Goal: Task Accomplishment & Management: Use online tool/utility

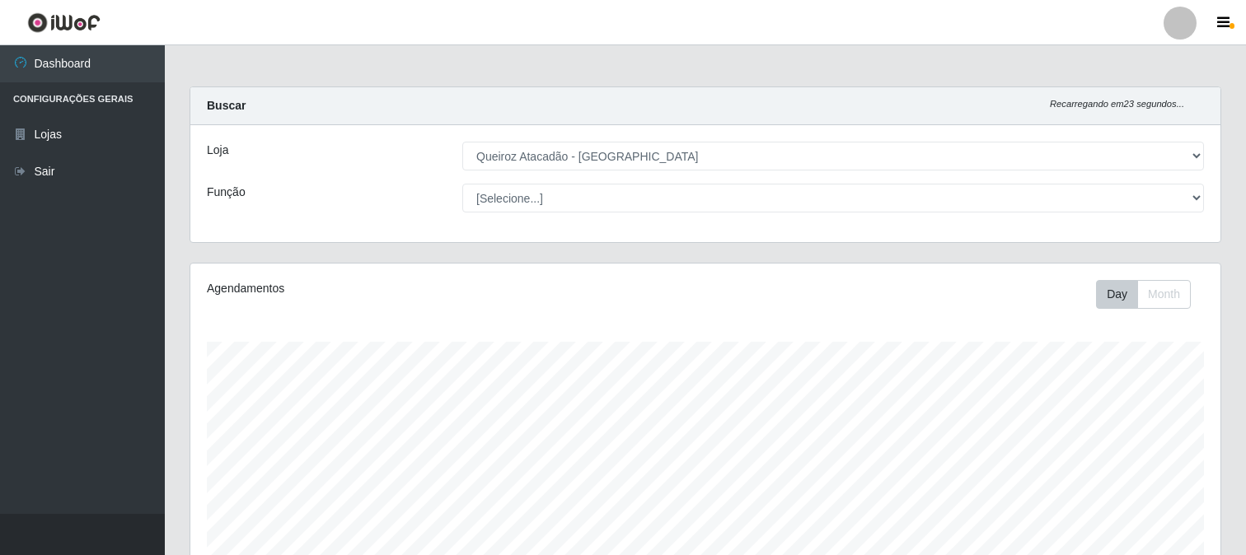
select select "464"
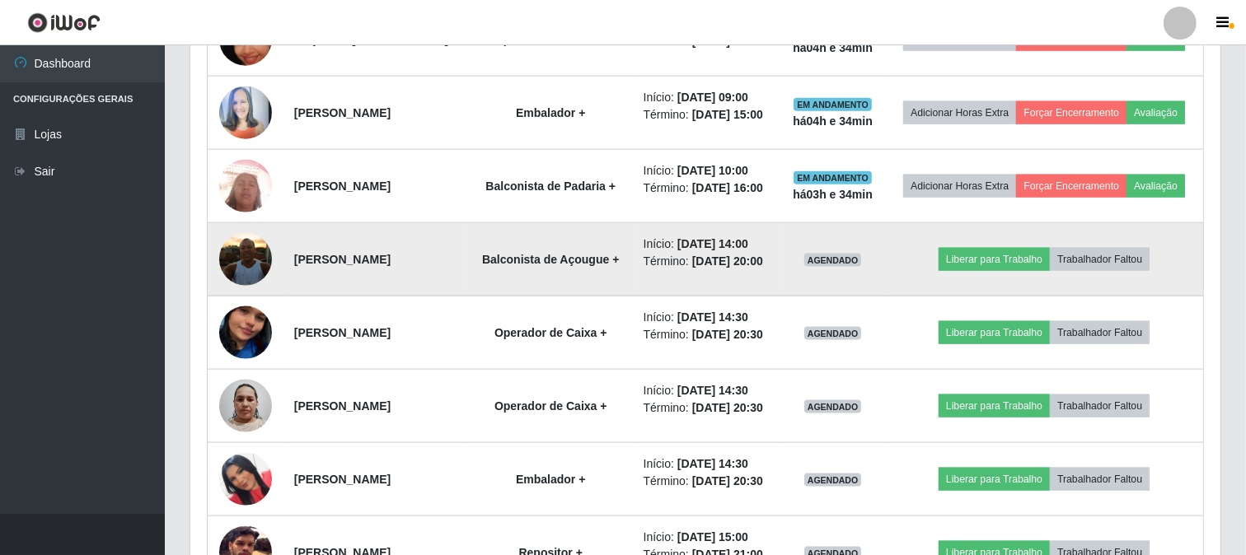
scroll to position [341, 1030]
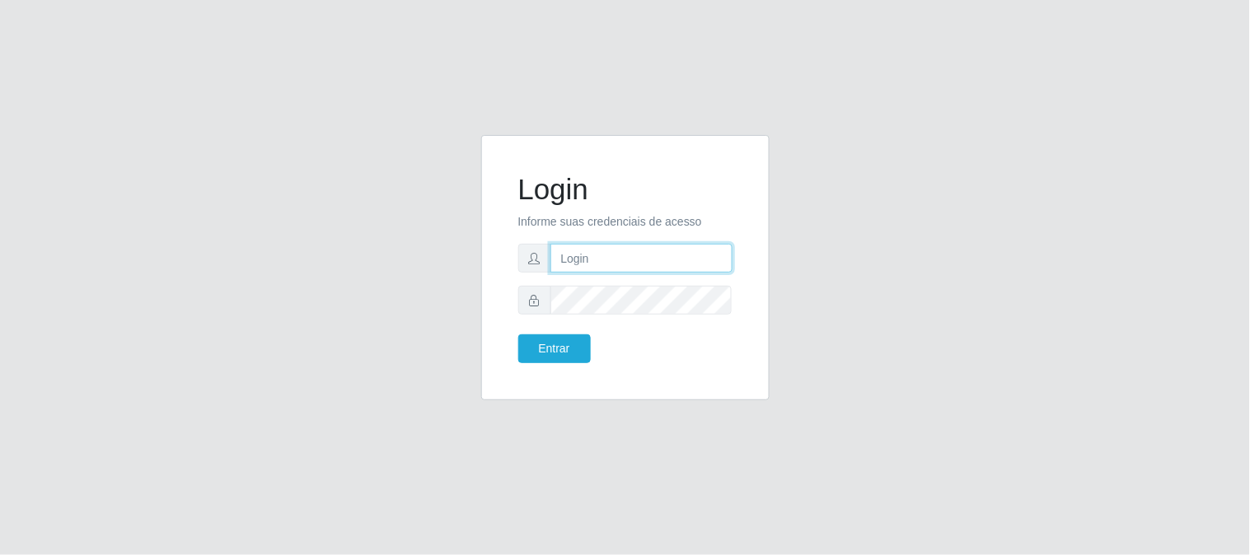
click at [664, 254] on input "text" at bounding box center [642, 258] width 182 height 29
type input "[EMAIL_ADDRESS][DOMAIN_NAME]"
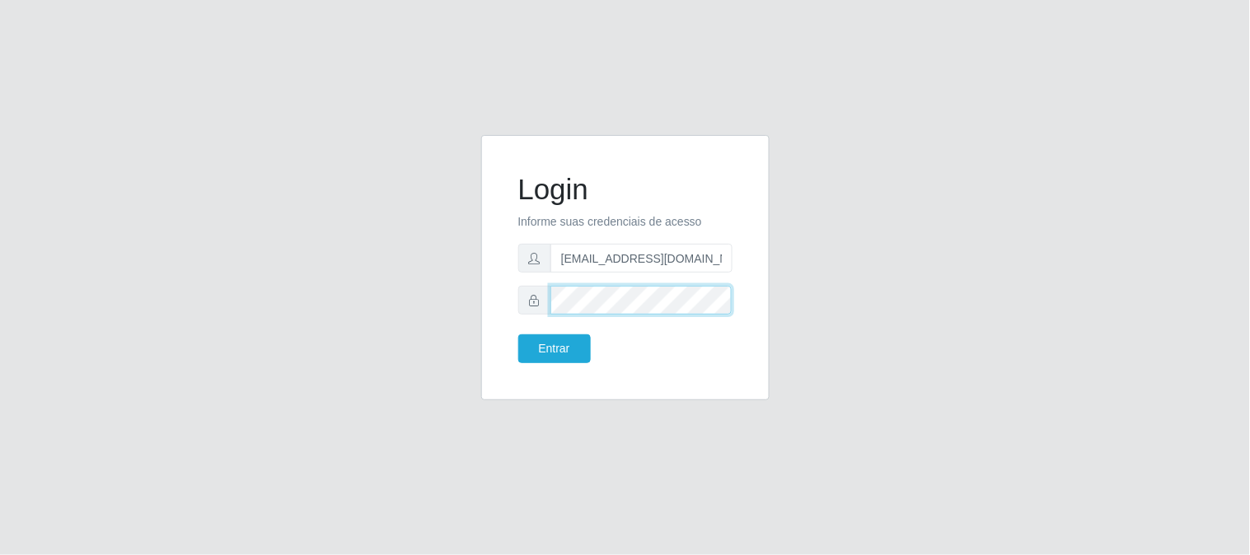
click at [518, 335] on button "Entrar" at bounding box center [554, 349] width 73 height 29
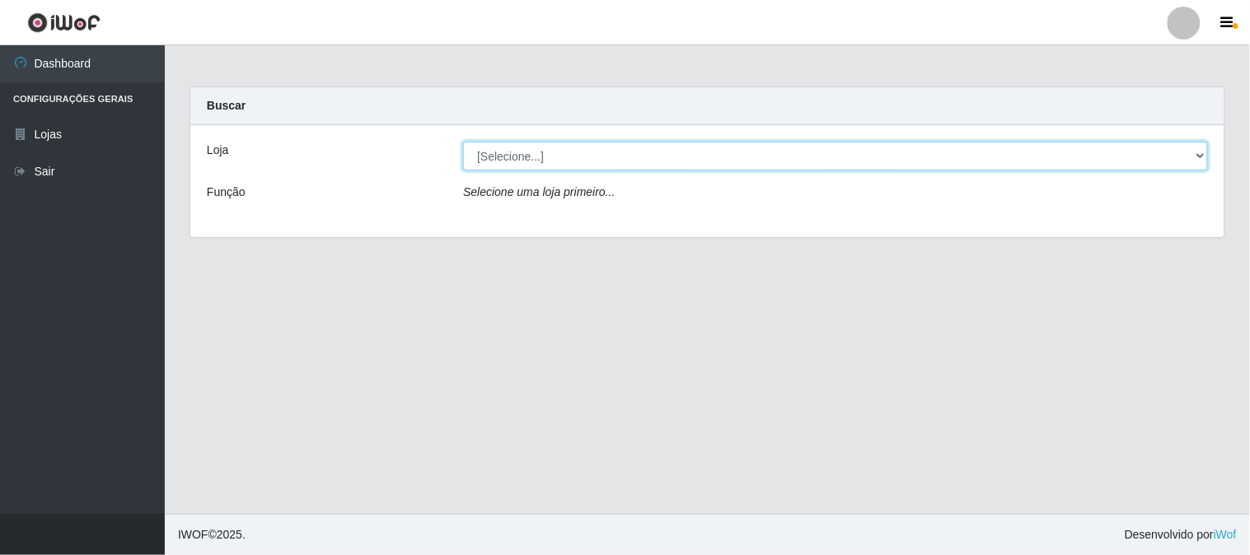
click at [1201, 154] on select "[Selecione...] Queiroz Atacadão - [GEOGRAPHIC_DATA]" at bounding box center [835, 156] width 745 height 29
select select "464"
click at [463, 142] on select "[Selecione...] Queiroz Atacadão - [GEOGRAPHIC_DATA]" at bounding box center [835, 156] width 745 height 29
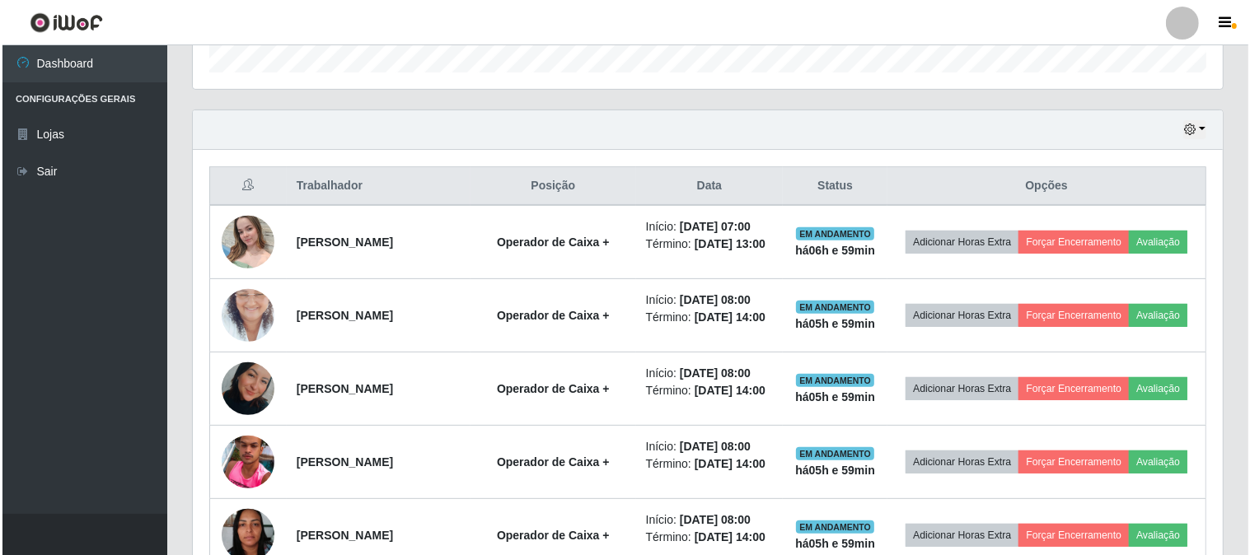
scroll to position [549, 0]
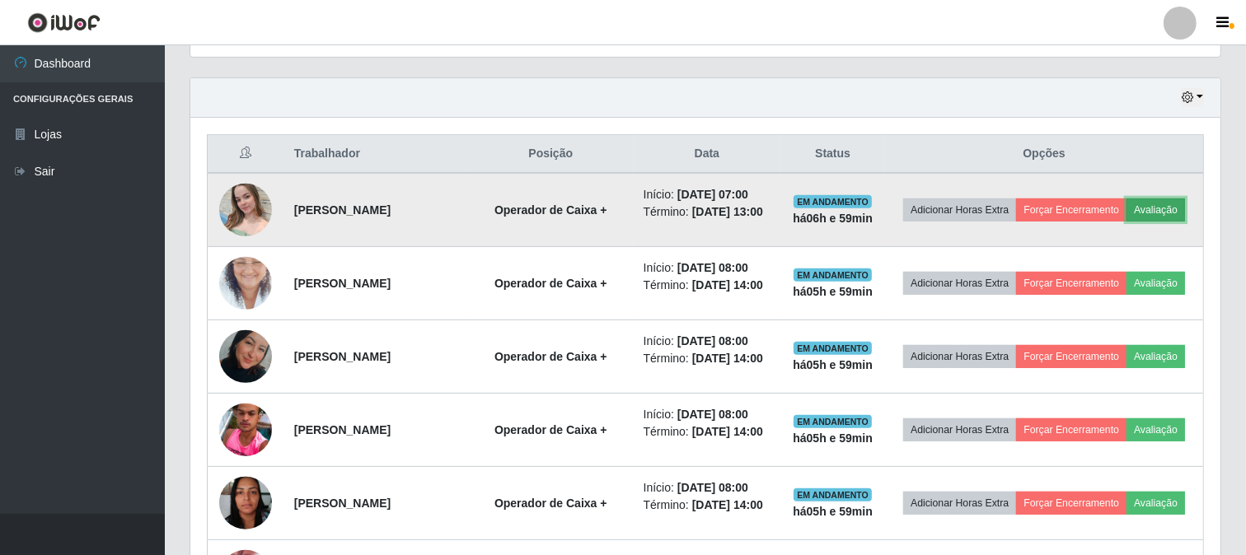
click at [1127, 222] on button "Avaliação" at bounding box center [1156, 210] width 59 height 23
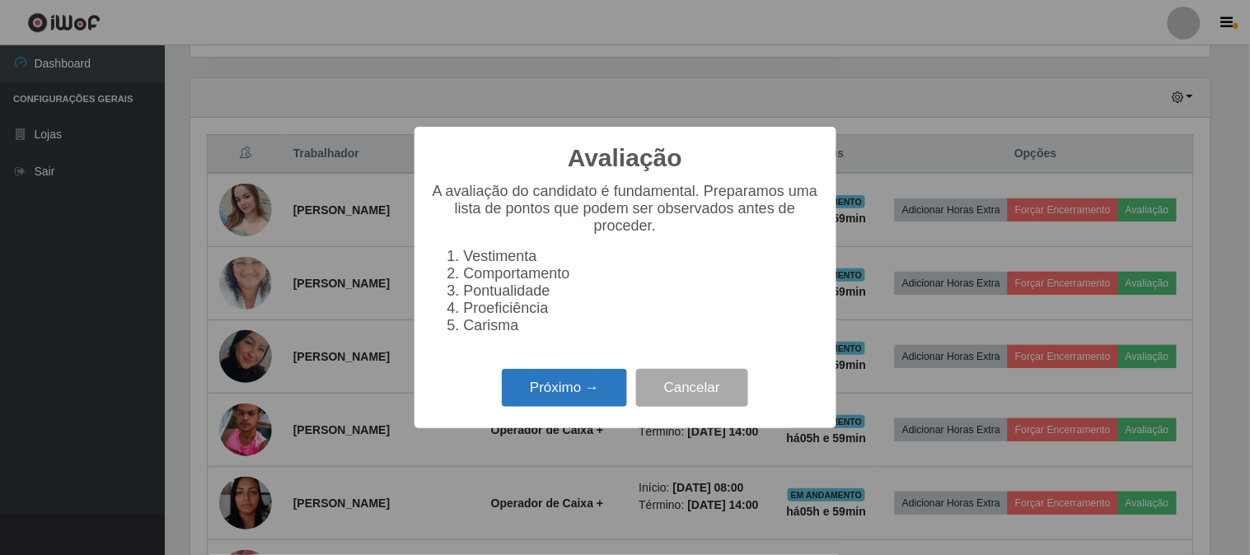
click at [584, 396] on button "Próximo →" at bounding box center [564, 388] width 125 height 39
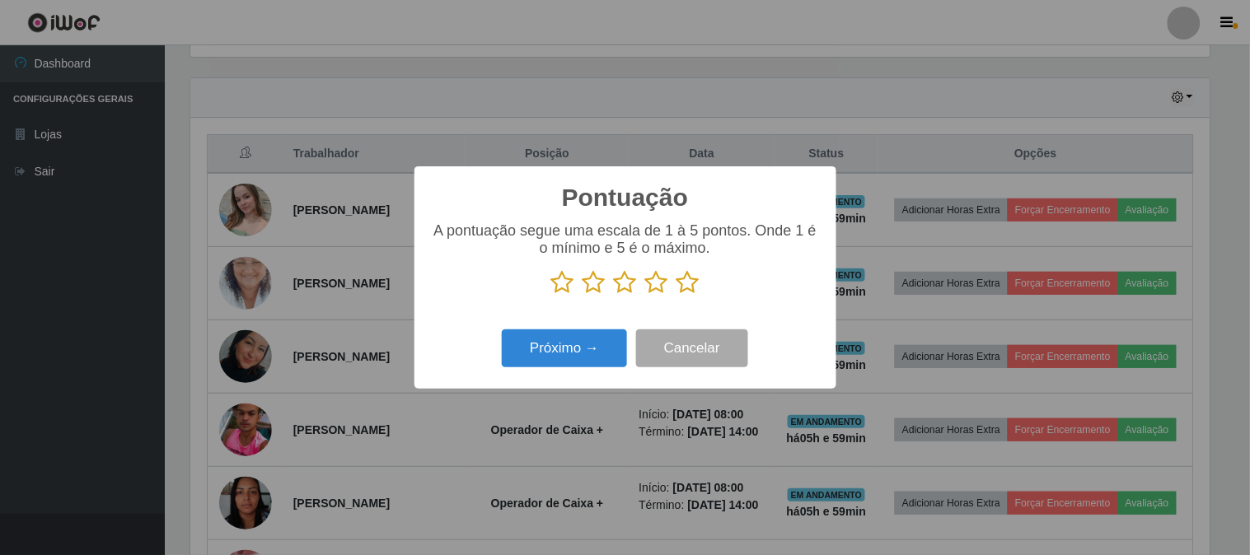
click at [687, 288] on icon at bounding box center [688, 282] width 23 height 25
click at [677, 295] on input "radio" at bounding box center [677, 295] width 0 height 0
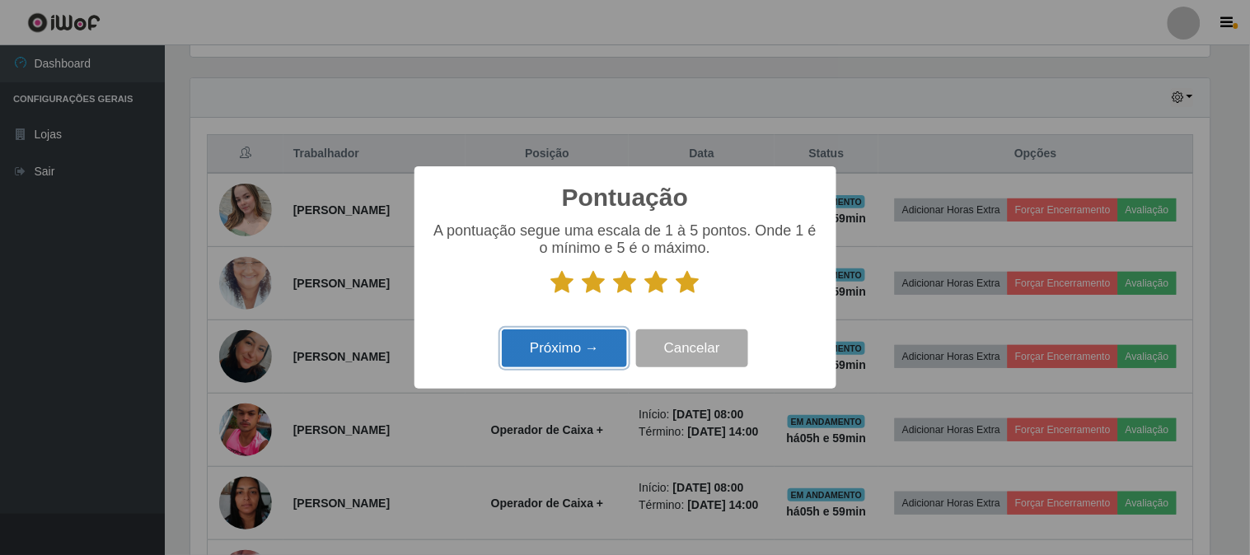
click at [610, 349] on button "Próximo →" at bounding box center [564, 349] width 125 height 39
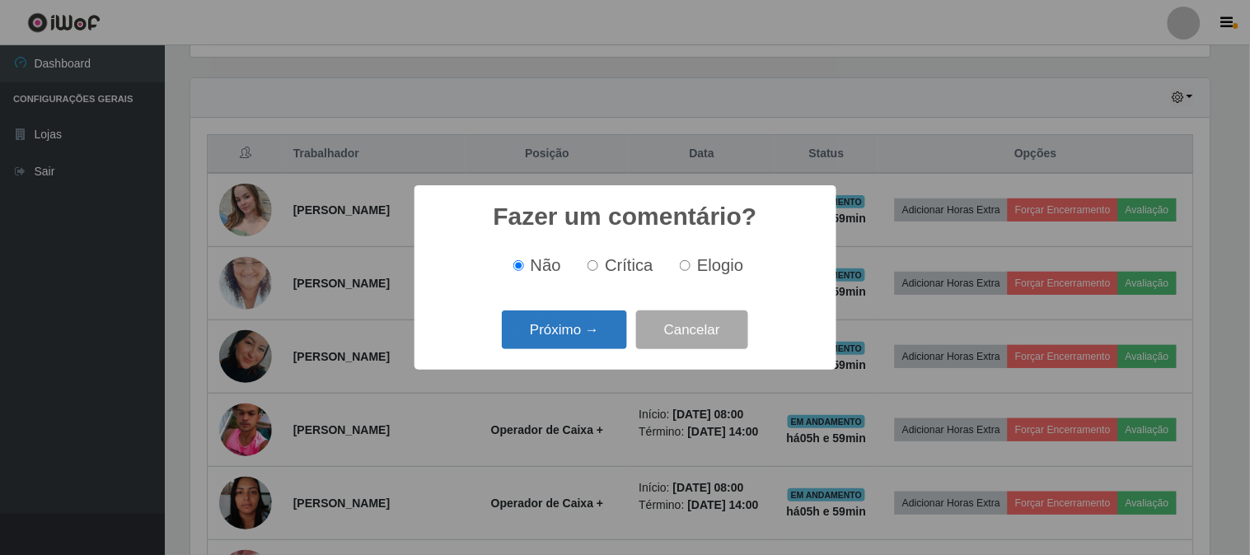
click at [567, 340] on button "Próximo →" at bounding box center [564, 330] width 125 height 39
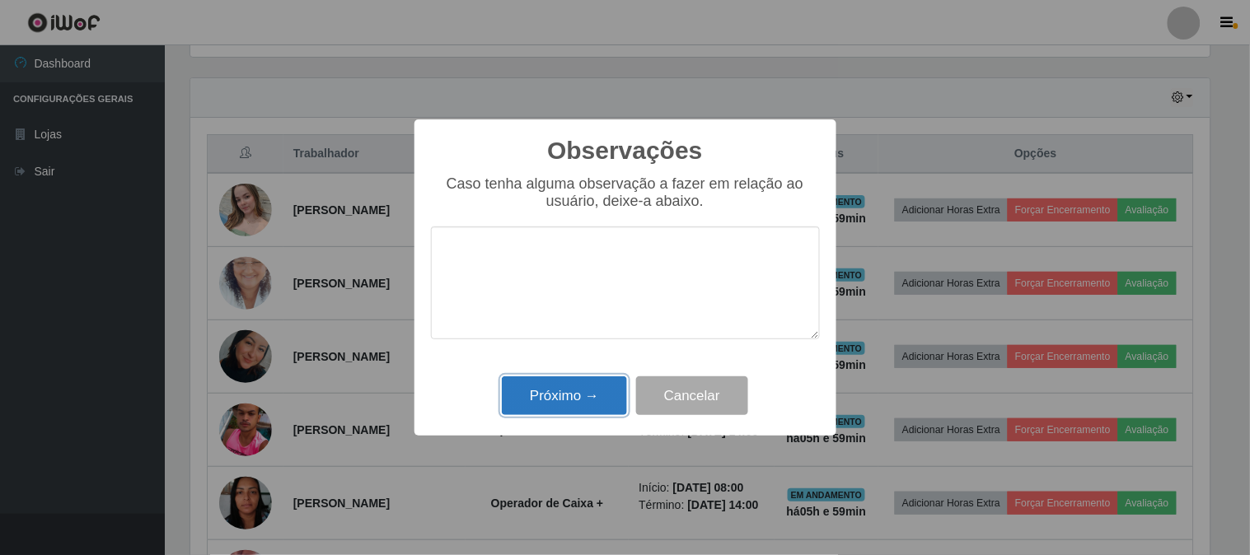
click at [577, 396] on button "Próximo →" at bounding box center [564, 396] width 125 height 39
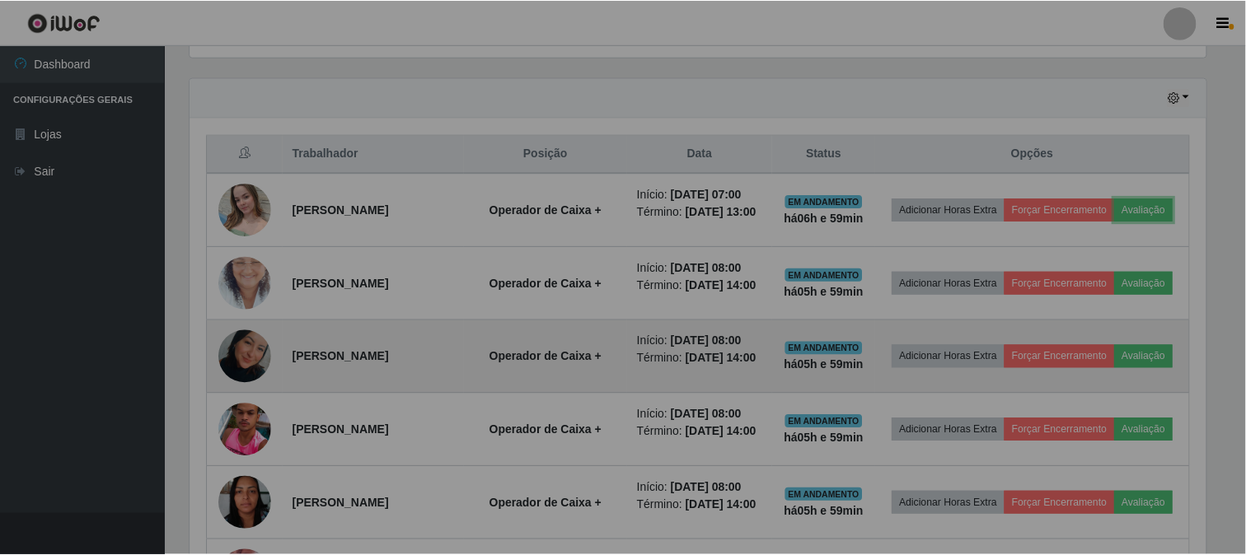
scroll to position [341, 1030]
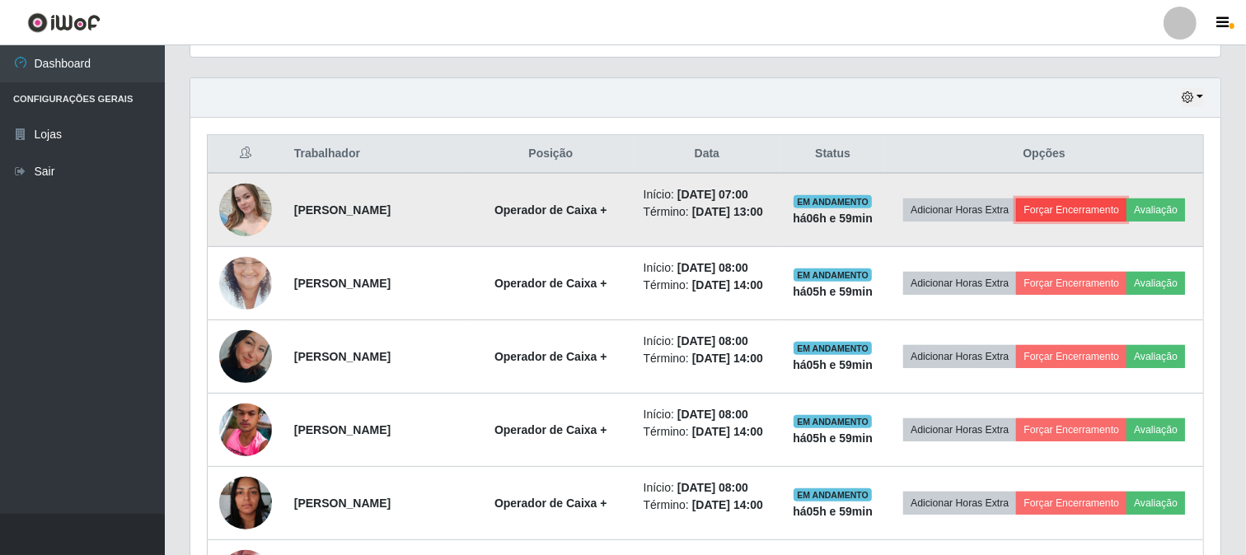
click at [1117, 203] on button "Forçar Encerramento" at bounding box center [1071, 210] width 110 height 23
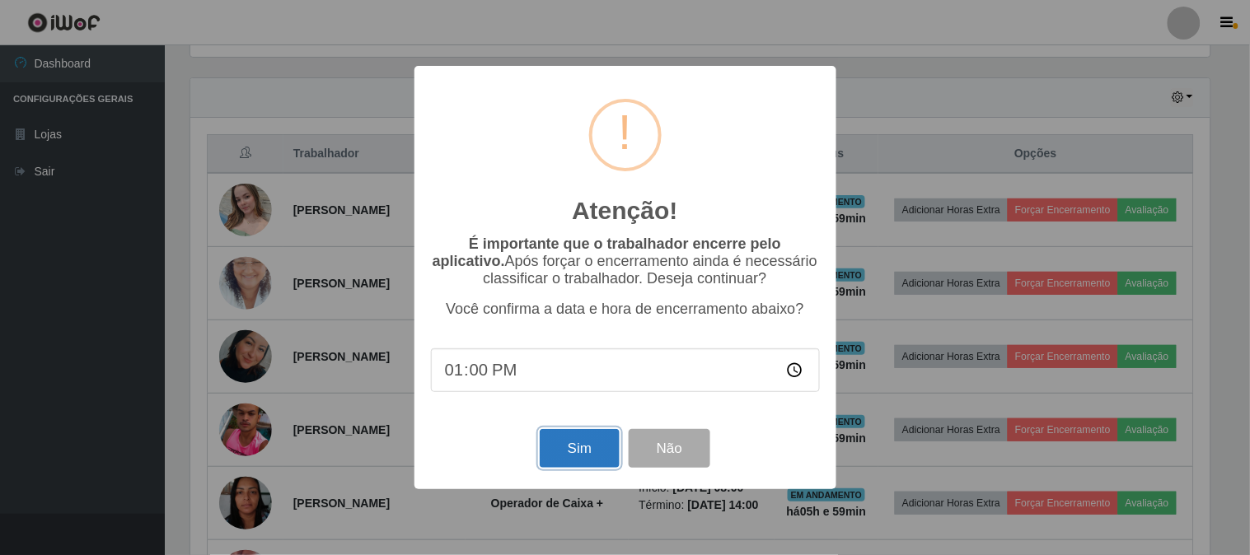
click at [579, 452] on button "Sim" at bounding box center [580, 448] width 80 height 39
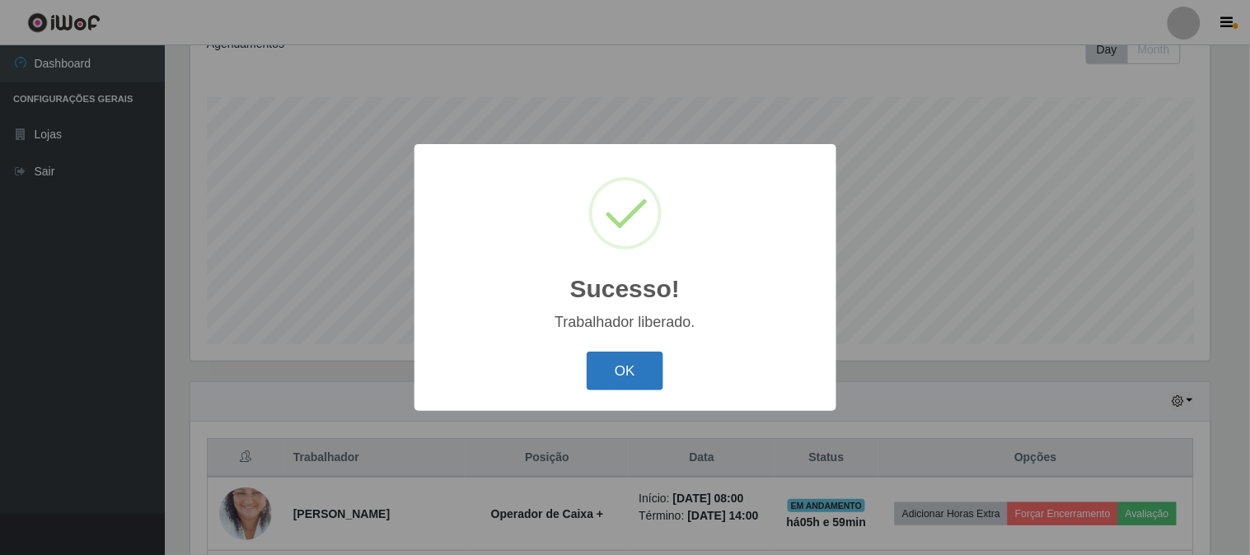
click at [622, 373] on button "OK" at bounding box center [625, 371] width 77 height 39
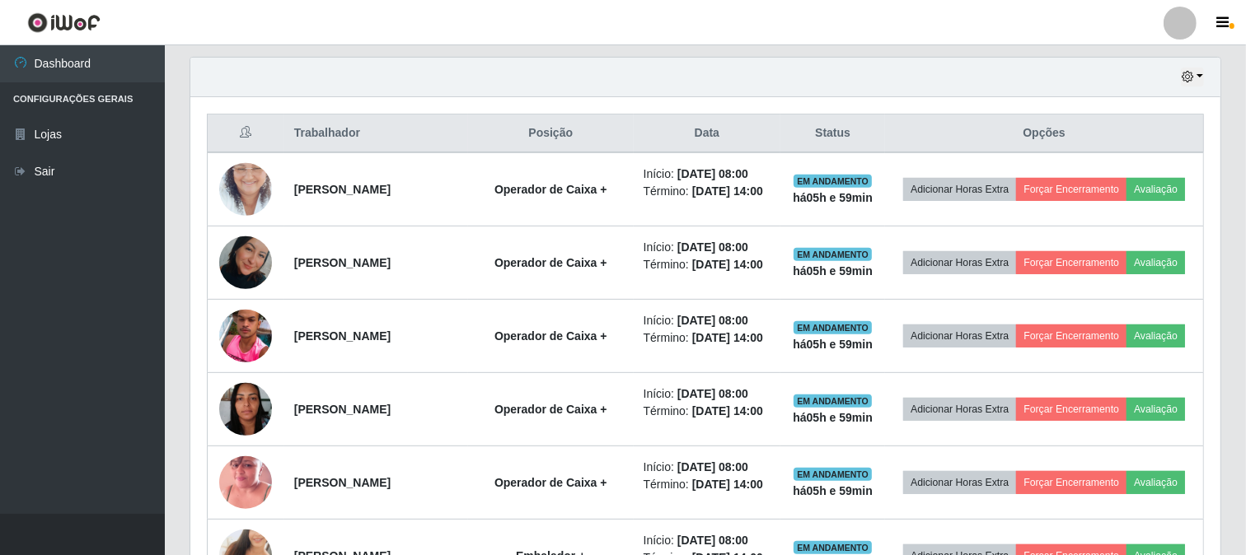
scroll to position [612, 0]
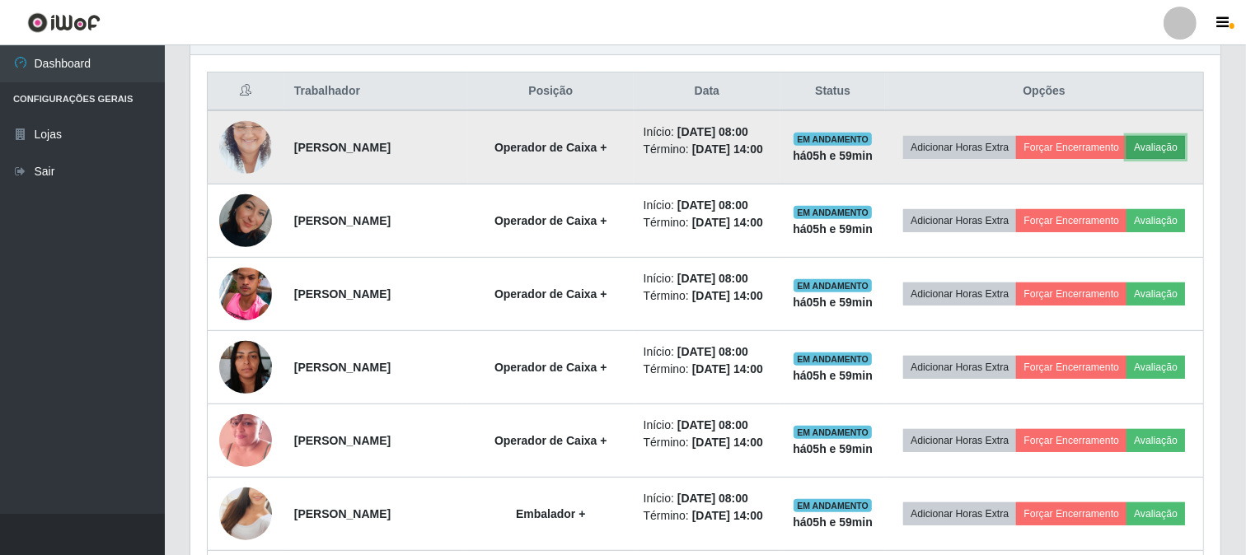
click at [1127, 159] on button "Avaliação" at bounding box center [1156, 147] width 59 height 23
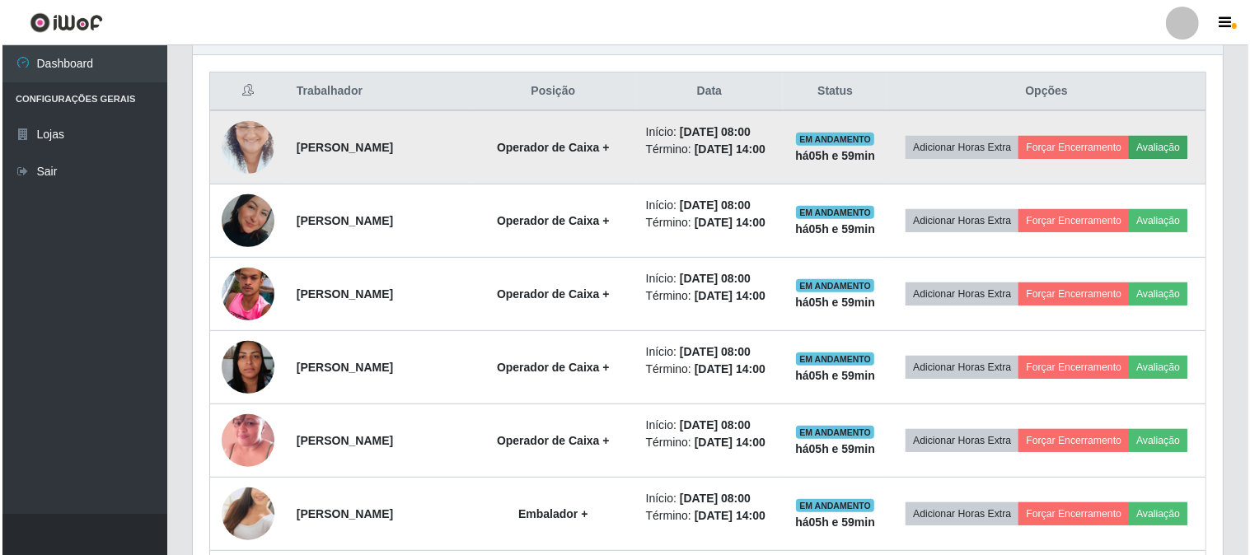
scroll to position [341, 1019]
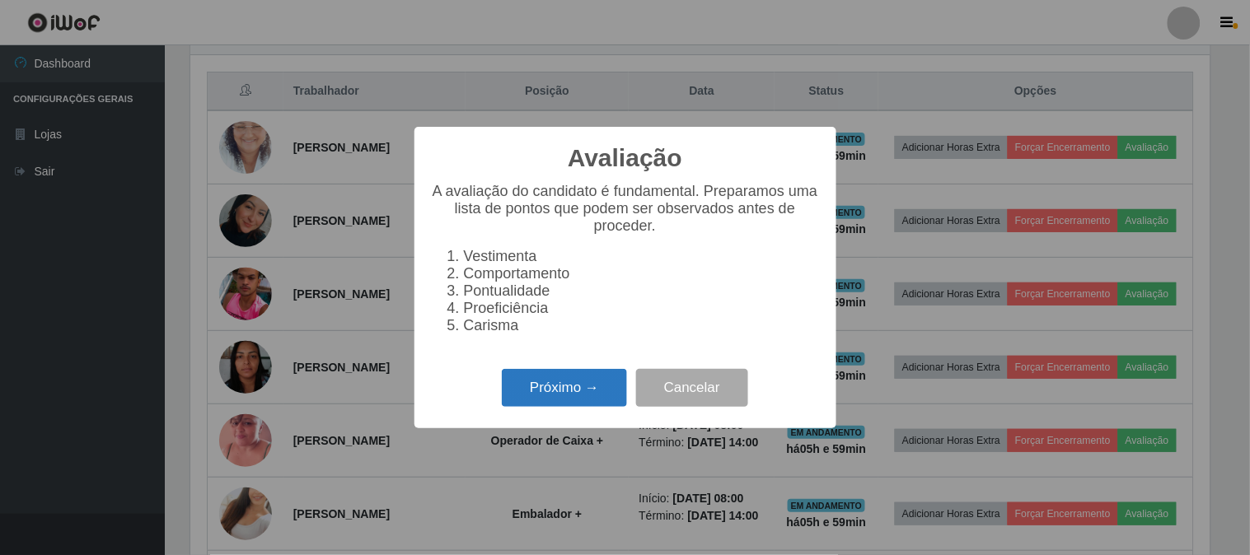
click at [559, 392] on button "Próximo →" at bounding box center [564, 388] width 125 height 39
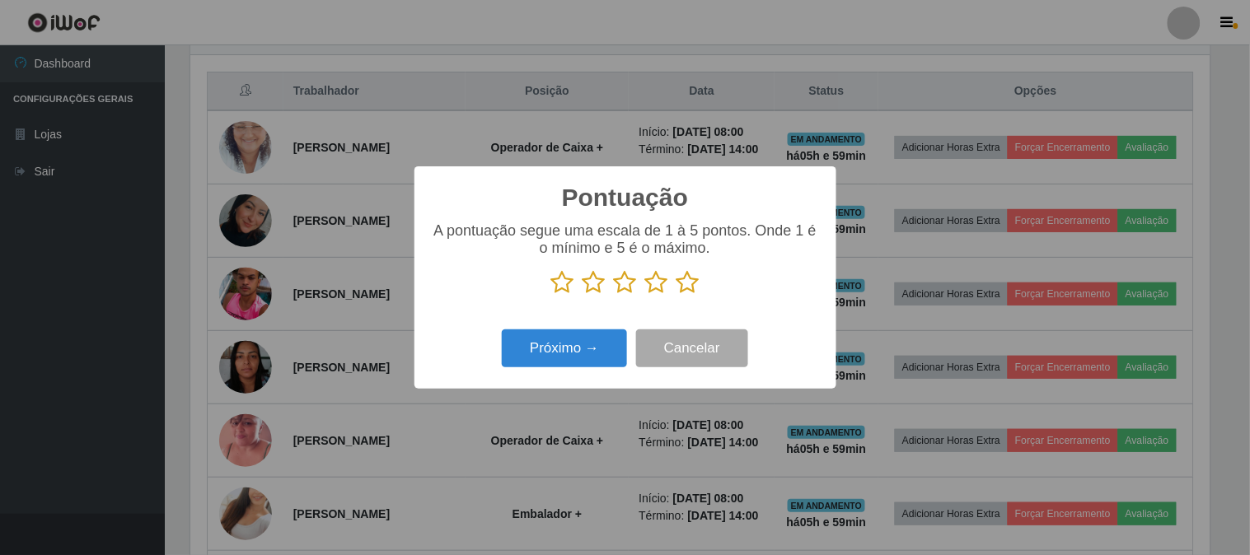
click at [693, 292] on icon at bounding box center [688, 282] width 23 height 25
click at [677, 295] on input "radio" at bounding box center [677, 295] width 0 height 0
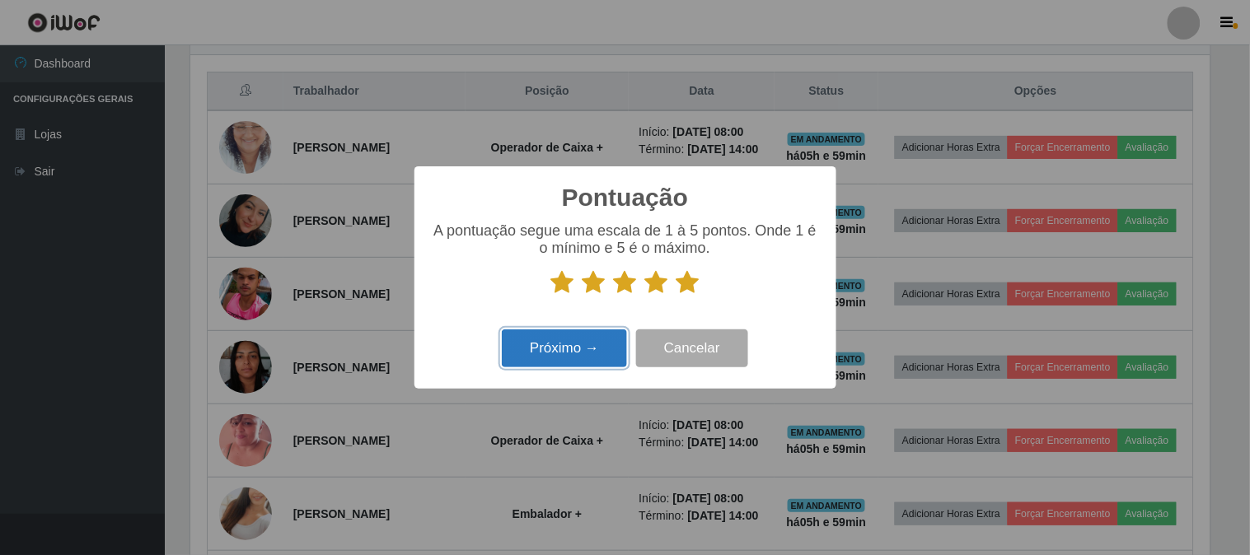
click at [604, 340] on button "Próximo →" at bounding box center [564, 349] width 125 height 39
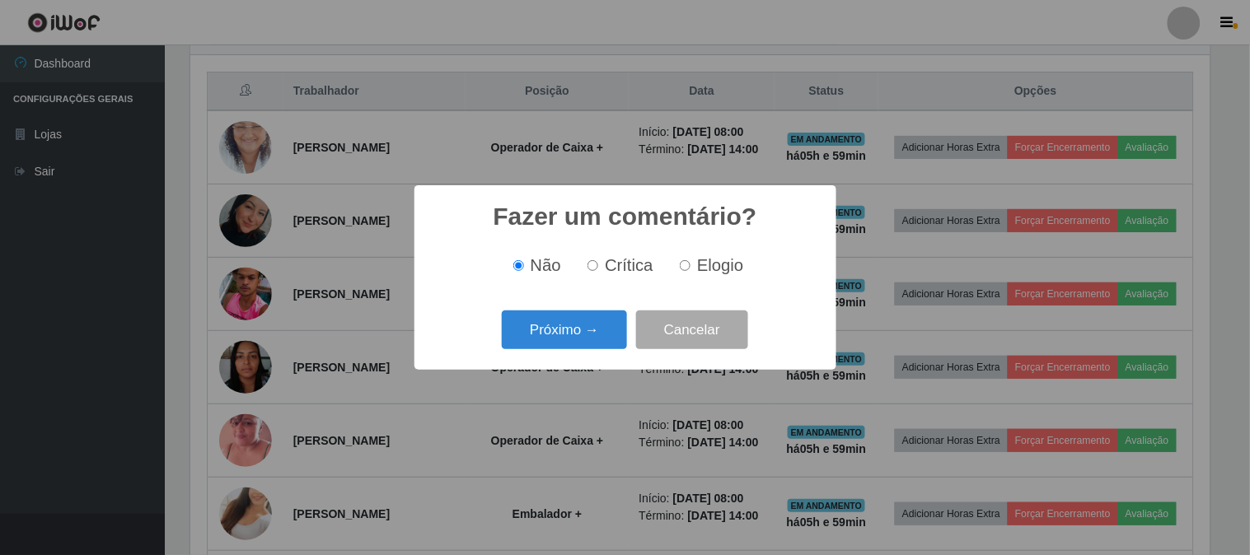
click at [604, 340] on button "Próximo →" at bounding box center [564, 330] width 125 height 39
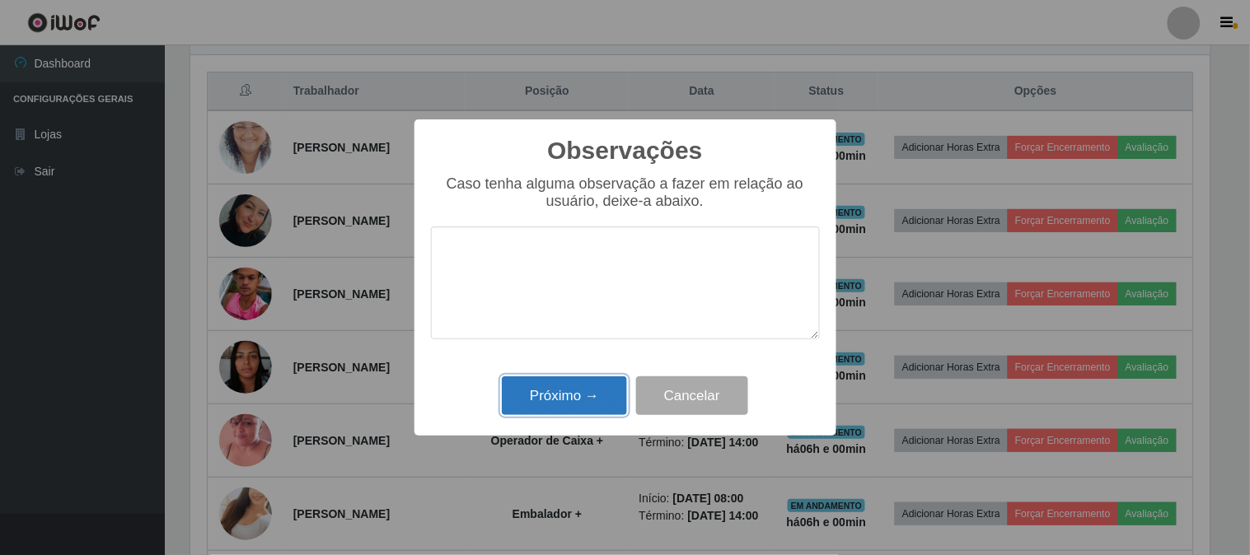
click at [578, 402] on button "Próximo →" at bounding box center [564, 396] width 125 height 39
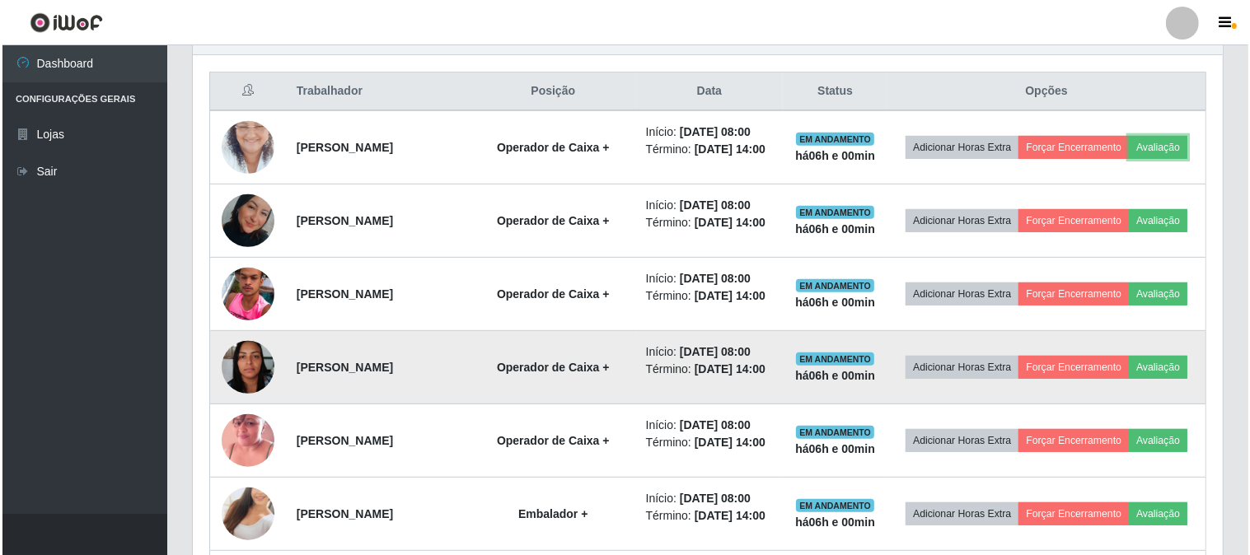
scroll to position [341, 1030]
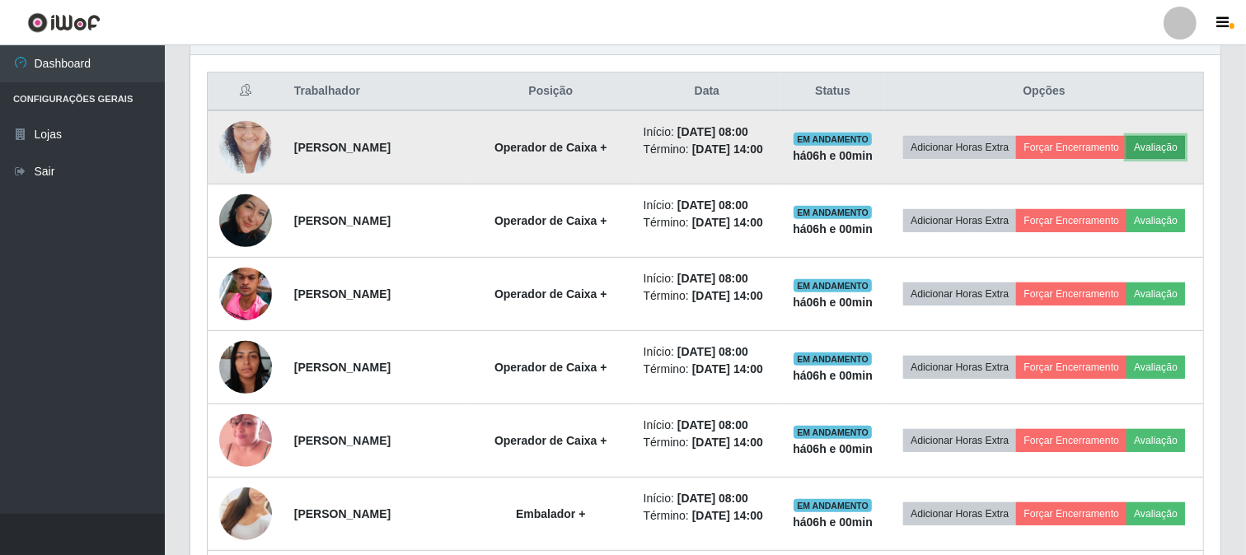
click at [1127, 159] on button "Avaliação" at bounding box center [1156, 147] width 59 height 23
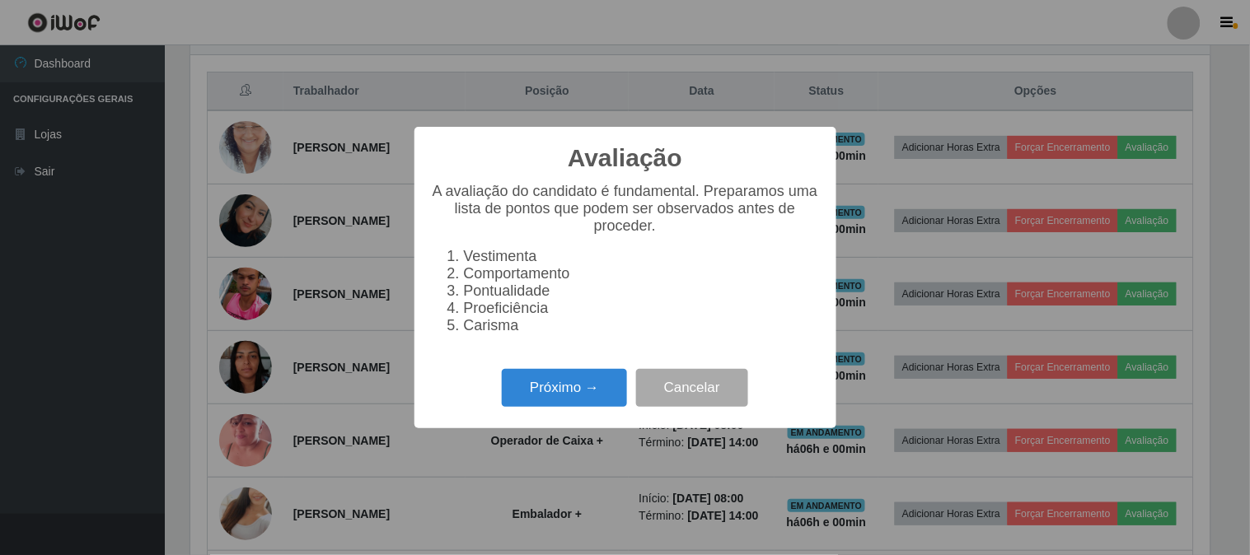
scroll to position [341, 1019]
click at [589, 406] on button "Próximo →" at bounding box center [564, 388] width 125 height 39
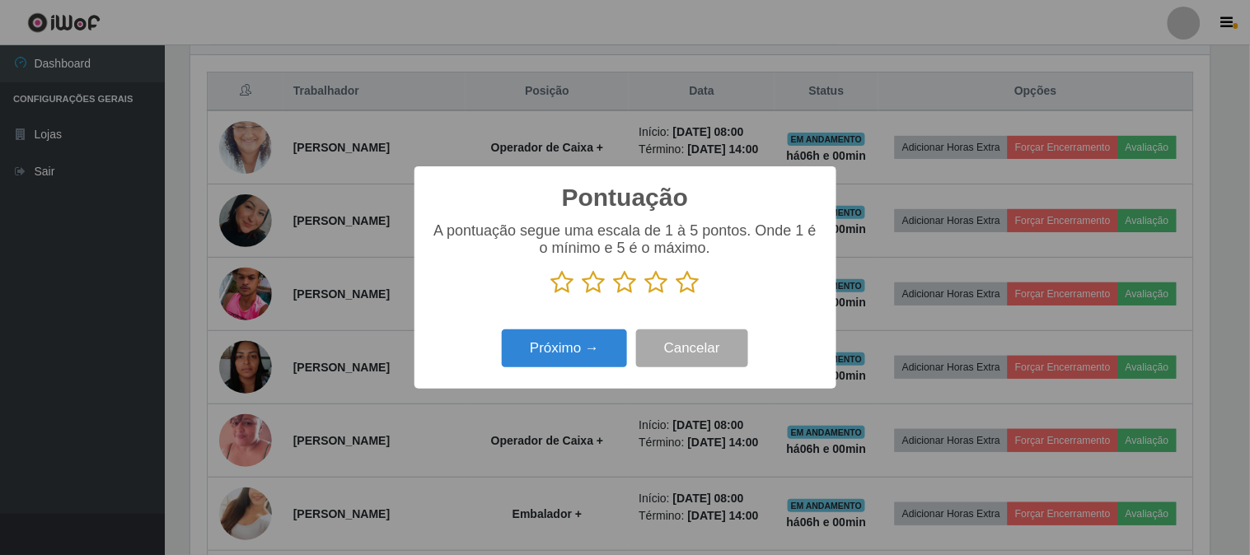
click at [685, 276] on icon at bounding box center [688, 282] width 23 height 25
click at [677, 295] on input "radio" at bounding box center [677, 295] width 0 height 0
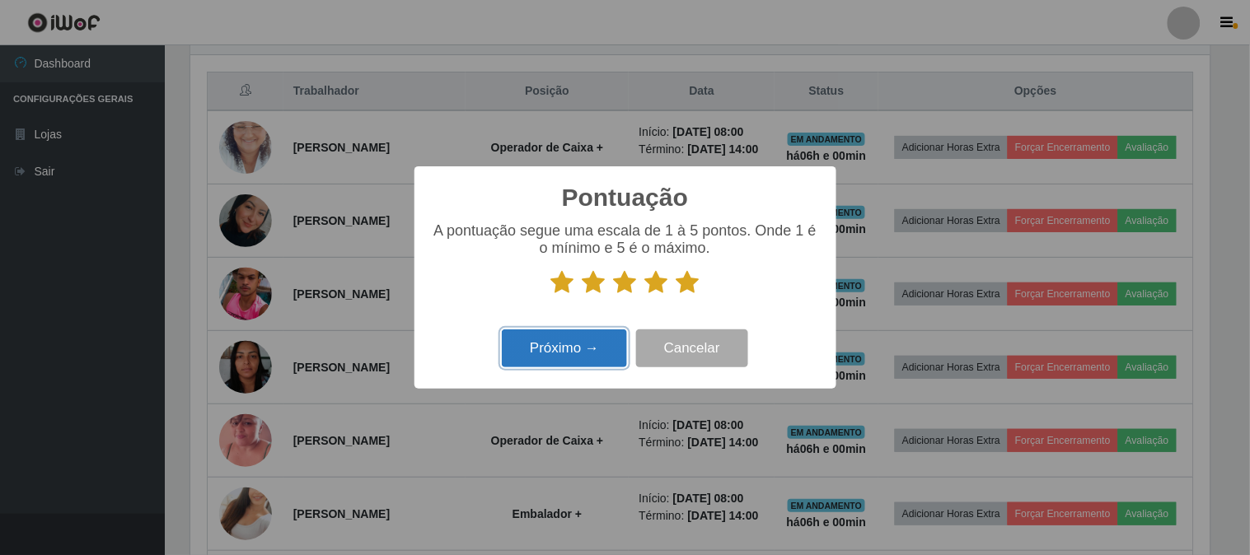
click at [587, 353] on button "Próximo →" at bounding box center [564, 349] width 125 height 39
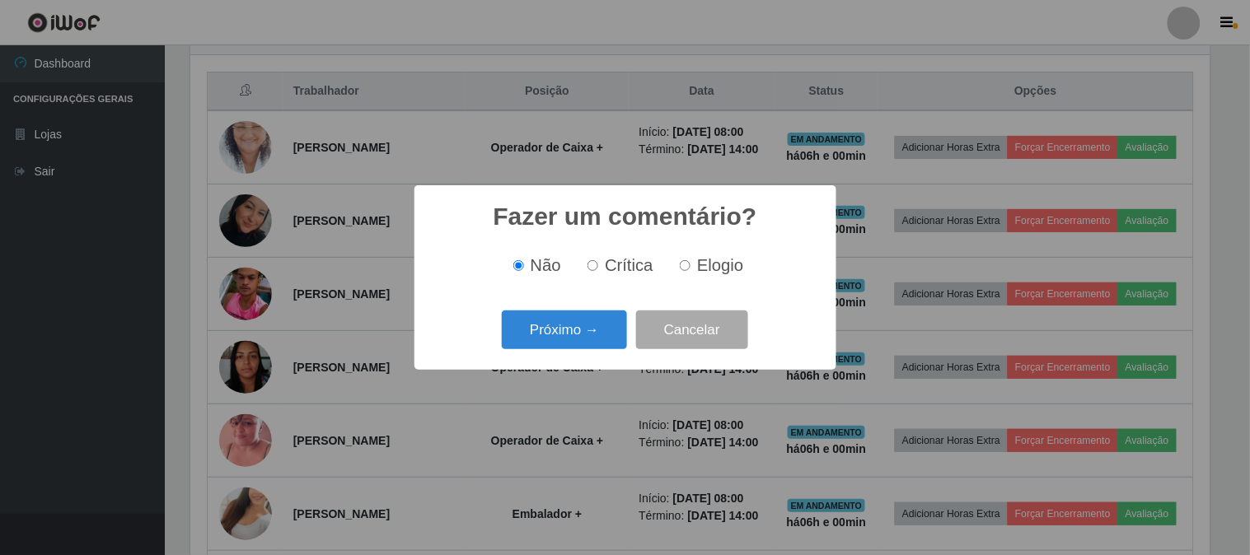
scroll to position [0, 0]
click at [588, 339] on button "Próximo →" at bounding box center [564, 330] width 125 height 39
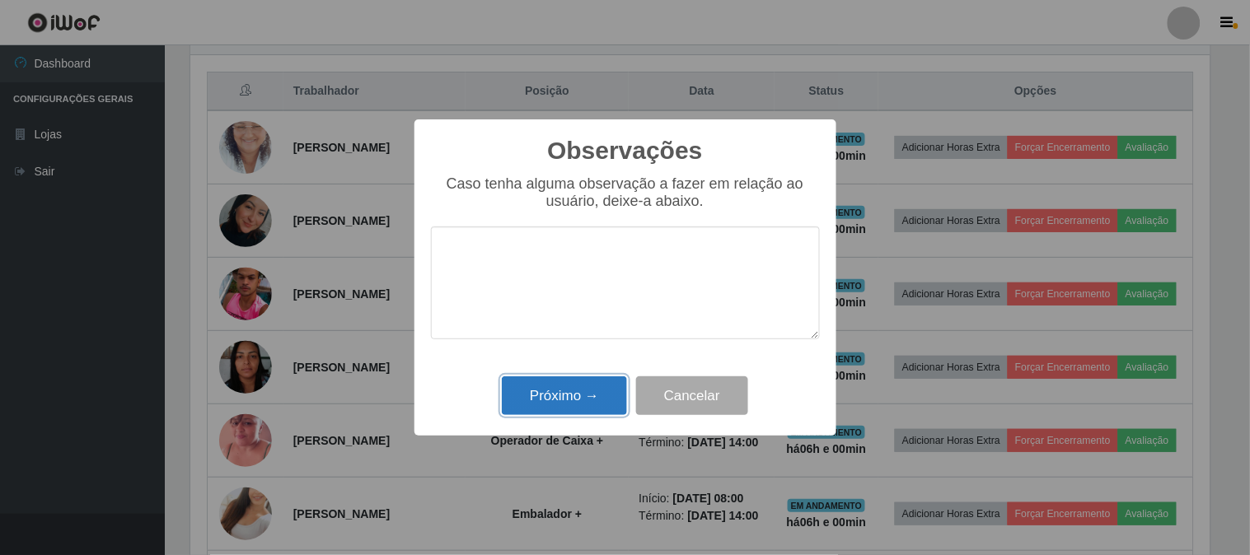
click at [602, 401] on button "Próximo →" at bounding box center [564, 396] width 125 height 39
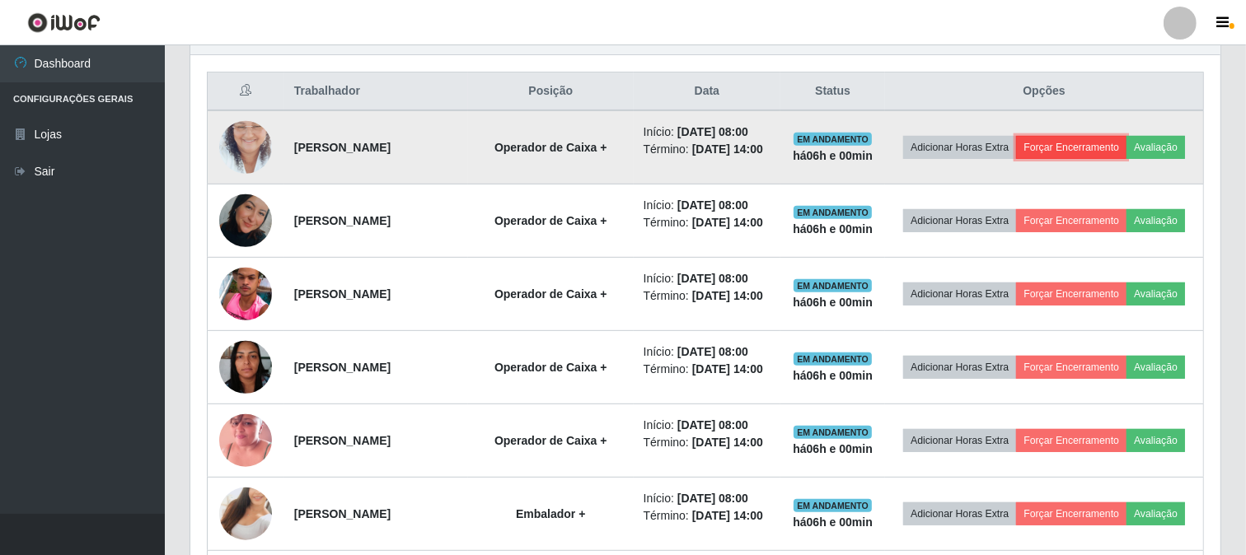
click at [1116, 136] on button "Forçar Encerramento" at bounding box center [1071, 147] width 110 height 23
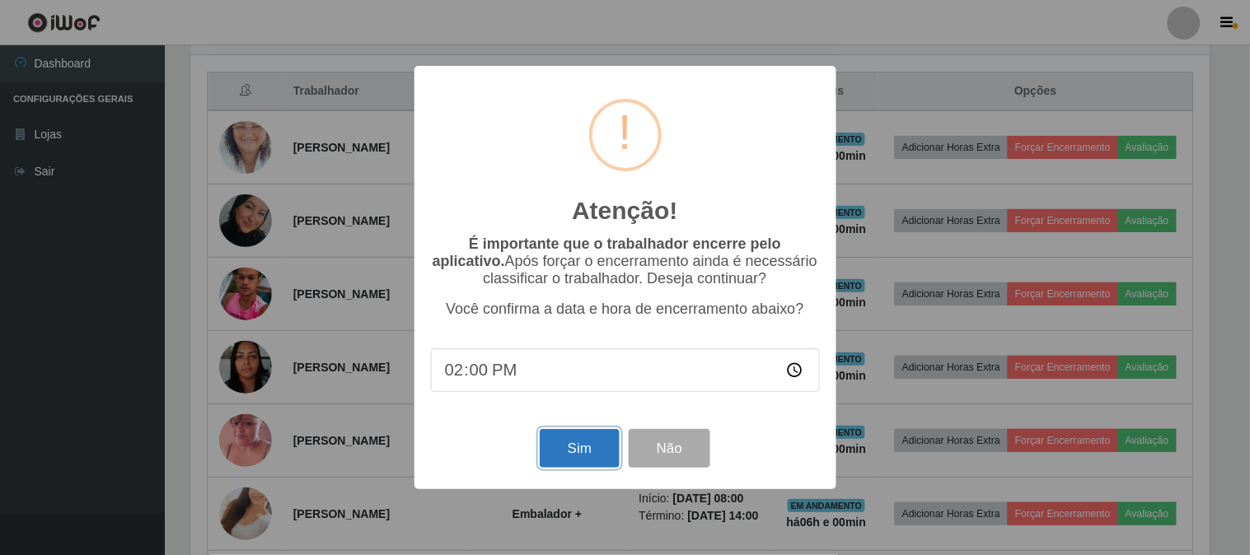
click at [582, 456] on button "Sim" at bounding box center [580, 448] width 80 height 39
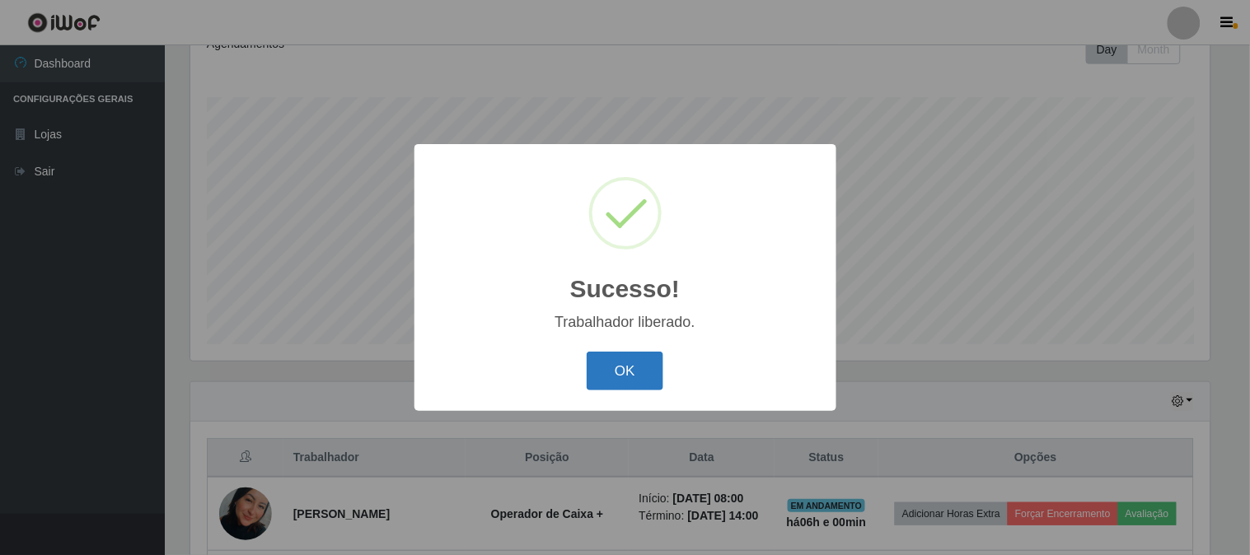
click at [649, 364] on button "OK" at bounding box center [625, 371] width 77 height 39
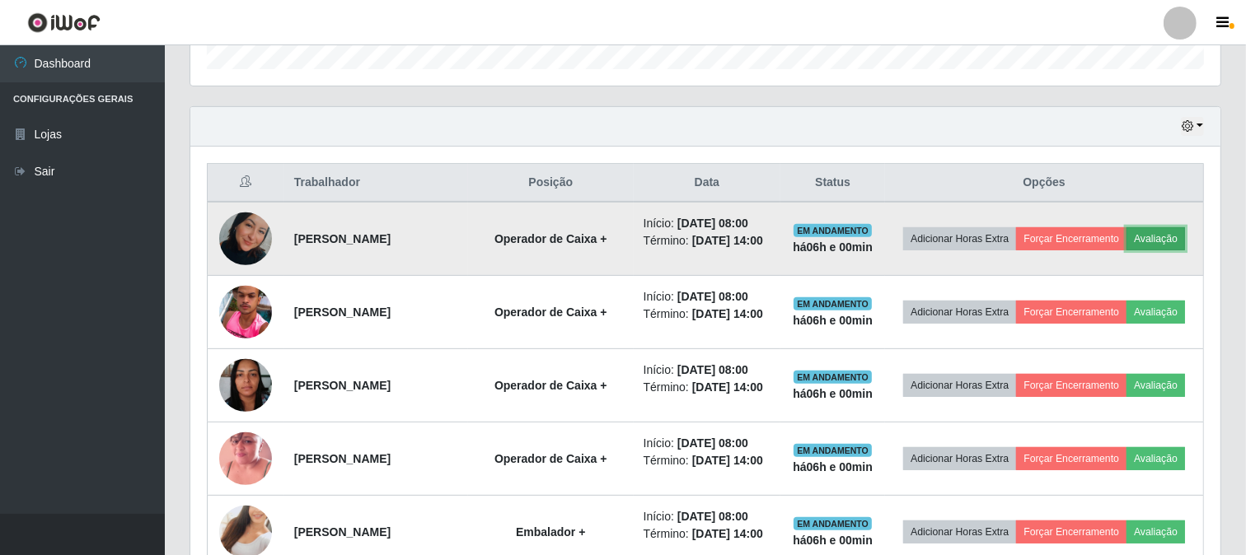
click at [1127, 251] on button "Avaliação" at bounding box center [1156, 238] width 59 height 23
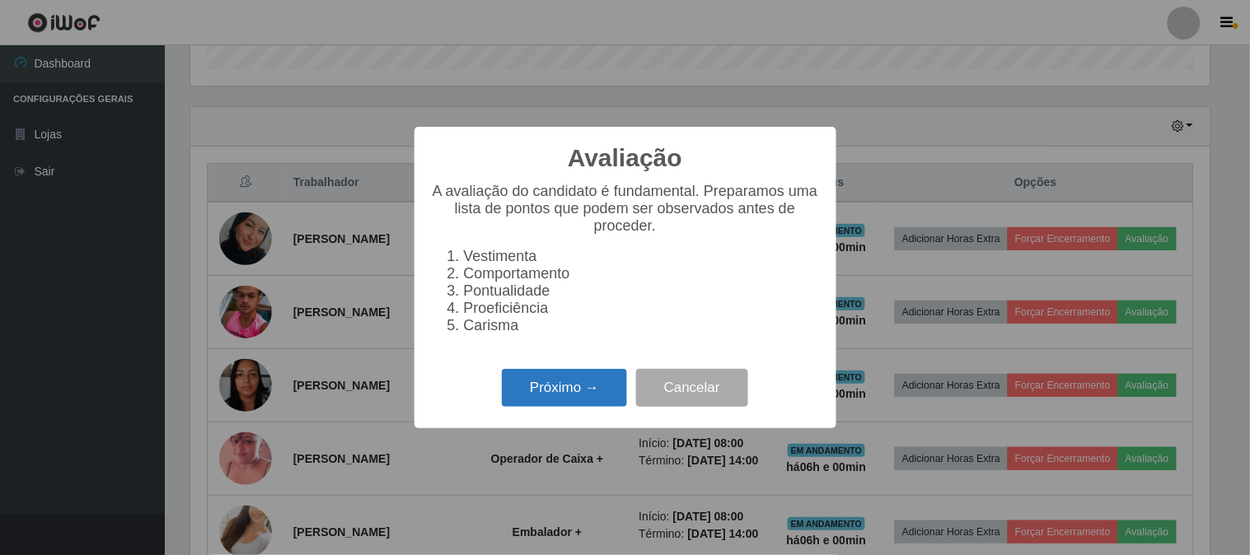
click at [566, 399] on button "Próximo →" at bounding box center [564, 388] width 125 height 39
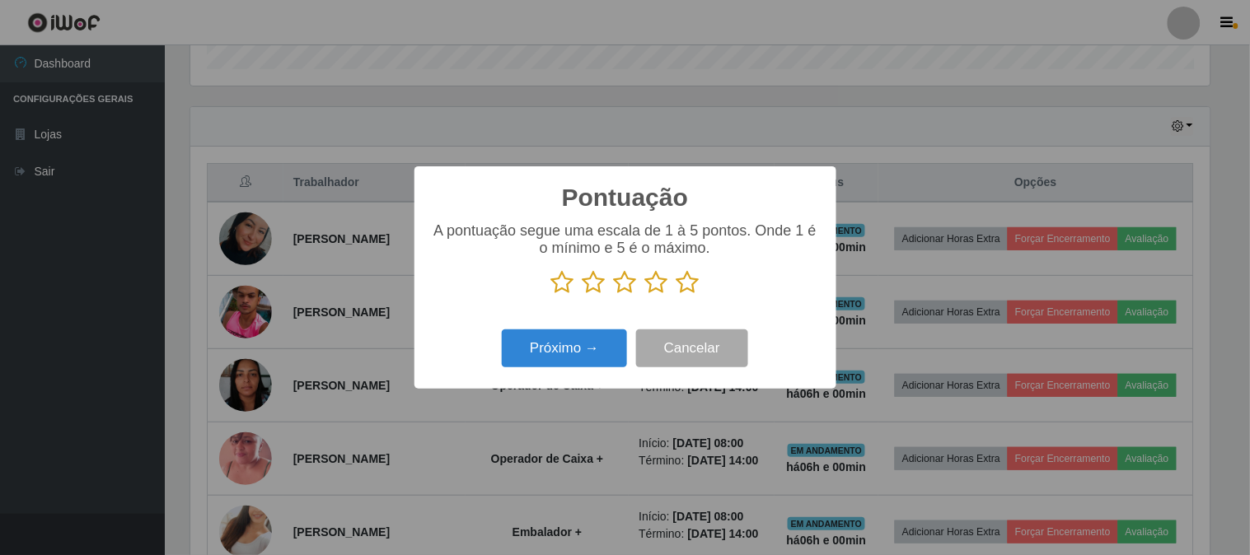
click at [680, 288] on icon at bounding box center [688, 282] width 23 height 25
click at [677, 295] on input "radio" at bounding box center [677, 295] width 0 height 0
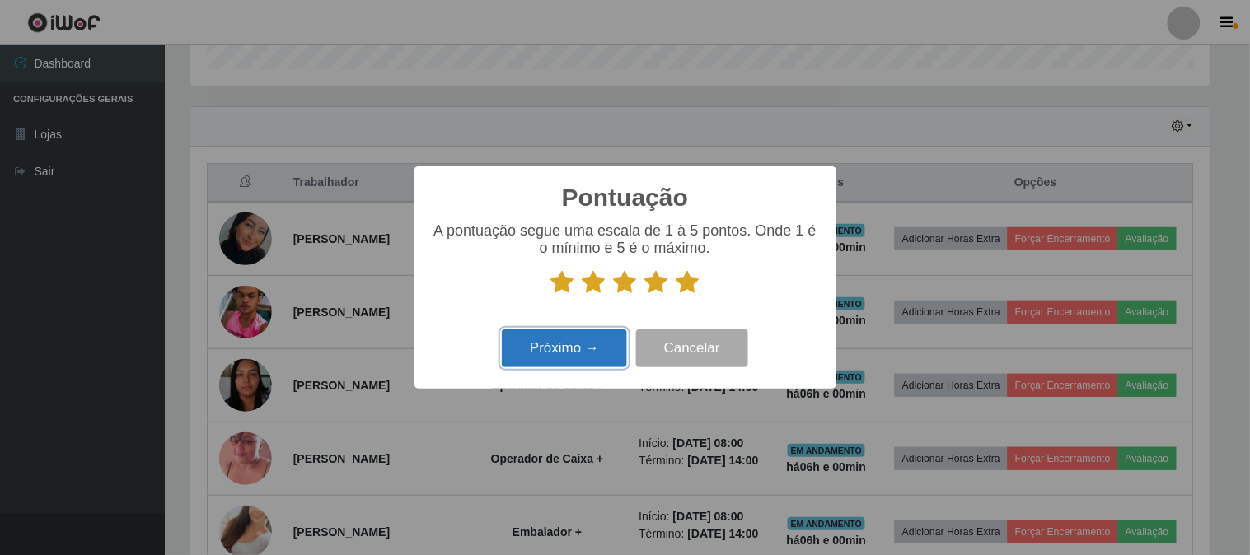
click at [595, 360] on button "Próximo →" at bounding box center [564, 349] width 125 height 39
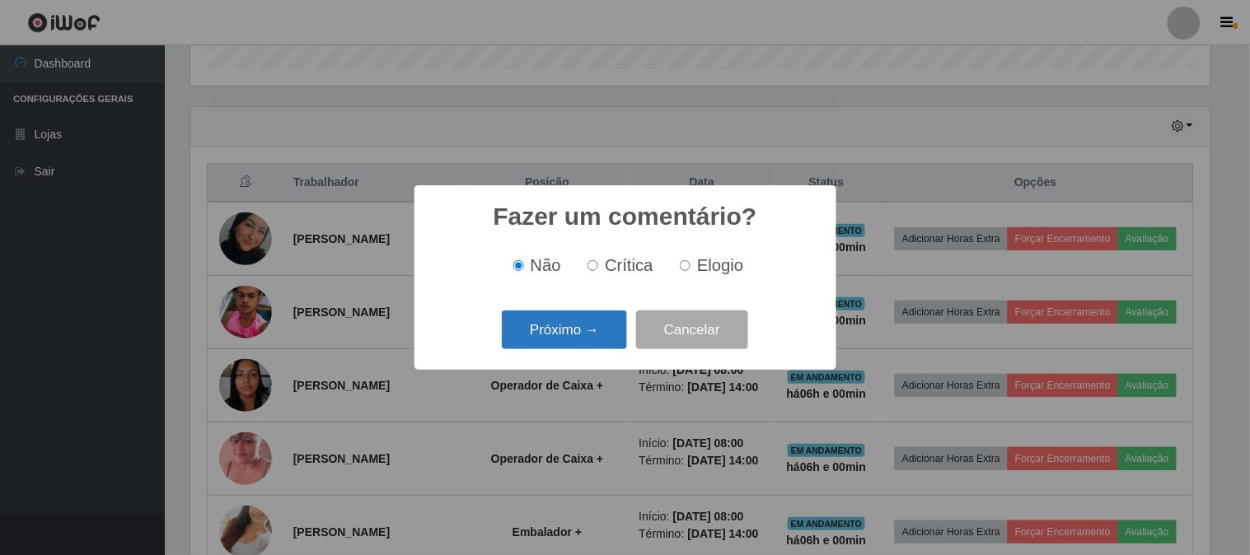
click at [588, 336] on button "Próximo →" at bounding box center [564, 330] width 125 height 39
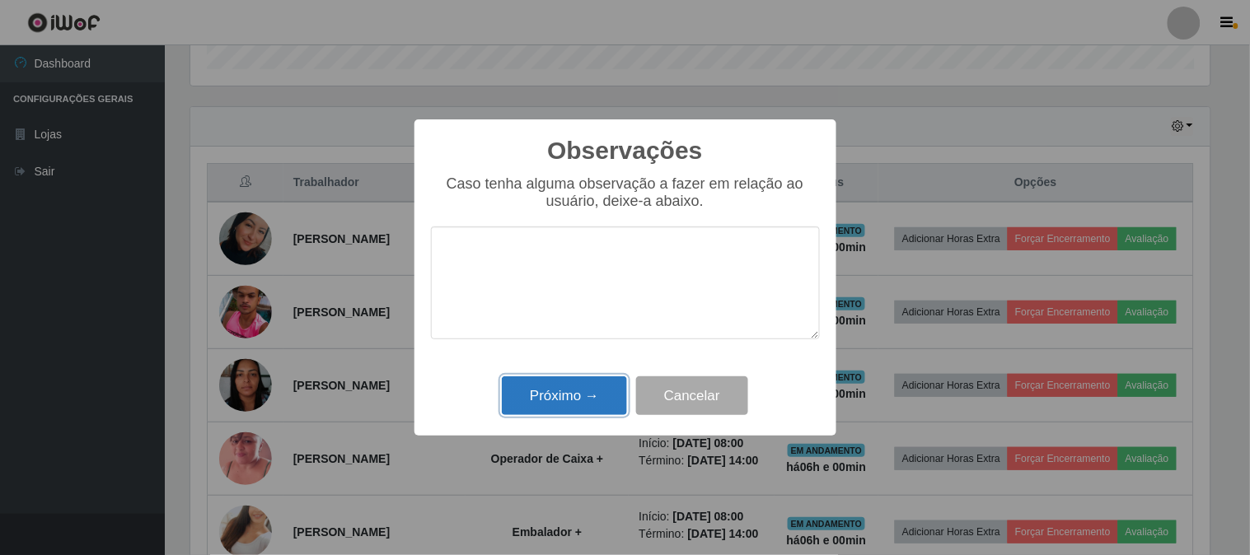
click at [598, 393] on button "Próximo →" at bounding box center [564, 396] width 125 height 39
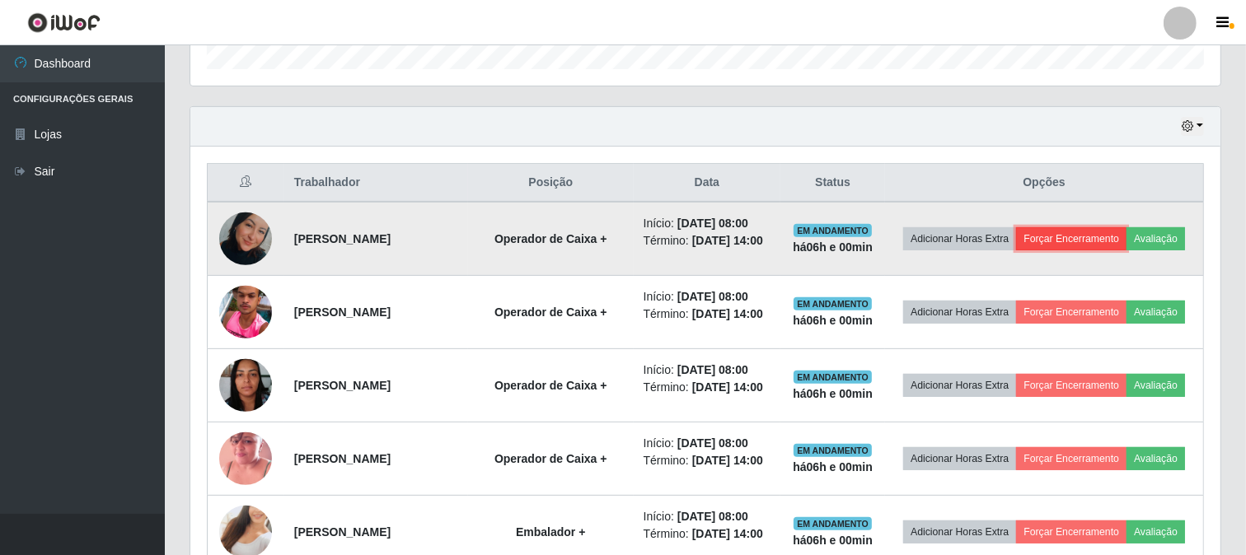
click at [1127, 237] on button "Forçar Encerramento" at bounding box center [1071, 238] width 110 height 23
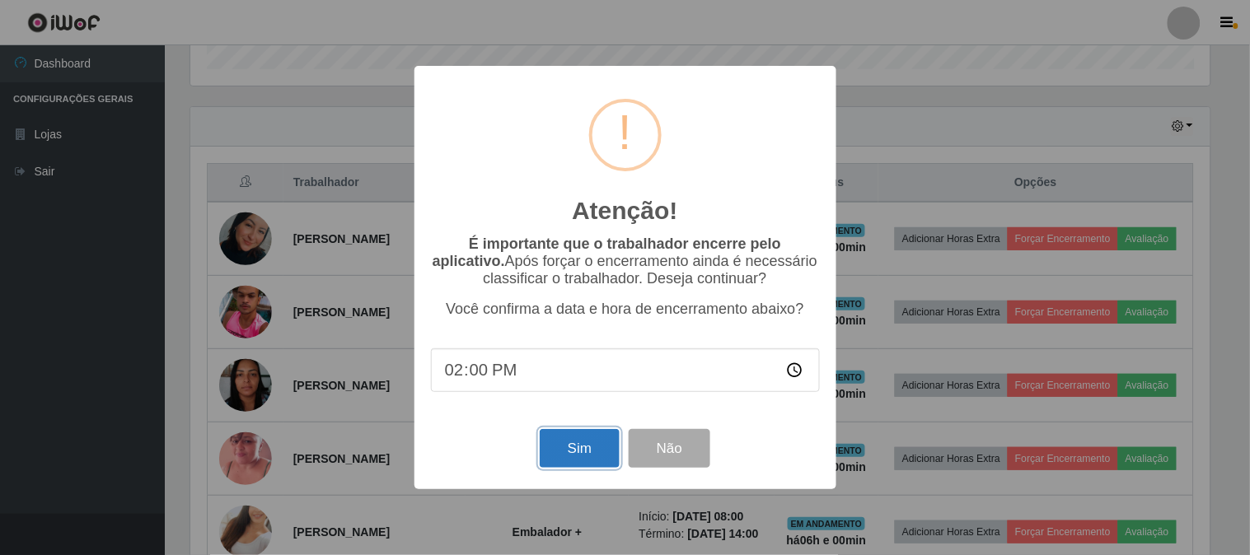
click at [588, 462] on button "Sim" at bounding box center [580, 448] width 80 height 39
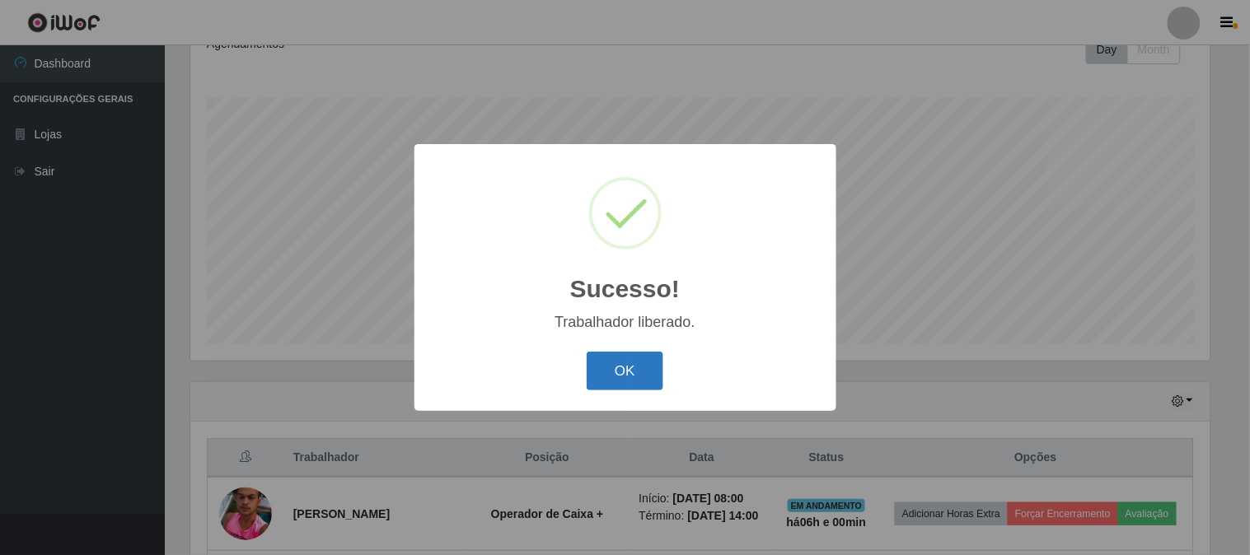
click at [641, 376] on button "OK" at bounding box center [625, 371] width 77 height 39
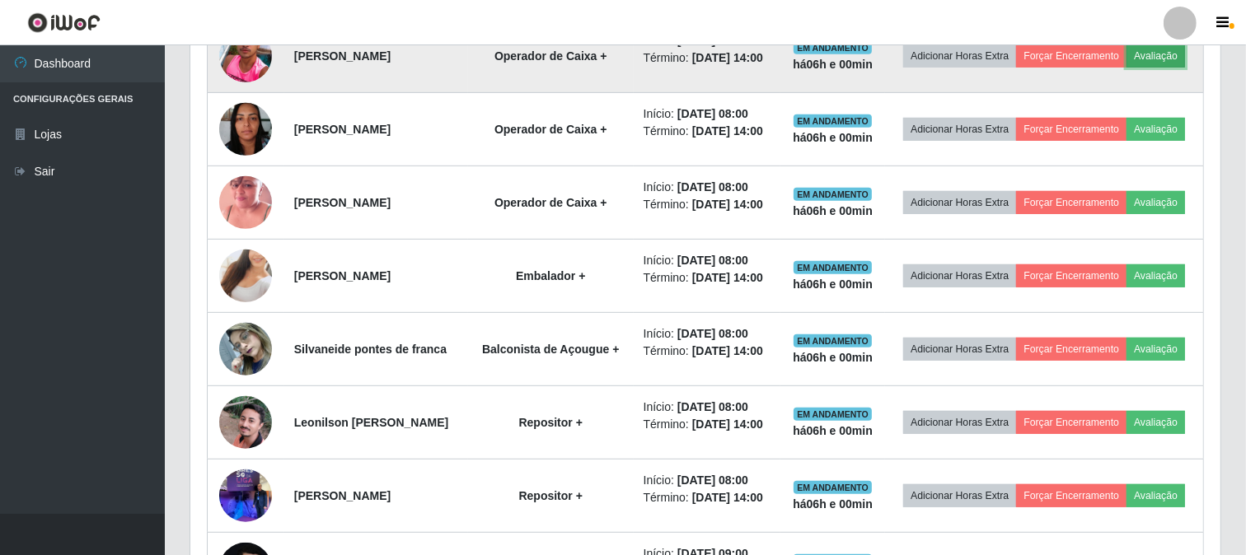
click at [1127, 68] on button "Avaliação" at bounding box center [1156, 56] width 59 height 23
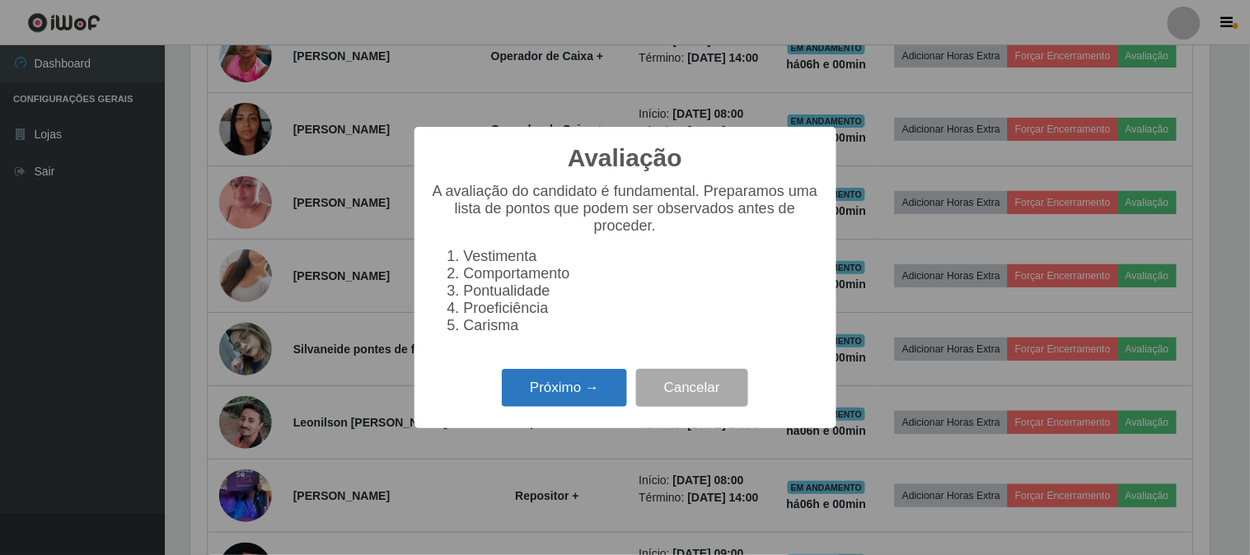
click at [579, 407] on button "Próximo →" at bounding box center [564, 388] width 125 height 39
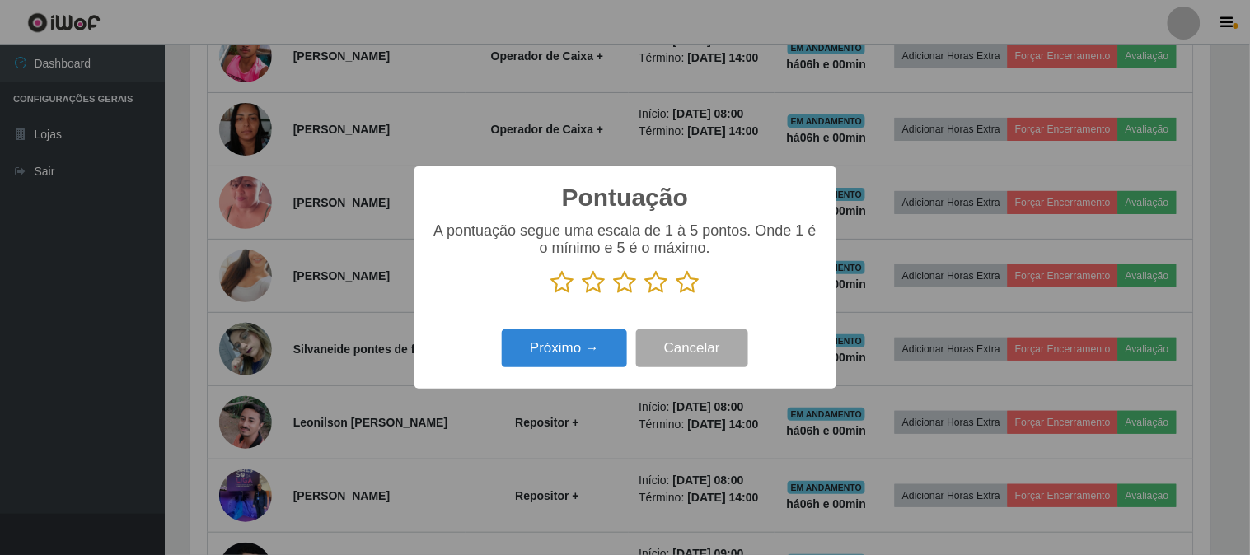
click at [684, 282] on icon at bounding box center [688, 282] width 23 height 25
click at [677, 295] on input "radio" at bounding box center [677, 295] width 0 height 0
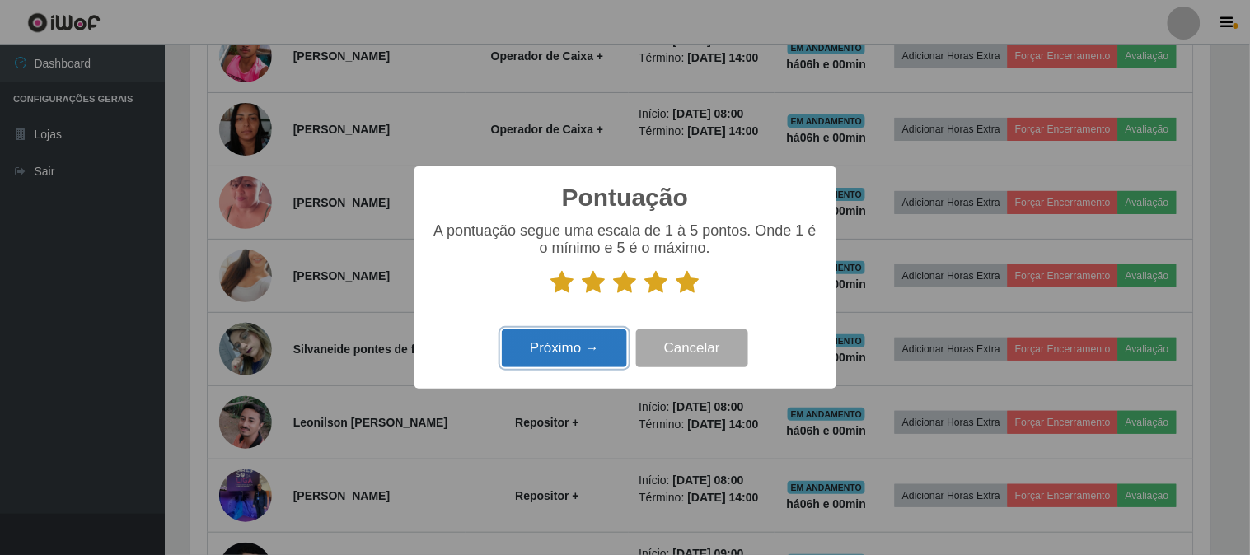
click at [571, 361] on button "Próximo →" at bounding box center [564, 349] width 125 height 39
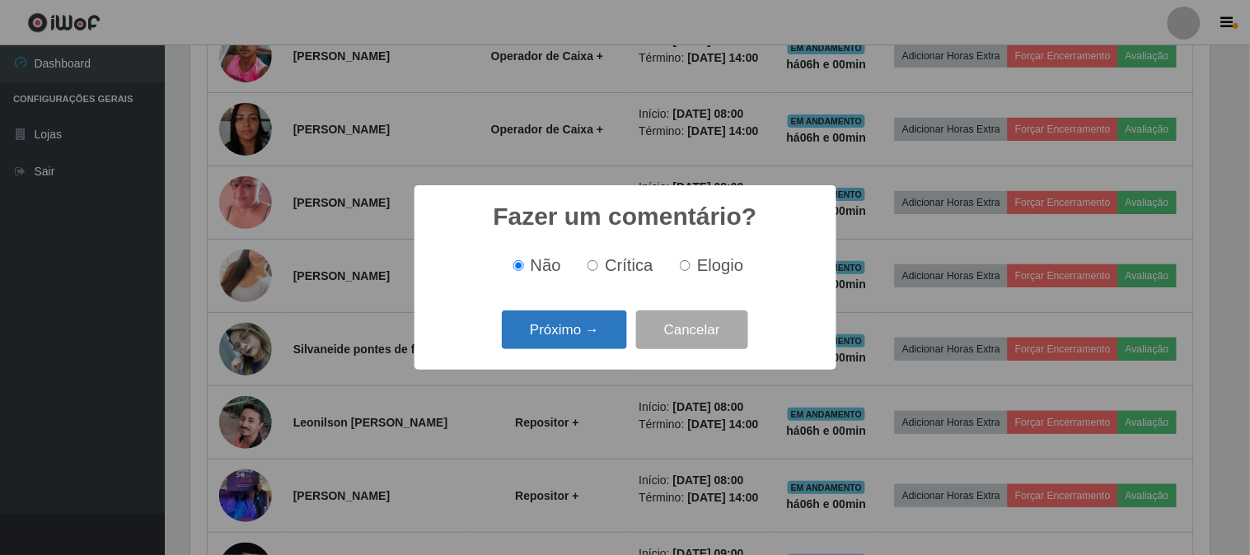
click at [590, 333] on button "Próximo →" at bounding box center [564, 330] width 125 height 39
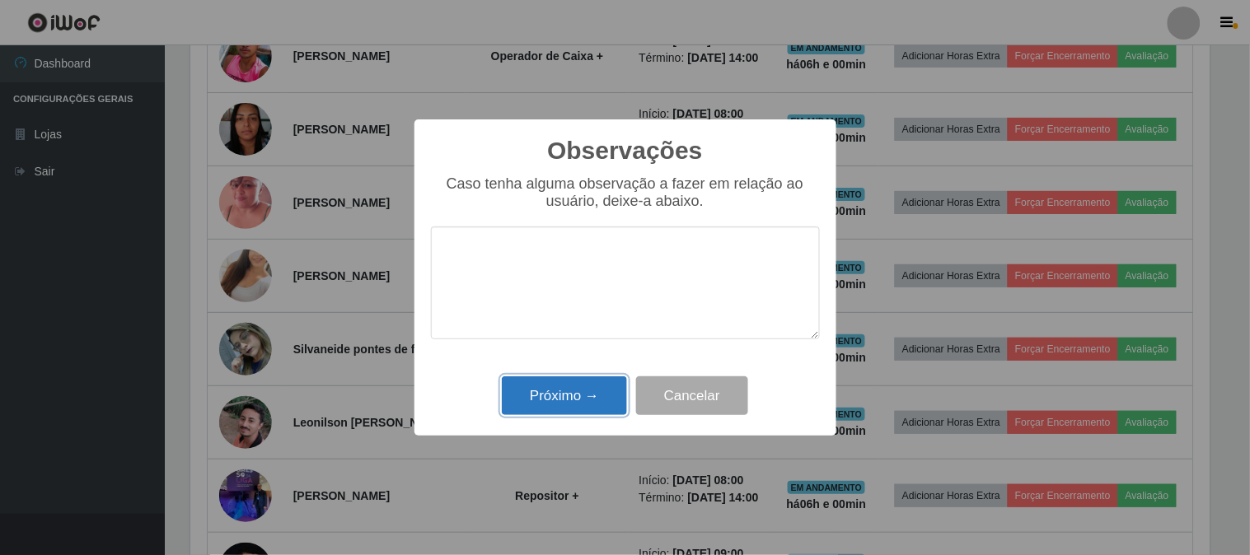
click at [596, 404] on button "Próximo →" at bounding box center [564, 396] width 125 height 39
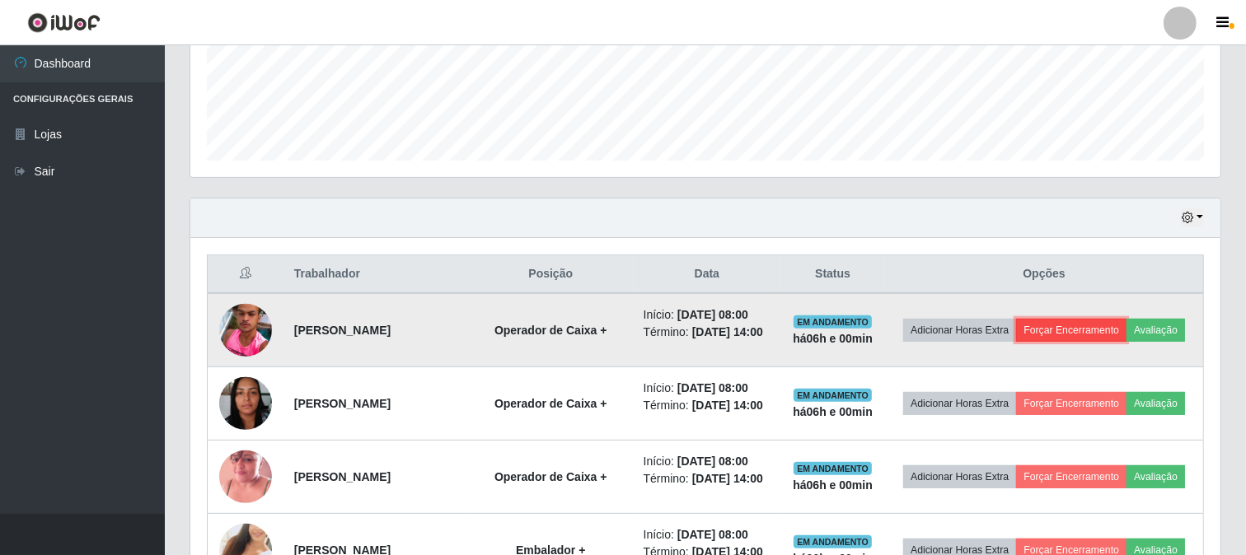
click at [1127, 319] on button "Forçar Encerramento" at bounding box center [1071, 330] width 110 height 23
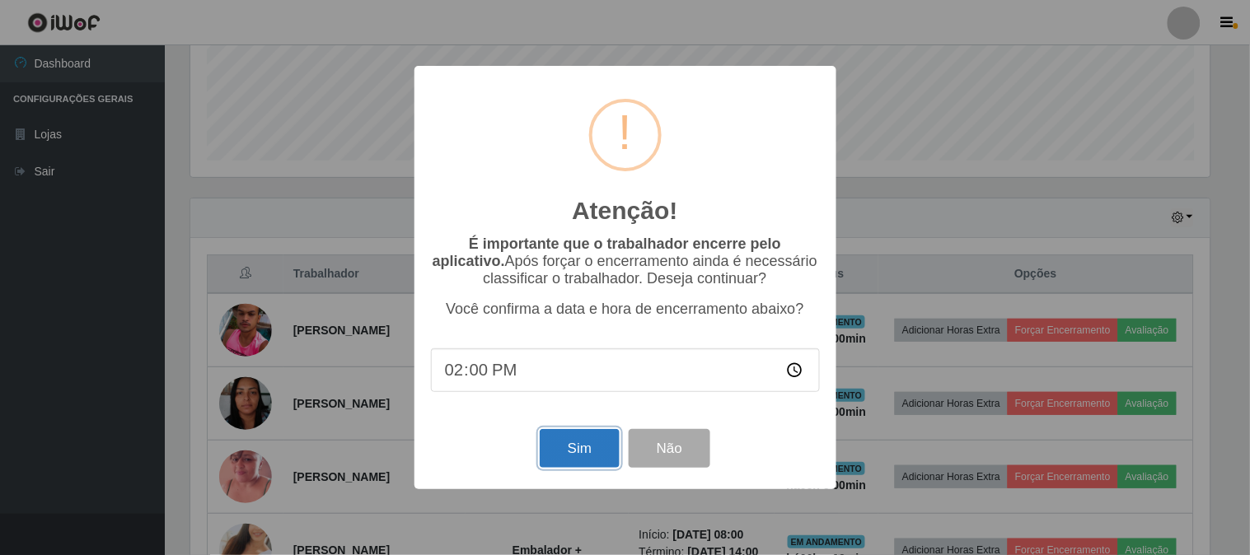
click at [572, 440] on button "Sim" at bounding box center [580, 448] width 80 height 39
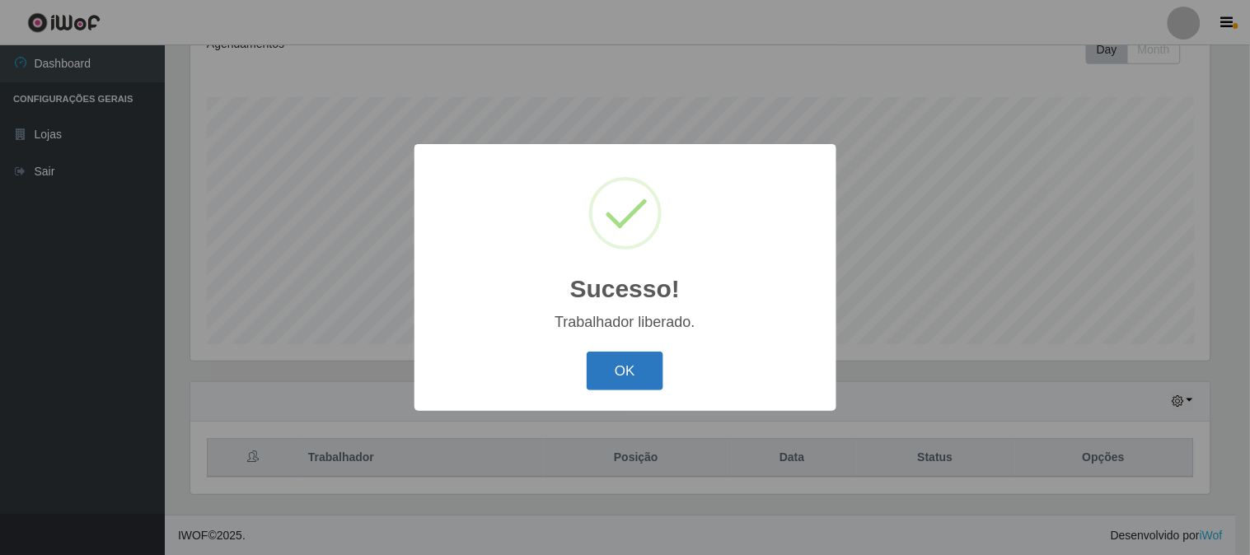
click at [611, 371] on button "OK" at bounding box center [625, 371] width 77 height 39
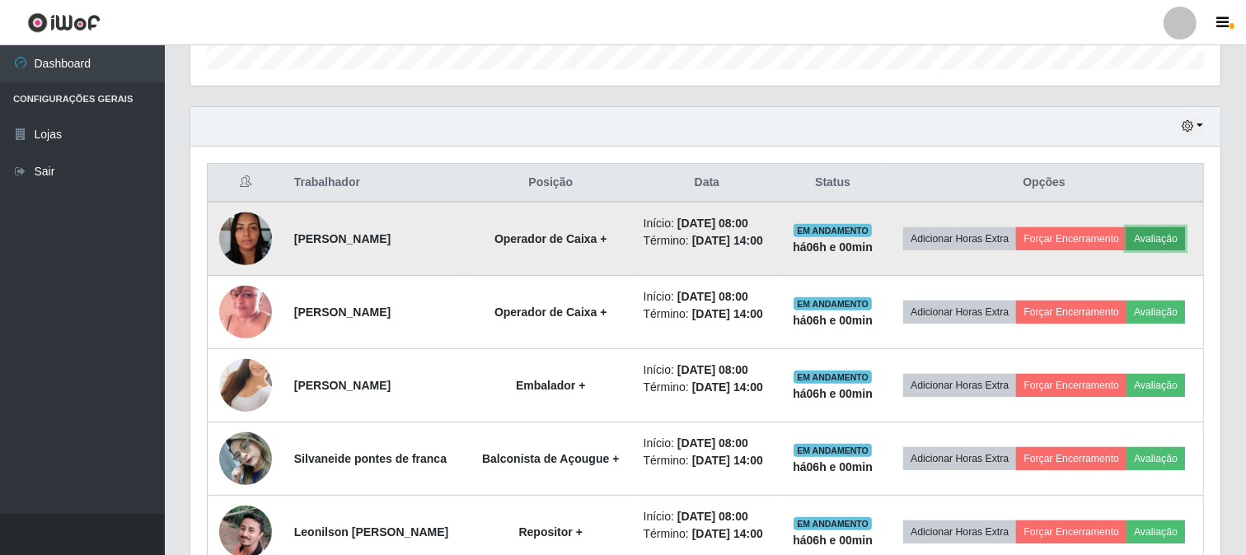
click at [1127, 251] on button "Avaliação" at bounding box center [1156, 238] width 59 height 23
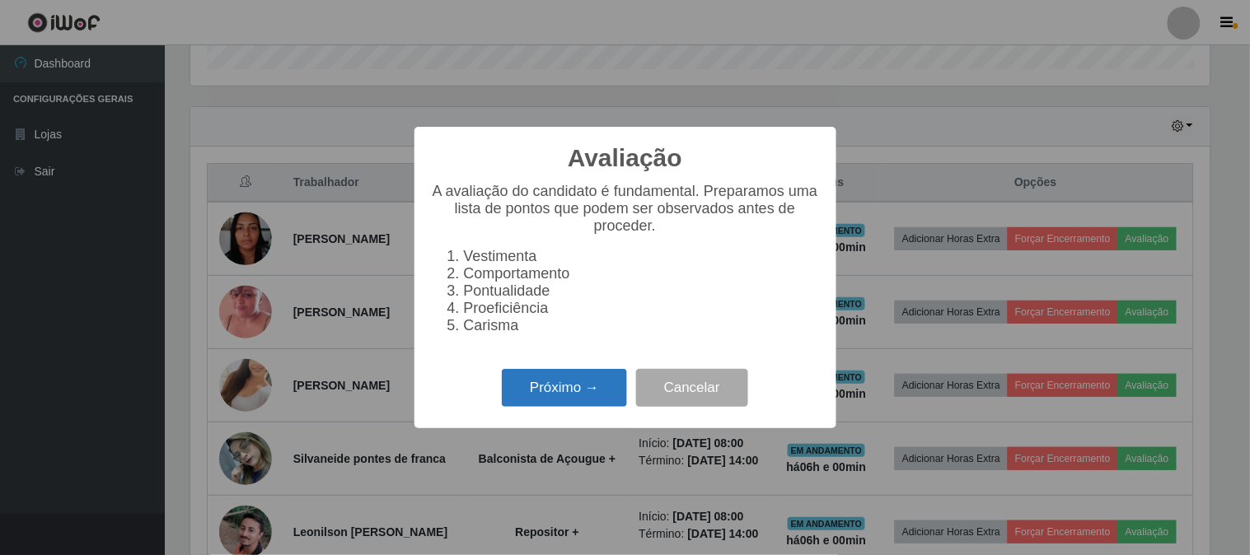
click at [561, 398] on button "Próximo →" at bounding box center [564, 388] width 125 height 39
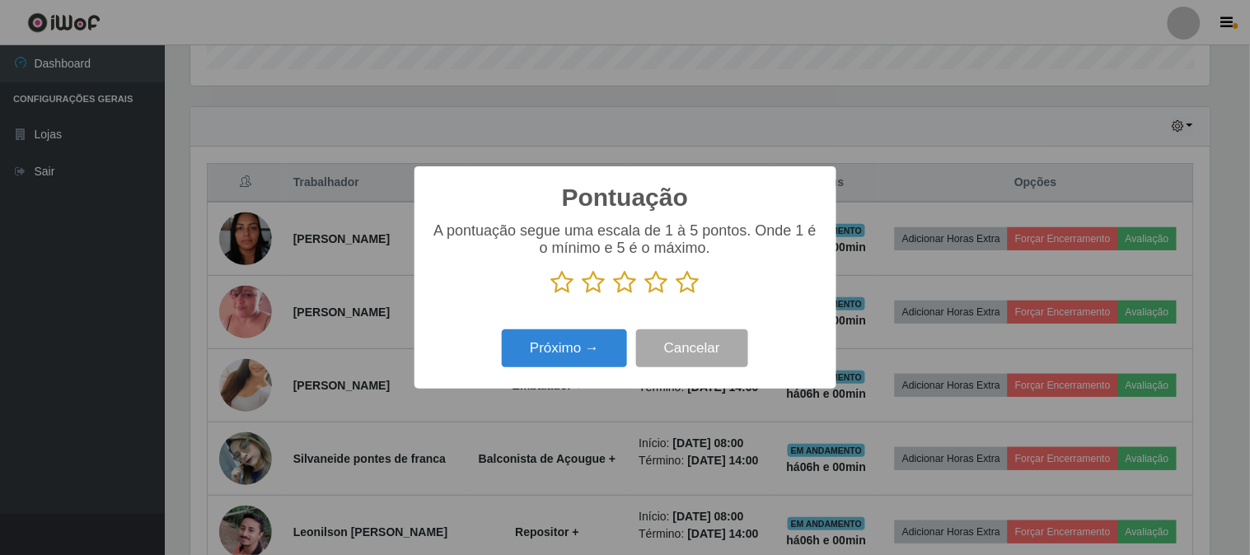
drag, startPoint x: 682, startPoint y: 284, endPoint x: 572, endPoint y: 360, distance: 134.4
click at [674, 284] on p at bounding box center [625, 282] width 389 height 25
click at [573, 359] on button "Próximo →" at bounding box center [564, 349] width 125 height 39
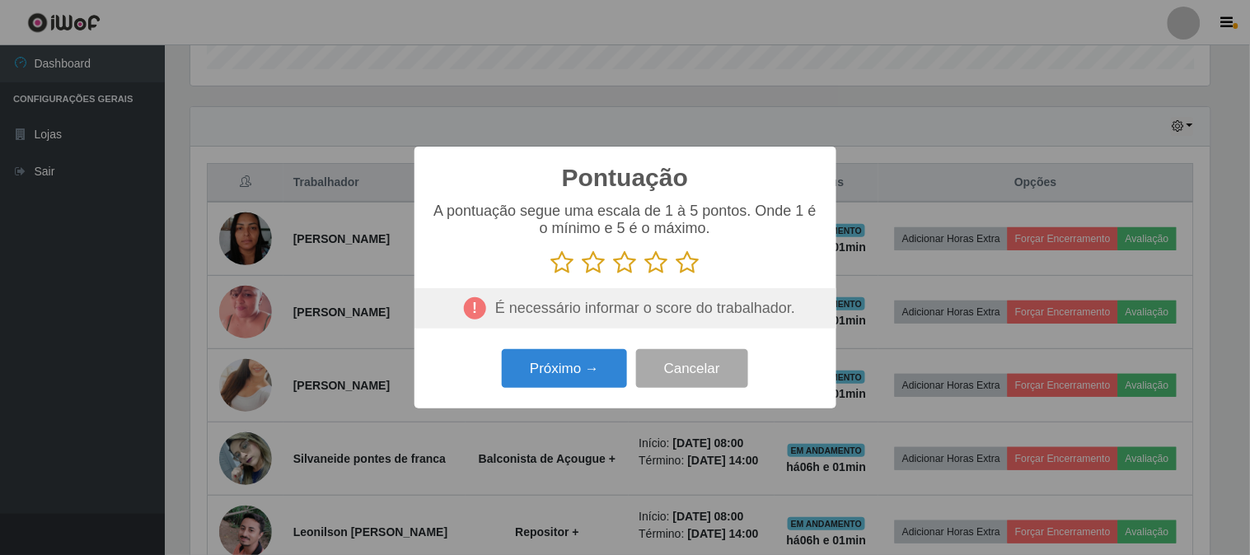
drag, startPoint x: 687, startPoint y: 268, endPoint x: 682, endPoint y: 277, distance: 10.7
click at [682, 277] on div "A pontuação segue uma escala de 1 à 5 pontos. Onde 1 é o mínimo e 5 é o máximo." at bounding box center [625, 266] width 389 height 127
click at [689, 265] on icon at bounding box center [688, 263] width 23 height 25
click at [677, 275] on input "radio" at bounding box center [677, 275] width 0 height 0
click at [594, 380] on button "Próximo →" at bounding box center [564, 368] width 125 height 39
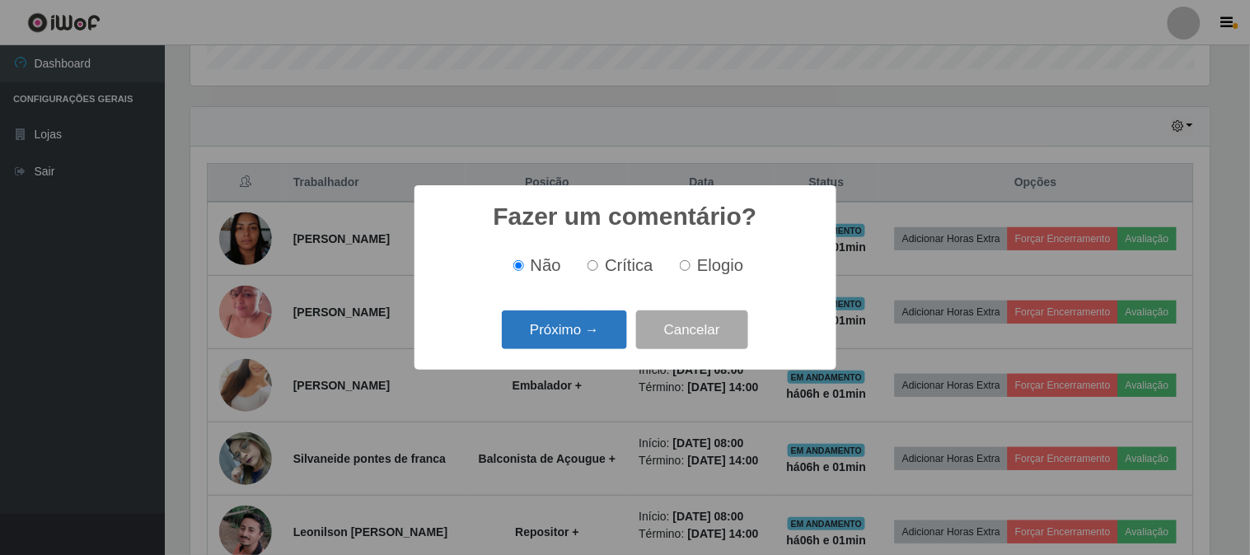
click at [608, 334] on button "Próximo →" at bounding box center [564, 330] width 125 height 39
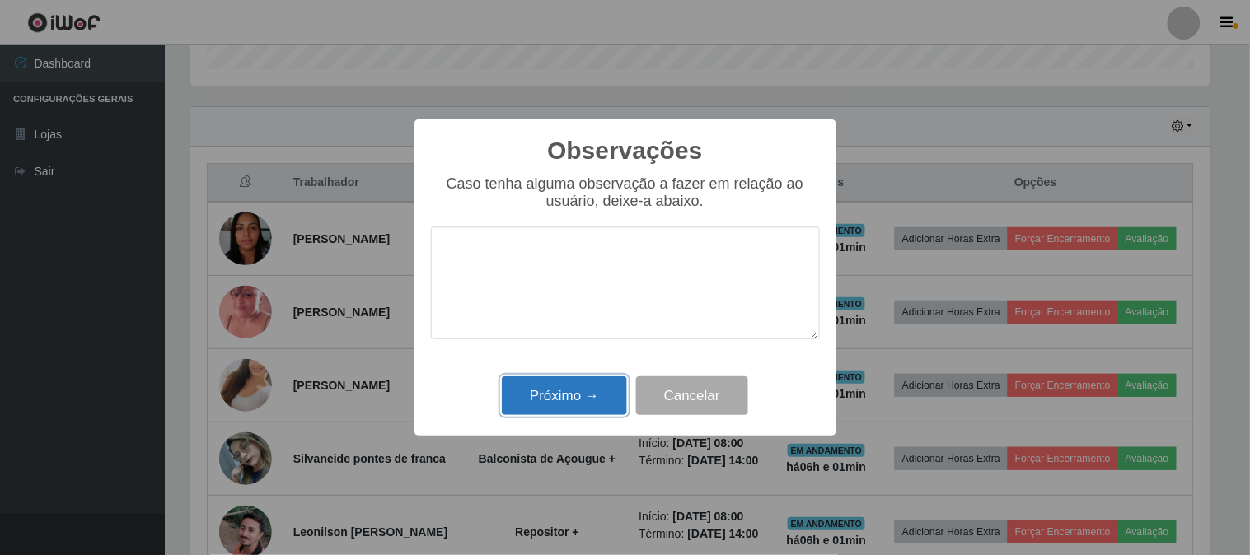
click at [598, 402] on button "Próximo →" at bounding box center [564, 396] width 125 height 39
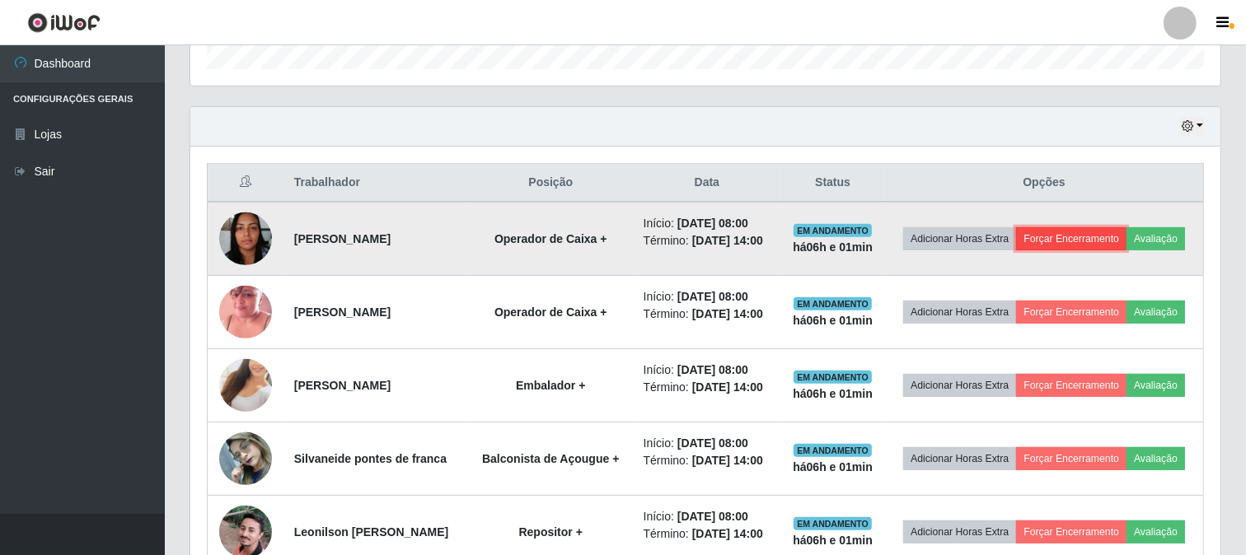
click at [1106, 227] on button "Forçar Encerramento" at bounding box center [1071, 238] width 110 height 23
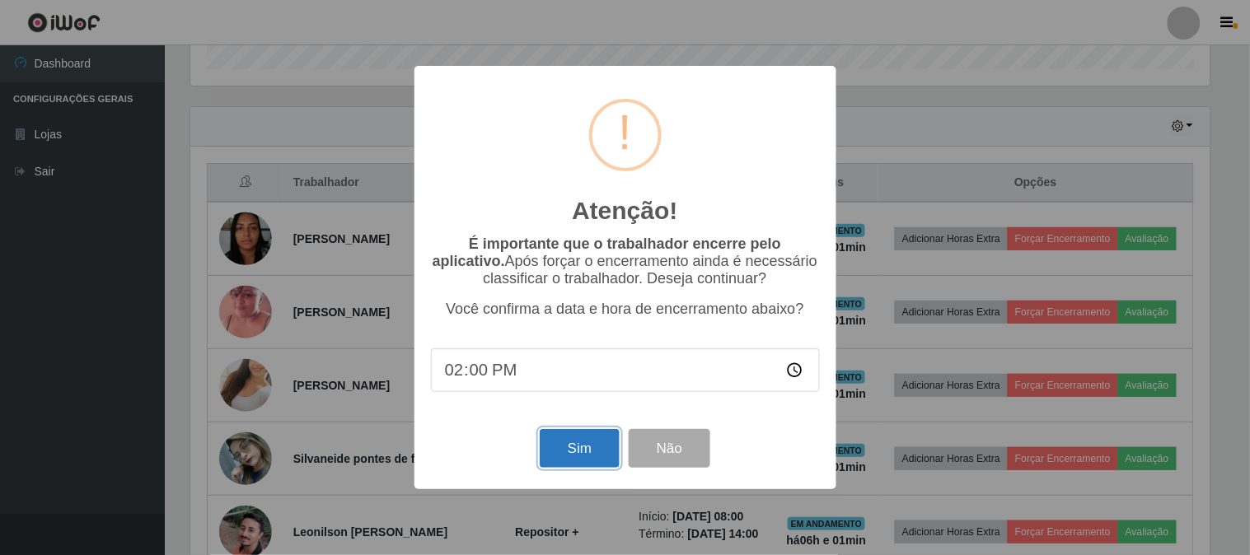
click at [578, 452] on button "Sim" at bounding box center [580, 448] width 80 height 39
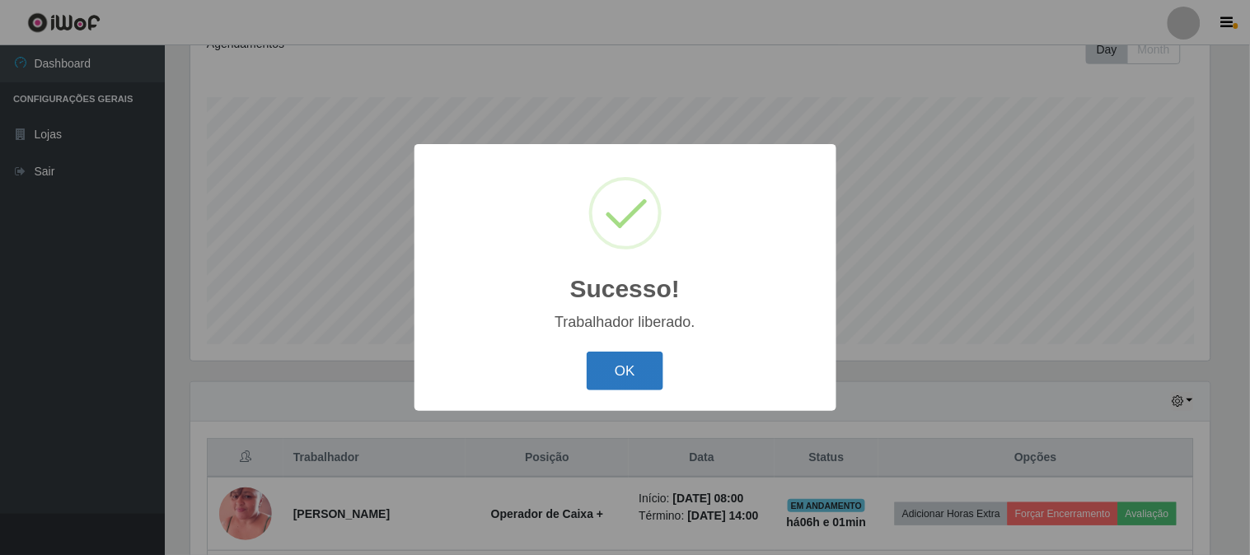
click at [643, 376] on button "OK" at bounding box center [625, 371] width 77 height 39
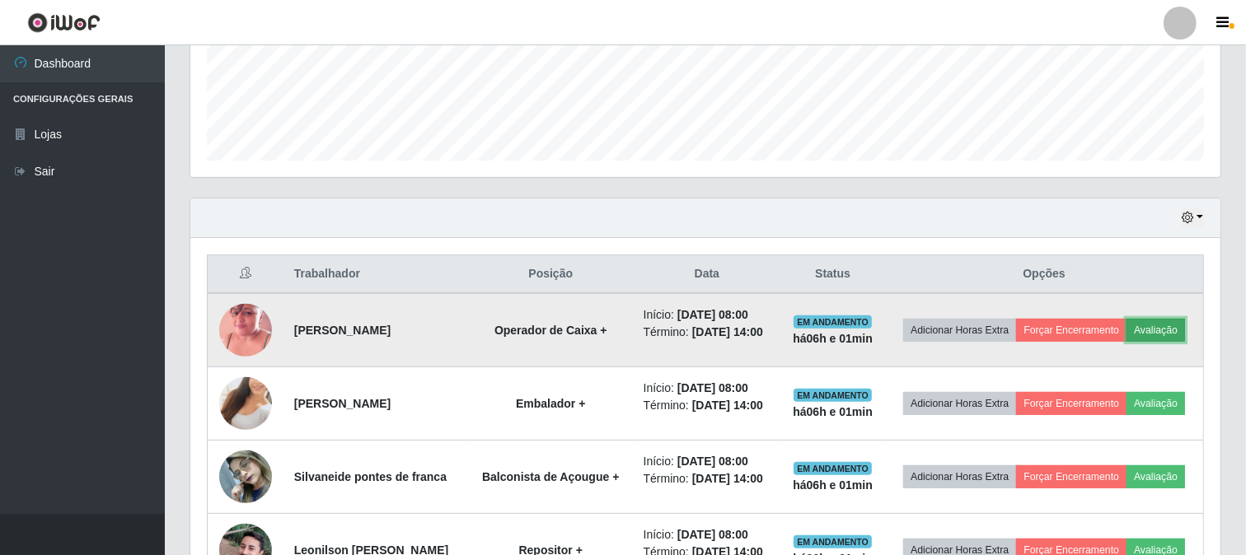
click at [1127, 342] on button "Avaliação" at bounding box center [1156, 330] width 59 height 23
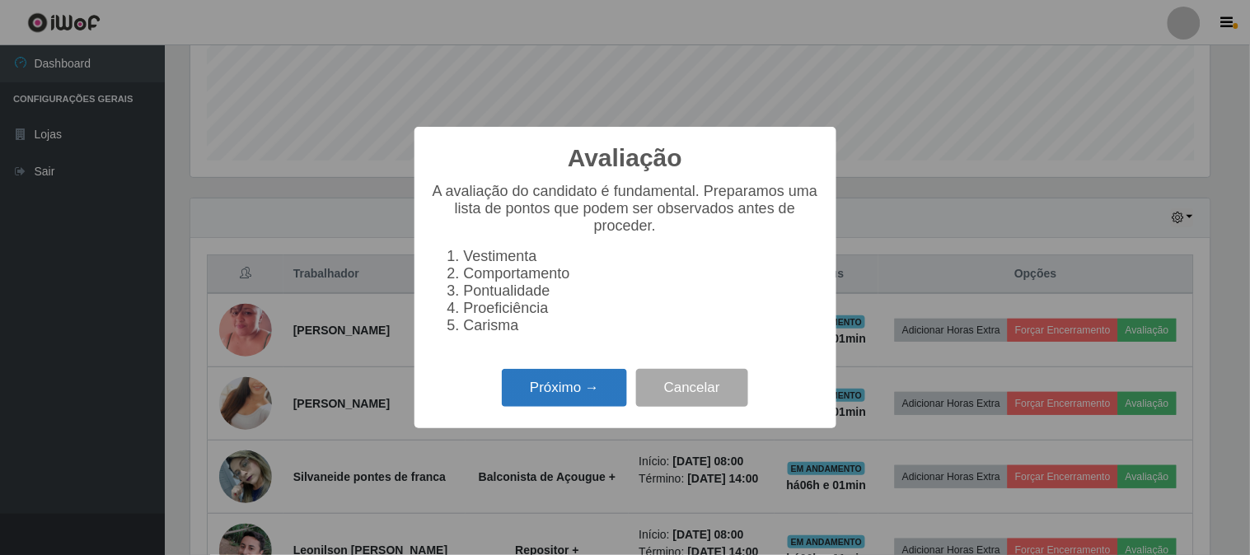
click at [565, 391] on button "Próximo →" at bounding box center [564, 388] width 125 height 39
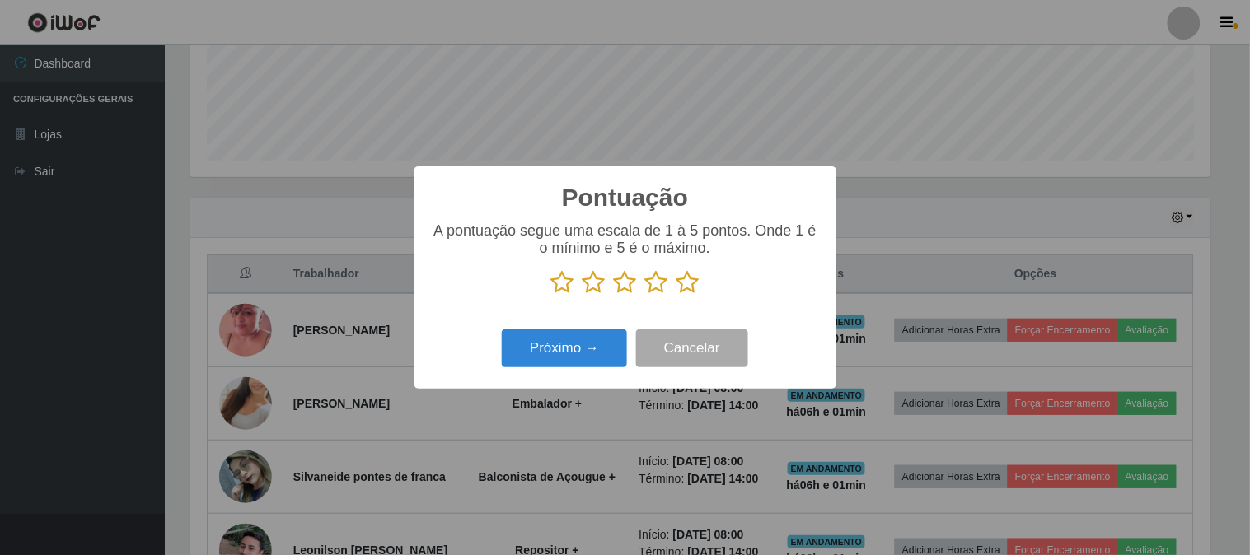
click at [686, 281] on icon at bounding box center [688, 282] width 23 height 25
click at [677, 295] on input "radio" at bounding box center [677, 295] width 0 height 0
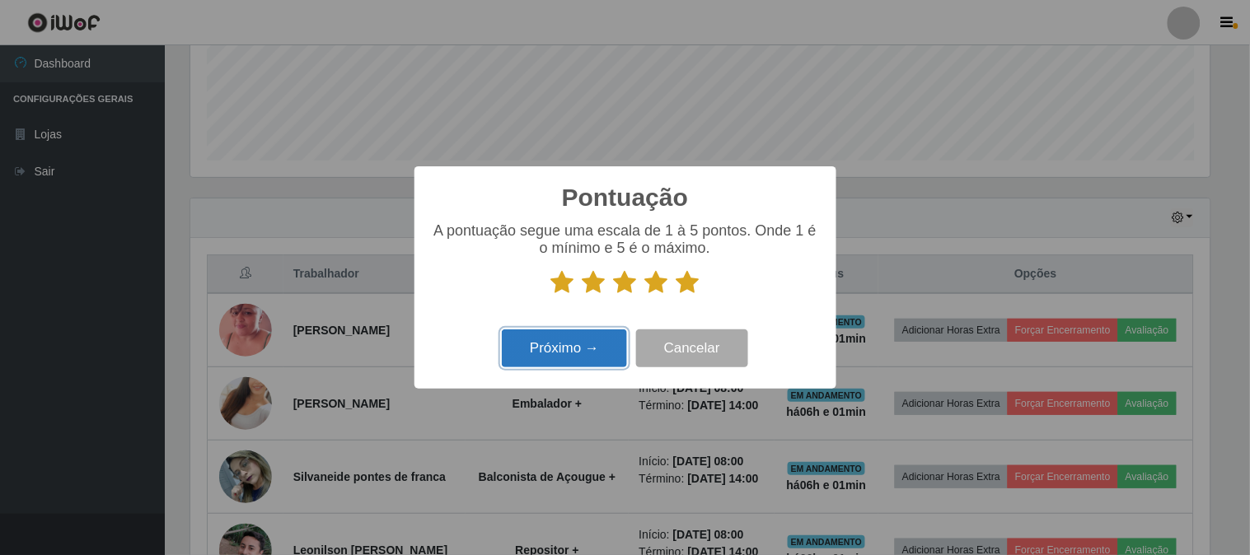
click at [587, 343] on button "Próximo →" at bounding box center [564, 349] width 125 height 39
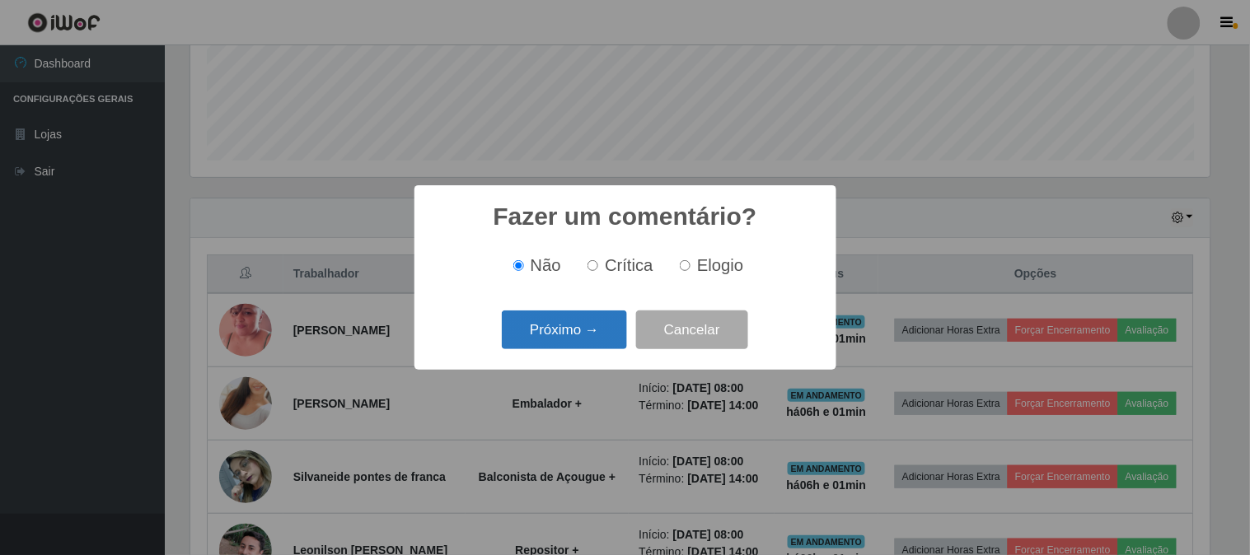
click at [587, 319] on button "Próximo →" at bounding box center [564, 330] width 125 height 39
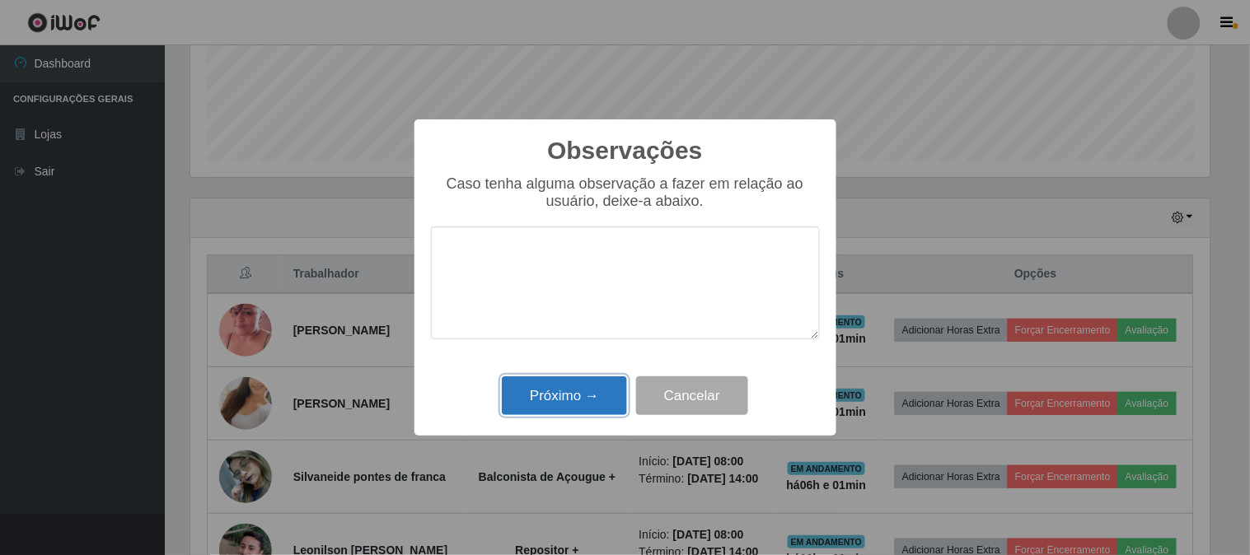
click at [592, 396] on button "Próximo →" at bounding box center [564, 396] width 125 height 39
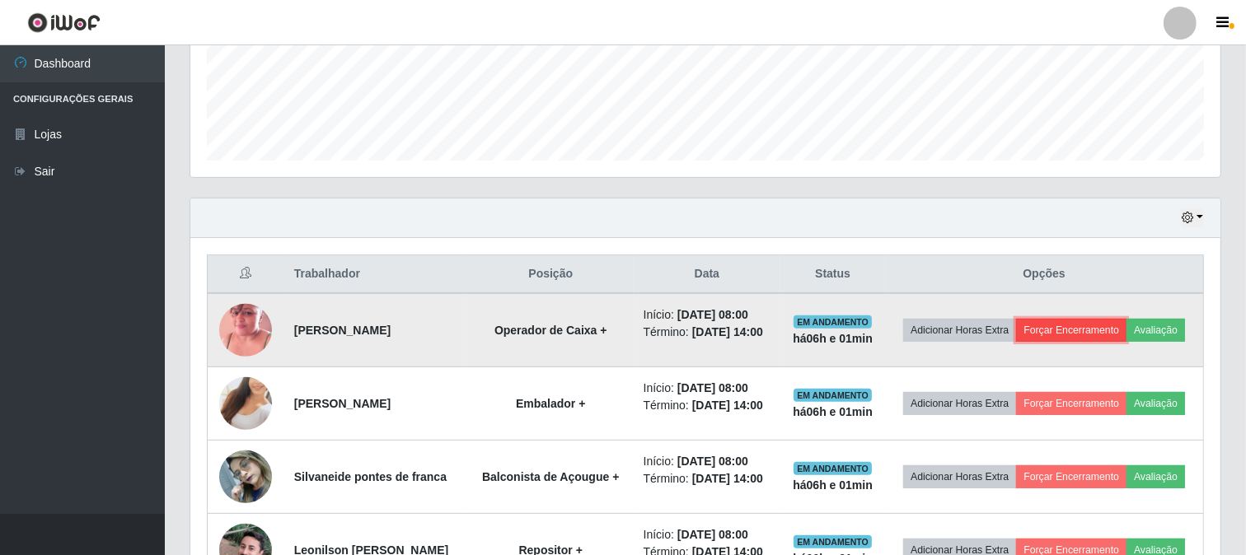
click at [1123, 326] on button "Forçar Encerramento" at bounding box center [1071, 330] width 110 height 23
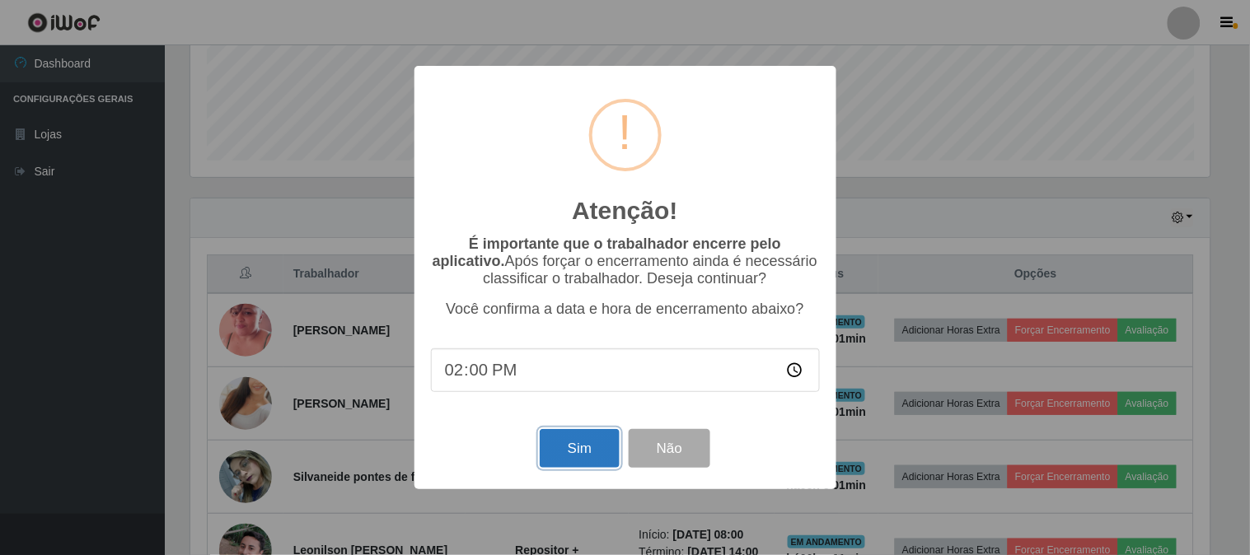
click at [597, 468] on button "Sim" at bounding box center [580, 448] width 80 height 39
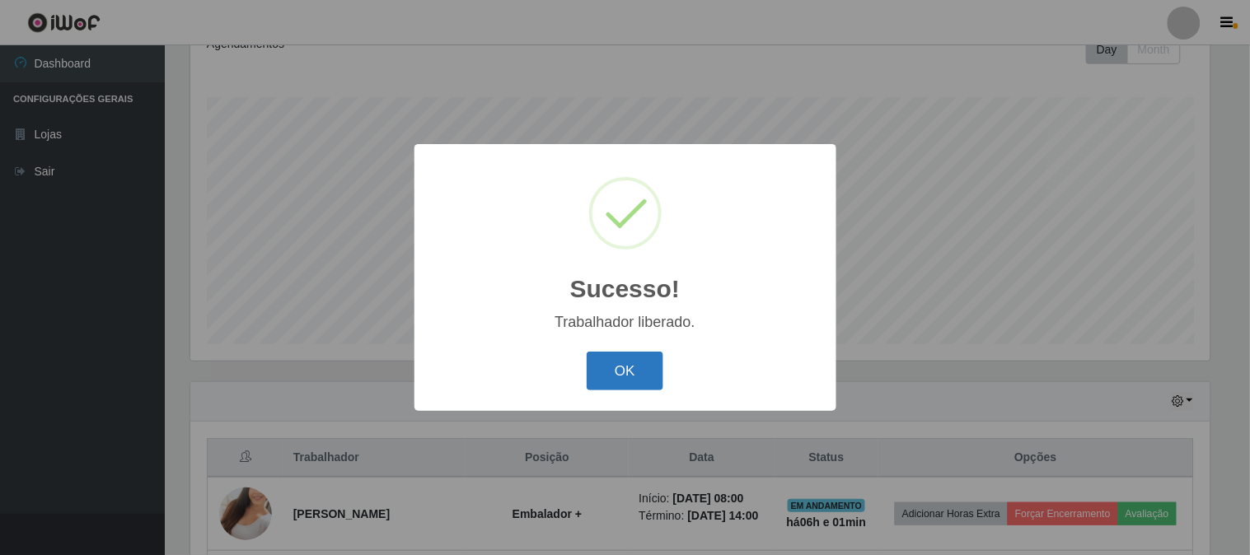
click at [605, 374] on button "OK" at bounding box center [625, 371] width 77 height 39
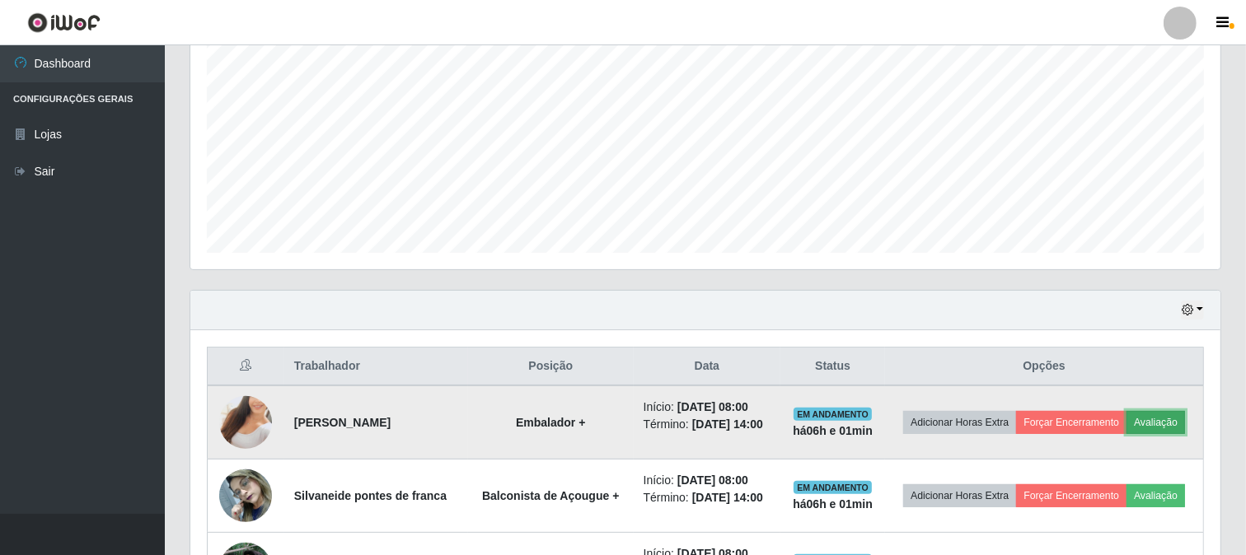
click at [1127, 434] on button "Avaliação" at bounding box center [1156, 422] width 59 height 23
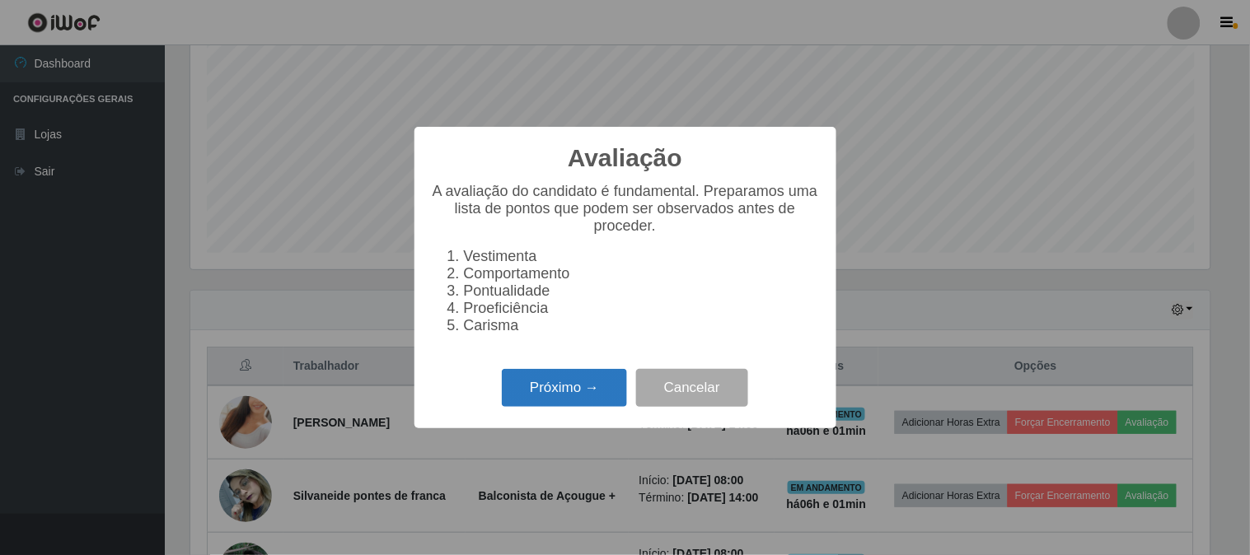
click at [595, 405] on button "Próximo →" at bounding box center [564, 388] width 125 height 39
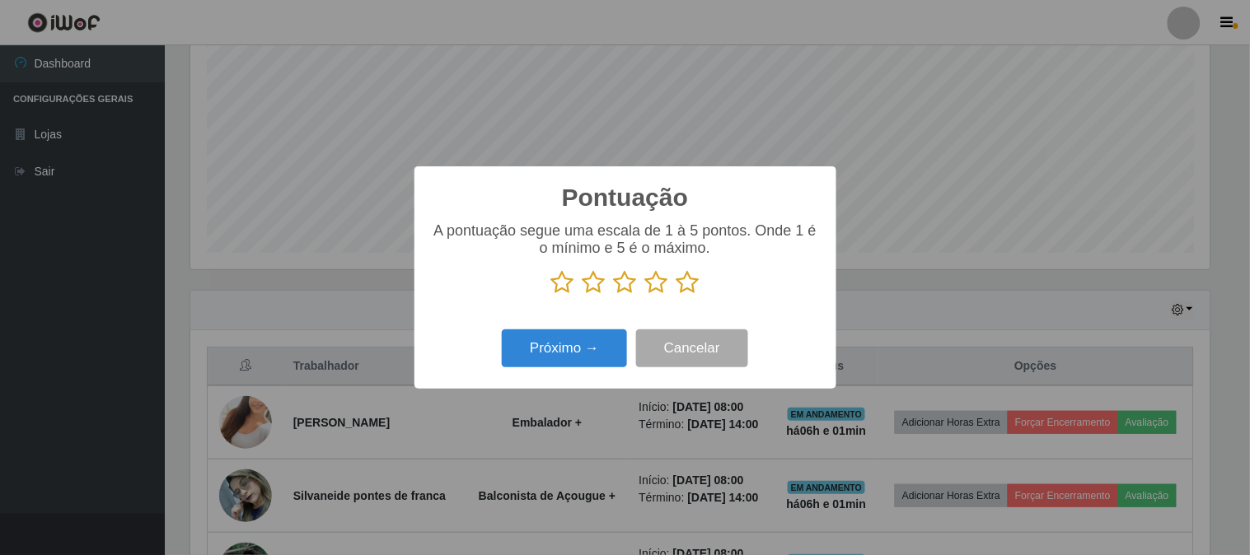
click at [687, 275] on icon at bounding box center [688, 282] width 23 height 25
click at [677, 295] on input "radio" at bounding box center [677, 295] width 0 height 0
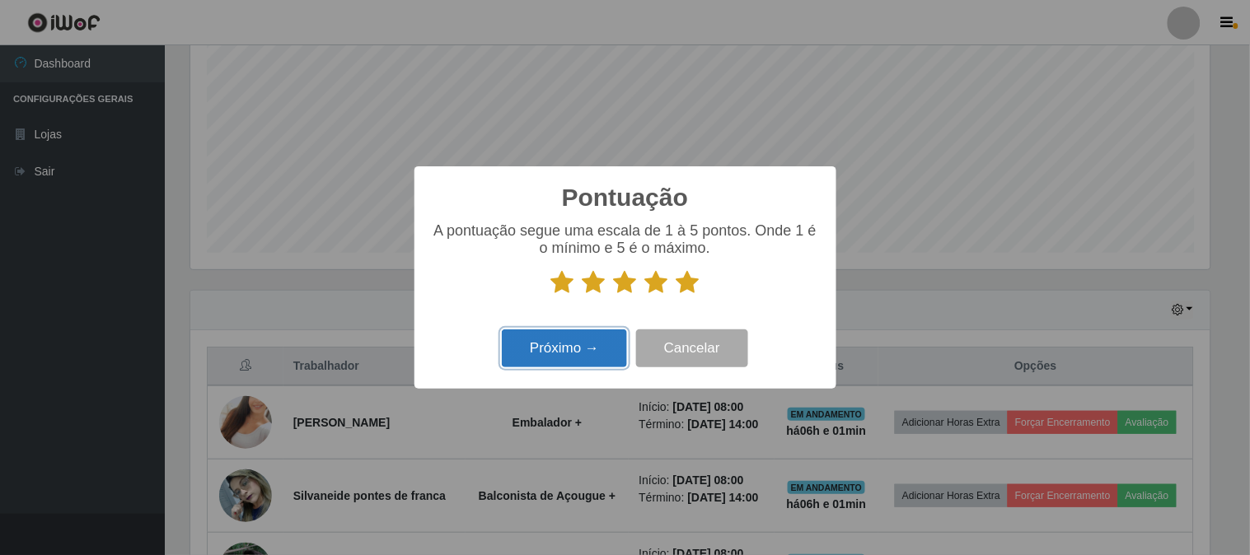
click at [594, 340] on button "Próximo →" at bounding box center [564, 349] width 125 height 39
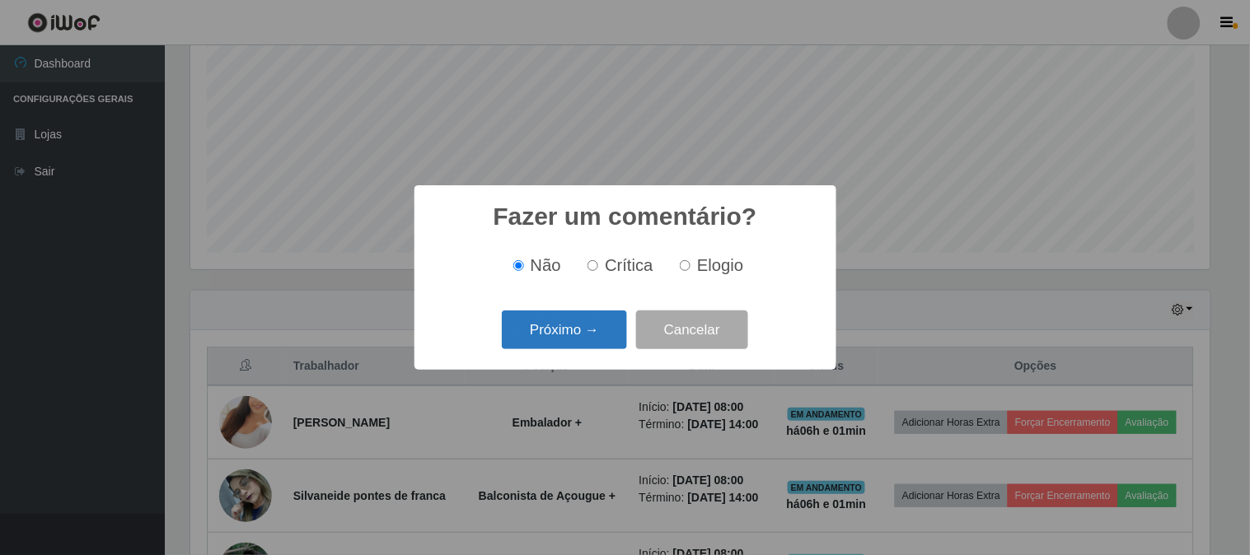
click at [562, 325] on button "Próximo →" at bounding box center [564, 330] width 125 height 39
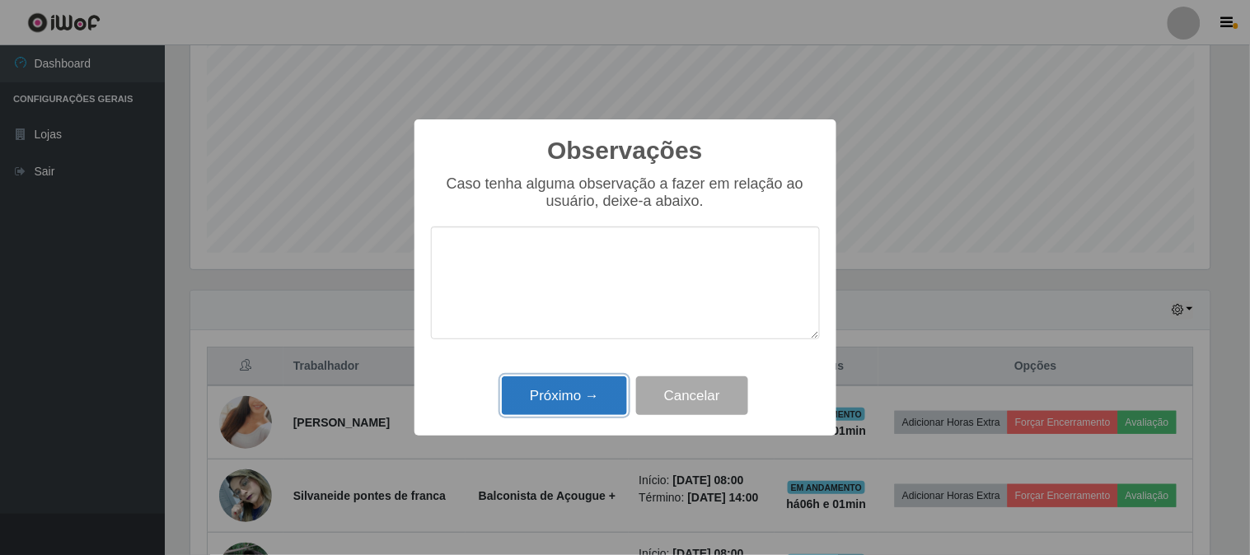
click at [579, 384] on button "Próximo →" at bounding box center [564, 396] width 125 height 39
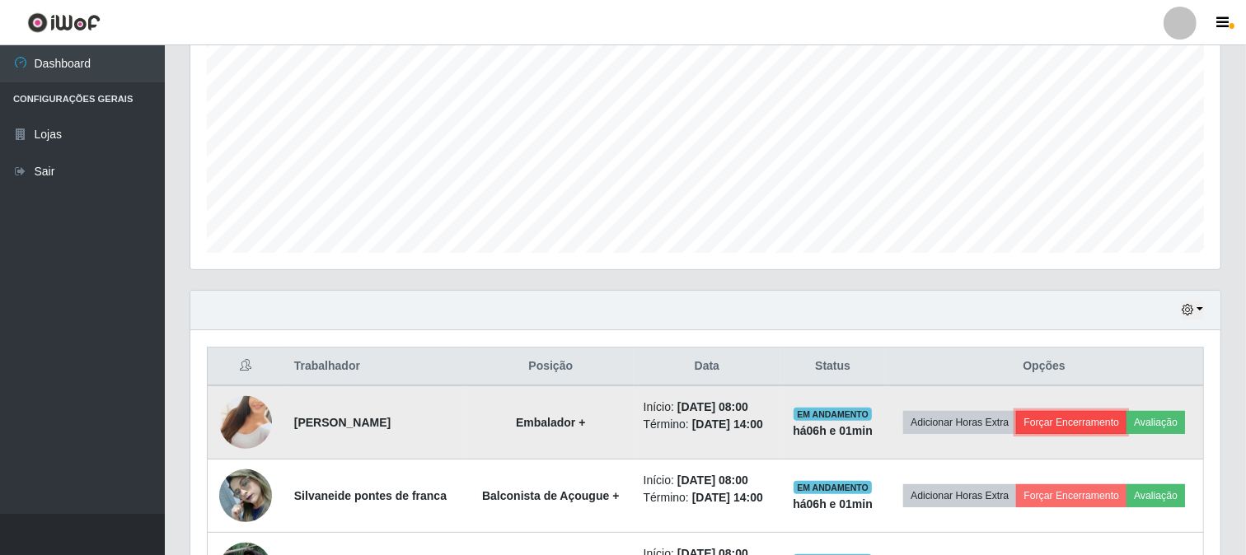
click at [1127, 417] on button "Forçar Encerramento" at bounding box center [1071, 422] width 110 height 23
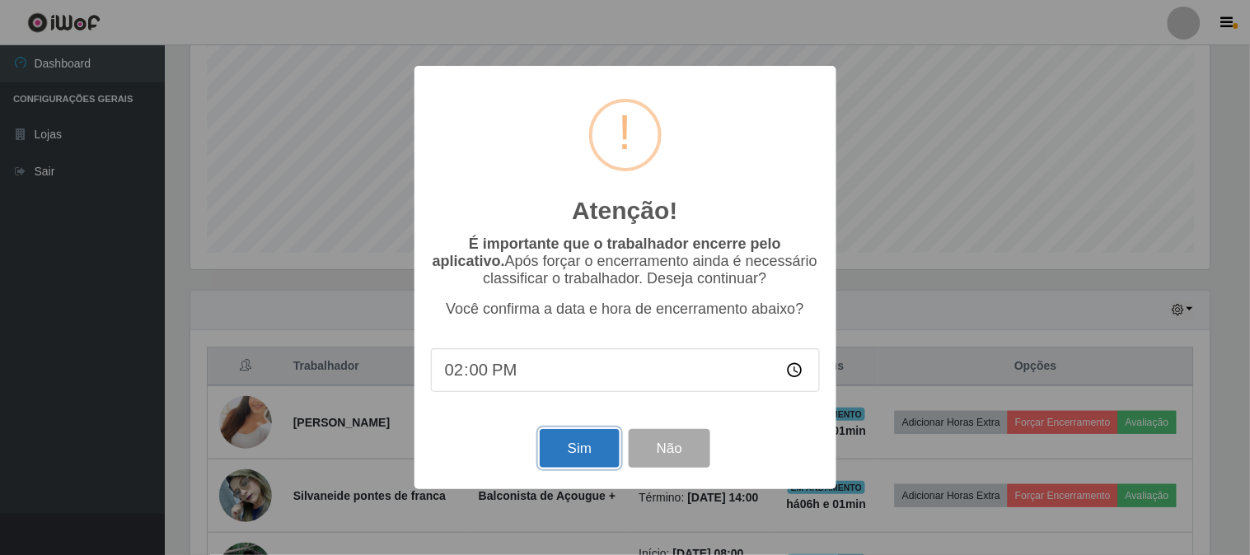
click at [605, 459] on button "Sim" at bounding box center [580, 448] width 80 height 39
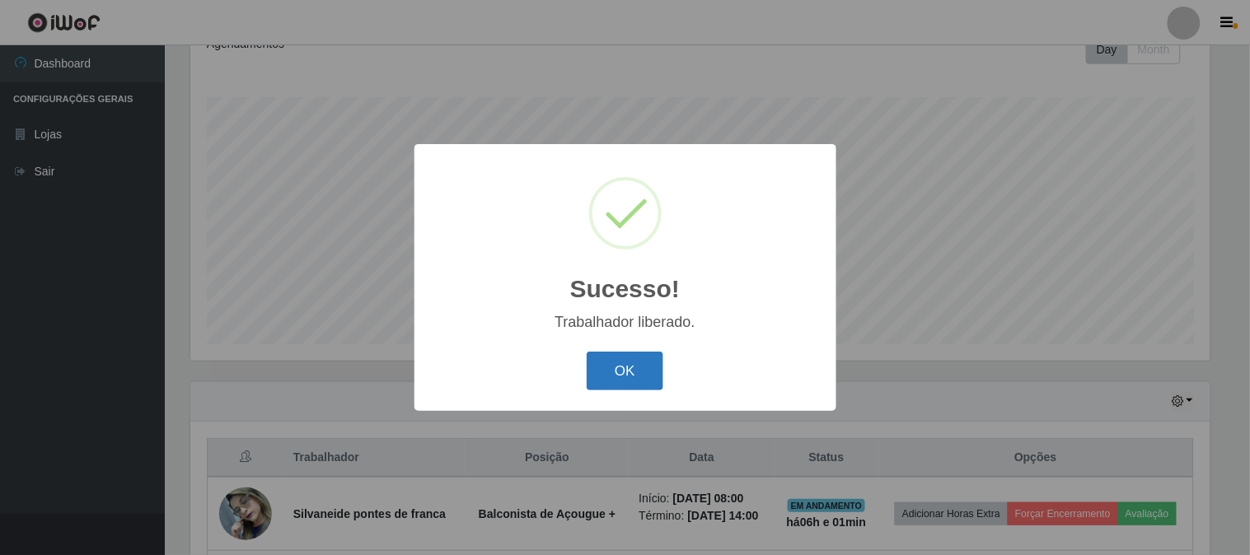
click at [627, 380] on button "OK" at bounding box center [625, 371] width 77 height 39
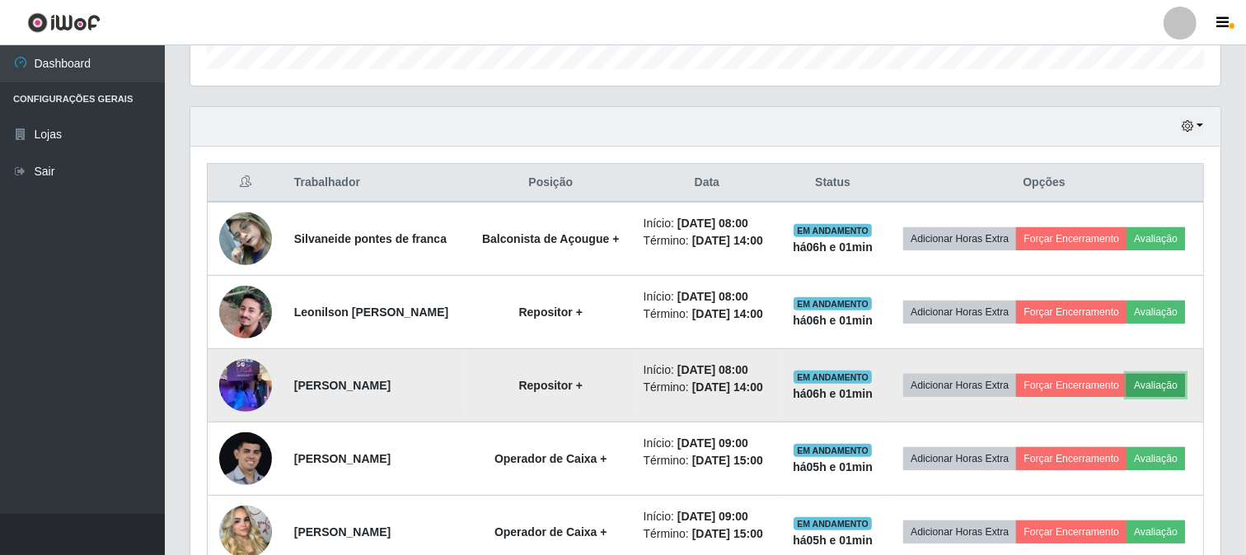
click at [1127, 397] on button "Avaliação" at bounding box center [1156, 385] width 59 height 23
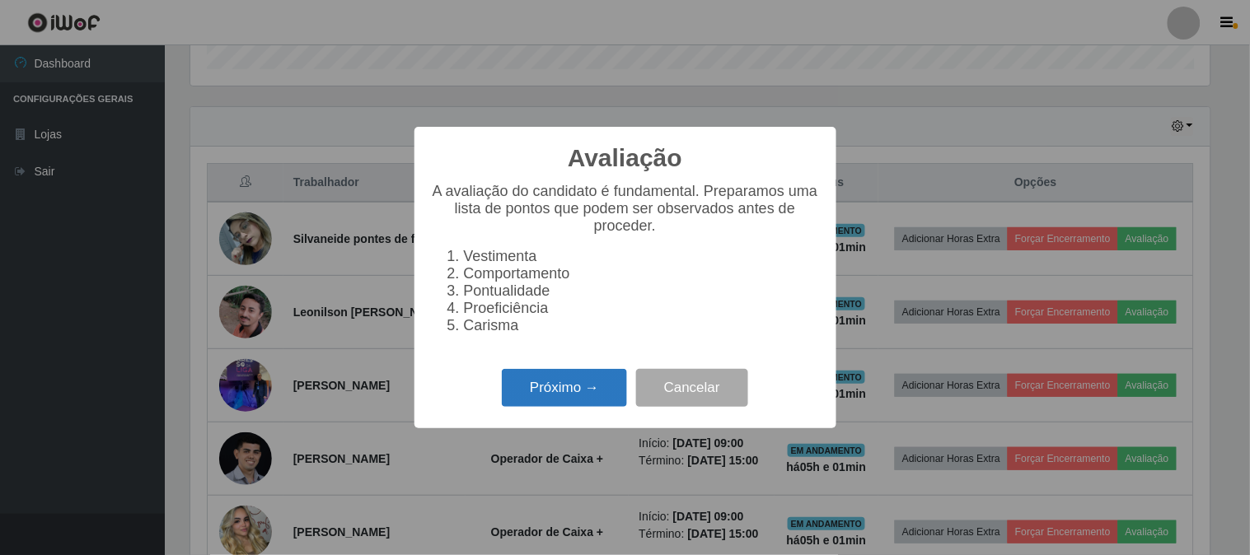
click at [537, 401] on button "Próximo →" at bounding box center [564, 388] width 125 height 39
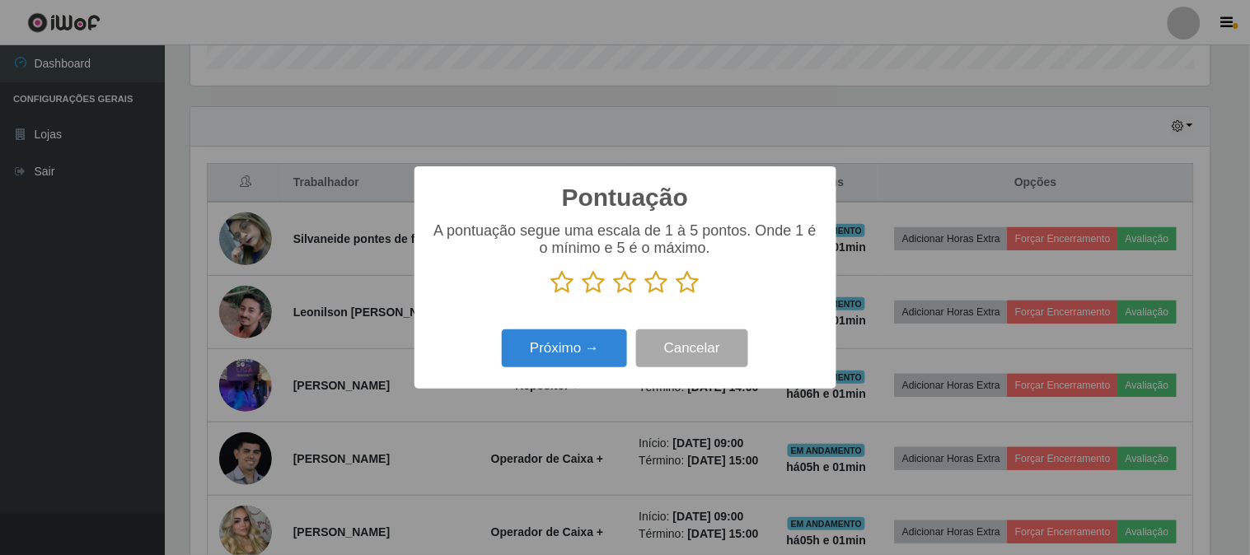
click at [682, 288] on icon at bounding box center [688, 282] width 23 height 25
click at [677, 295] on input "radio" at bounding box center [677, 295] width 0 height 0
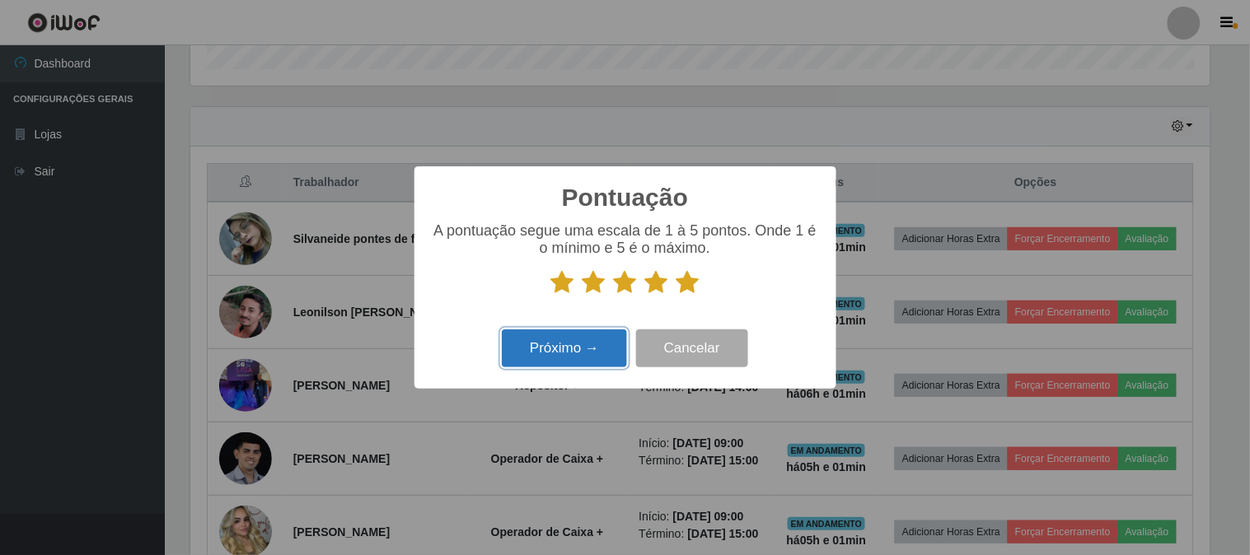
click at [580, 349] on button "Próximo →" at bounding box center [564, 349] width 125 height 39
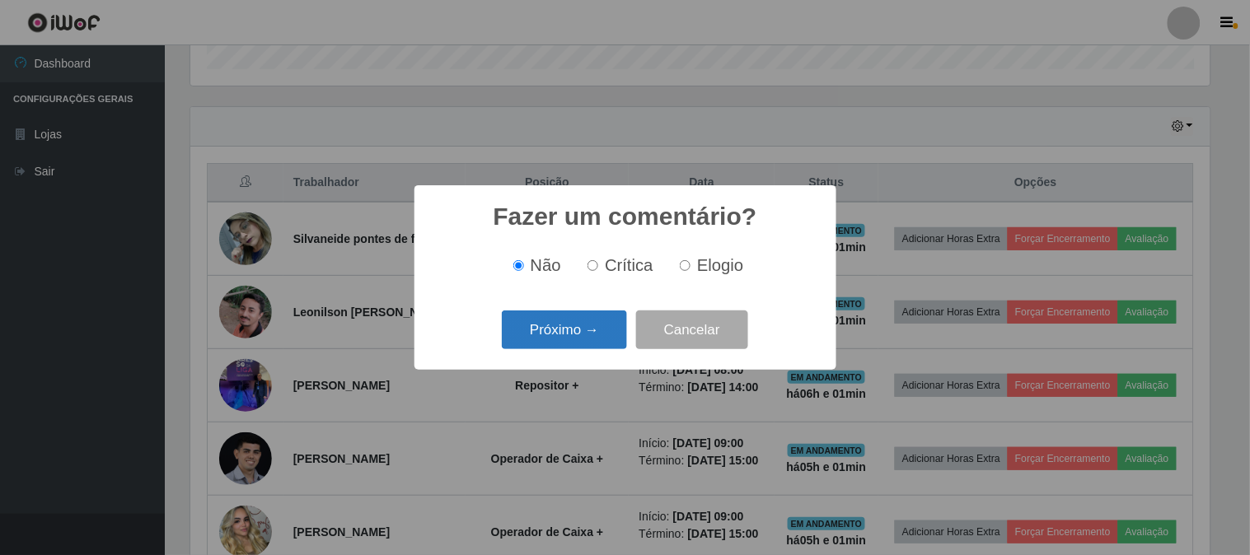
click at [580, 349] on button "Próximo →" at bounding box center [564, 330] width 125 height 39
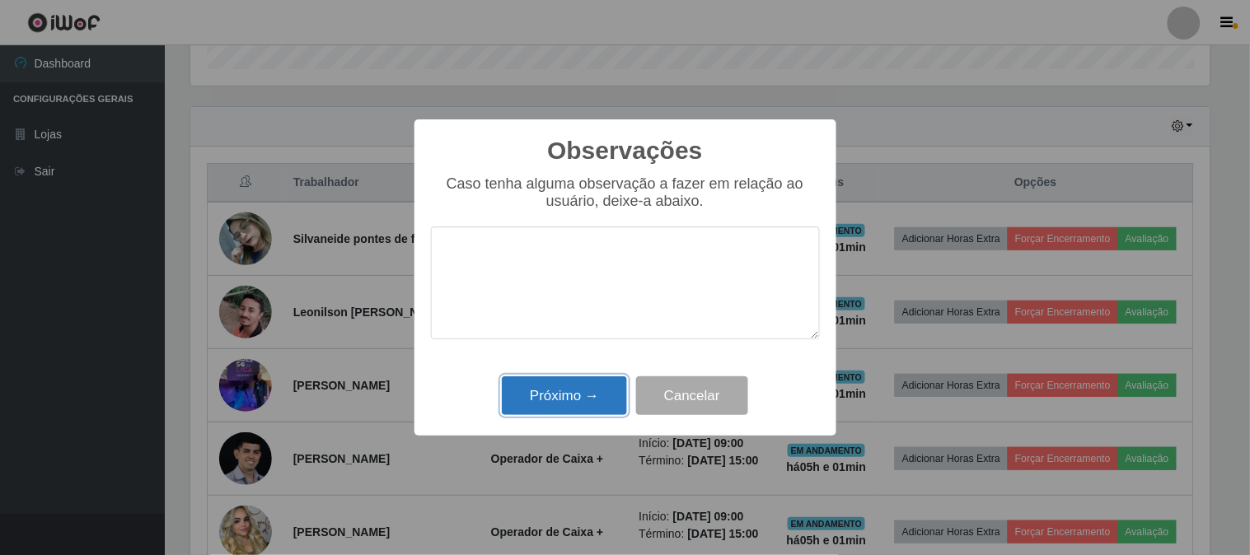
click at [596, 409] on button "Próximo →" at bounding box center [564, 396] width 125 height 39
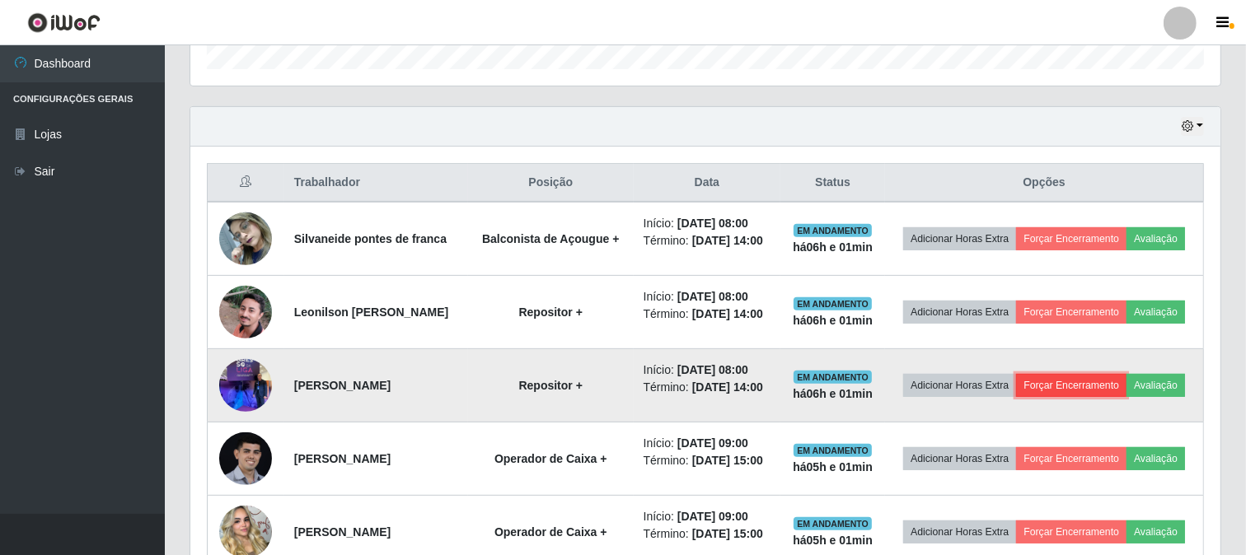
click at [1127, 397] on button "Forçar Encerramento" at bounding box center [1071, 385] width 110 height 23
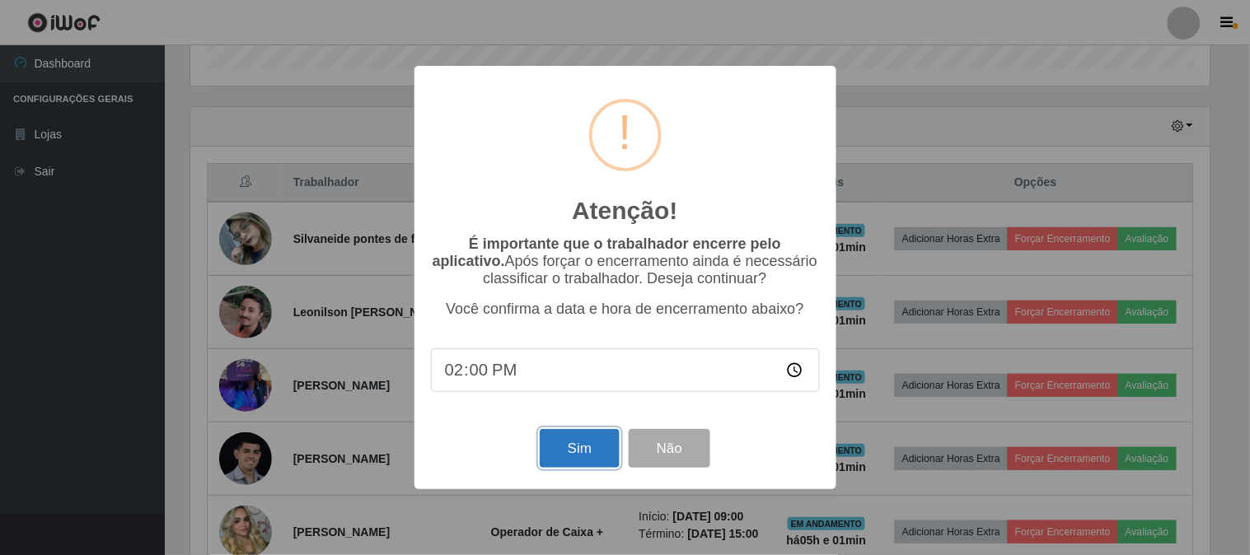
click at [572, 454] on button "Sim" at bounding box center [580, 448] width 80 height 39
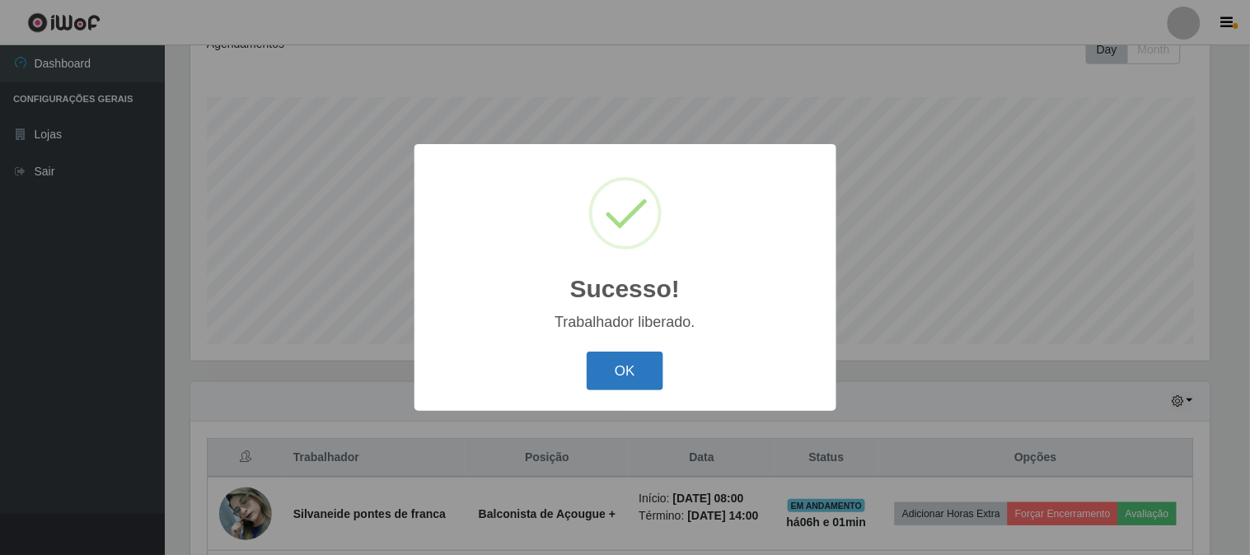
click at [630, 367] on button "OK" at bounding box center [625, 371] width 77 height 39
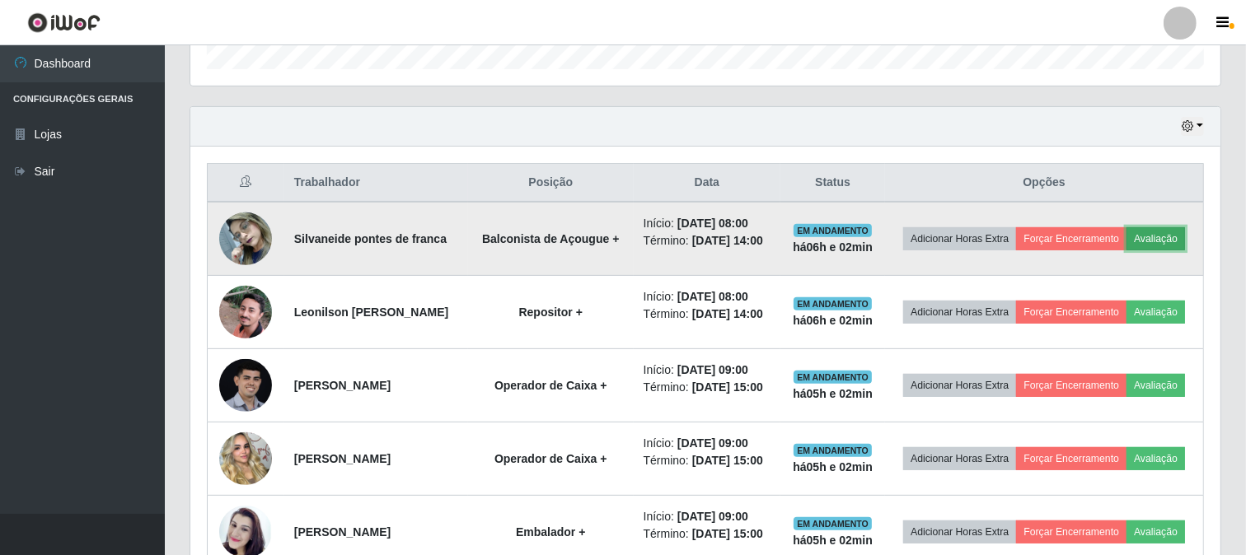
click at [1127, 251] on button "Avaliação" at bounding box center [1156, 238] width 59 height 23
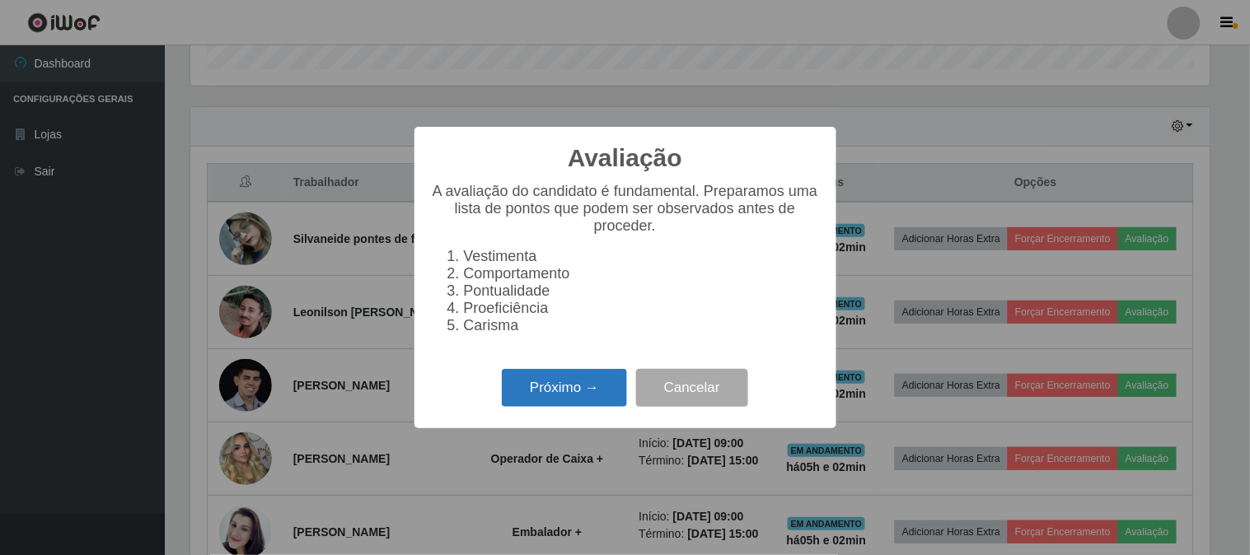
click at [550, 402] on button "Próximo →" at bounding box center [564, 388] width 125 height 39
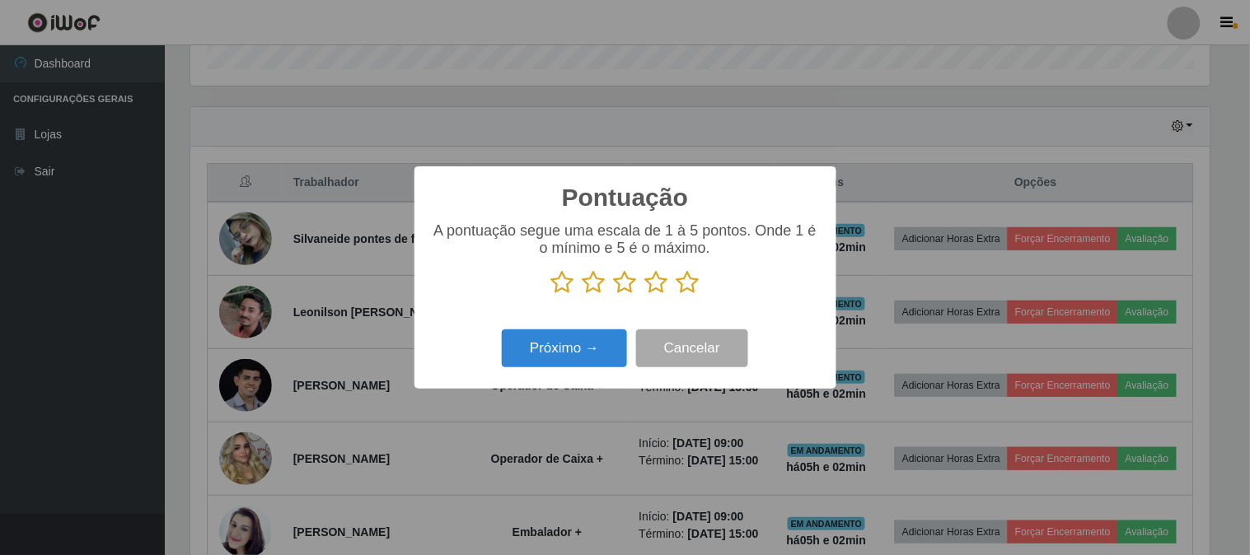
click at [687, 280] on icon at bounding box center [688, 282] width 23 height 25
click at [677, 295] on input "radio" at bounding box center [677, 295] width 0 height 0
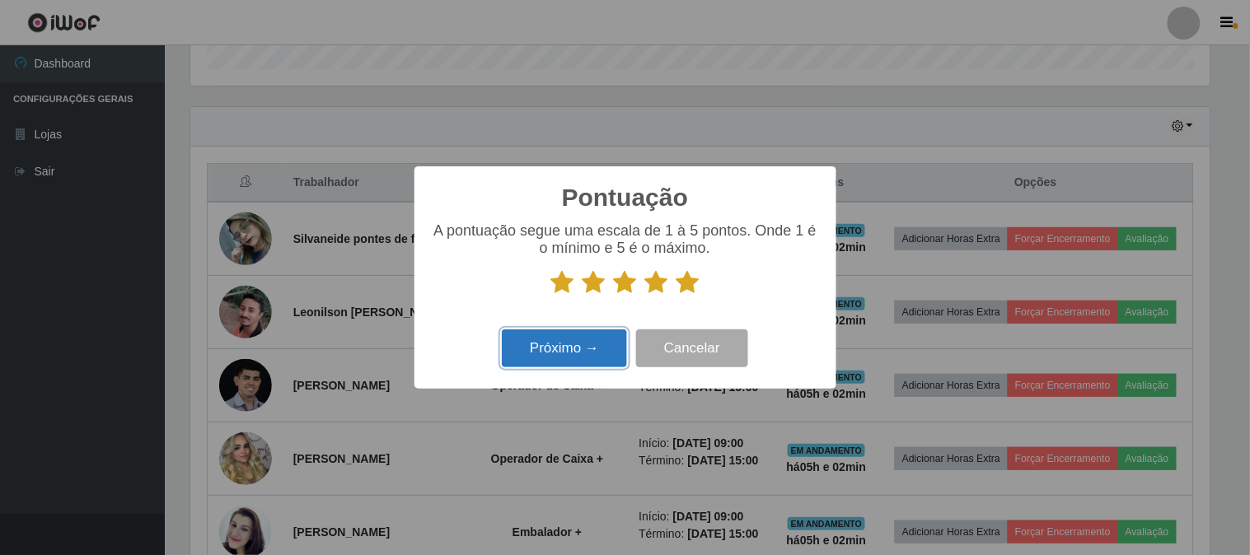
click at [557, 355] on button "Próximo →" at bounding box center [564, 349] width 125 height 39
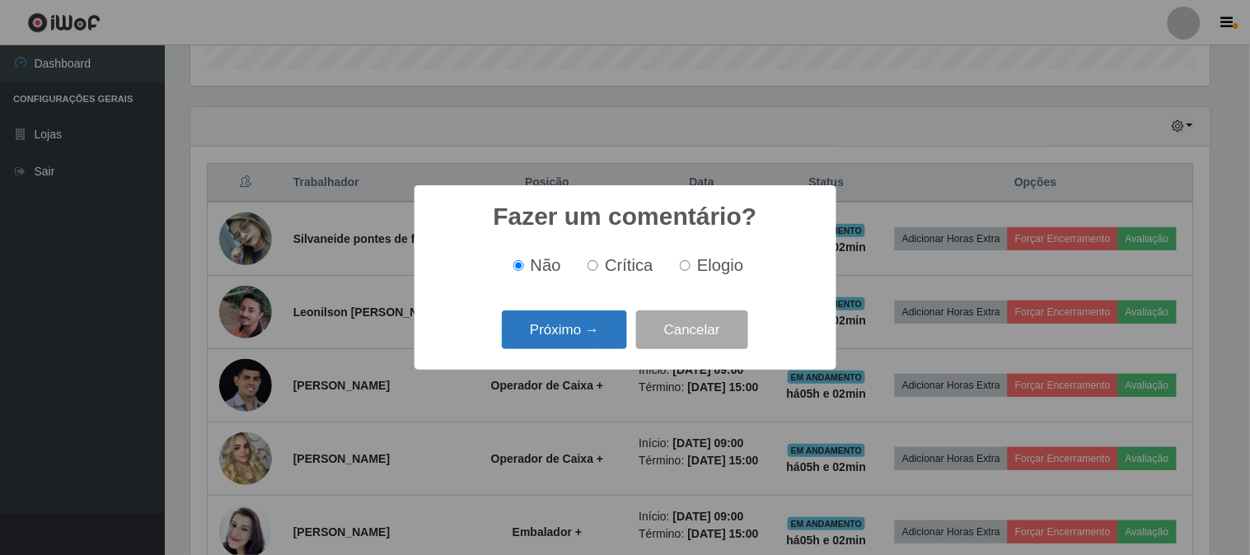
click at [573, 328] on button "Próximo →" at bounding box center [564, 330] width 125 height 39
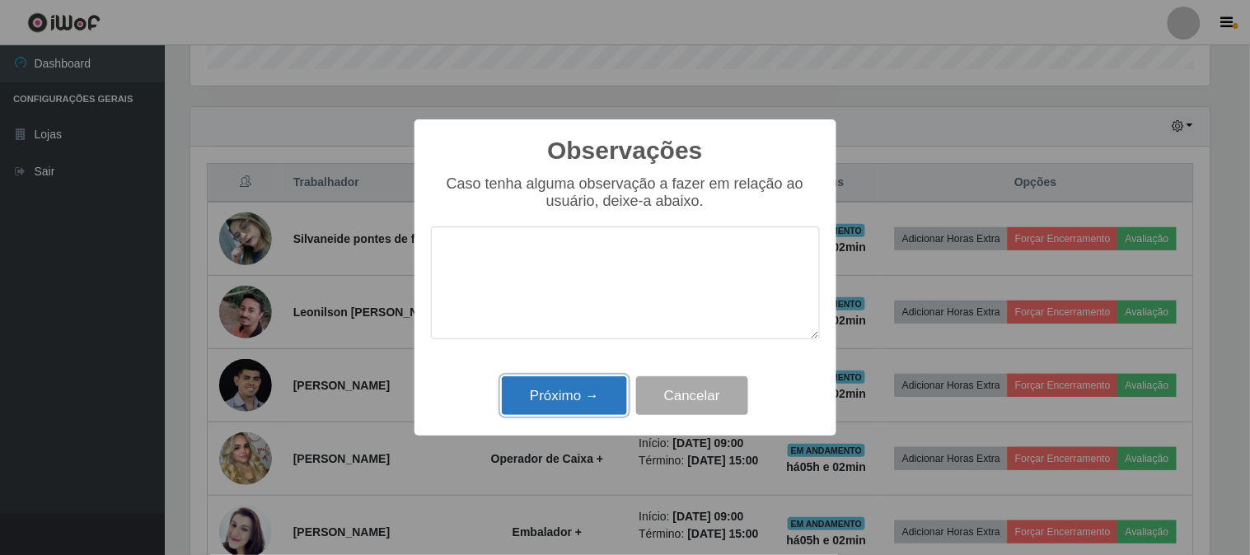
click at [578, 399] on button "Próximo →" at bounding box center [564, 396] width 125 height 39
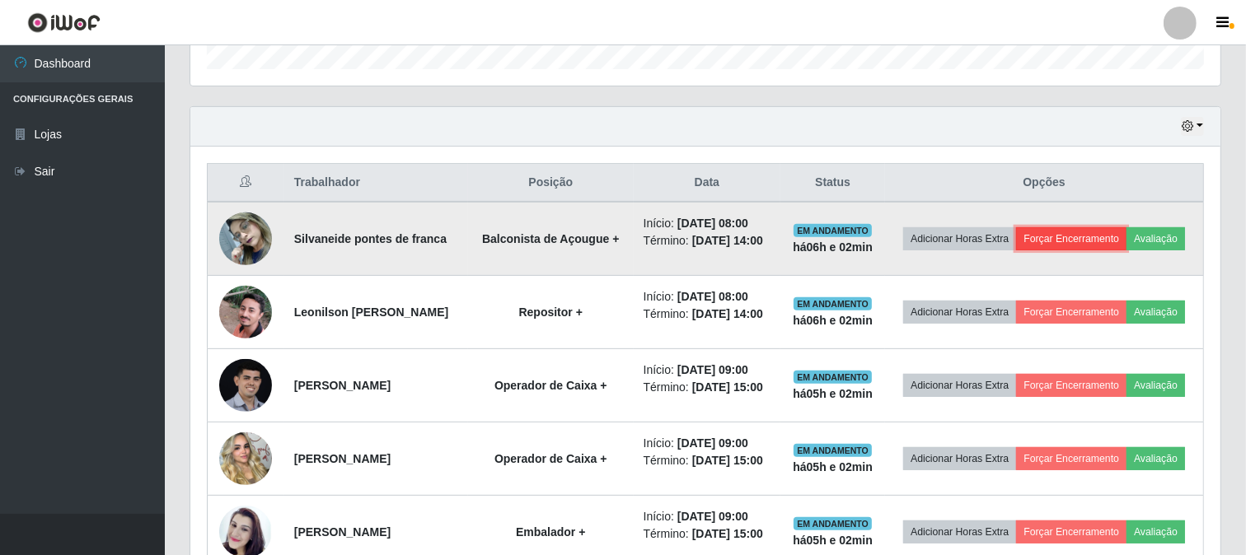
click at [1118, 234] on button "Forçar Encerramento" at bounding box center [1071, 238] width 110 height 23
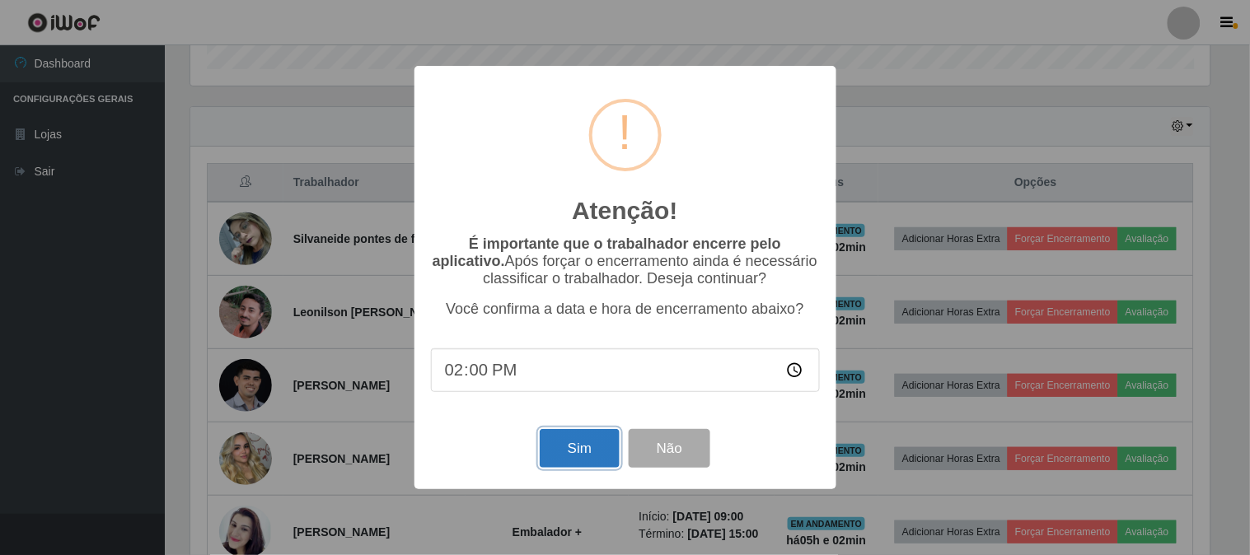
click at [582, 450] on button "Sim" at bounding box center [580, 448] width 80 height 39
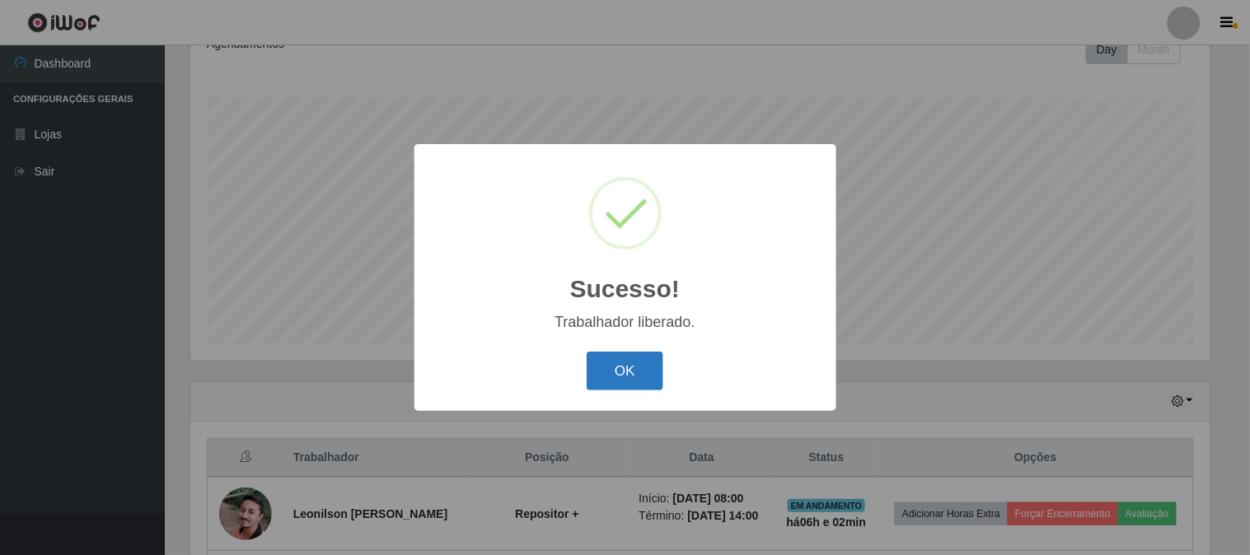
click at [621, 375] on button "OK" at bounding box center [625, 371] width 77 height 39
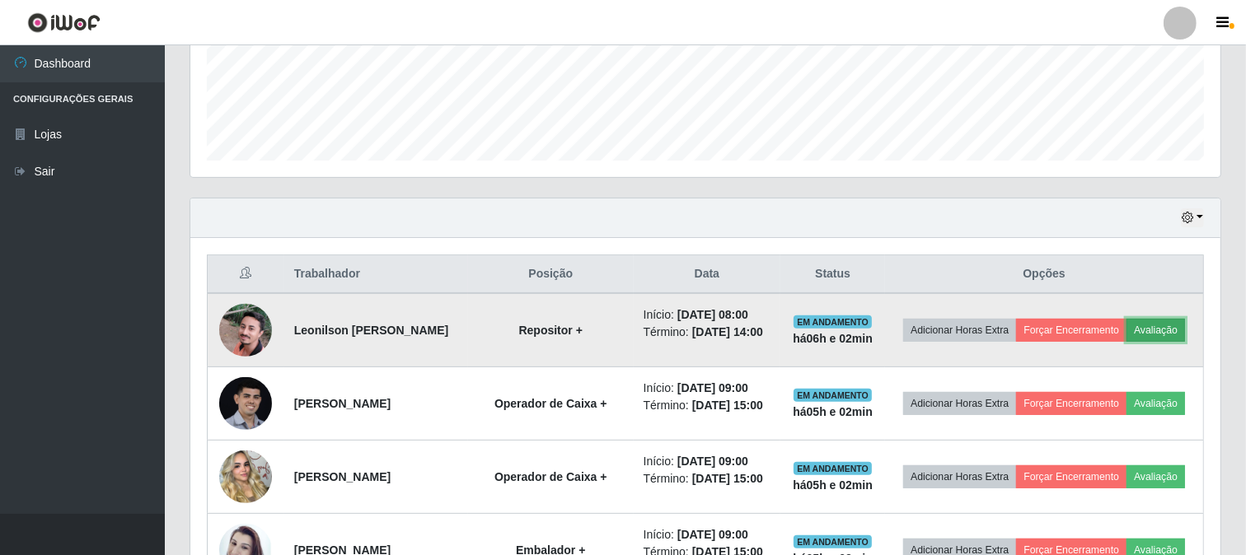
click at [1127, 342] on button "Avaliação" at bounding box center [1156, 330] width 59 height 23
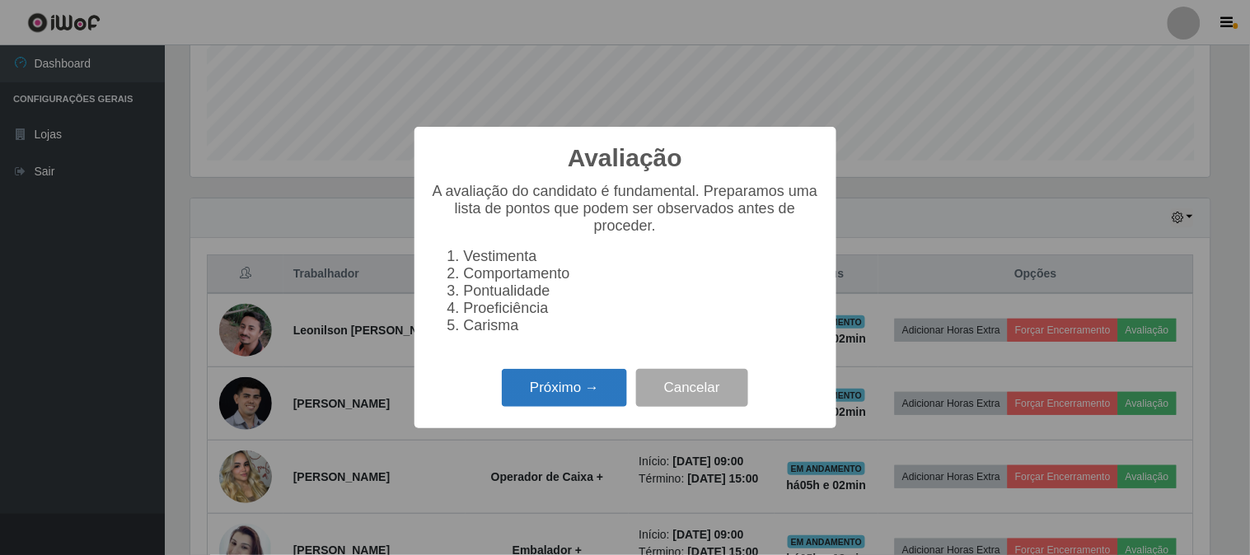
click at [545, 391] on button "Próximo →" at bounding box center [564, 388] width 125 height 39
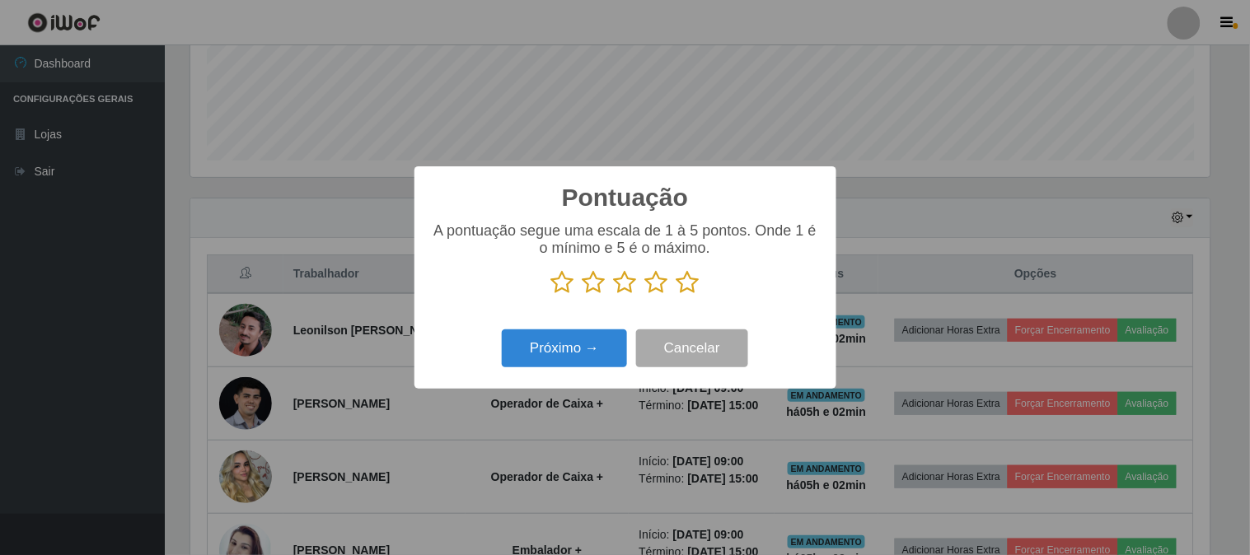
click at [688, 289] on icon at bounding box center [688, 282] width 23 height 25
click at [677, 295] on input "radio" at bounding box center [677, 295] width 0 height 0
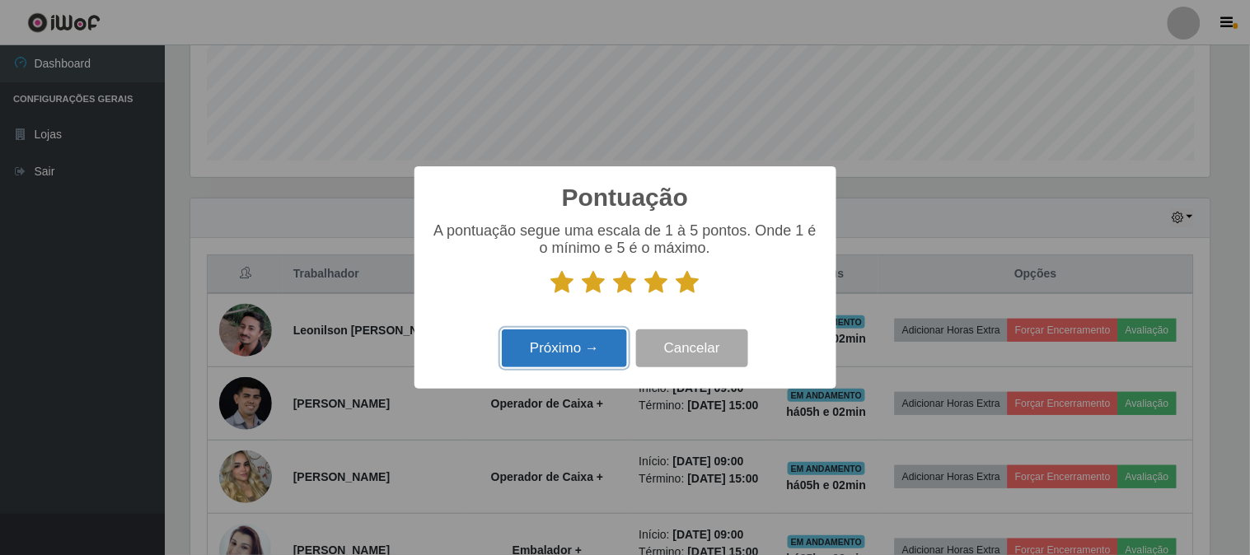
click at [595, 352] on button "Próximo →" at bounding box center [564, 349] width 125 height 39
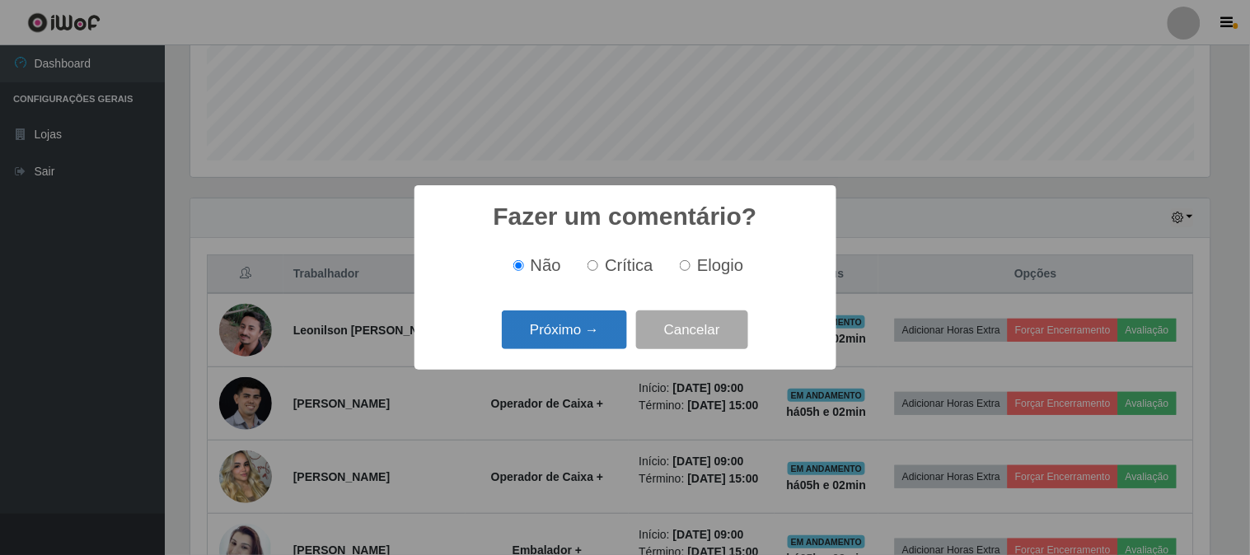
click at [610, 335] on button "Próximo →" at bounding box center [564, 330] width 125 height 39
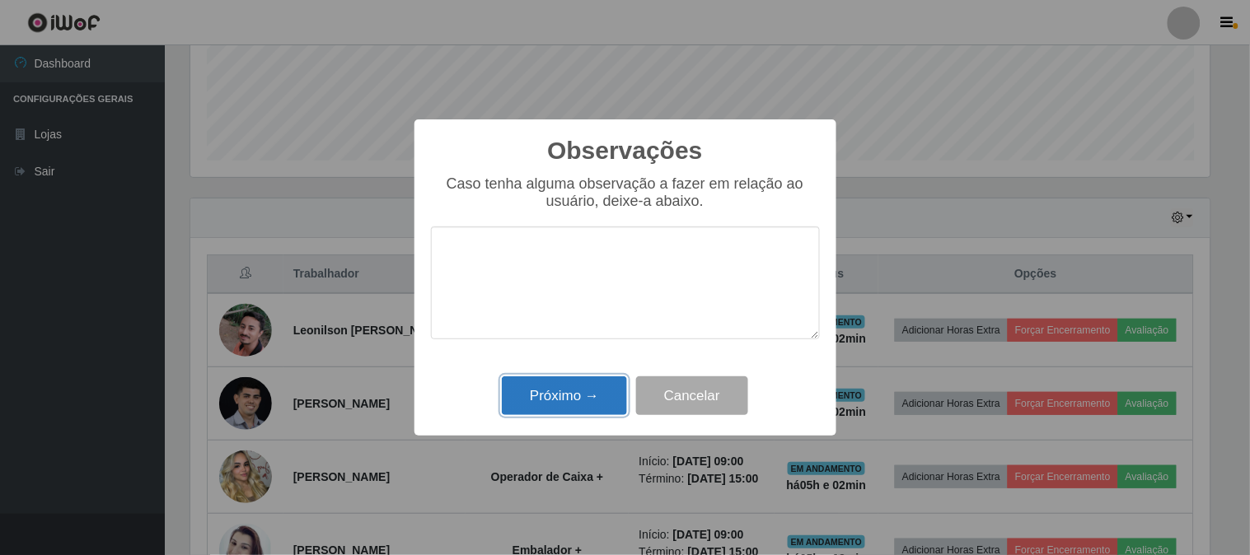
click at [551, 391] on button "Próximo →" at bounding box center [564, 396] width 125 height 39
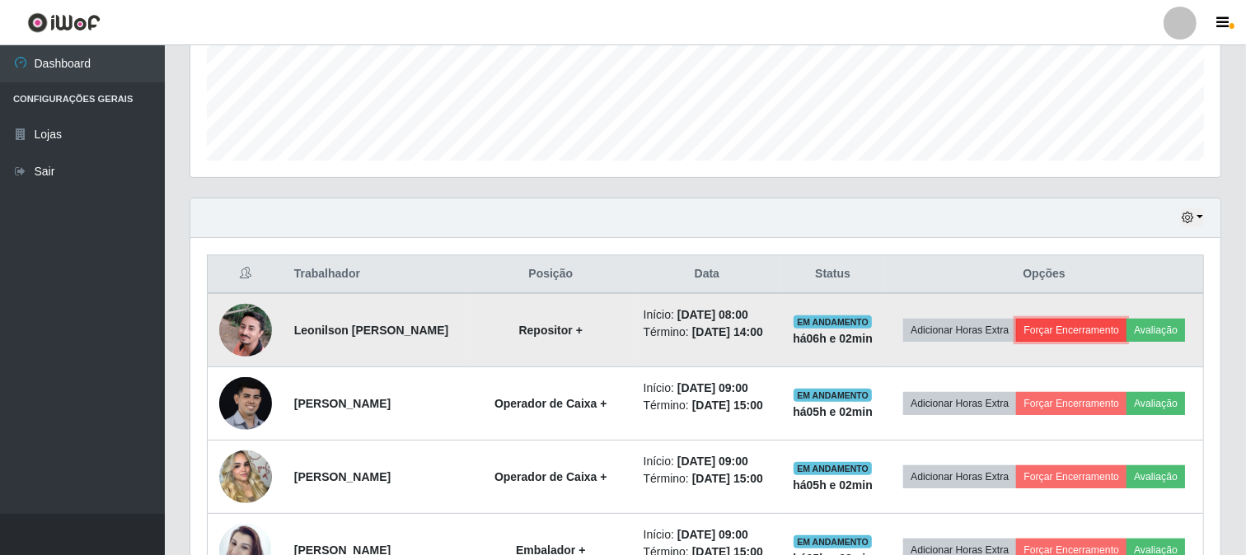
click at [1104, 324] on button "Forçar Encerramento" at bounding box center [1071, 330] width 110 height 23
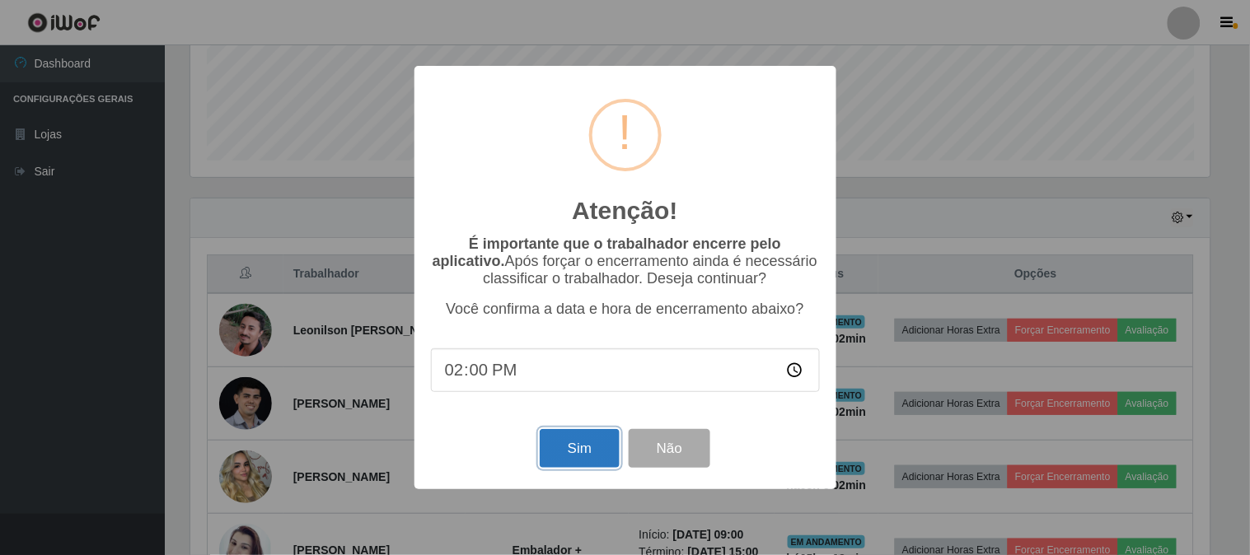
click at [584, 443] on button "Sim" at bounding box center [580, 448] width 80 height 39
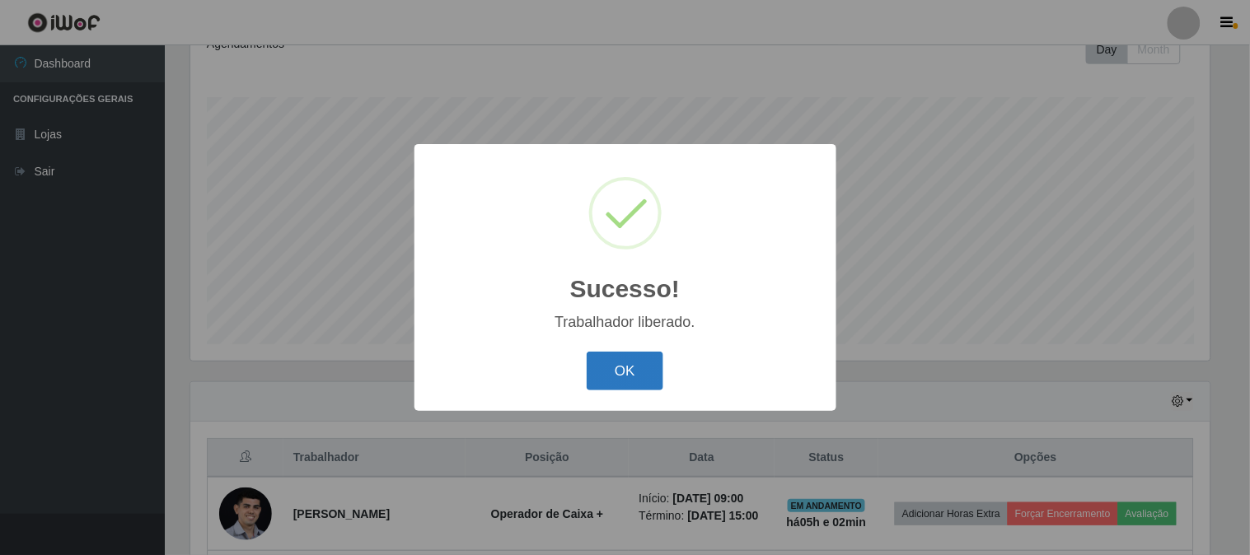
click at [648, 368] on button "OK" at bounding box center [625, 371] width 77 height 39
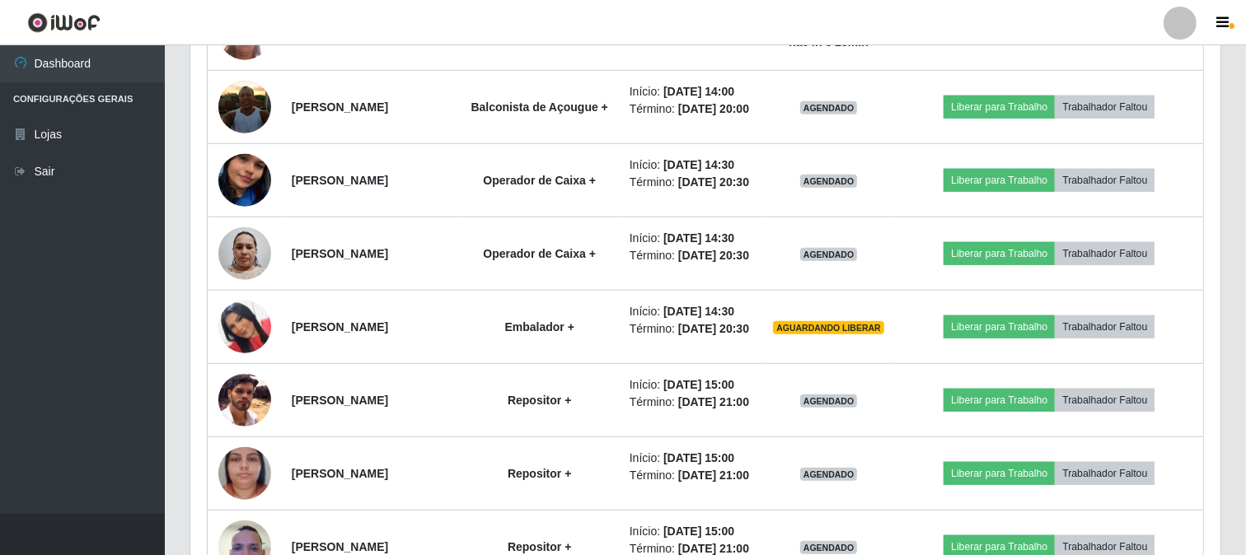
scroll to position [1344, 0]
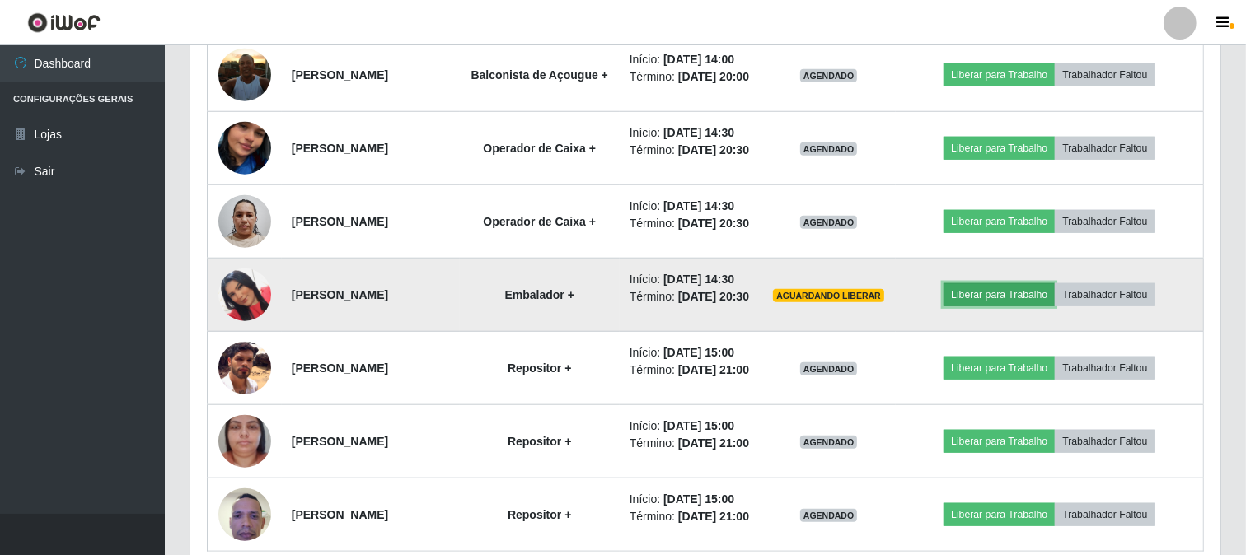
click at [1010, 307] on button "Liberar para Trabalho" at bounding box center [999, 295] width 111 height 23
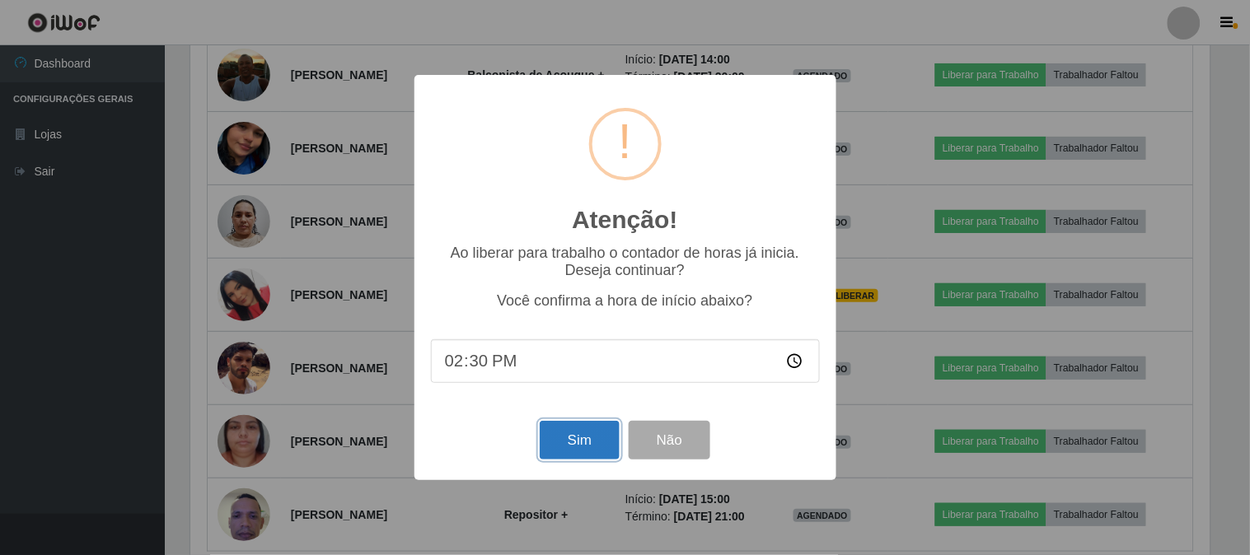
click at [572, 445] on button "Sim" at bounding box center [580, 440] width 80 height 39
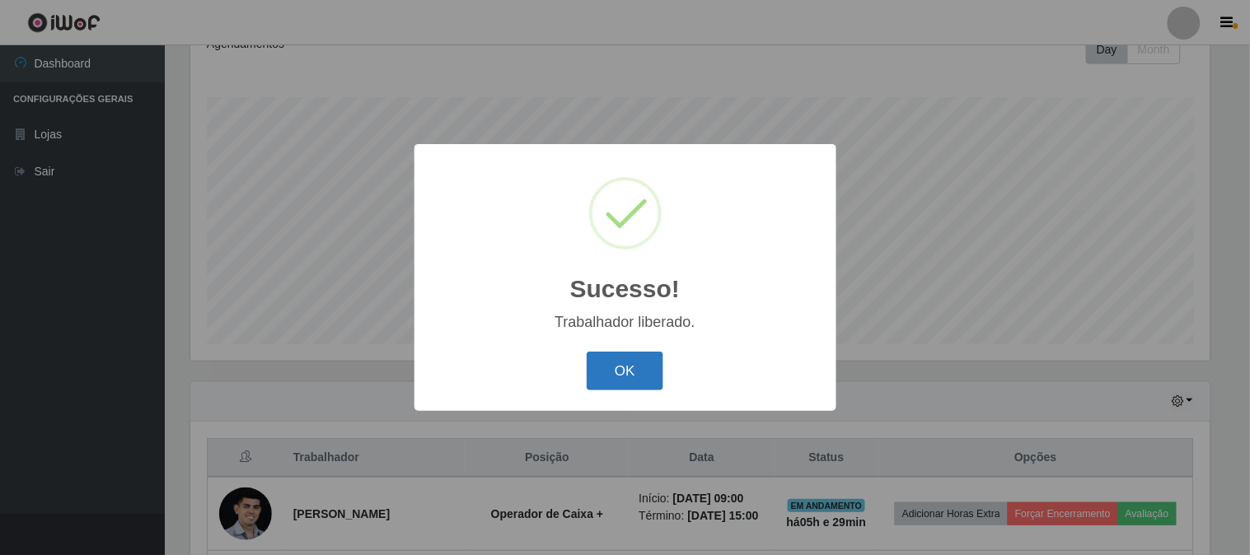
click at [623, 380] on button "OK" at bounding box center [625, 371] width 77 height 39
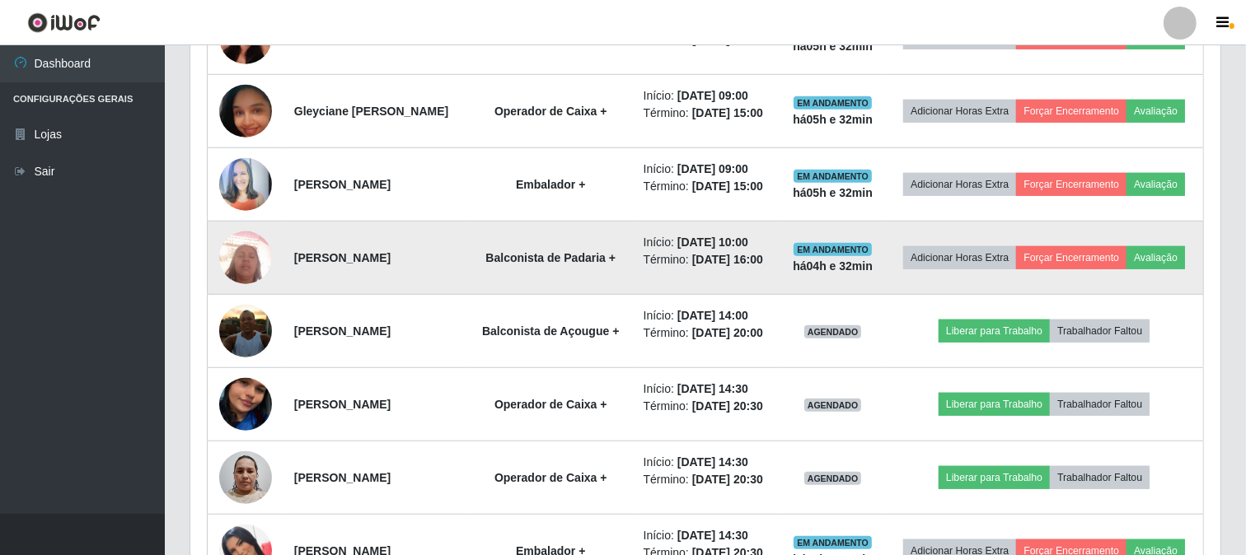
scroll to position [1179, 0]
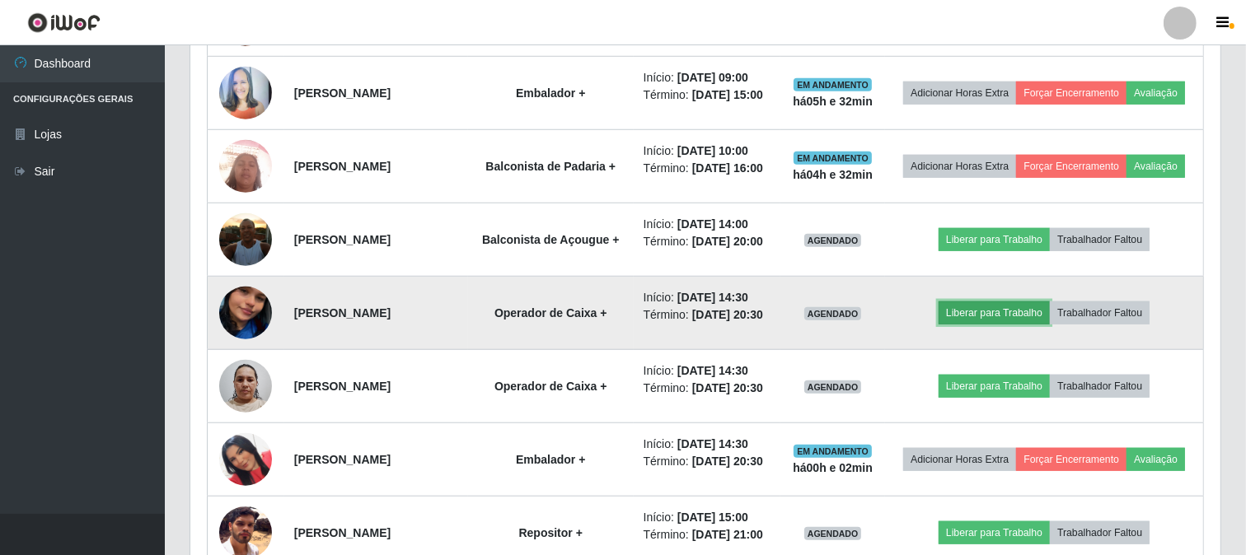
click at [973, 325] on button "Liberar para Trabalho" at bounding box center [994, 313] width 111 height 23
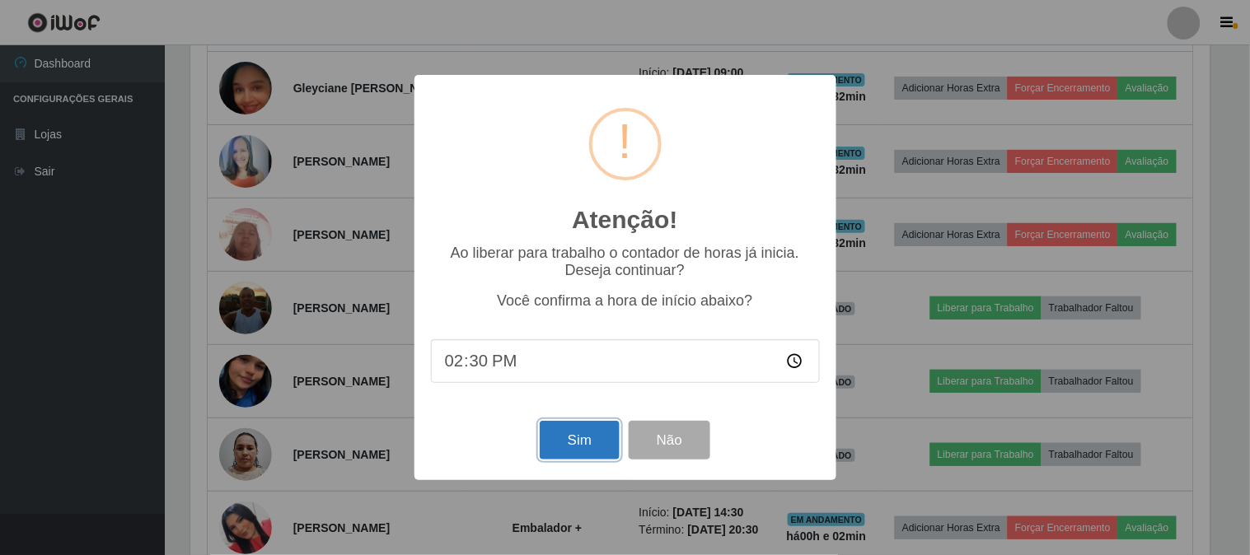
click at [562, 438] on button "Sim" at bounding box center [580, 440] width 80 height 39
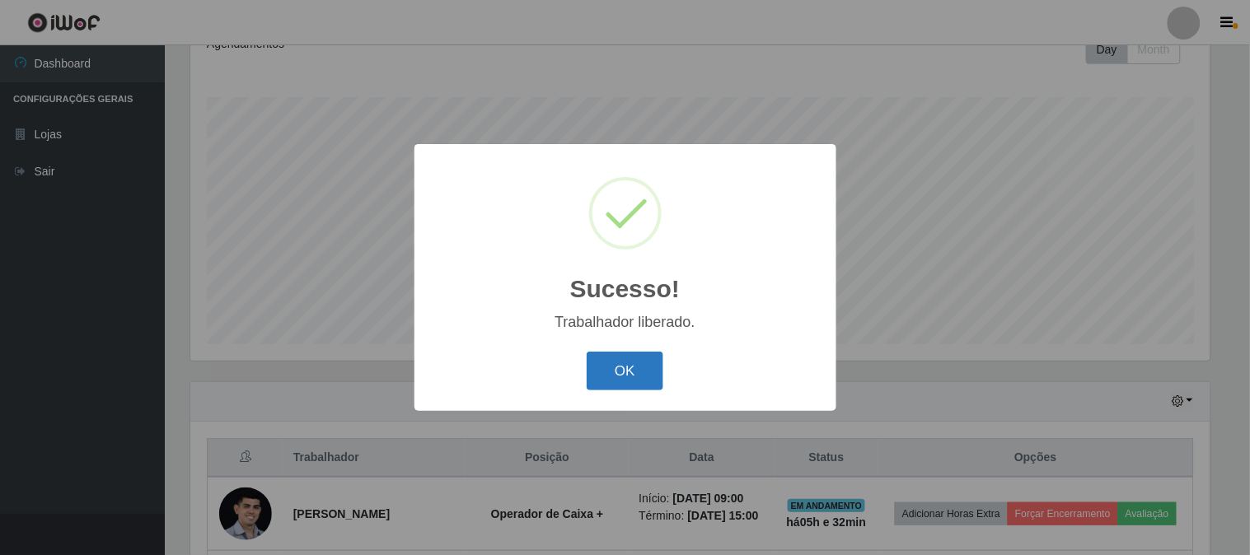
click at [605, 354] on button "OK" at bounding box center [625, 371] width 77 height 39
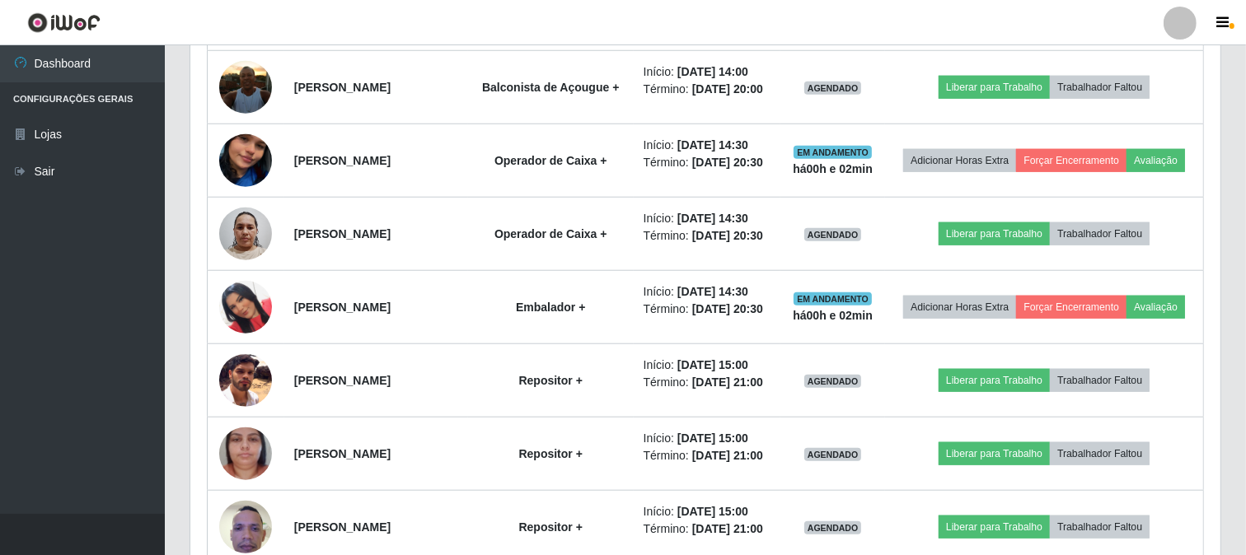
scroll to position [1436, 0]
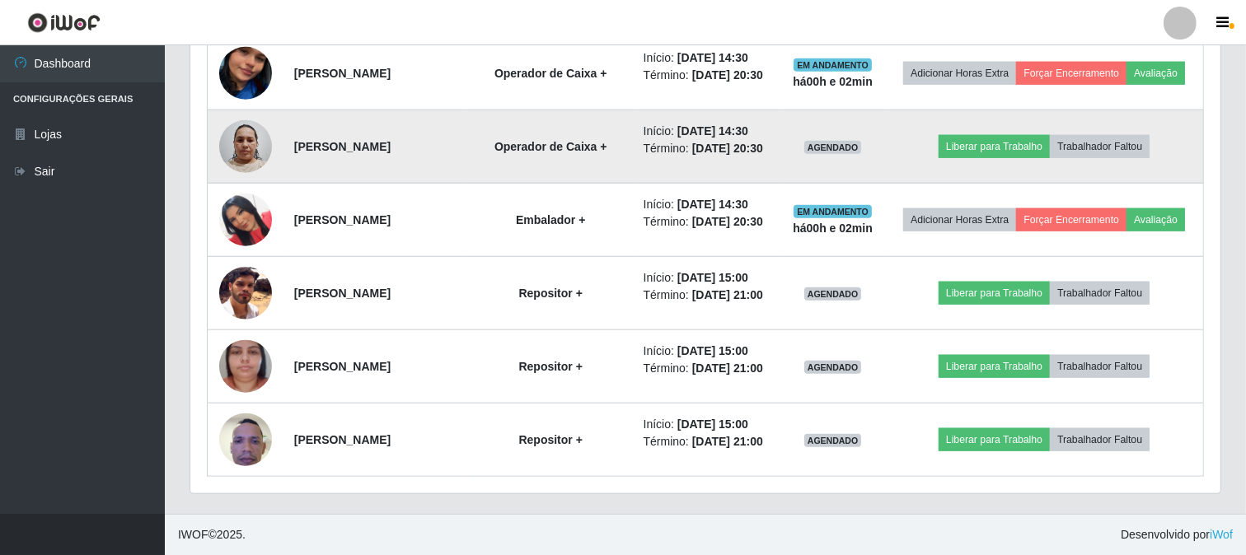
click at [248, 181] on img at bounding box center [245, 146] width 53 height 70
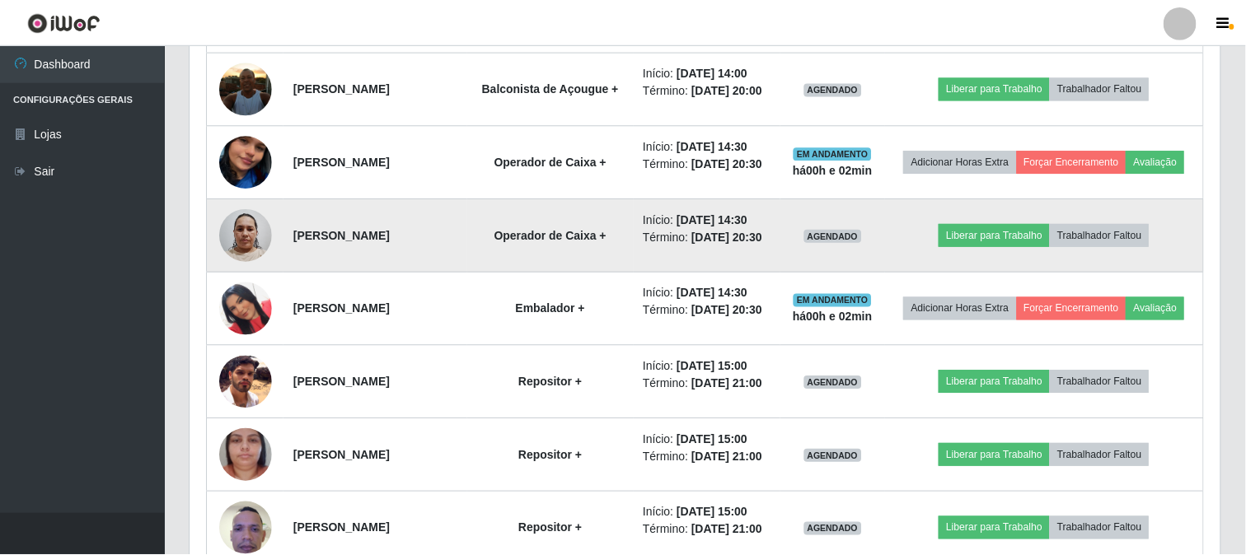
scroll to position [341, 1019]
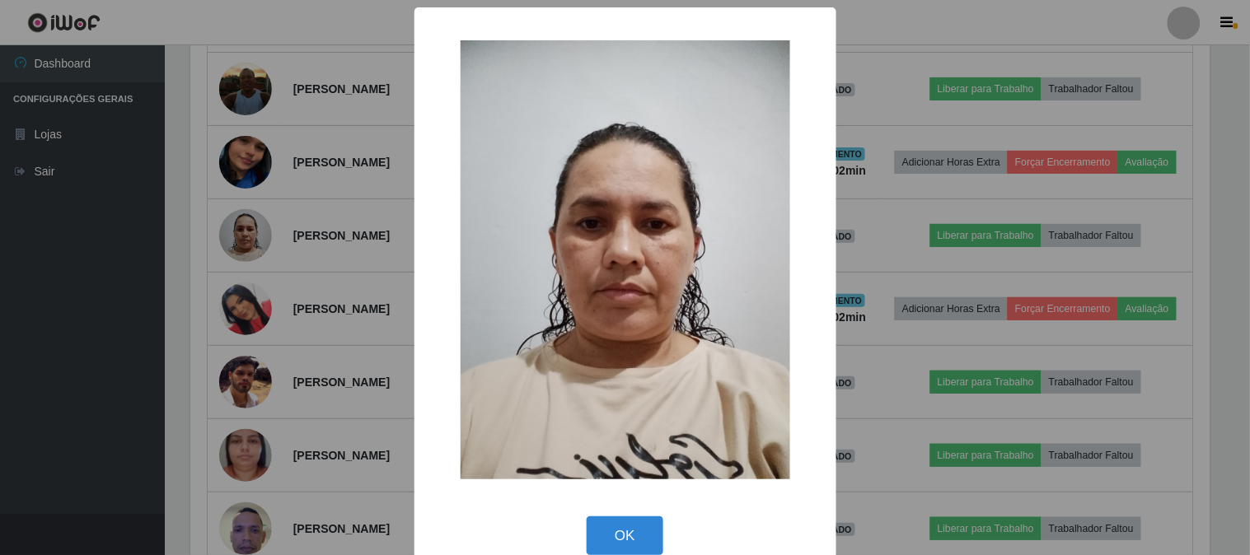
click at [52, 307] on div "× OK Cancel" at bounding box center [625, 277] width 1250 height 555
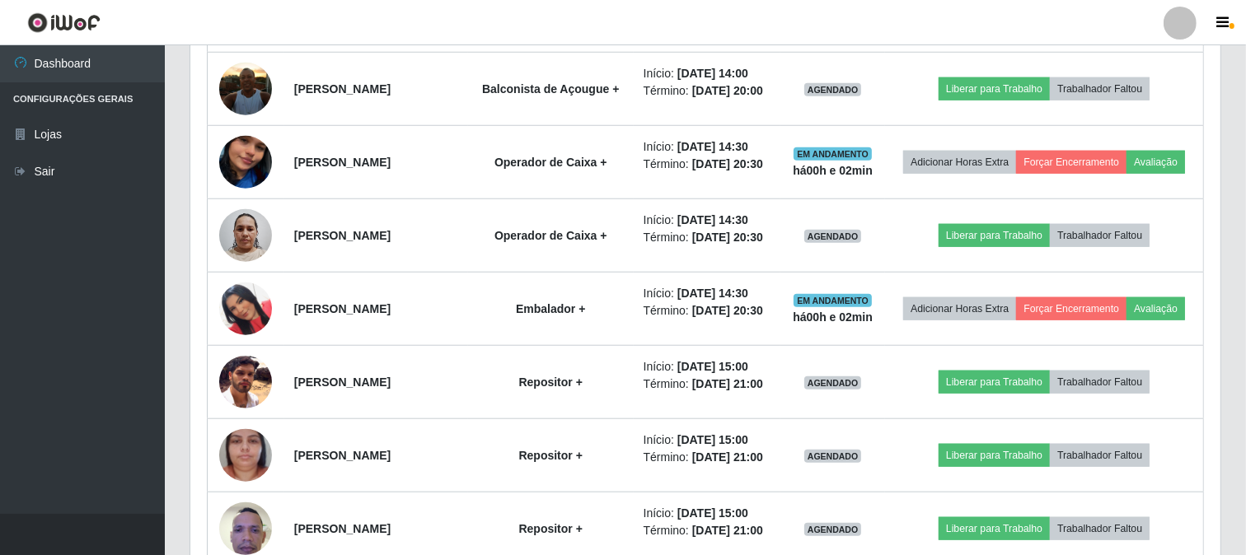
scroll to position [341, 1030]
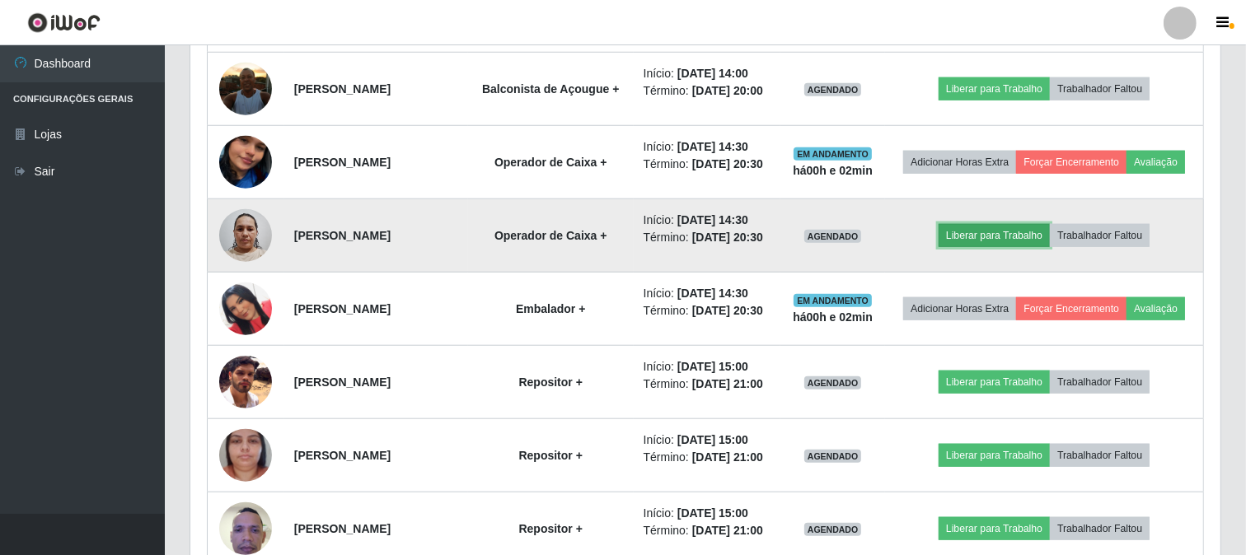
click at [995, 247] on button "Liberar para Trabalho" at bounding box center [994, 235] width 111 height 23
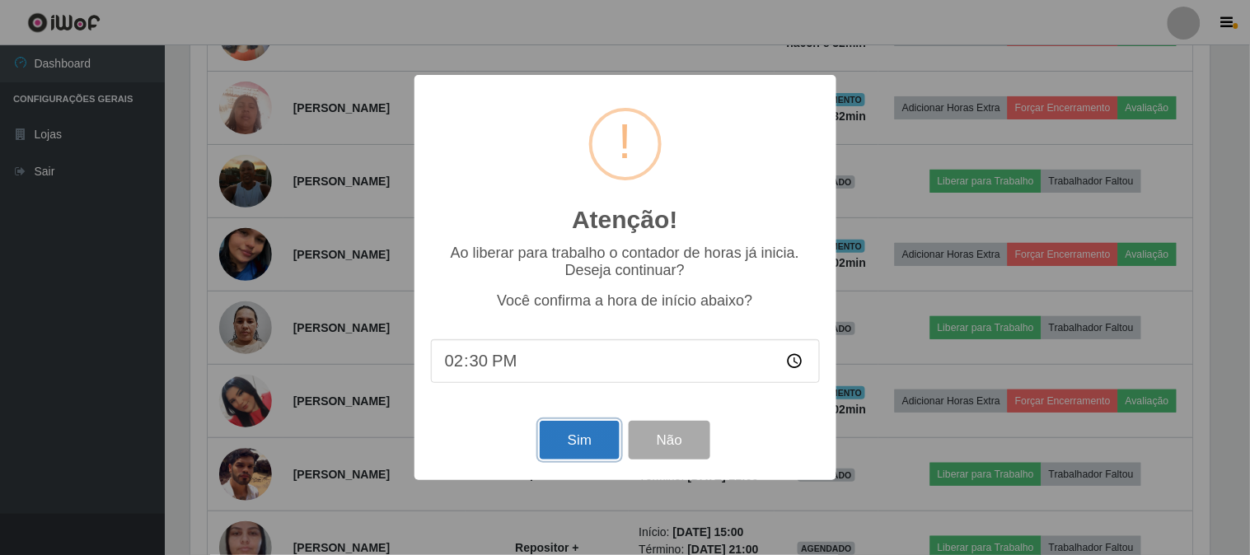
click at [574, 454] on button "Sim" at bounding box center [580, 440] width 80 height 39
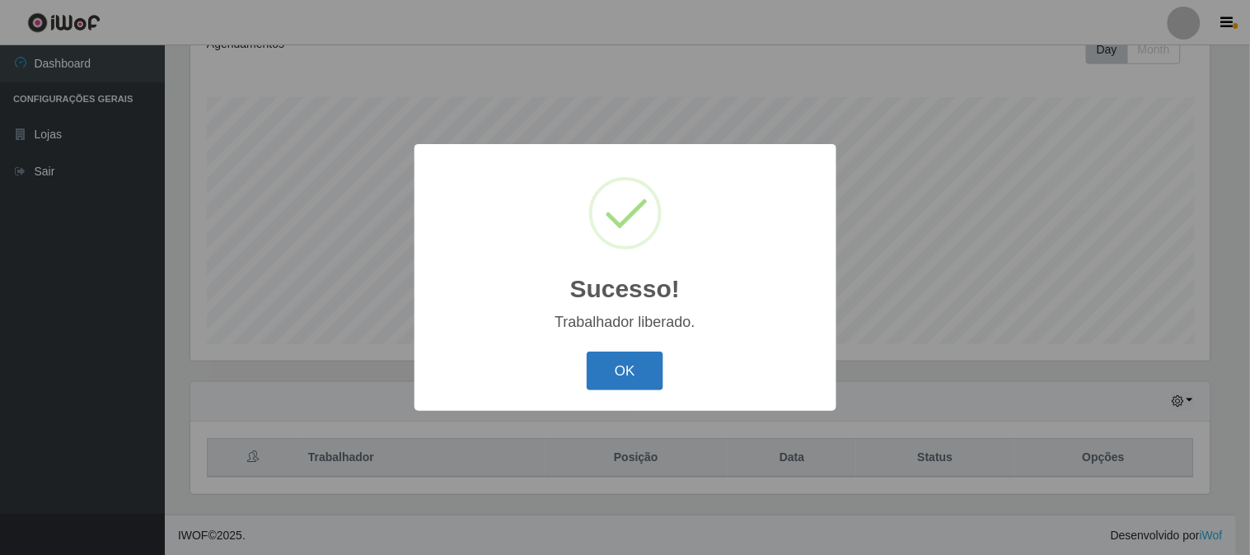
click at [604, 383] on button "OK" at bounding box center [625, 371] width 77 height 39
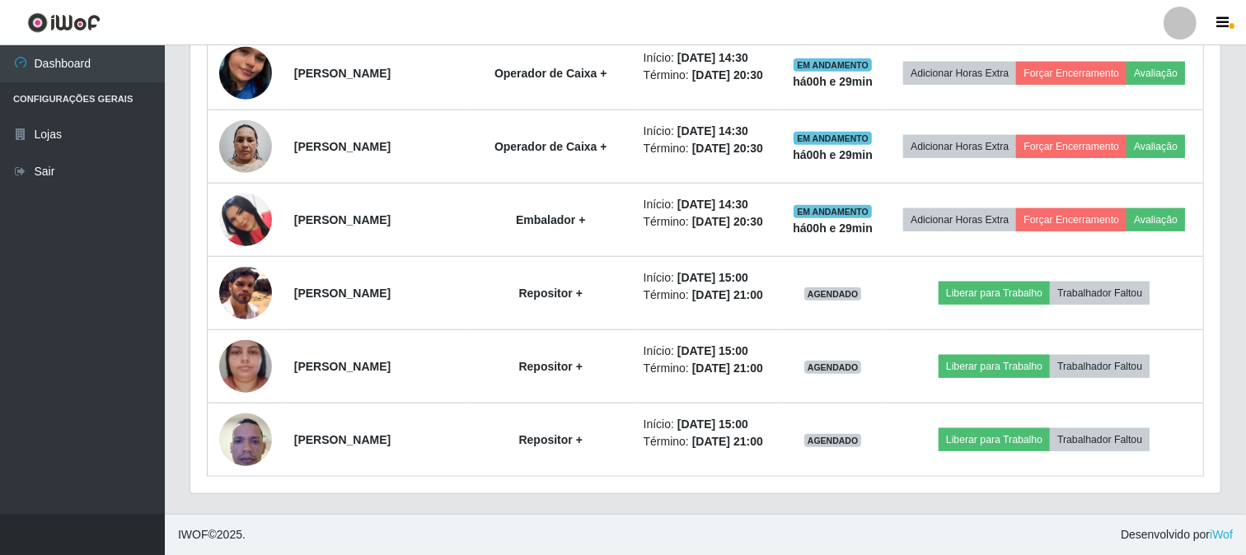
scroll to position [1618, 0]
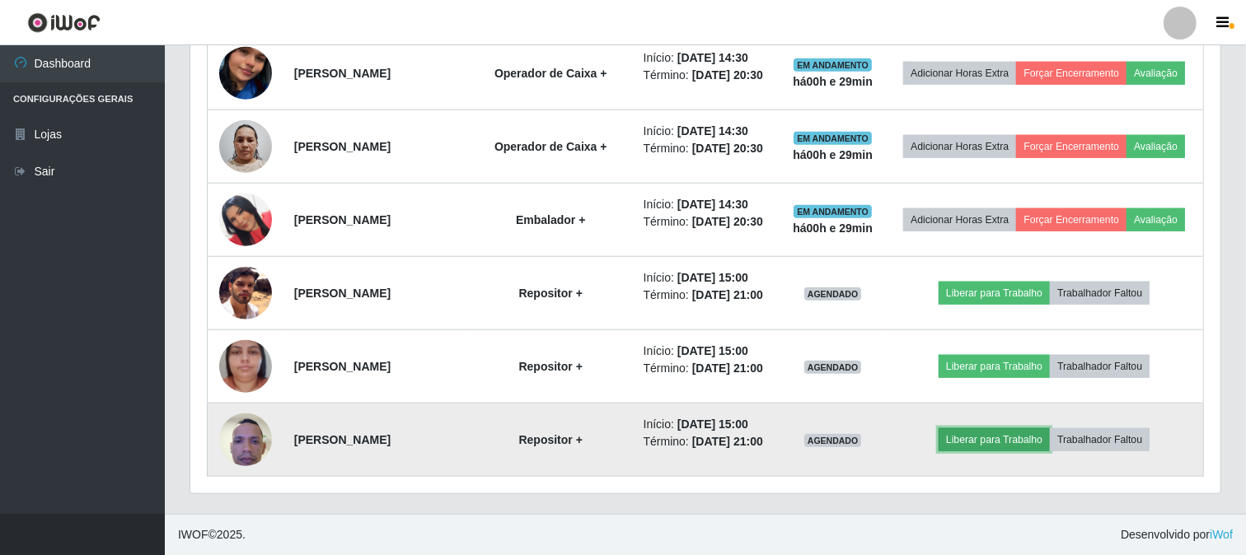
click at [1026, 430] on button "Liberar para Trabalho" at bounding box center [994, 440] width 111 height 23
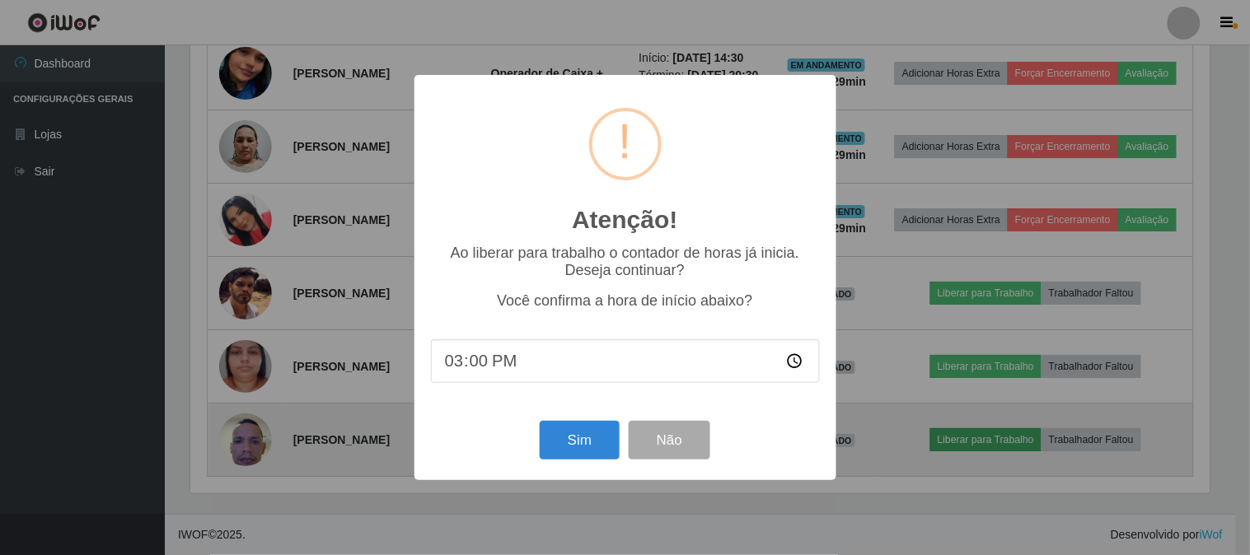
scroll to position [341, 1019]
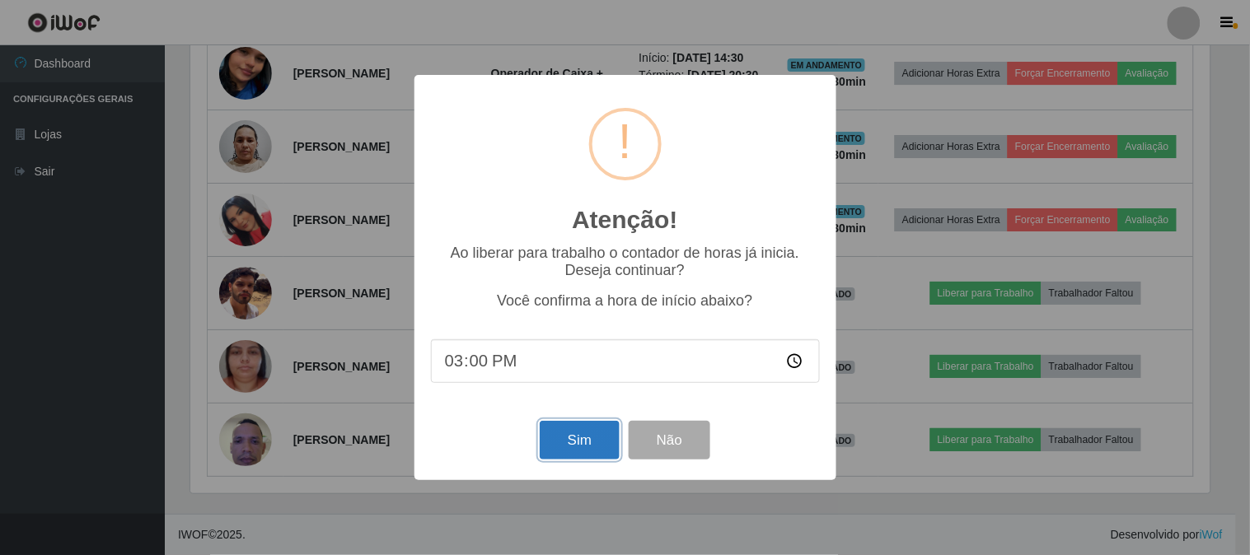
click at [589, 438] on button "Sim" at bounding box center [580, 440] width 80 height 39
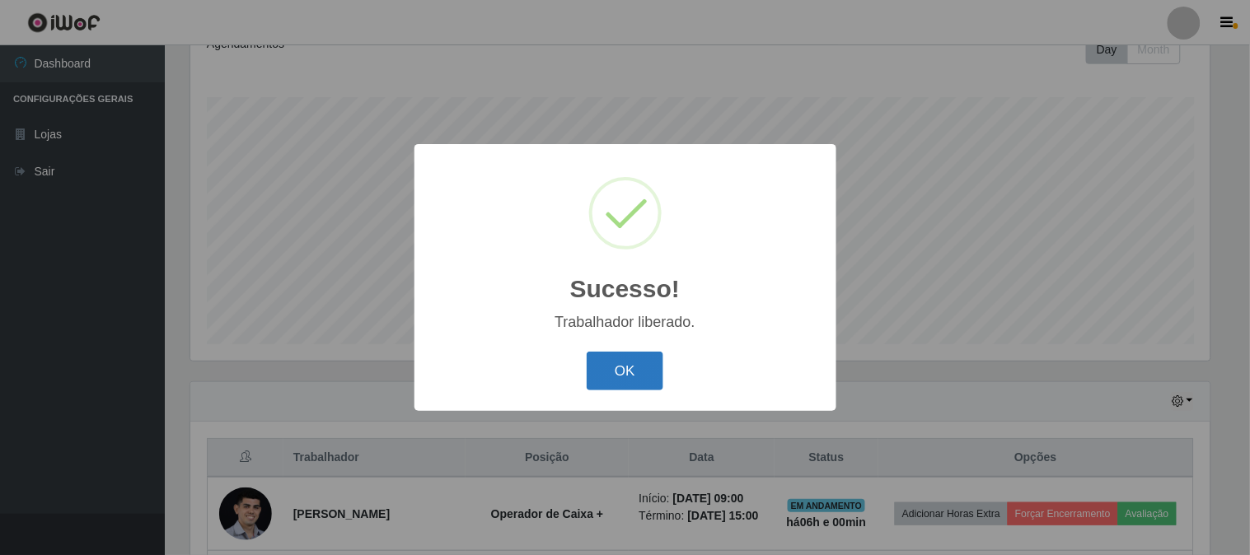
click at [649, 367] on button "OK" at bounding box center [625, 371] width 77 height 39
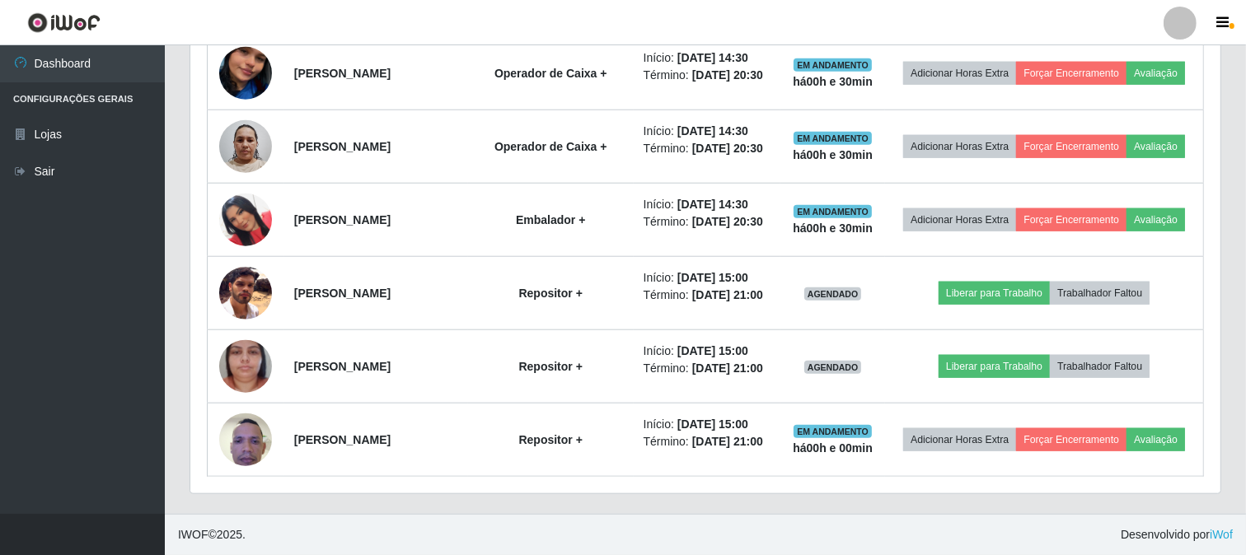
scroll to position [1618, 0]
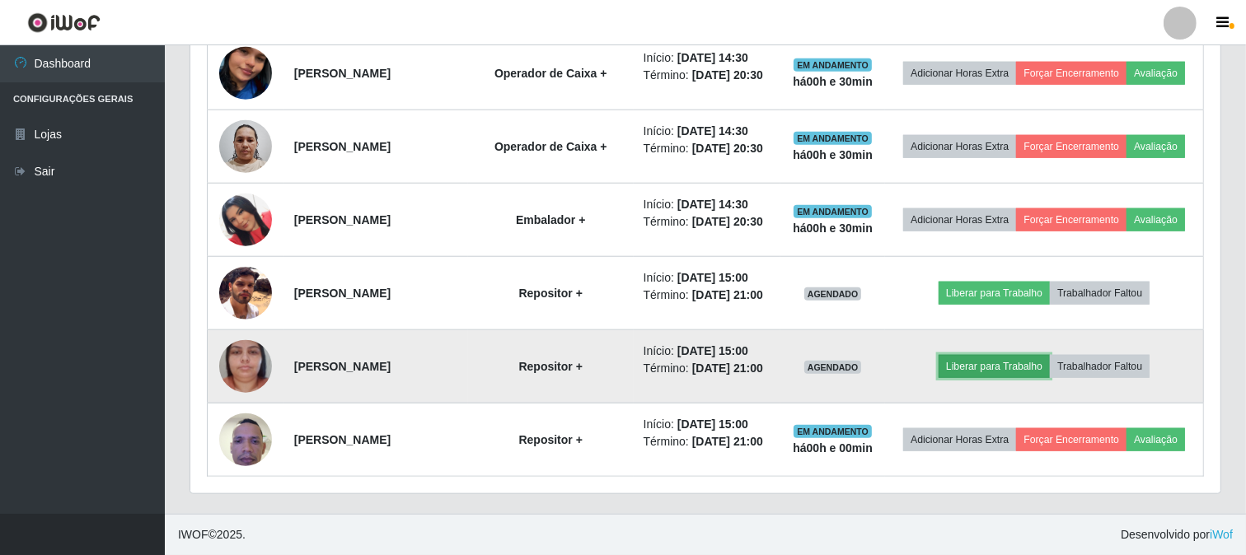
click at [1003, 355] on button "Liberar para Trabalho" at bounding box center [994, 366] width 111 height 23
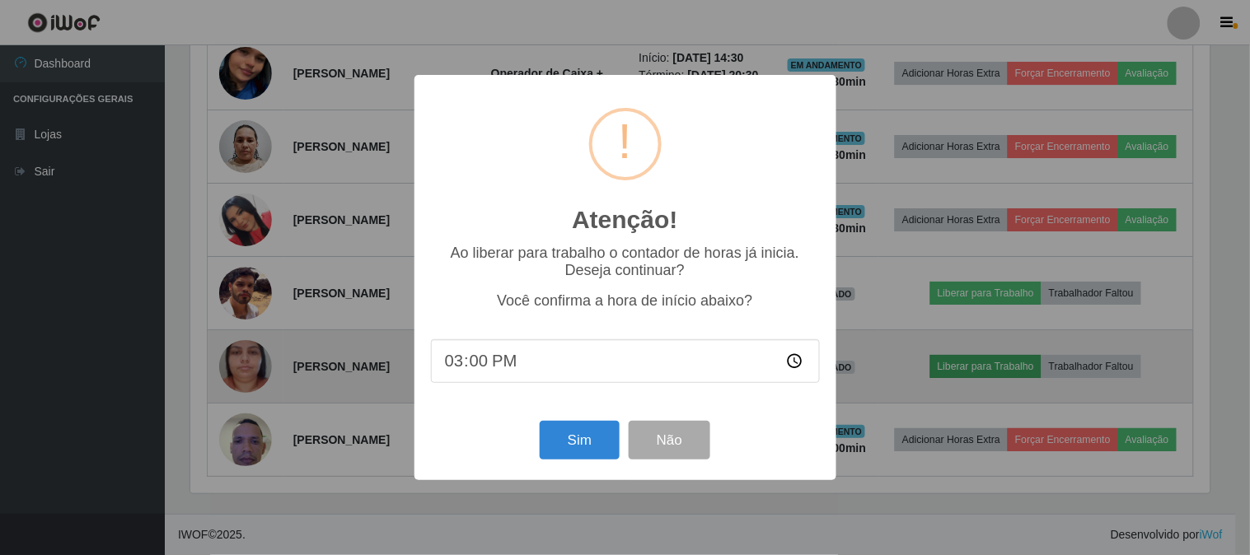
scroll to position [341, 1019]
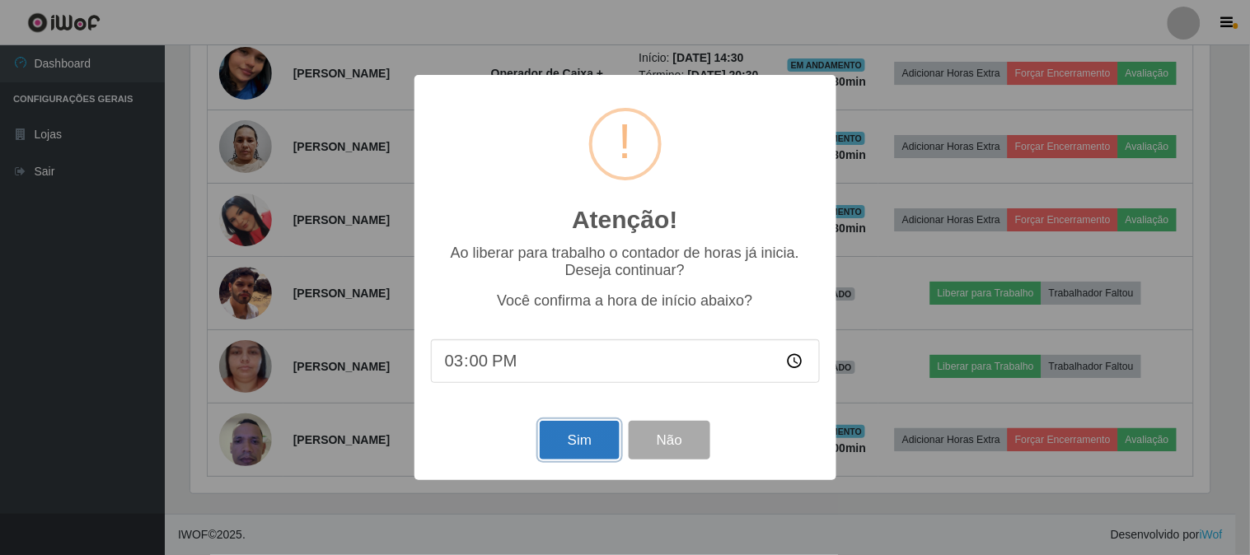
click at [582, 445] on button "Sim" at bounding box center [580, 440] width 80 height 39
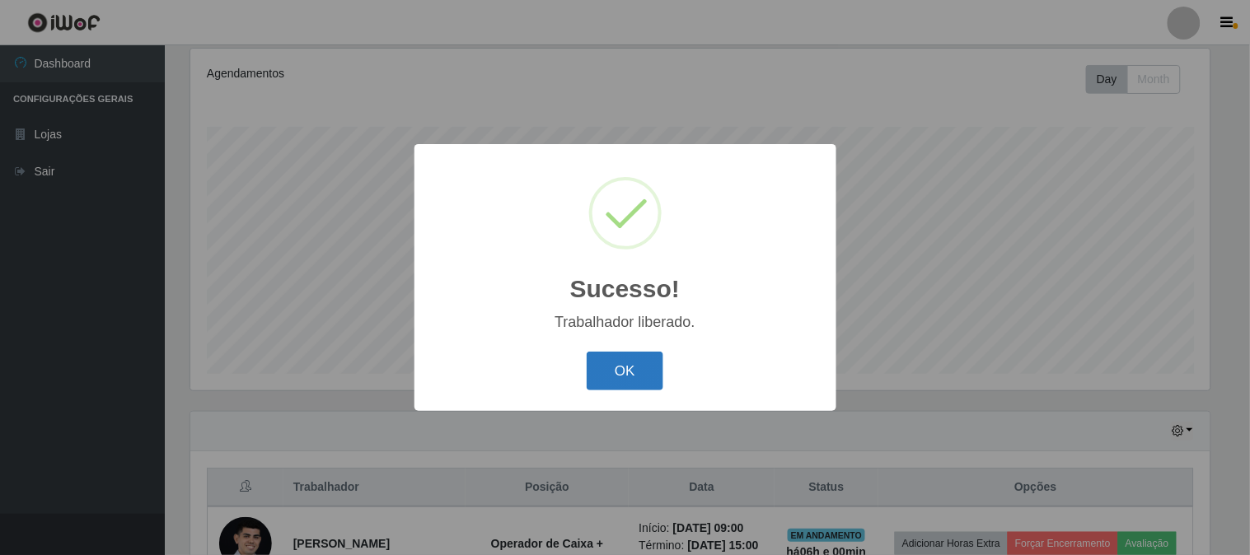
click at [655, 363] on button "OK" at bounding box center [625, 371] width 77 height 39
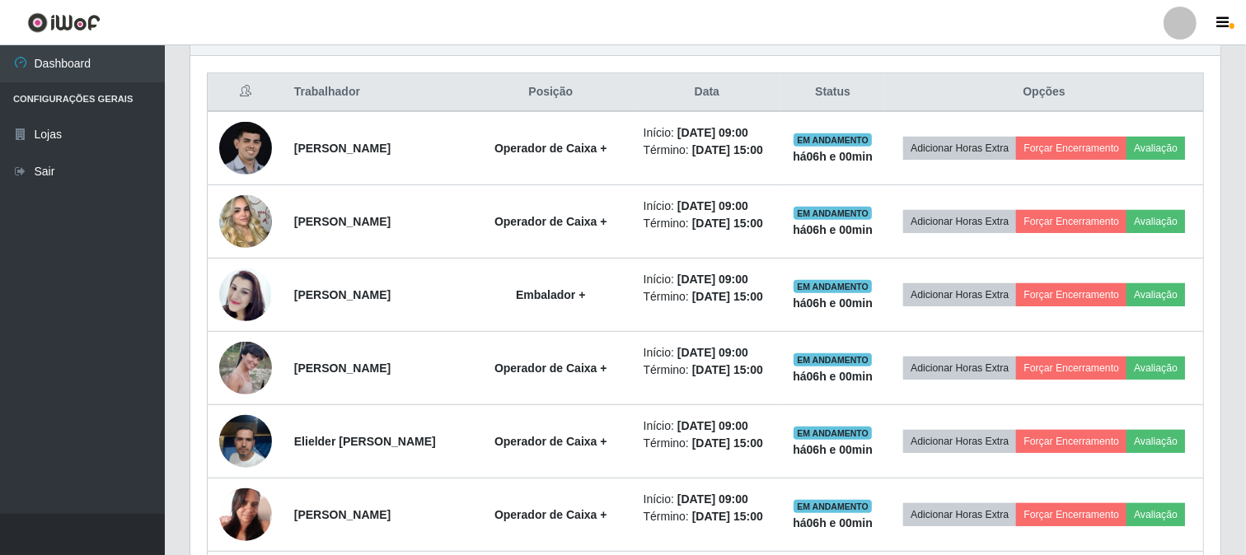
scroll to position [335, 0]
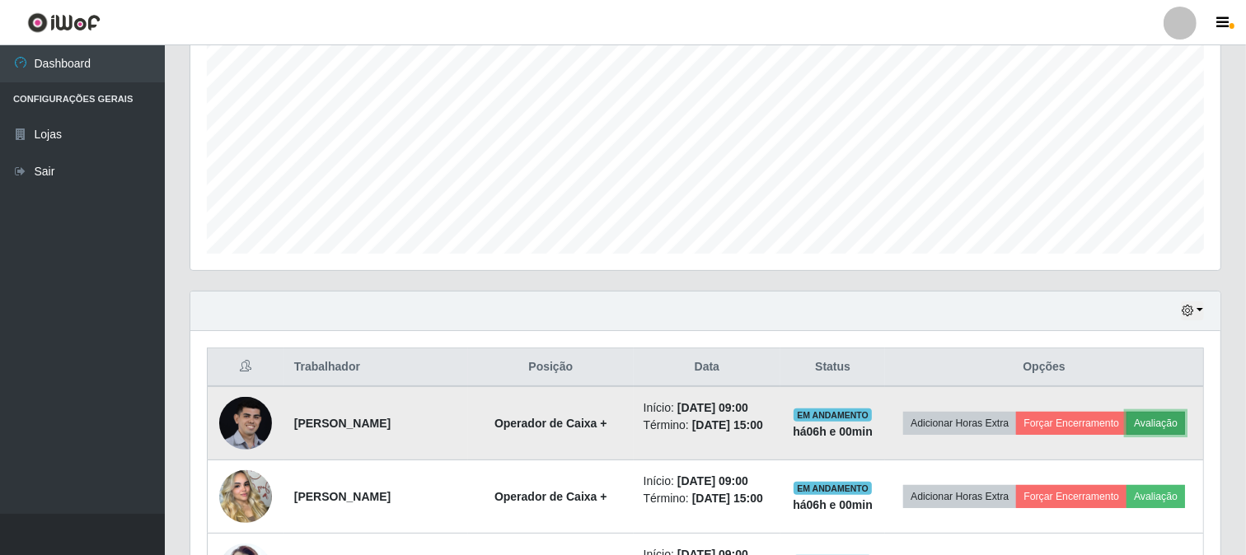
click at [1127, 435] on button "Avaliação" at bounding box center [1156, 423] width 59 height 23
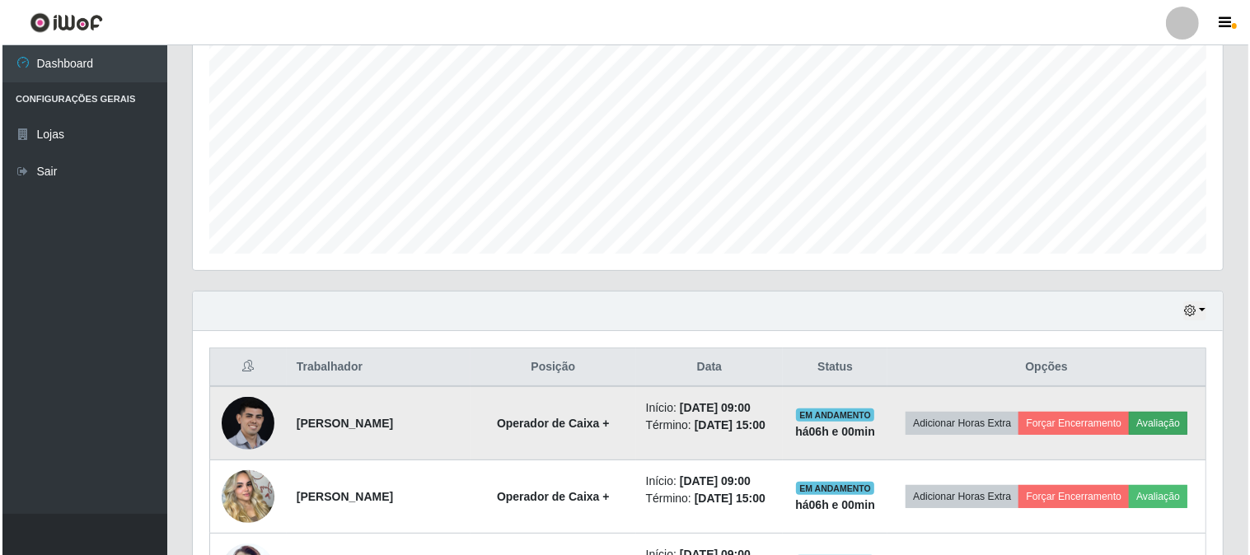
scroll to position [341, 1019]
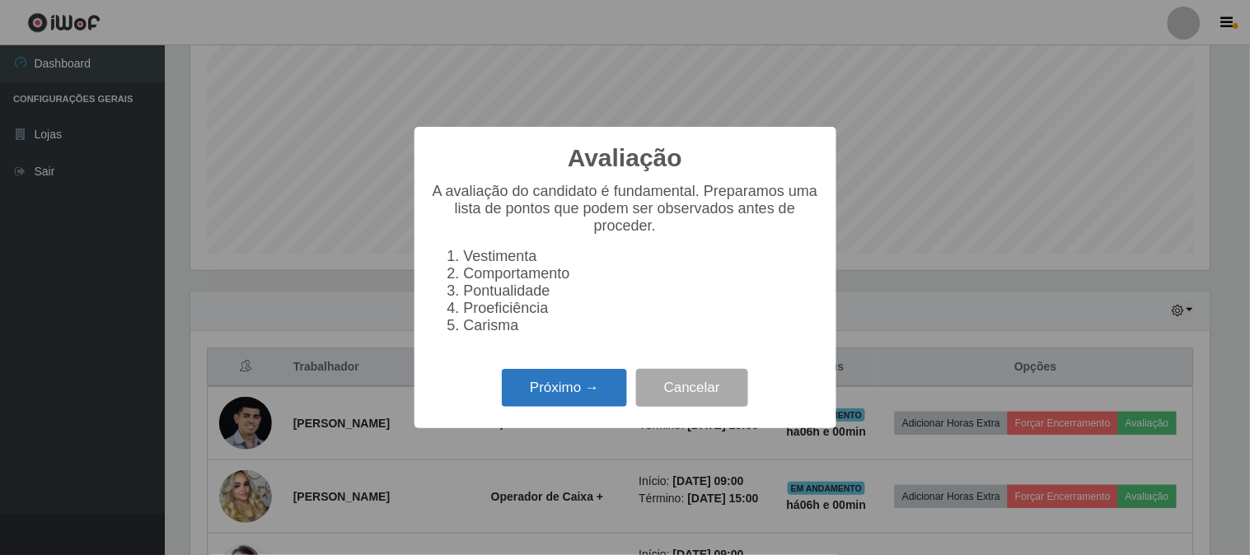
click at [598, 391] on button "Próximo →" at bounding box center [564, 388] width 125 height 39
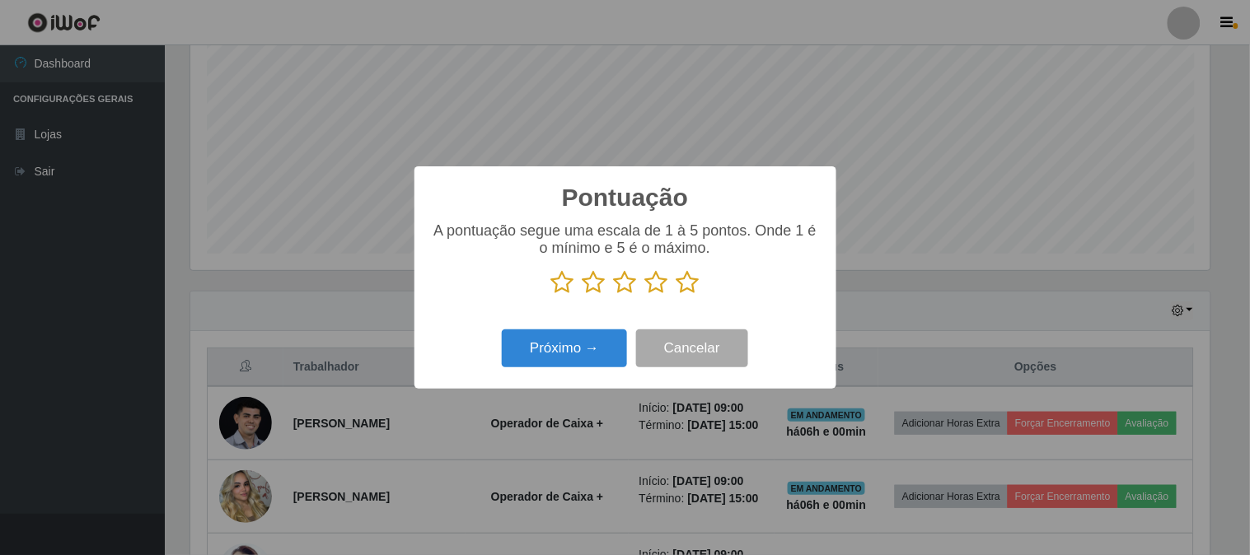
click at [691, 282] on icon at bounding box center [688, 282] width 23 height 25
click at [677, 295] on input "radio" at bounding box center [677, 295] width 0 height 0
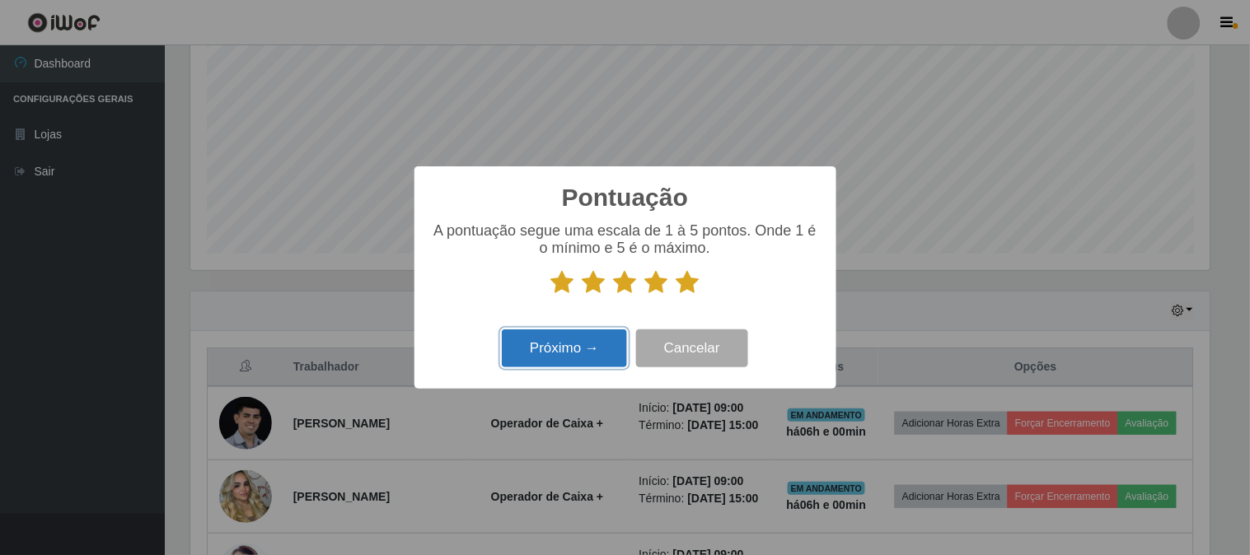
click at [570, 355] on button "Próximo →" at bounding box center [564, 349] width 125 height 39
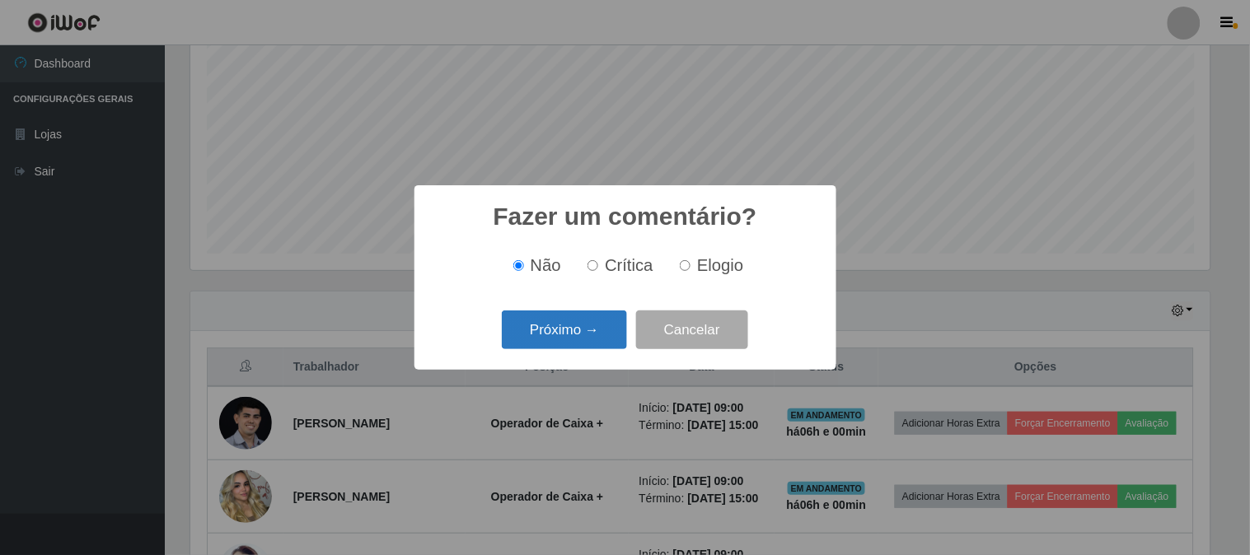
click at [588, 344] on button "Próximo →" at bounding box center [564, 330] width 125 height 39
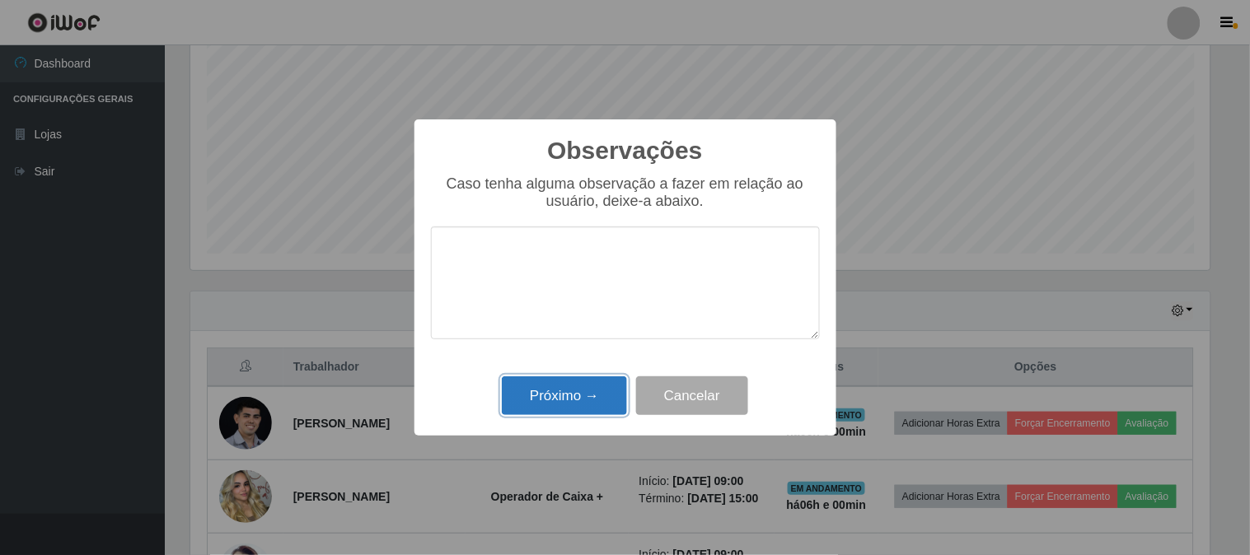
click at [591, 401] on button "Próximo →" at bounding box center [564, 396] width 125 height 39
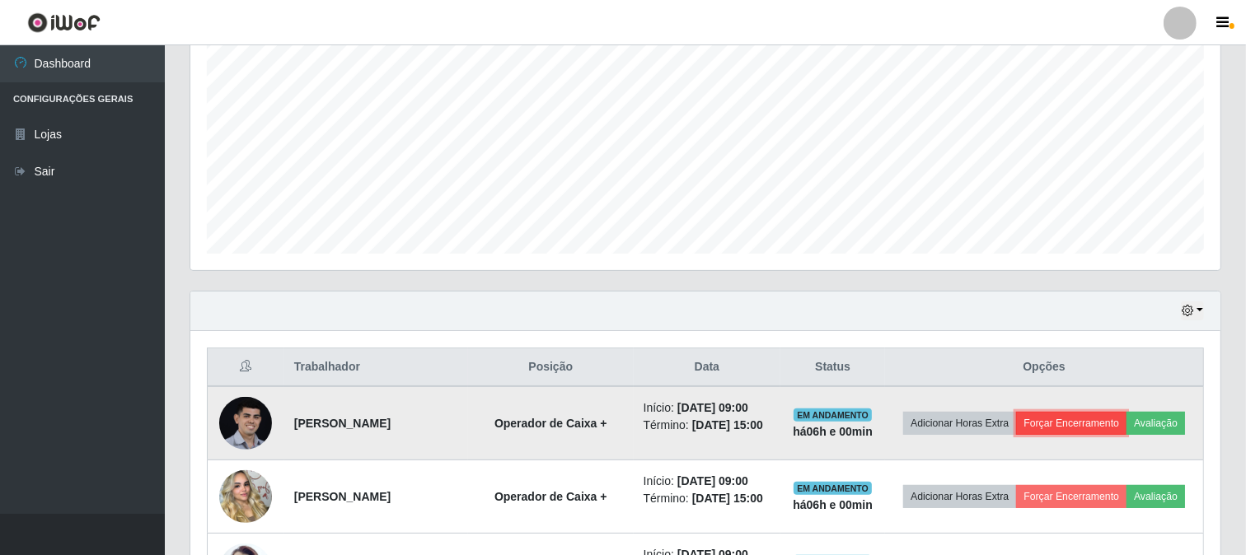
click at [1100, 423] on button "Forçar Encerramento" at bounding box center [1071, 423] width 110 height 23
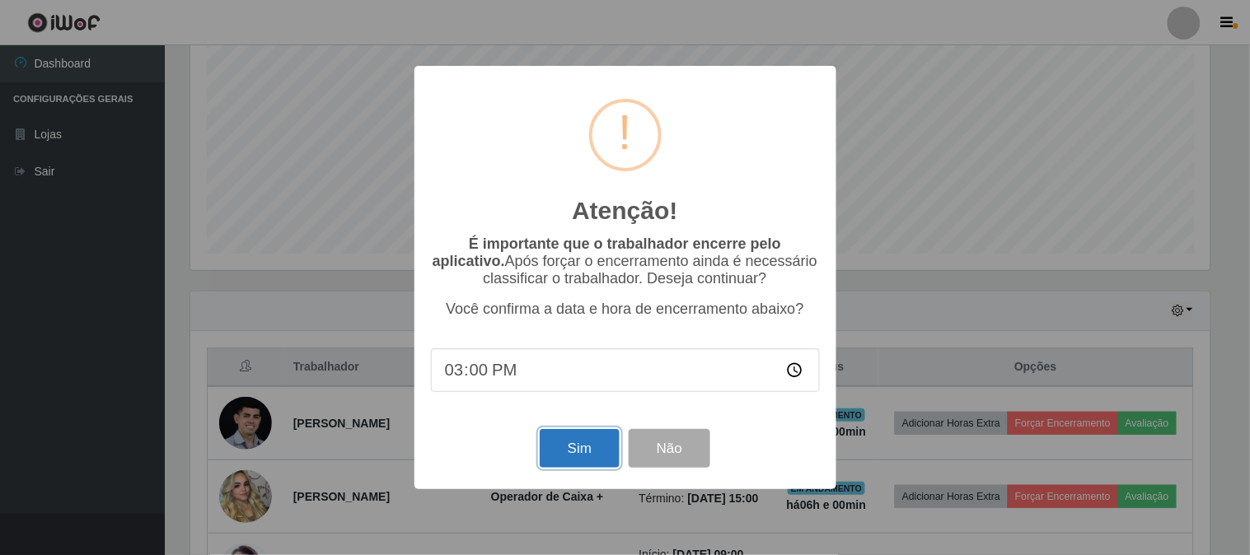
click at [583, 457] on button "Sim" at bounding box center [580, 448] width 80 height 39
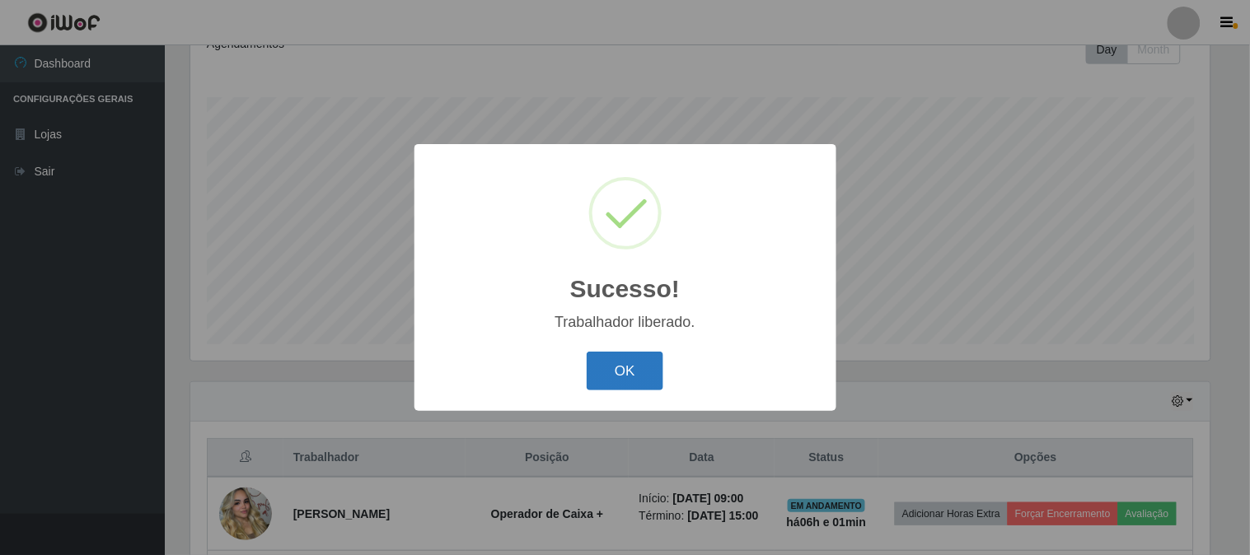
click at [622, 387] on button "OK" at bounding box center [625, 371] width 77 height 39
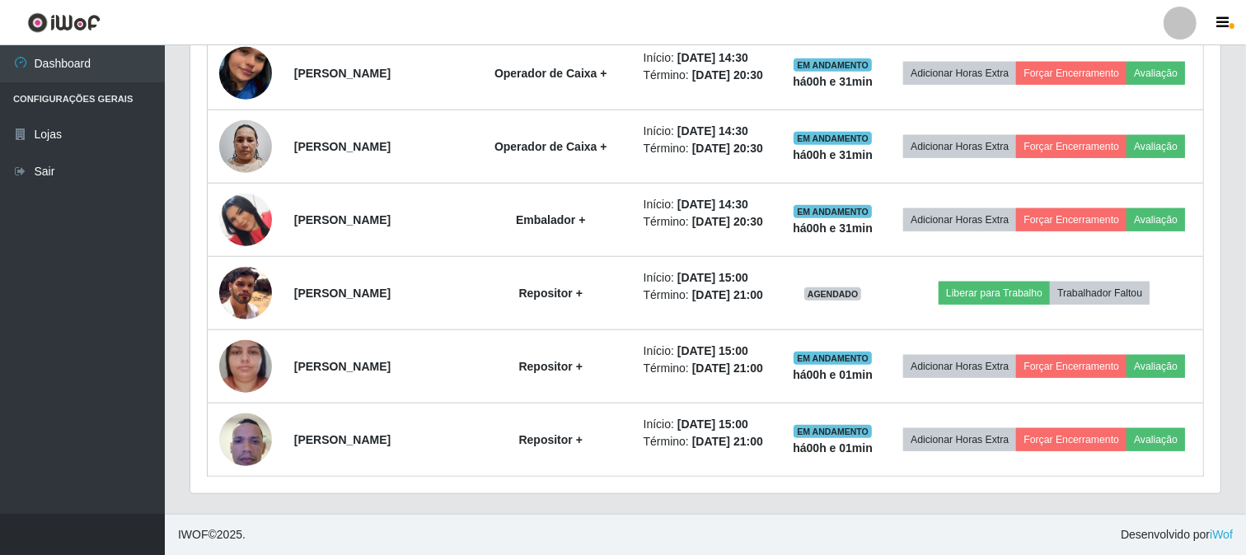
scroll to position [1531, 0]
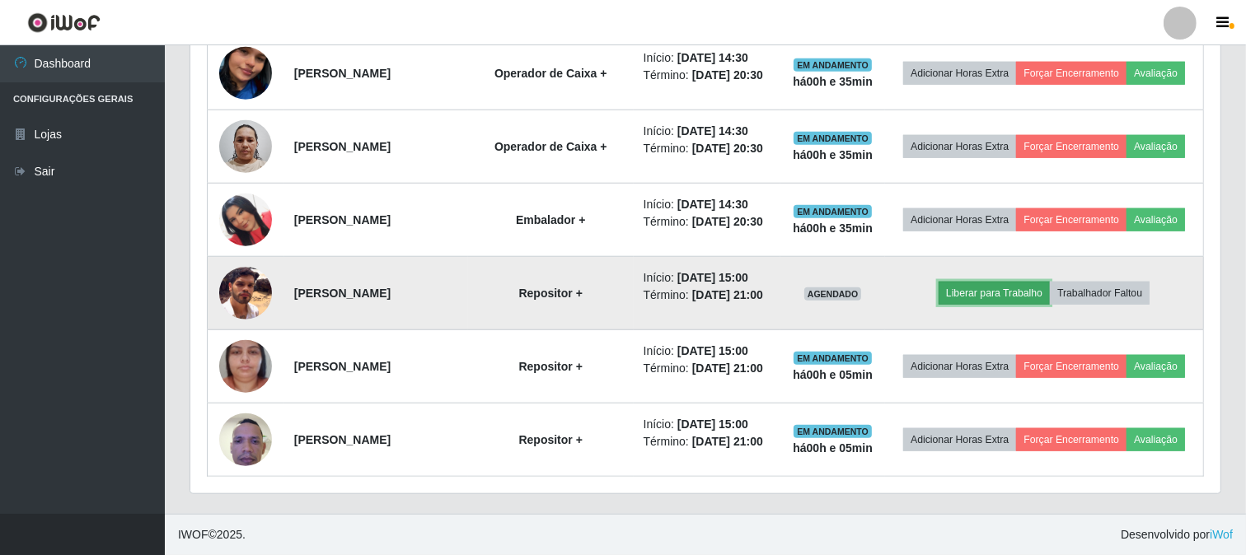
click at [991, 282] on button "Liberar para Trabalho" at bounding box center [994, 293] width 111 height 23
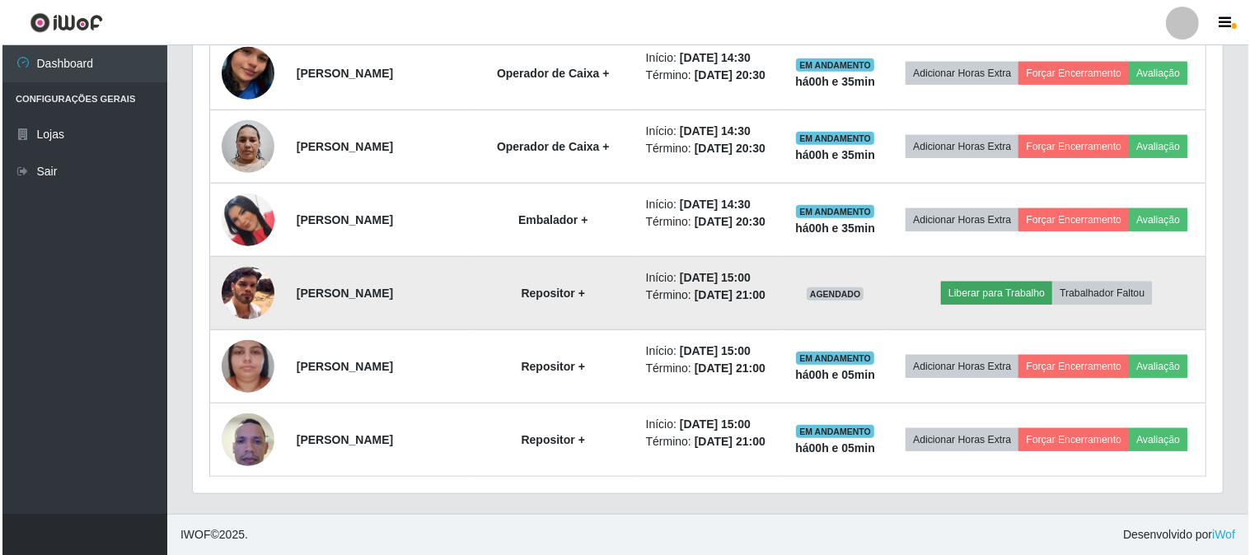
scroll to position [341, 1019]
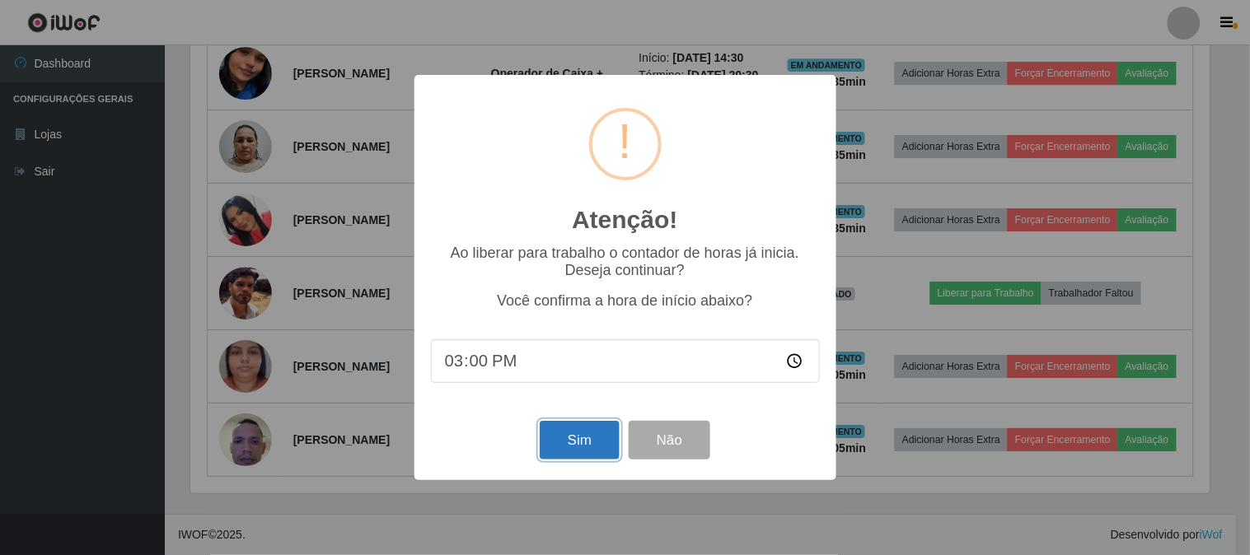
click at [570, 448] on button "Sim" at bounding box center [580, 440] width 80 height 39
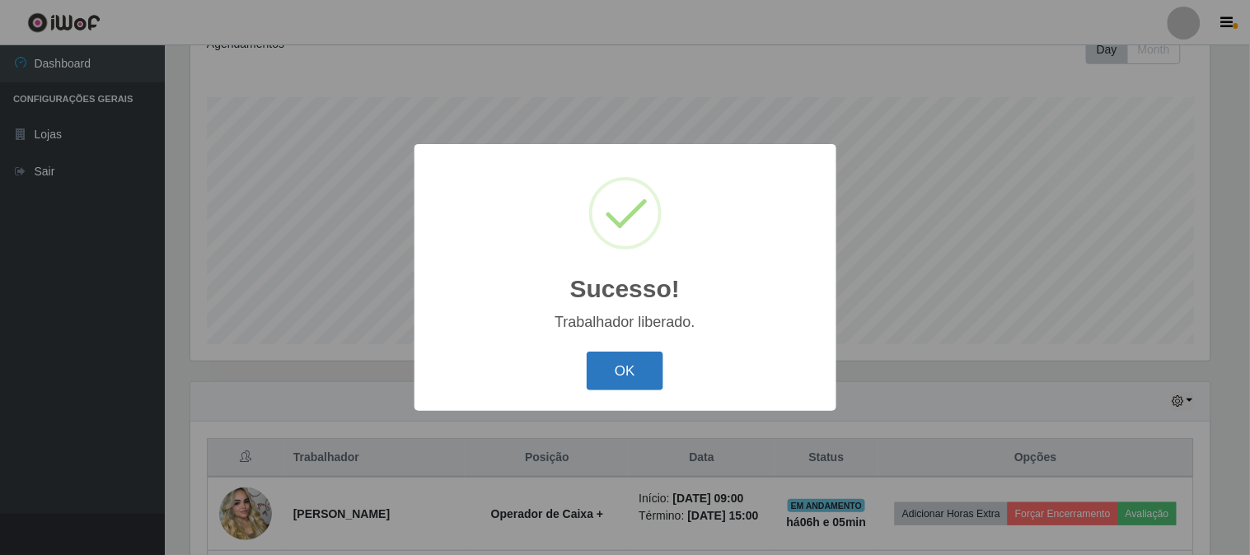
click at [622, 364] on button "OK" at bounding box center [625, 371] width 77 height 39
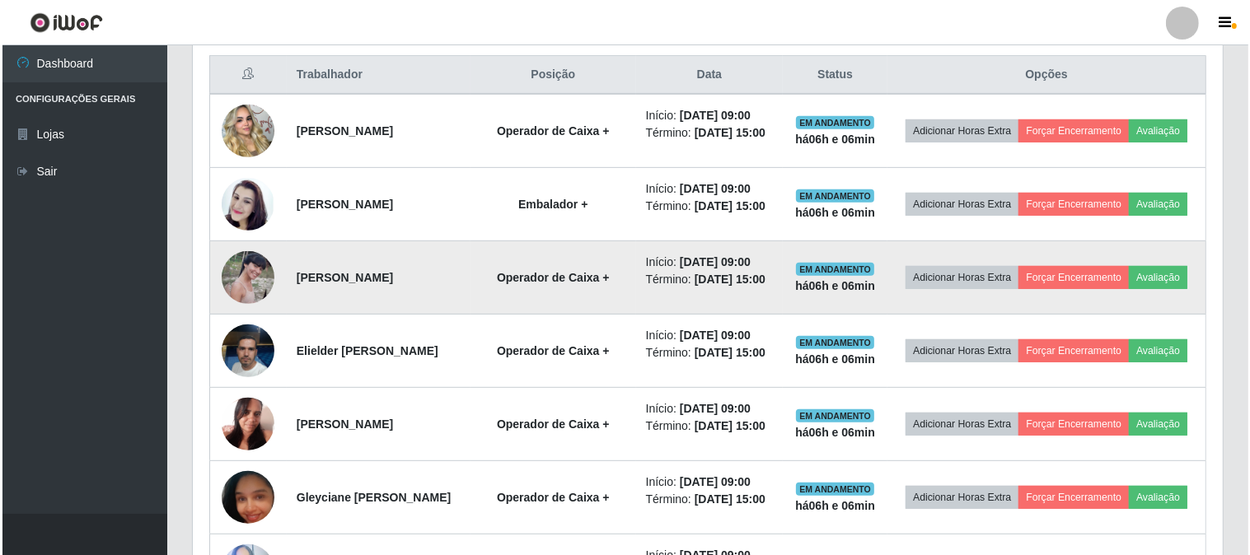
scroll to position [612, 0]
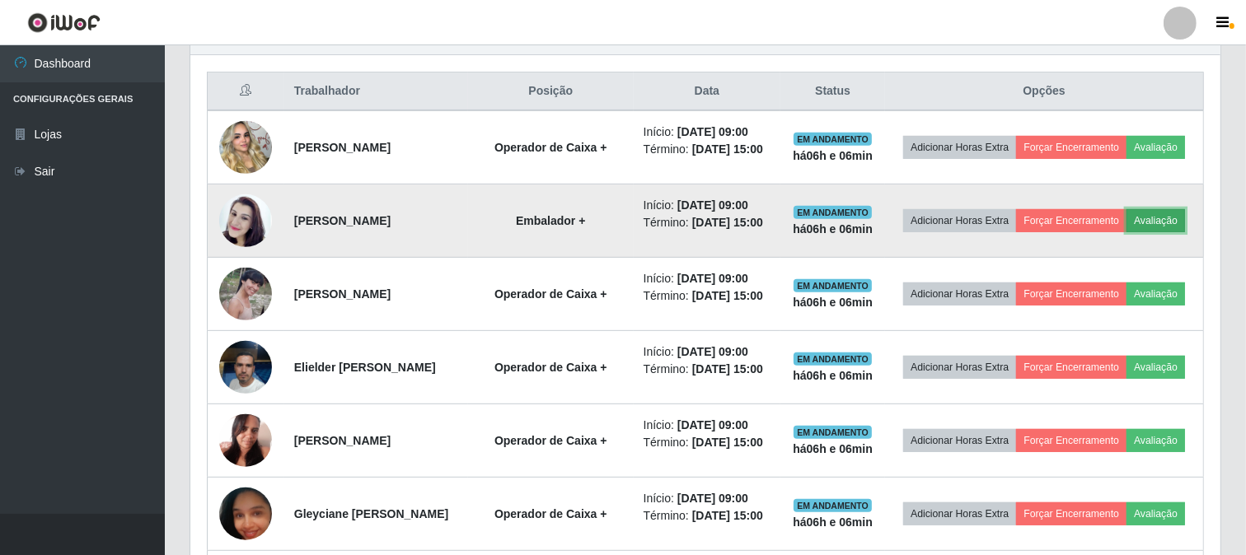
click at [1127, 232] on button "Avaliação" at bounding box center [1156, 220] width 59 height 23
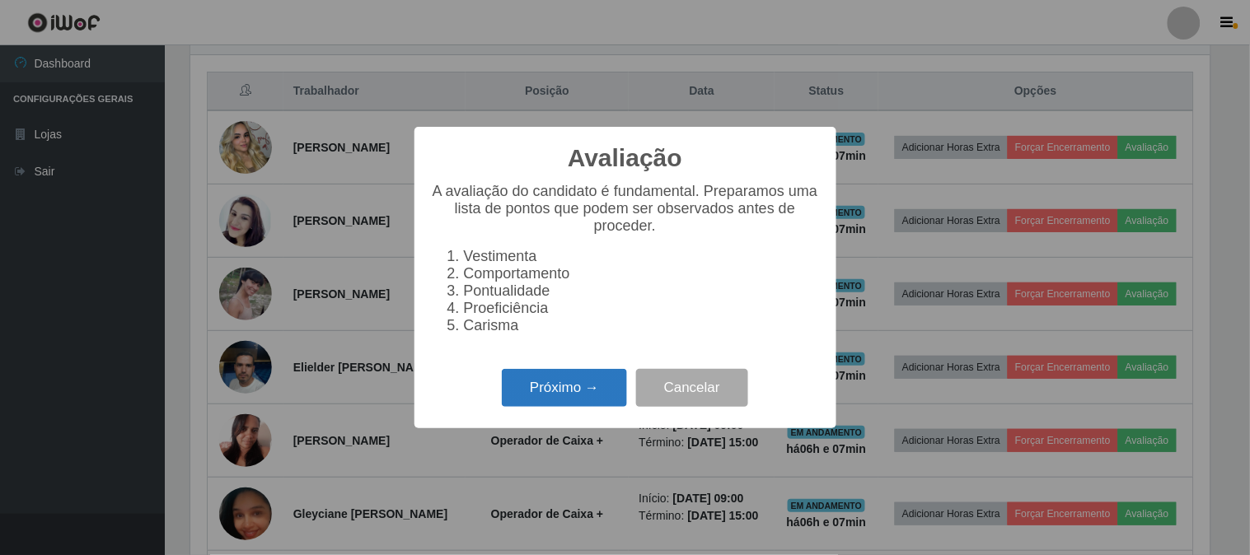
click at [572, 405] on button "Próximo →" at bounding box center [564, 388] width 125 height 39
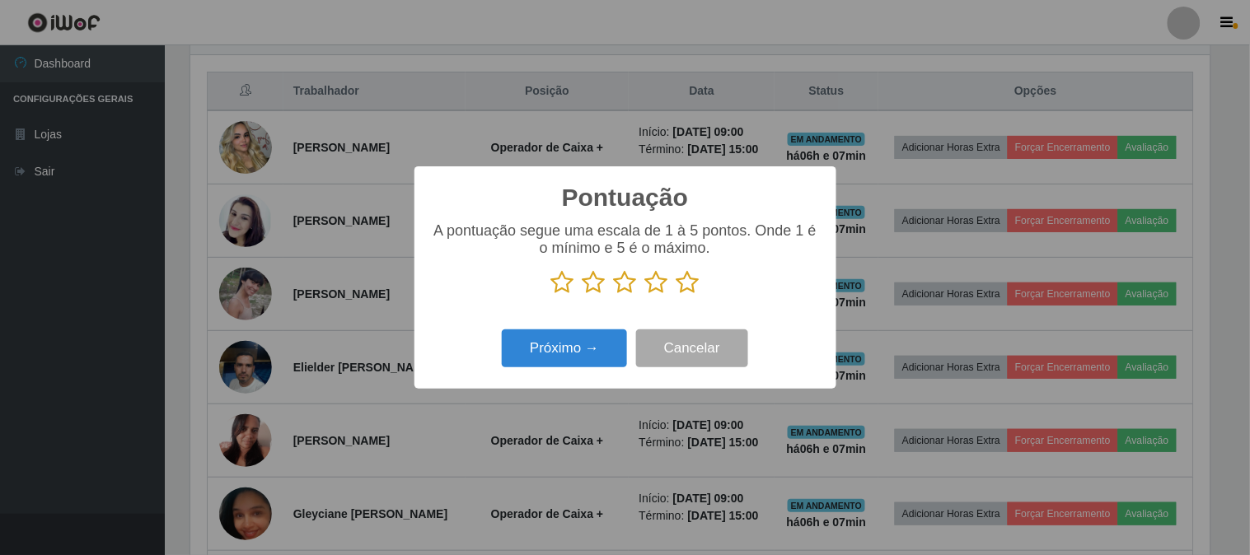
click at [692, 278] on icon at bounding box center [688, 282] width 23 height 25
click at [677, 295] on input "radio" at bounding box center [677, 295] width 0 height 0
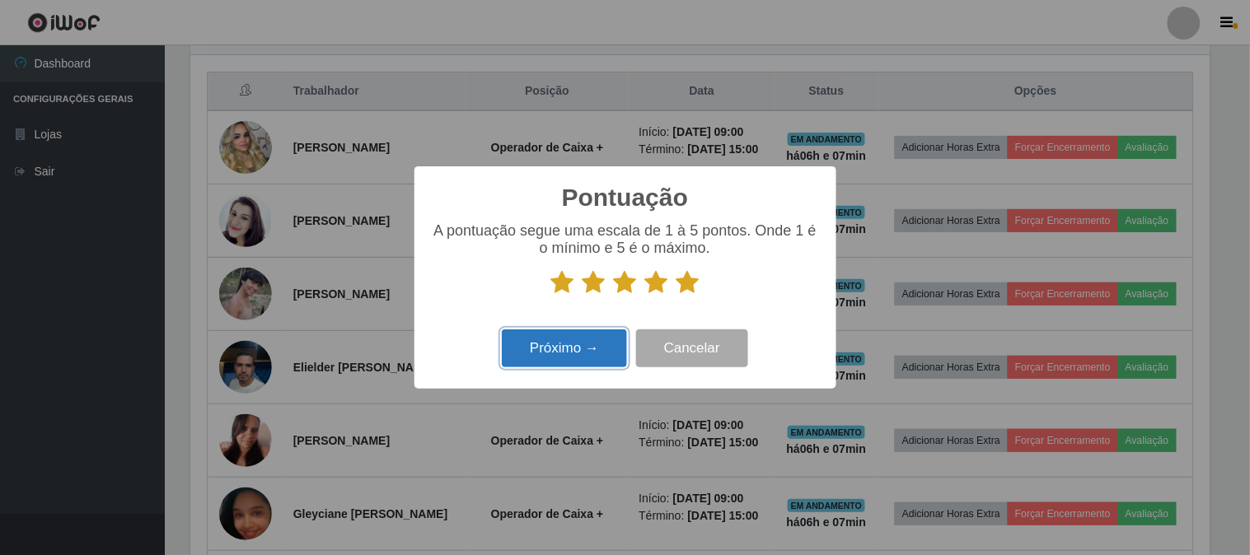
click at [611, 345] on button "Próximo →" at bounding box center [564, 349] width 125 height 39
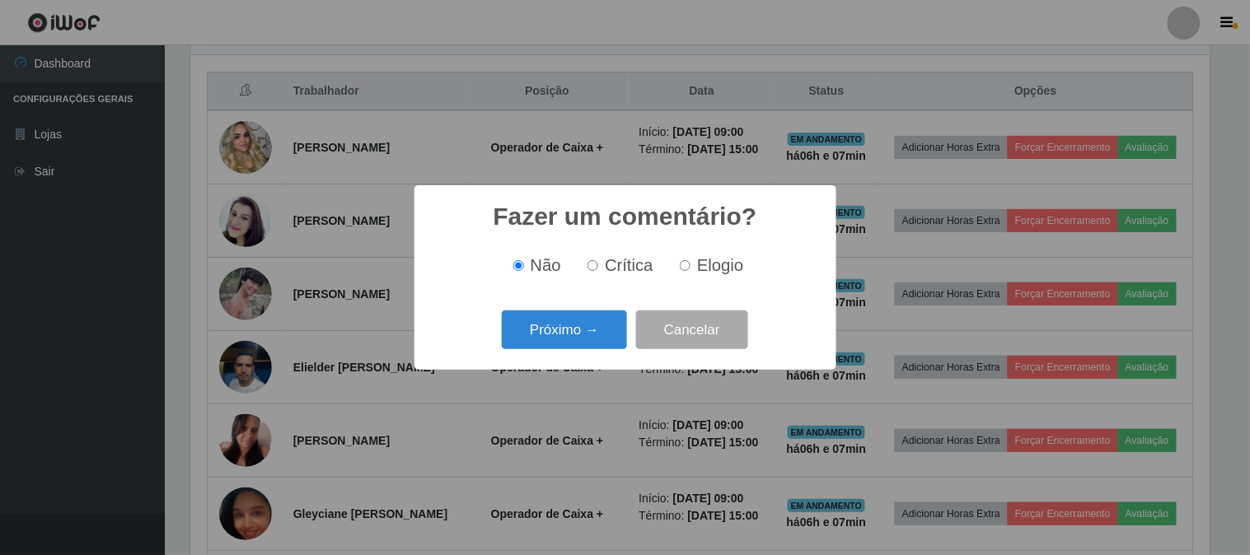
click at [611, 345] on button "Próximo →" at bounding box center [564, 330] width 125 height 39
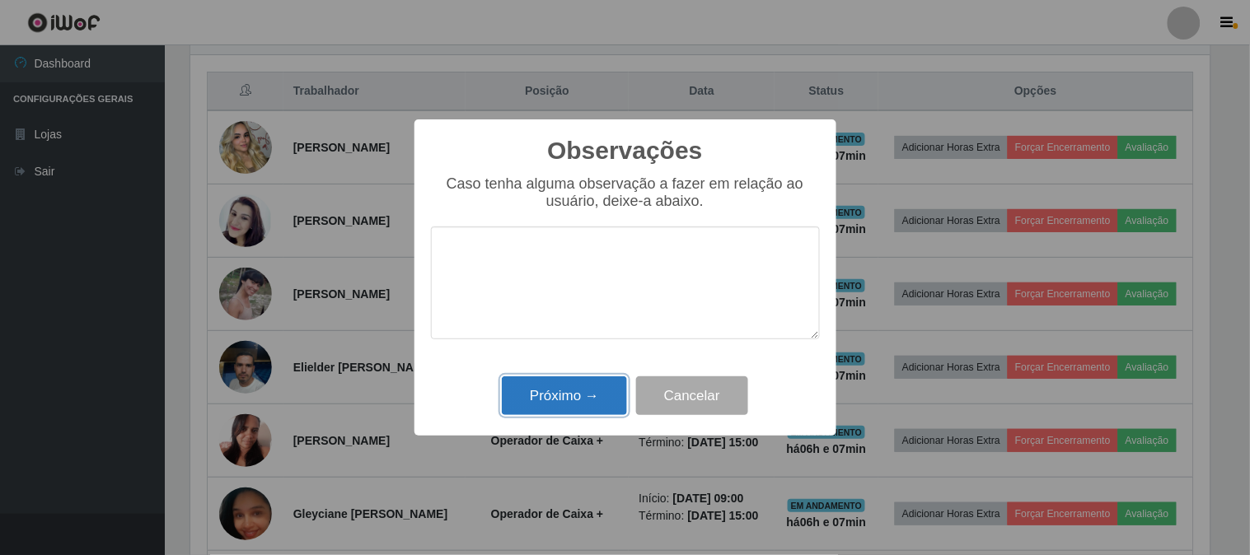
click at [578, 396] on button "Próximo →" at bounding box center [564, 396] width 125 height 39
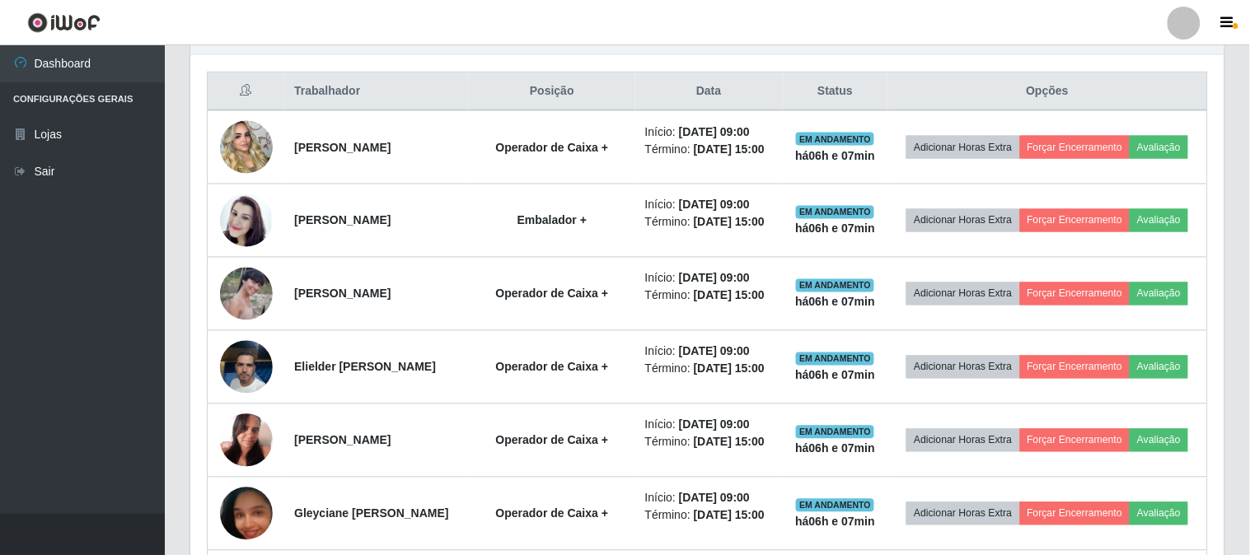
scroll to position [341, 1030]
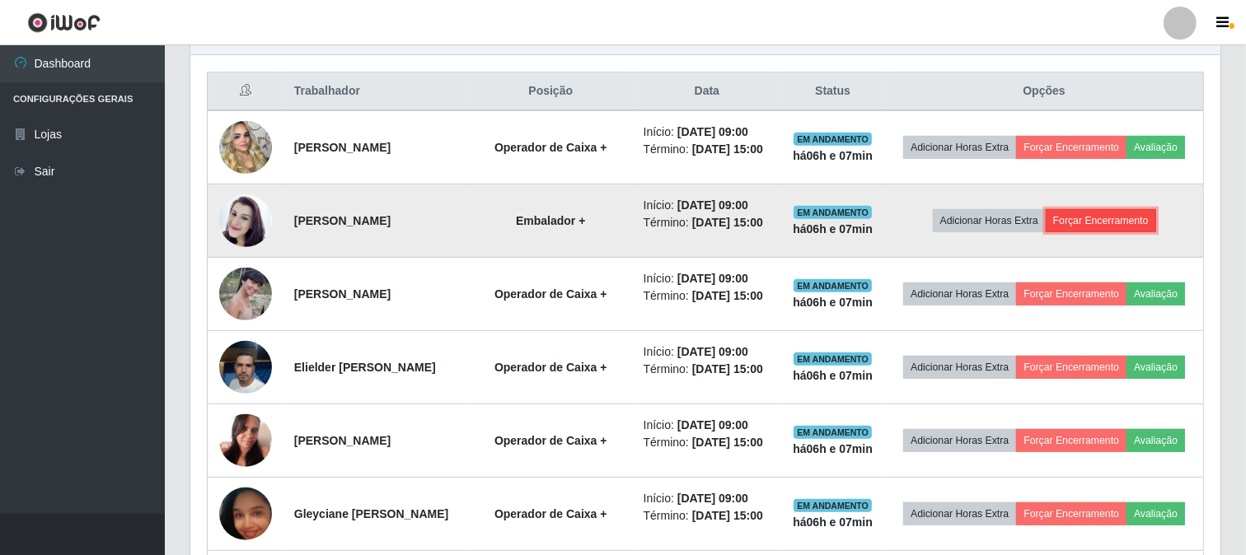
click at [1098, 232] on button "Forçar Encerramento" at bounding box center [1101, 220] width 110 height 23
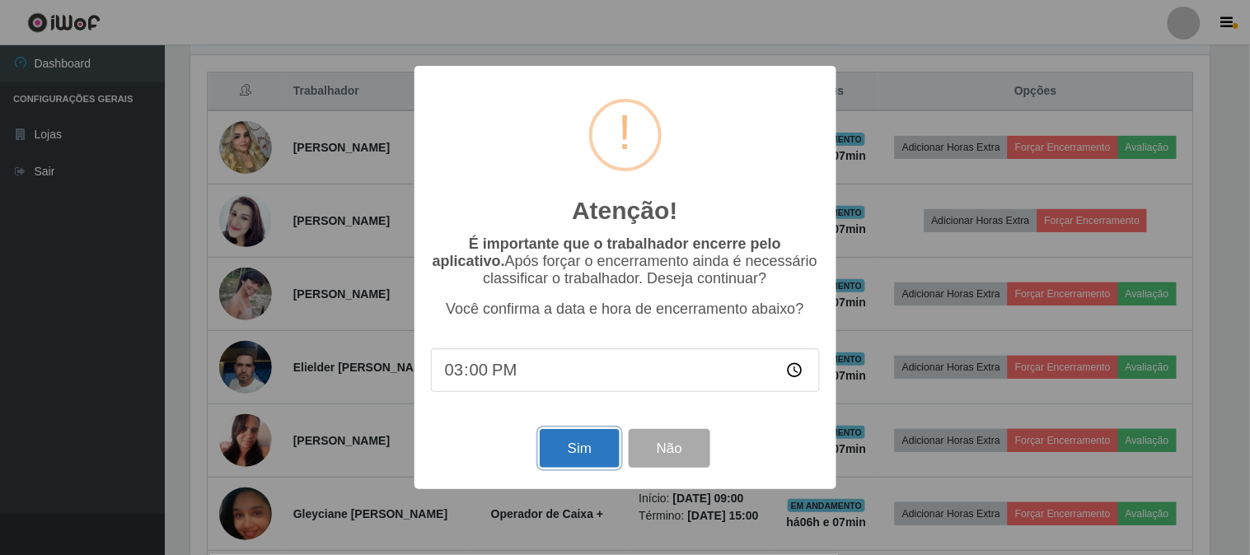
click at [606, 448] on button "Sim" at bounding box center [580, 448] width 80 height 39
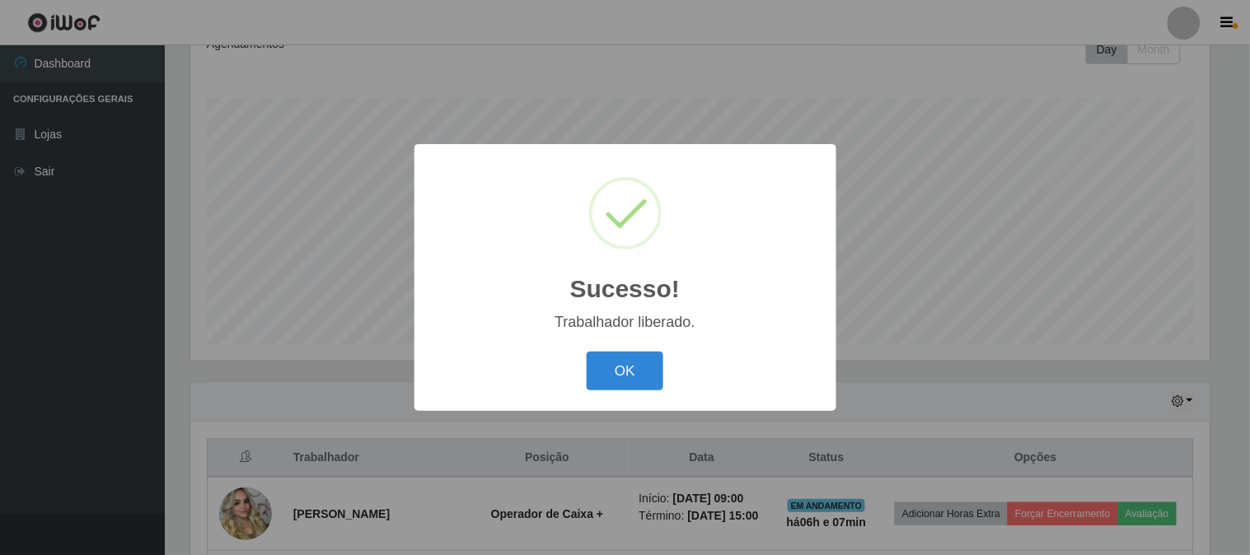
click at [640, 350] on div "OK Cancel" at bounding box center [625, 371] width 389 height 47
click at [645, 376] on button "OK" at bounding box center [625, 371] width 77 height 39
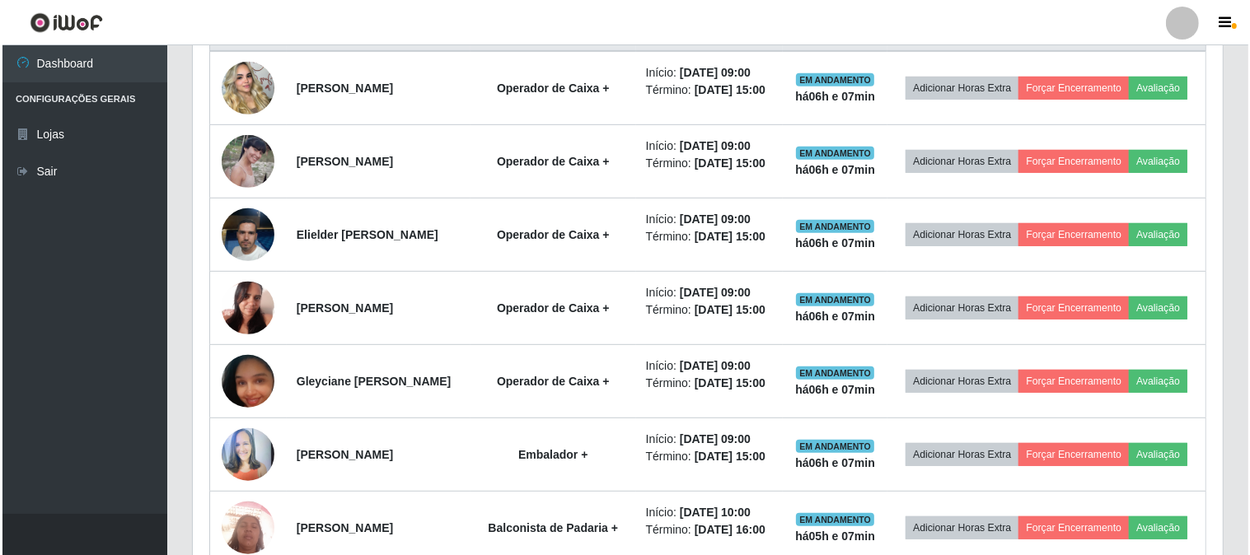
scroll to position [703, 0]
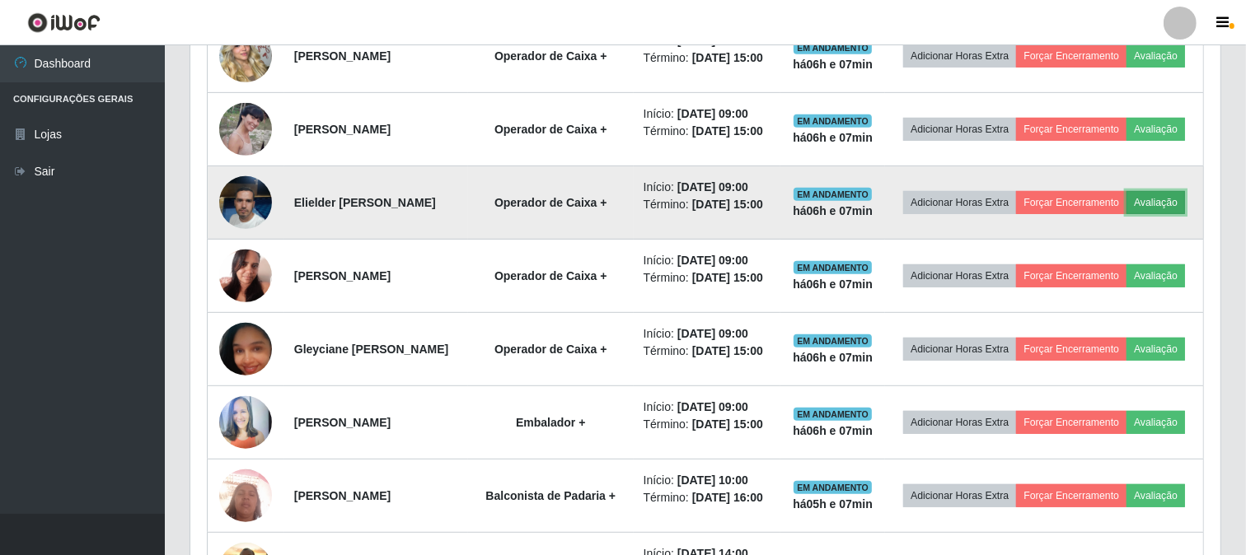
click at [1127, 214] on button "Avaliação" at bounding box center [1156, 202] width 59 height 23
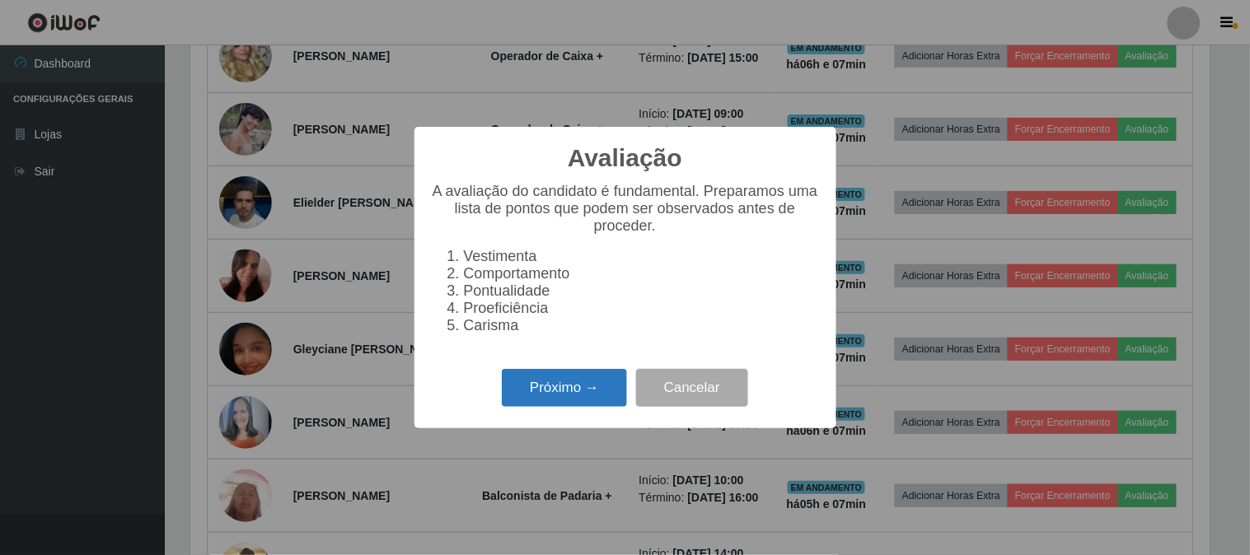
click at [561, 404] on button "Próximo →" at bounding box center [564, 388] width 125 height 39
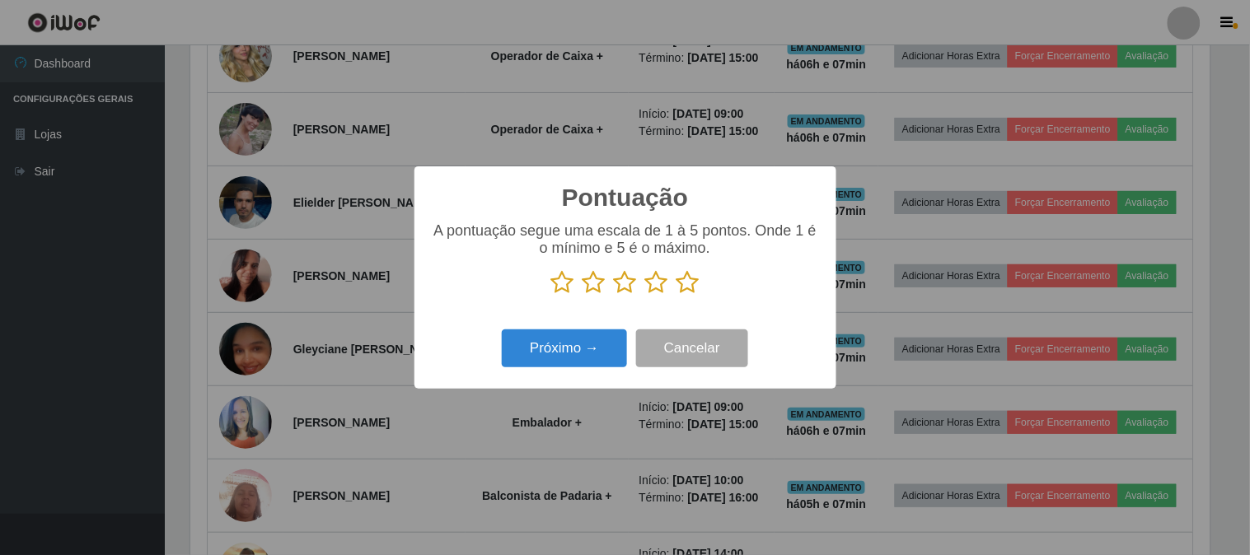
scroll to position [823827, 823149]
click at [686, 285] on icon at bounding box center [688, 282] width 23 height 25
click at [677, 295] on input "radio" at bounding box center [677, 295] width 0 height 0
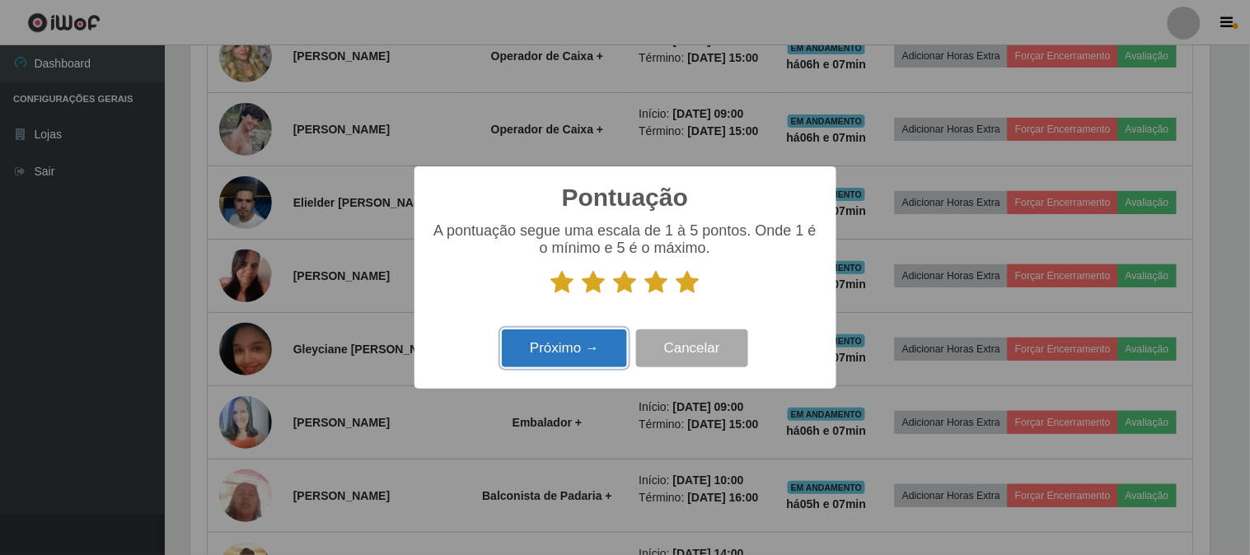
click at [581, 345] on button "Próximo →" at bounding box center [564, 349] width 125 height 39
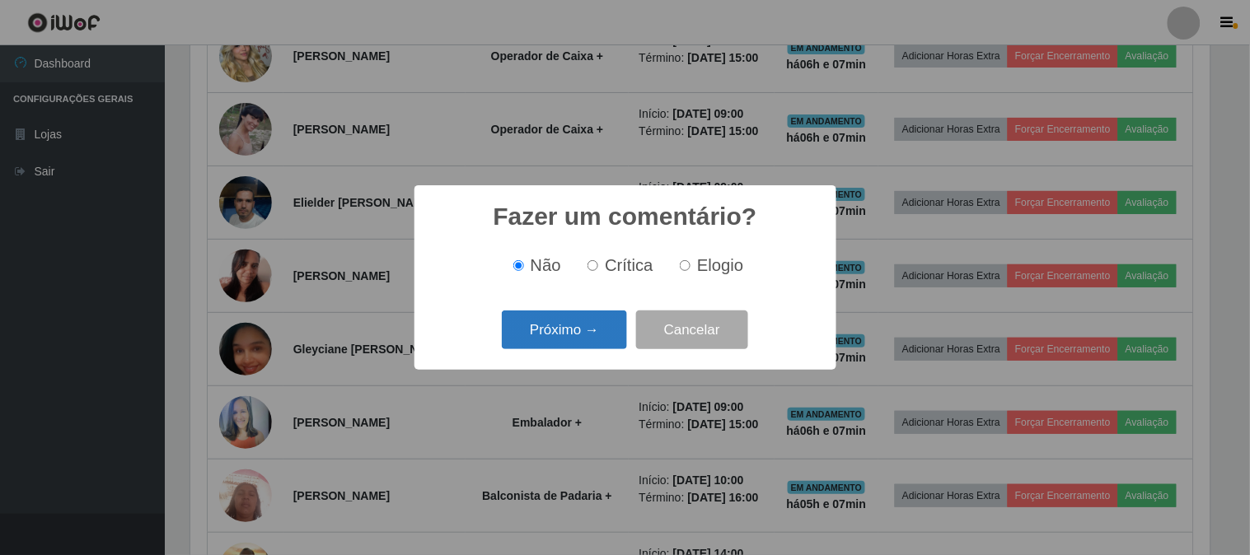
click at [602, 322] on button "Próximo →" at bounding box center [564, 330] width 125 height 39
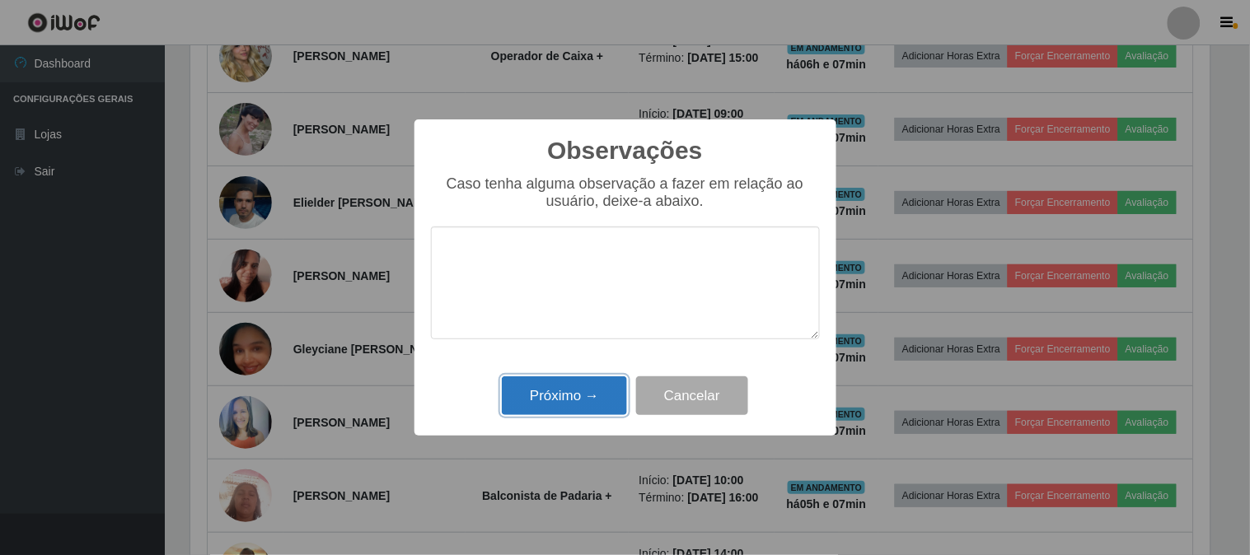
click at [596, 401] on button "Próximo →" at bounding box center [564, 396] width 125 height 39
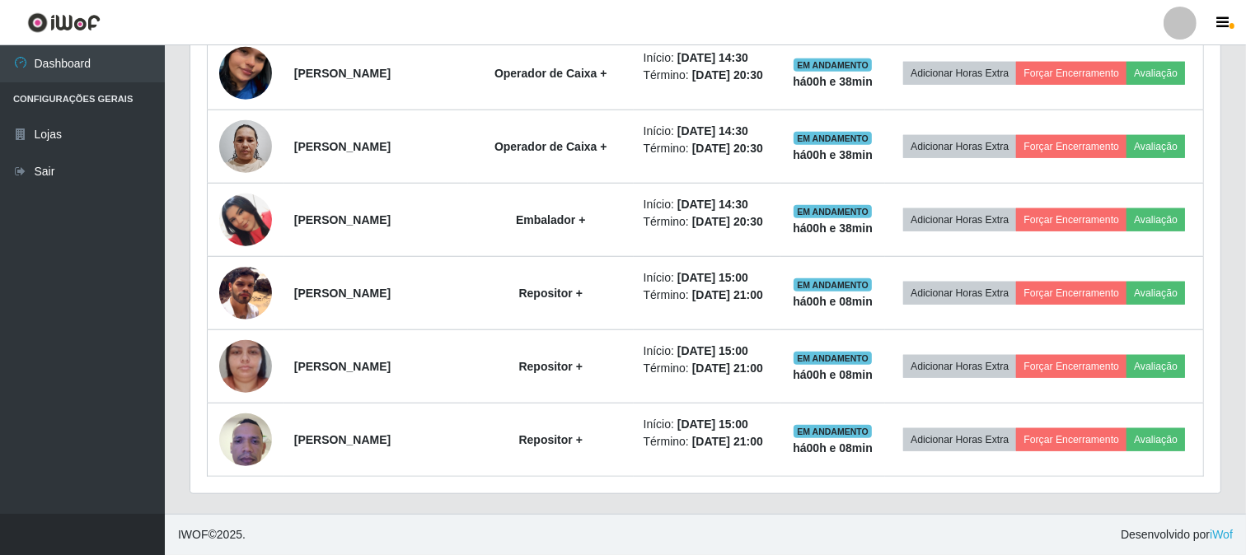
scroll to position [1446, 0]
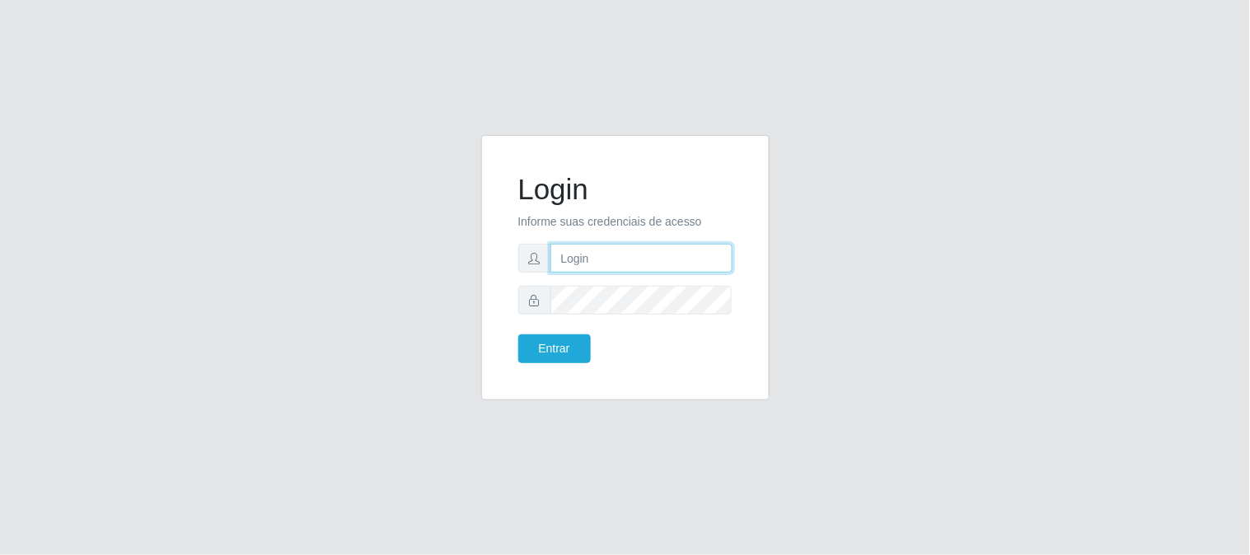
click at [620, 256] on input "text" at bounding box center [642, 258] width 182 height 29
type input "[EMAIL_ADDRESS][DOMAIN_NAME]"
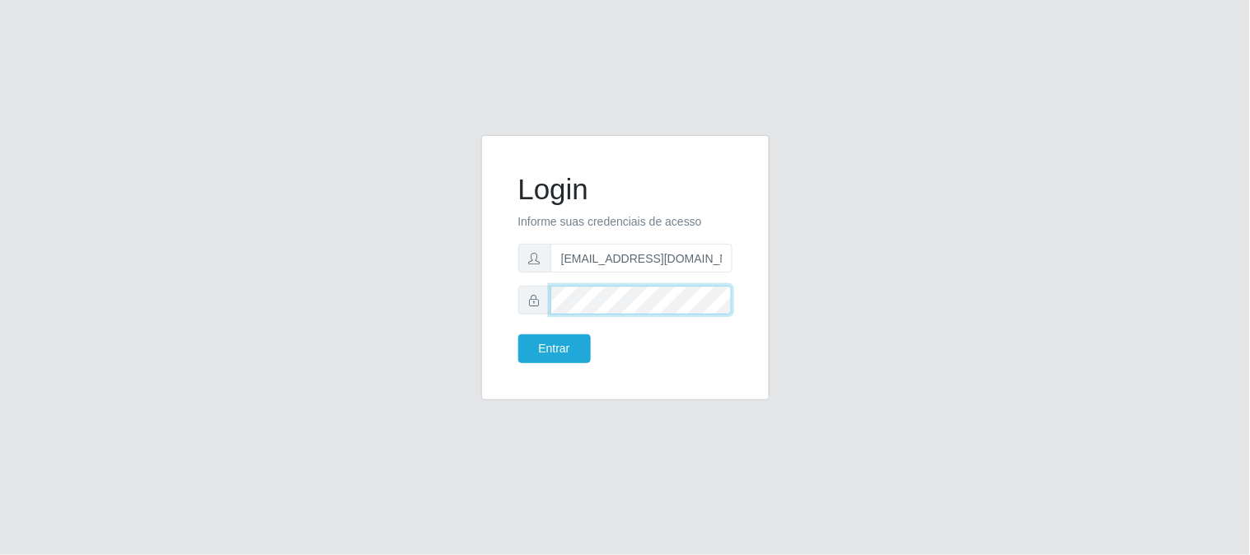
click at [518, 335] on button "Entrar" at bounding box center [554, 349] width 73 height 29
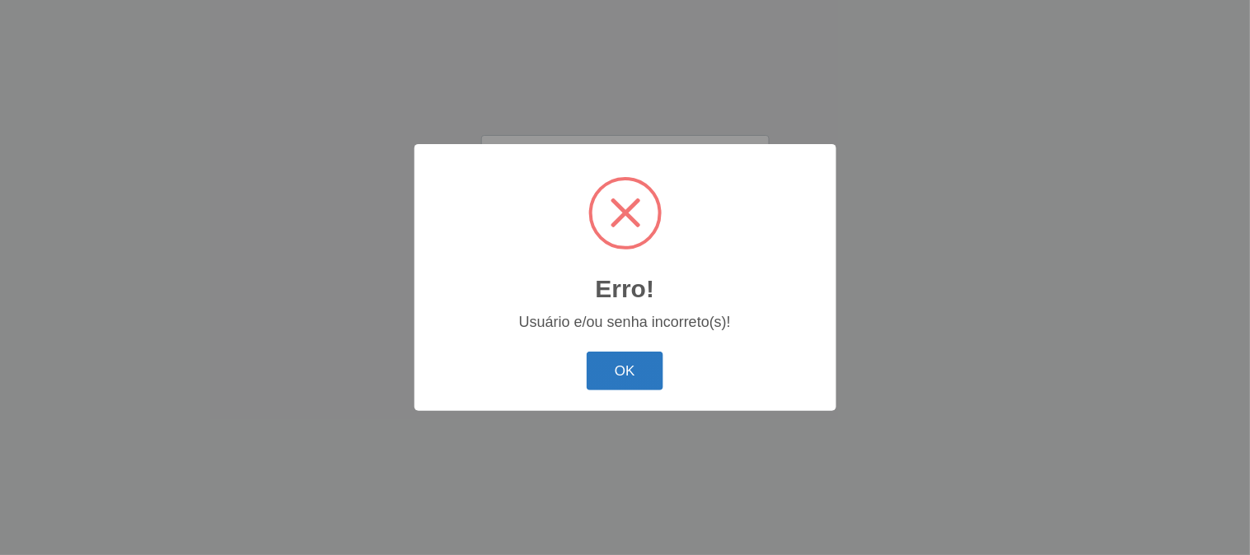
click at [620, 373] on button "OK" at bounding box center [625, 371] width 77 height 39
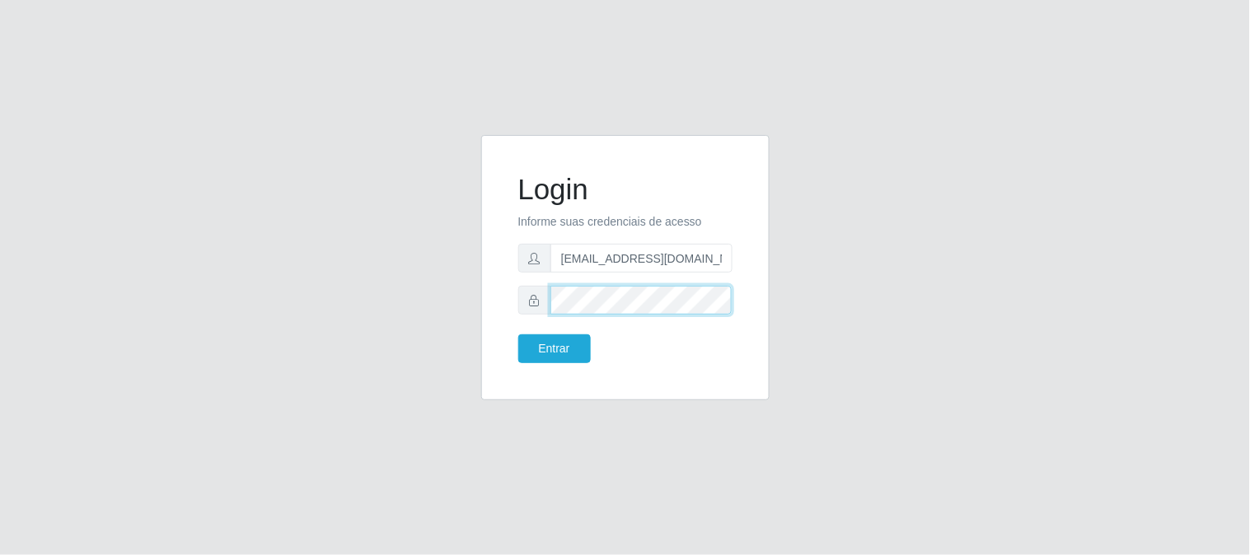
click at [518, 335] on button "Entrar" at bounding box center [554, 349] width 73 height 29
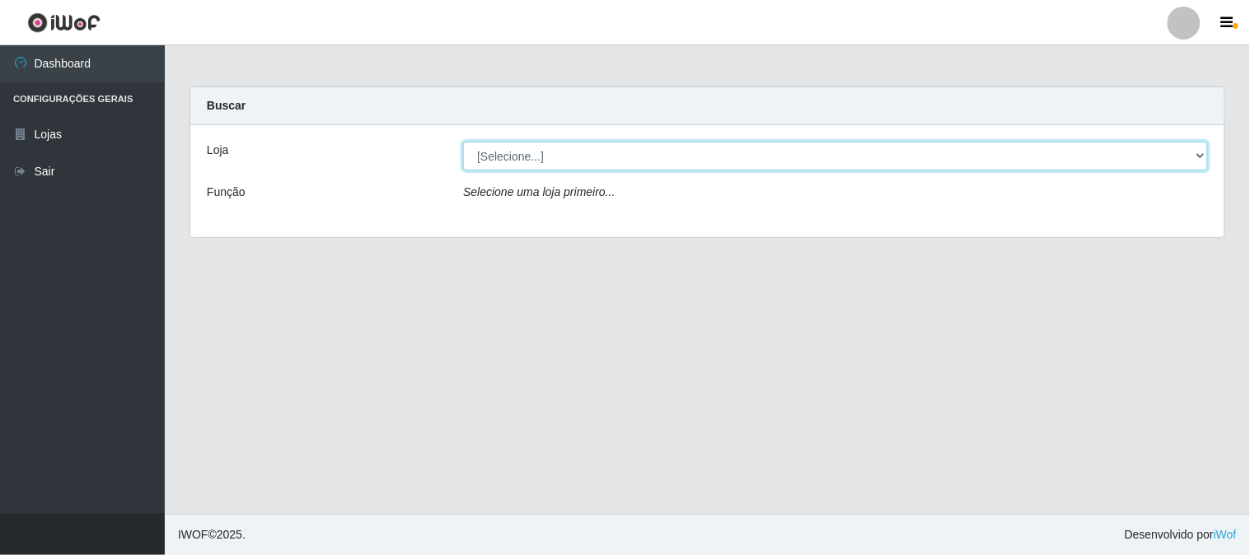
click at [1203, 158] on select "[Selecione...] Queiroz Atacadão - [GEOGRAPHIC_DATA]" at bounding box center [835, 156] width 745 height 29
select select "464"
click at [463, 142] on select "[Selecione...] Queiroz Atacadão - [GEOGRAPHIC_DATA]" at bounding box center [835, 156] width 745 height 29
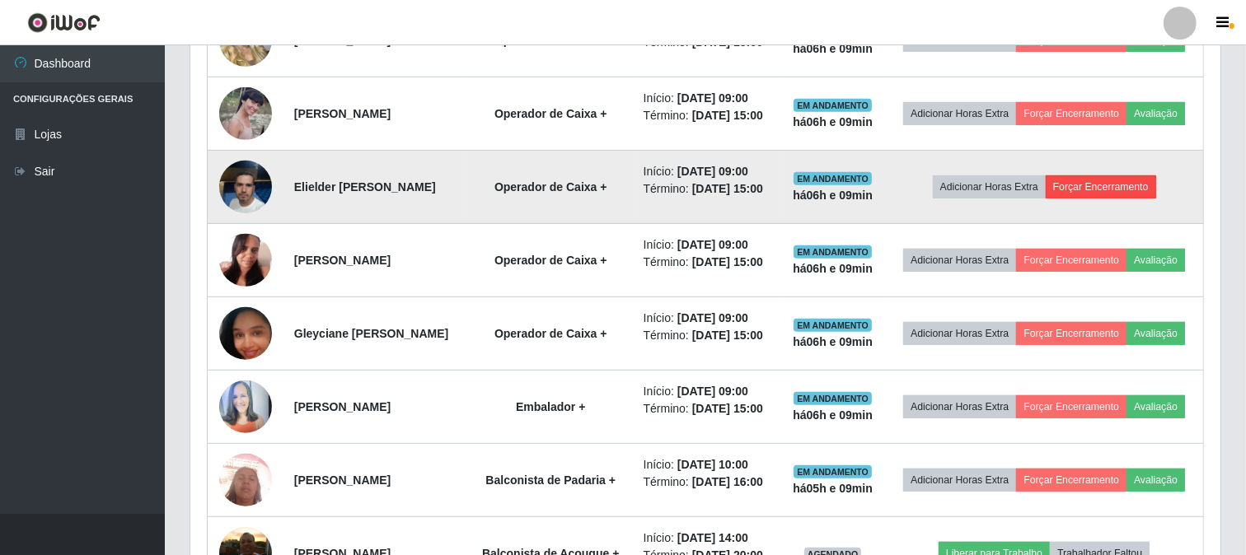
scroll to position [732, 0]
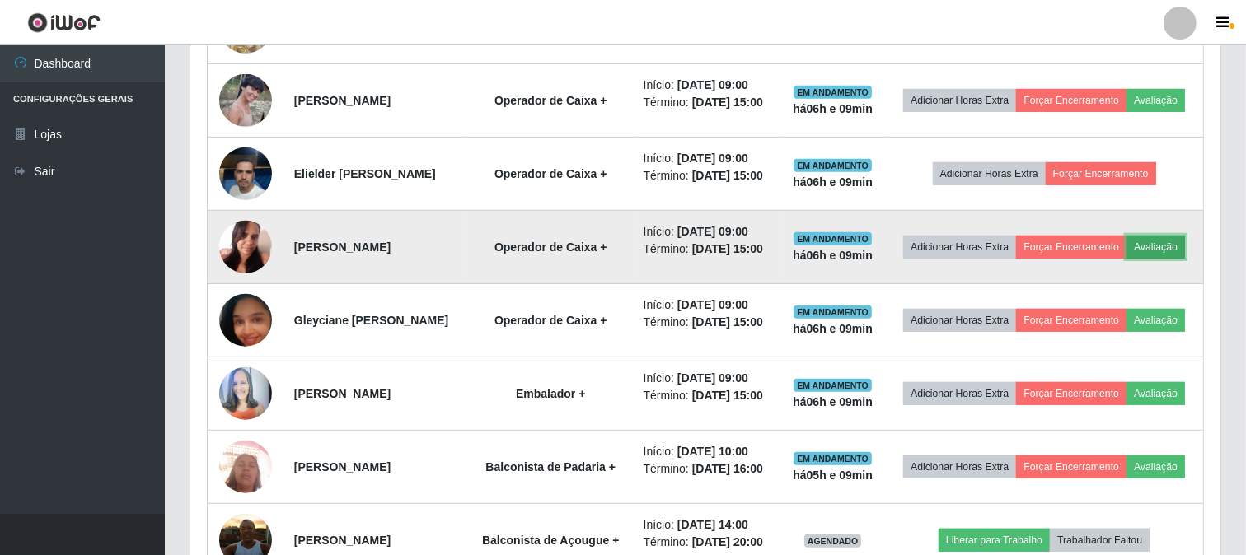
click at [1127, 259] on button "Avaliação" at bounding box center [1156, 247] width 59 height 23
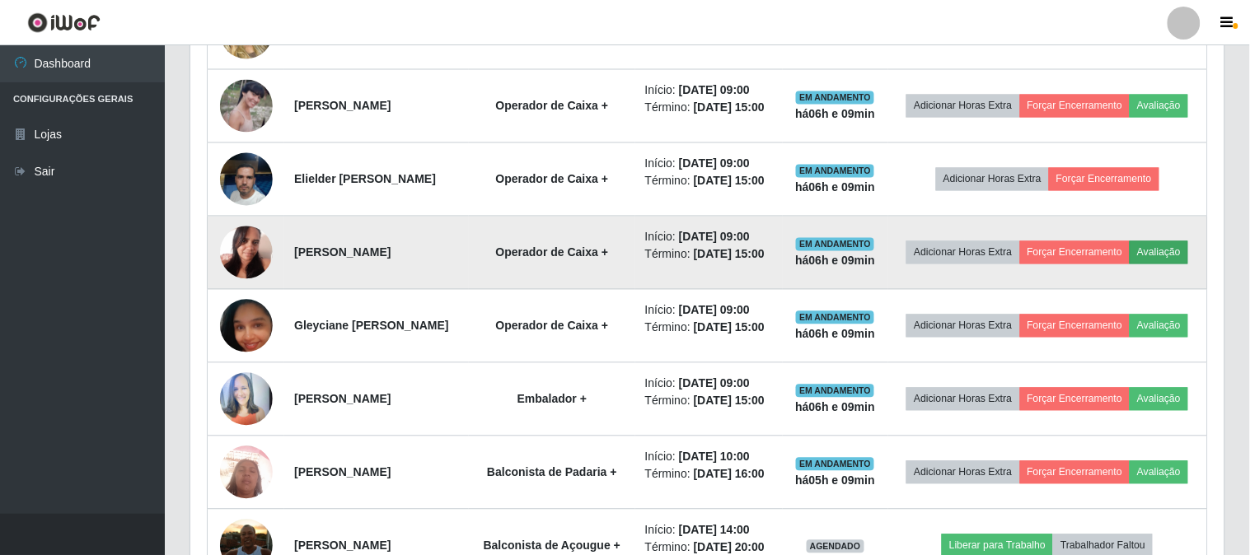
scroll to position [341, 1019]
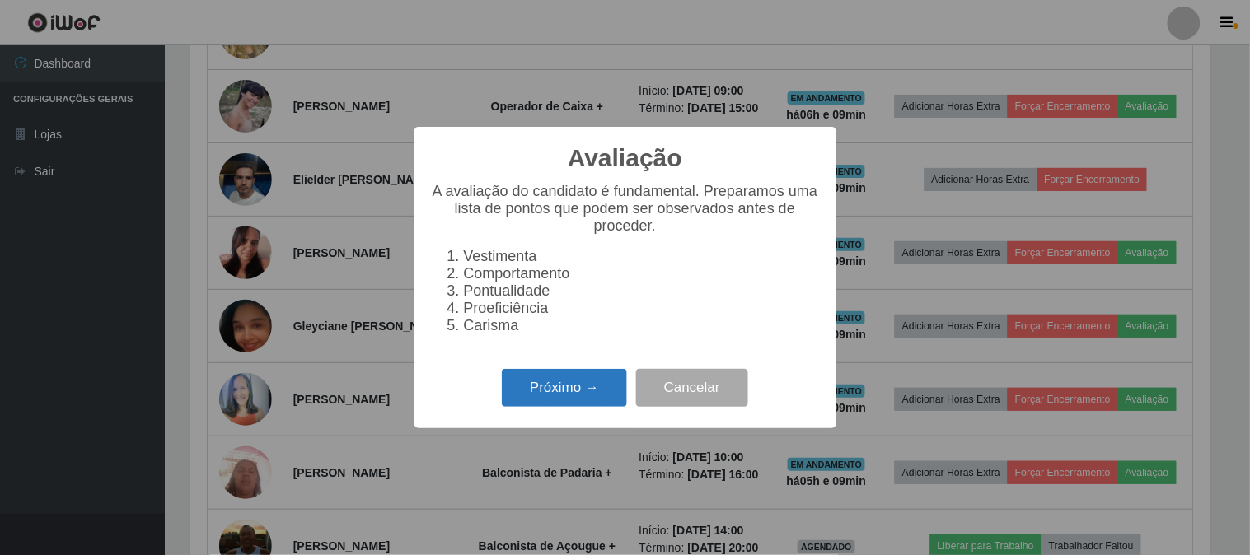
click at [584, 389] on button "Próximo →" at bounding box center [564, 388] width 125 height 39
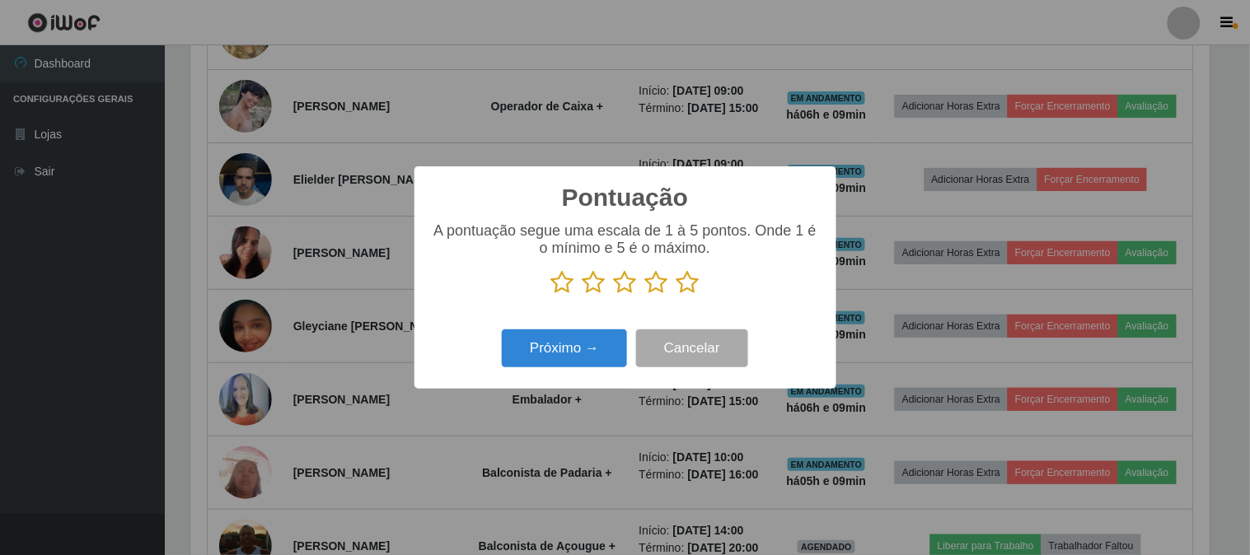
scroll to position [823827, 823149]
click at [673, 291] on p at bounding box center [625, 282] width 389 height 25
click at [687, 285] on icon at bounding box center [688, 282] width 23 height 25
click at [677, 295] on input "radio" at bounding box center [677, 295] width 0 height 0
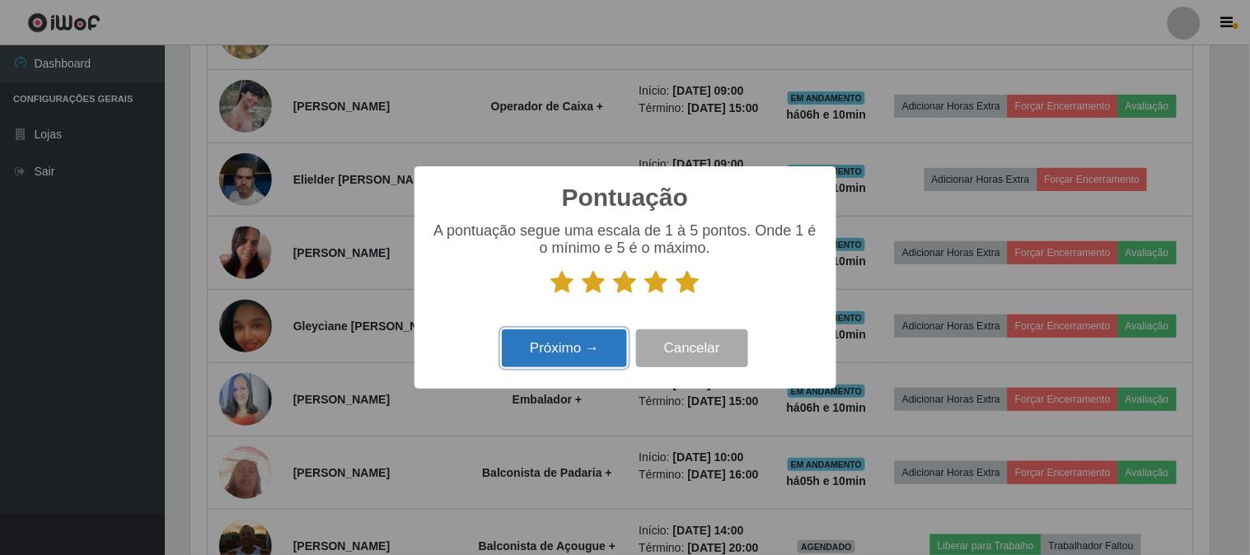
click at [555, 353] on button "Próximo →" at bounding box center [564, 349] width 125 height 39
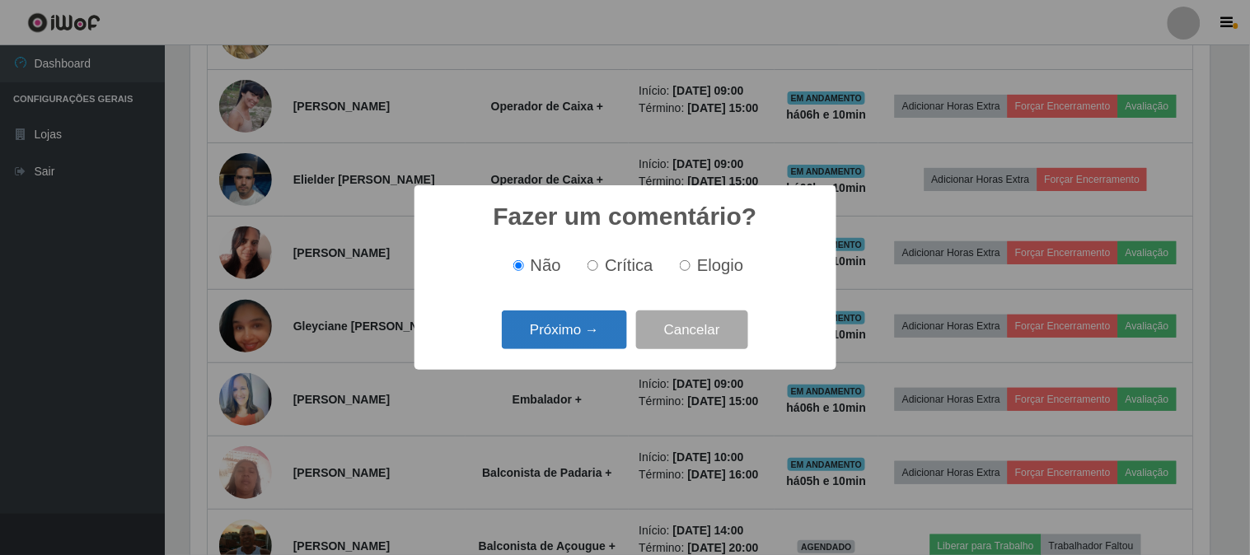
click at [563, 333] on button "Próximo →" at bounding box center [564, 330] width 125 height 39
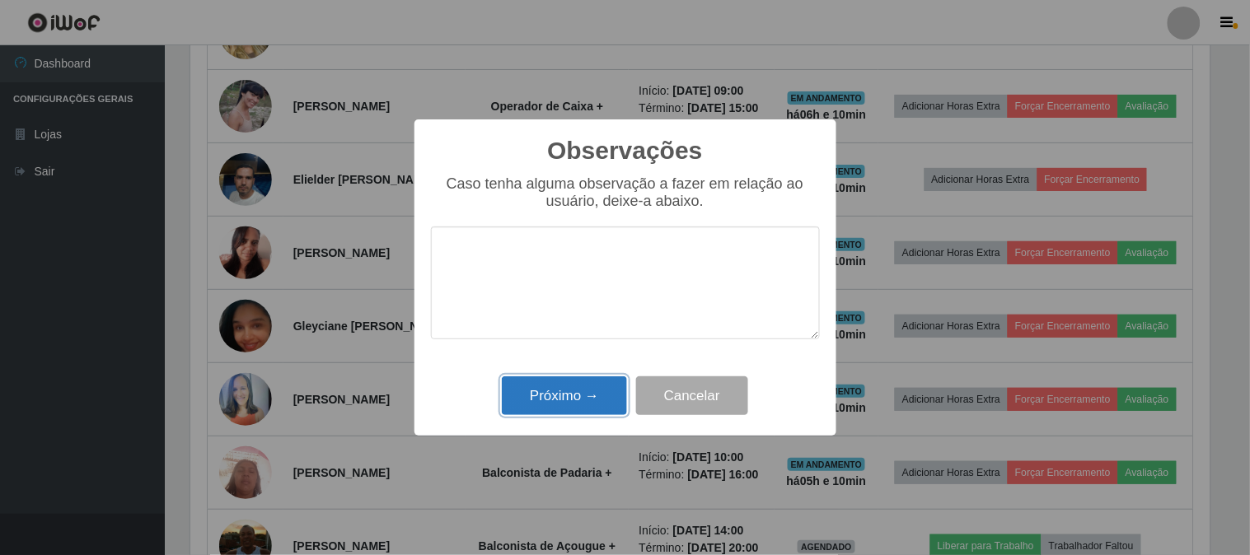
click at [572, 396] on button "Próximo →" at bounding box center [564, 396] width 125 height 39
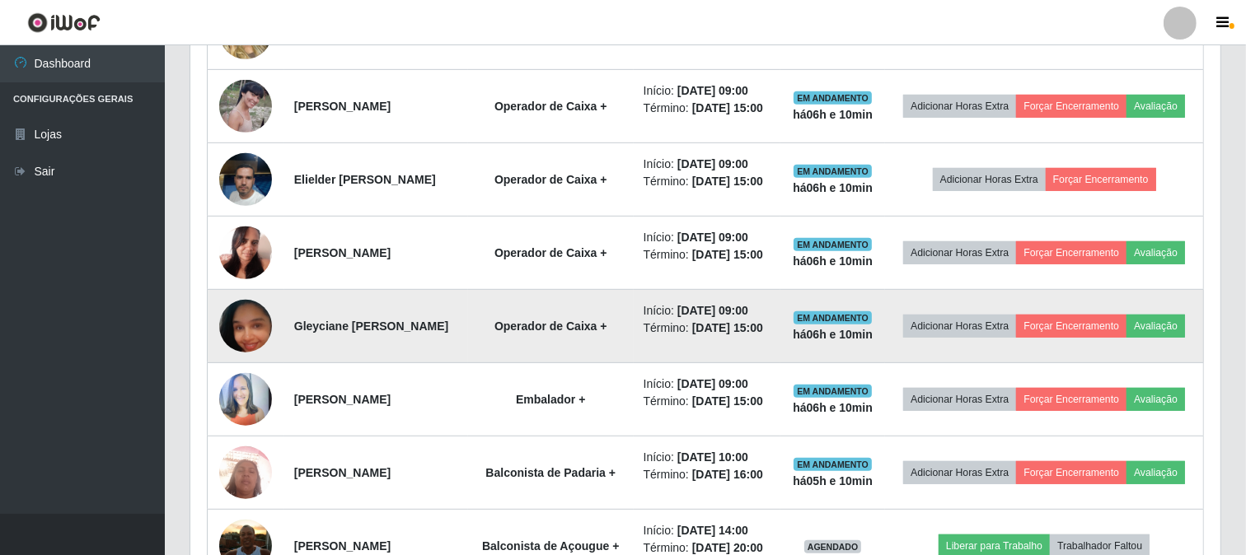
scroll to position [341, 1030]
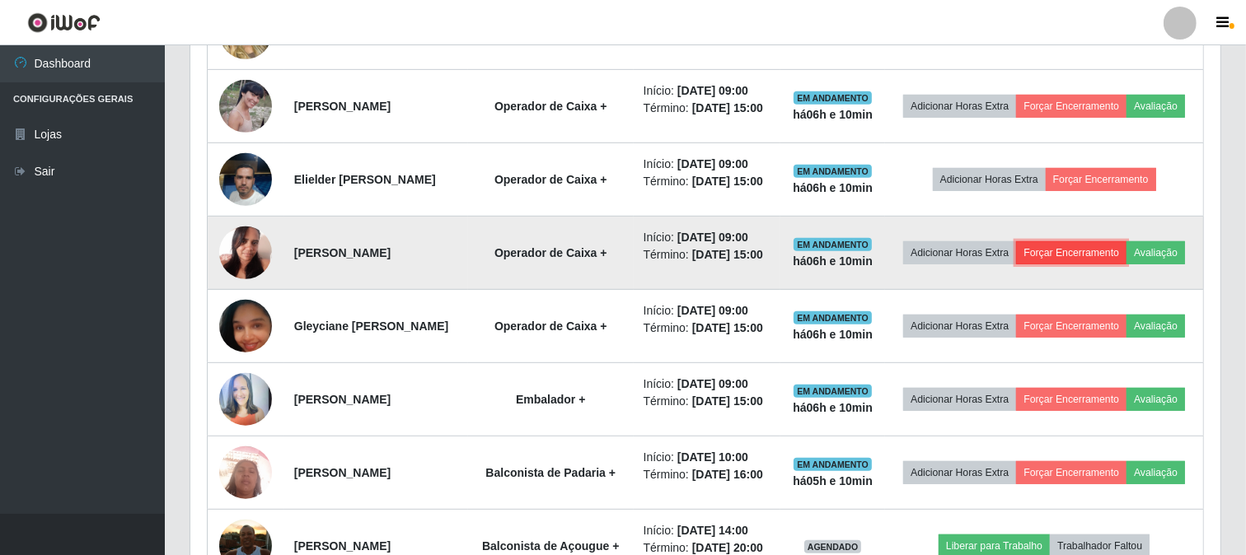
click at [1104, 265] on button "Forçar Encerramento" at bounding box center [1071, 252] width 110 height 23
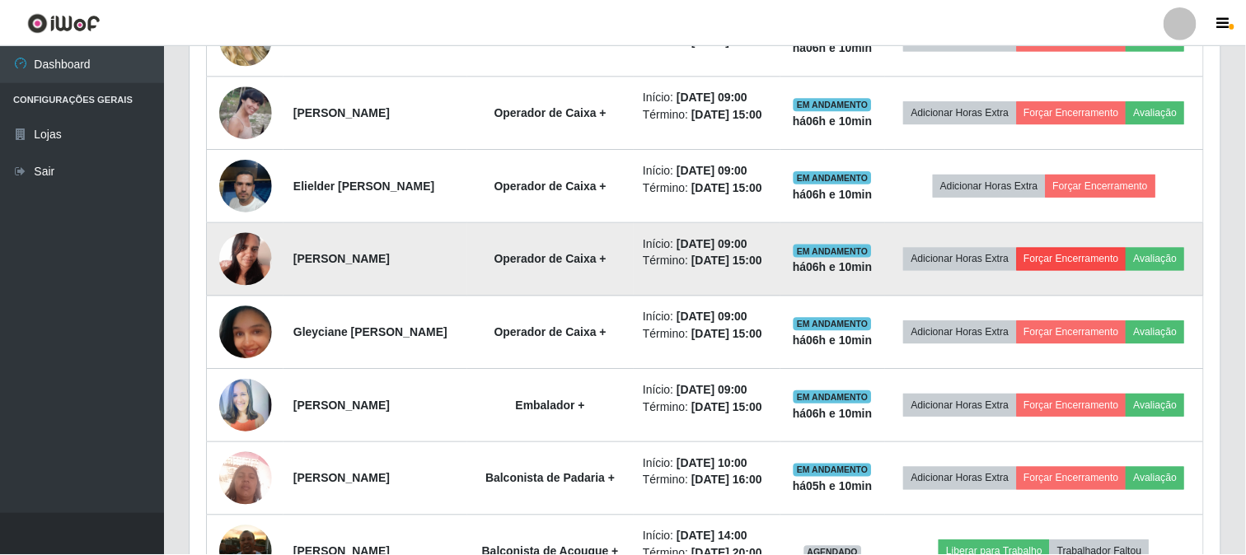
scroll to position [341, 1019]
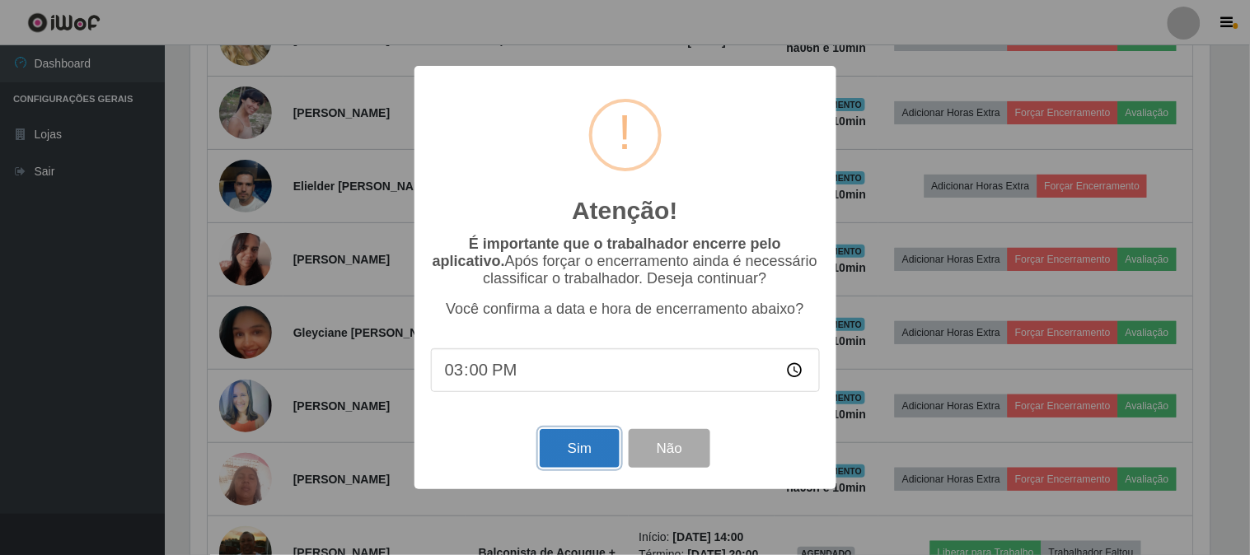
click at [581, 448] on button "Sim" at bounding box center [580, 448] width 80 height 39
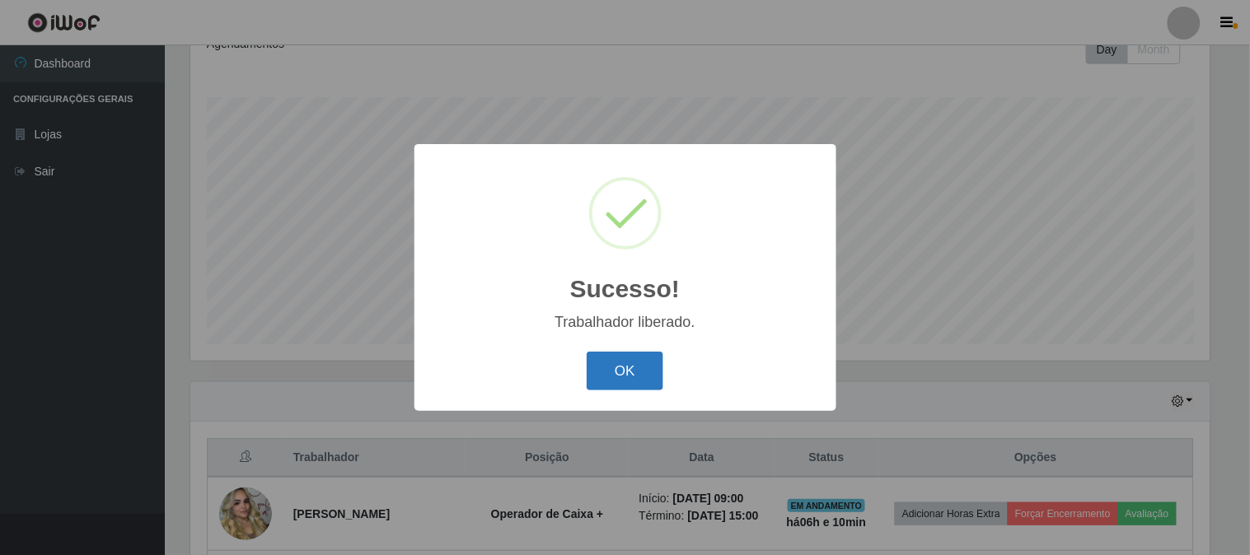
click at [652, 364] on button "OK" at bounding box center [625, 371] width 77 height 39
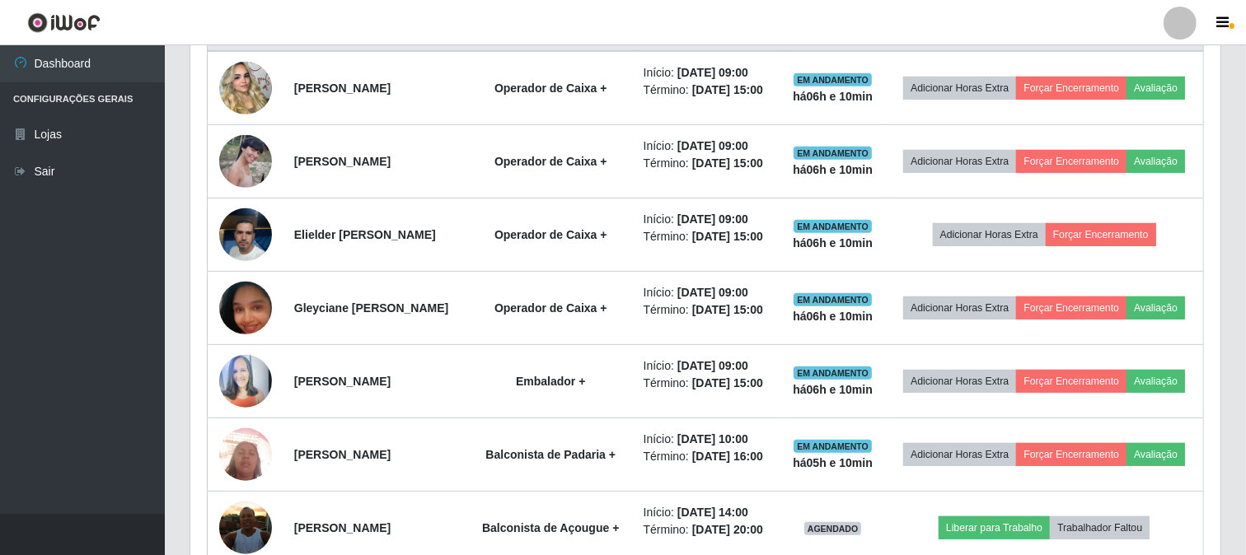
scroll to position [703, 0]
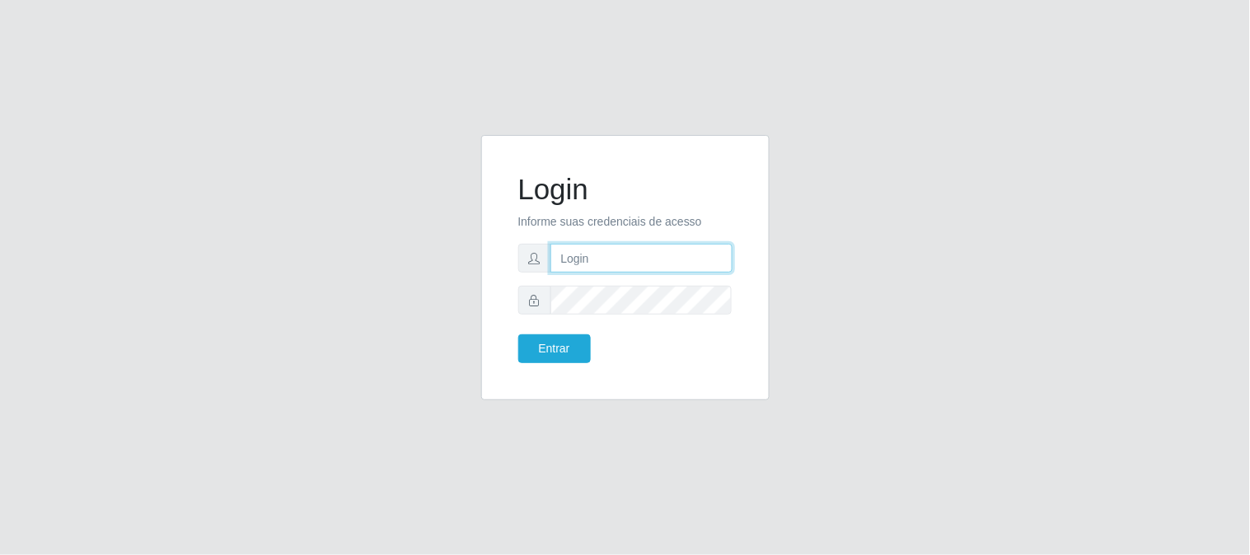
click at [614, 252] on input "text" at bounding box center [642, 258] width 182 height 29
type input "[EMAIL_ADDRESS][DOMAIN_NAME]"
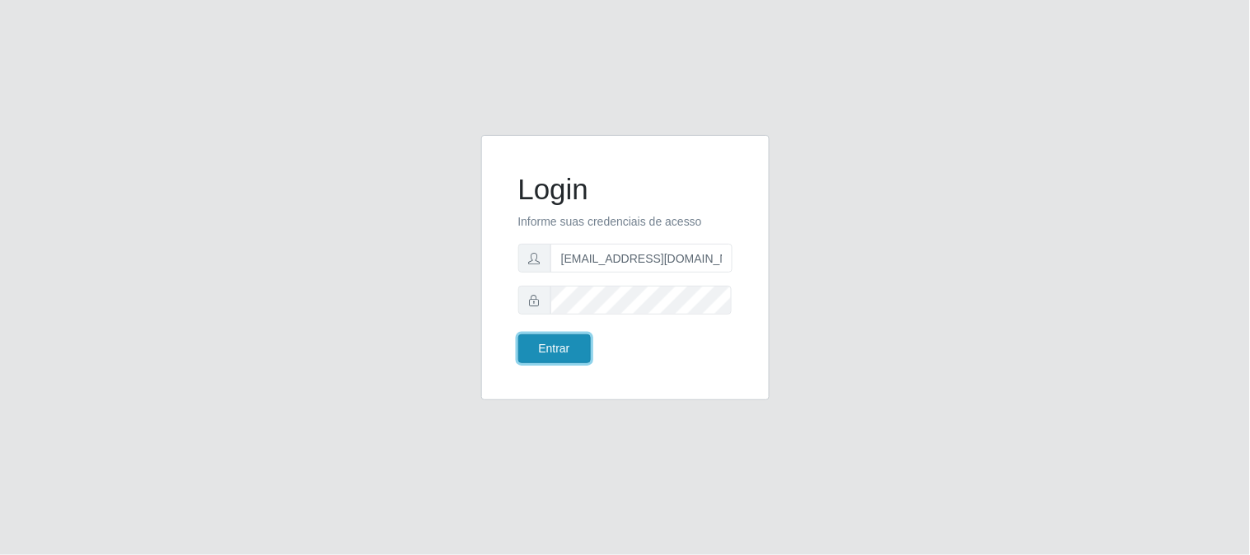
click at [560, 349] on button "Entrar" at bounding box center [554, 349] width 73 height 29
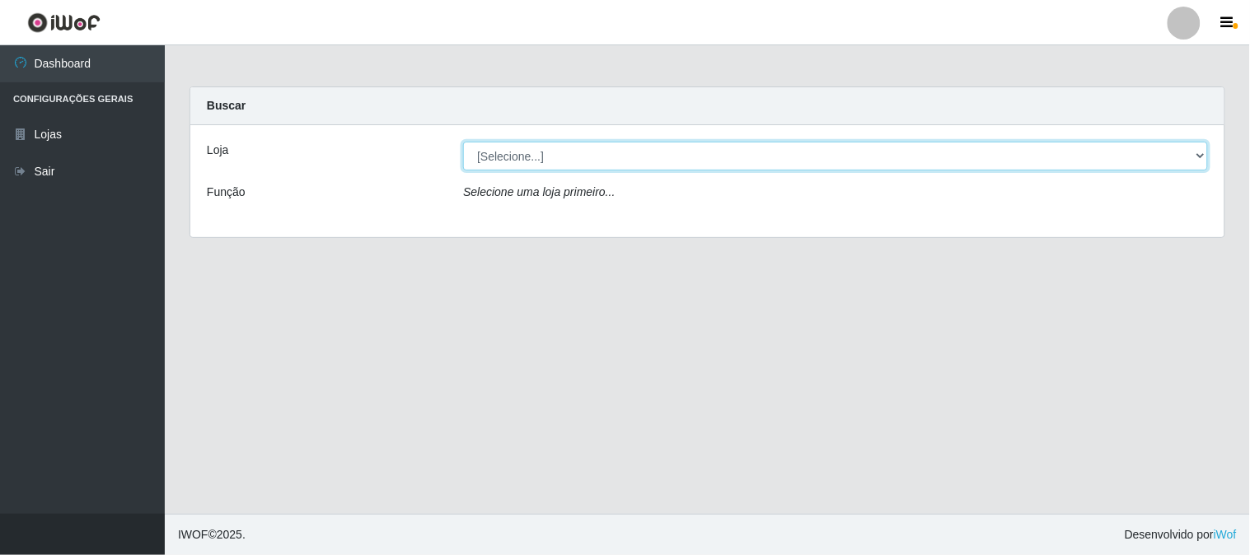
click at [1200, 152] on select "[Selecione...] Queiroz Atacadão - [GEOGRAPHIC_DATA]" at bounding box center [835, 156] width 745 height 29
select select "464"
click at [463, 142] on select "[Selecione...] Queiroz Atacadão - [GEOGRAPHIC_DATA]" at bounding box center [835, 156] width 745 height 29
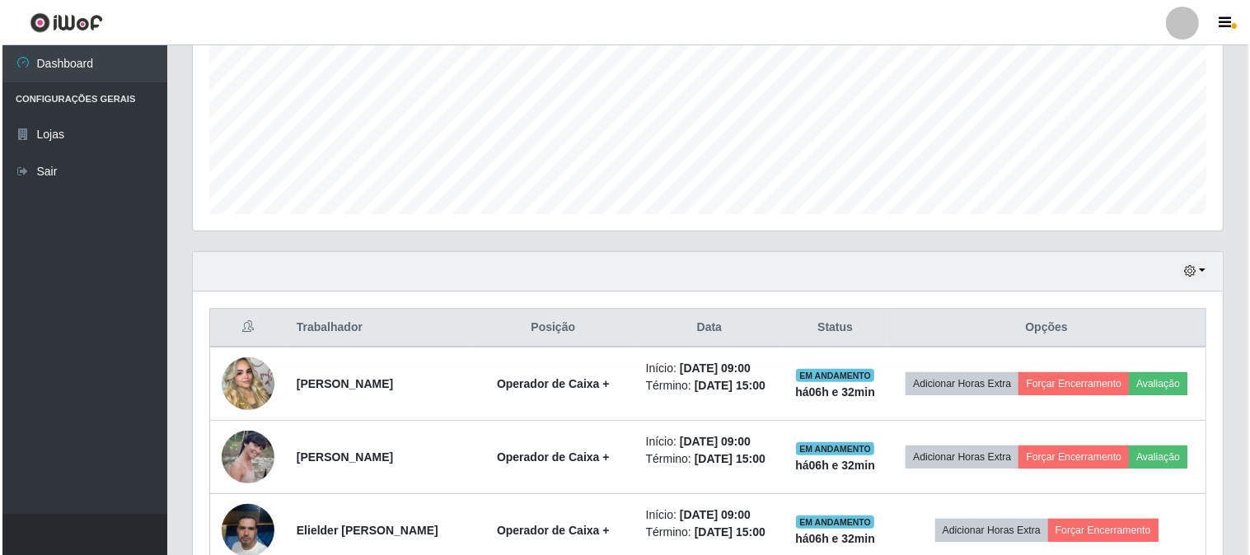
scroll to position [457, 0]
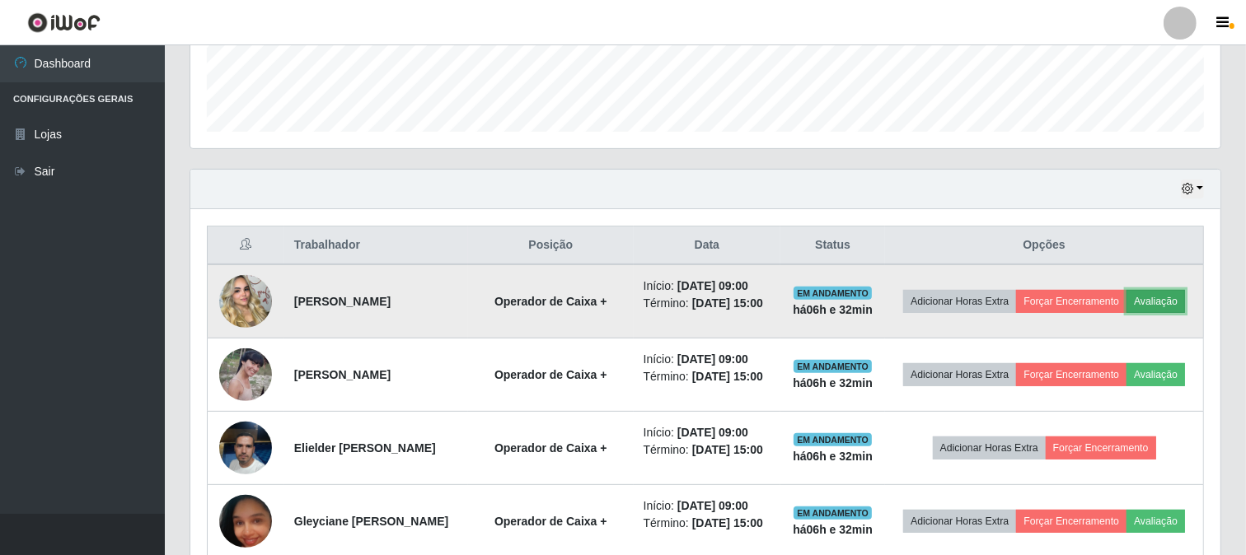
click at [1127, 313] on button "Avaliação" at bounding box center [1156, 301] width 59 height 23
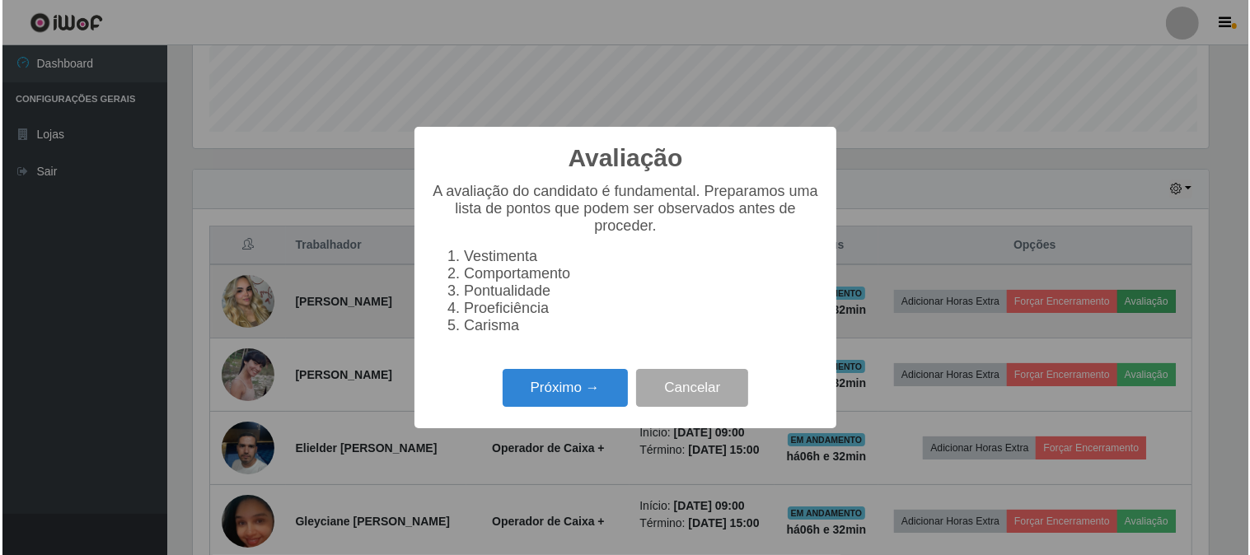
scroll to position [341, 1019]
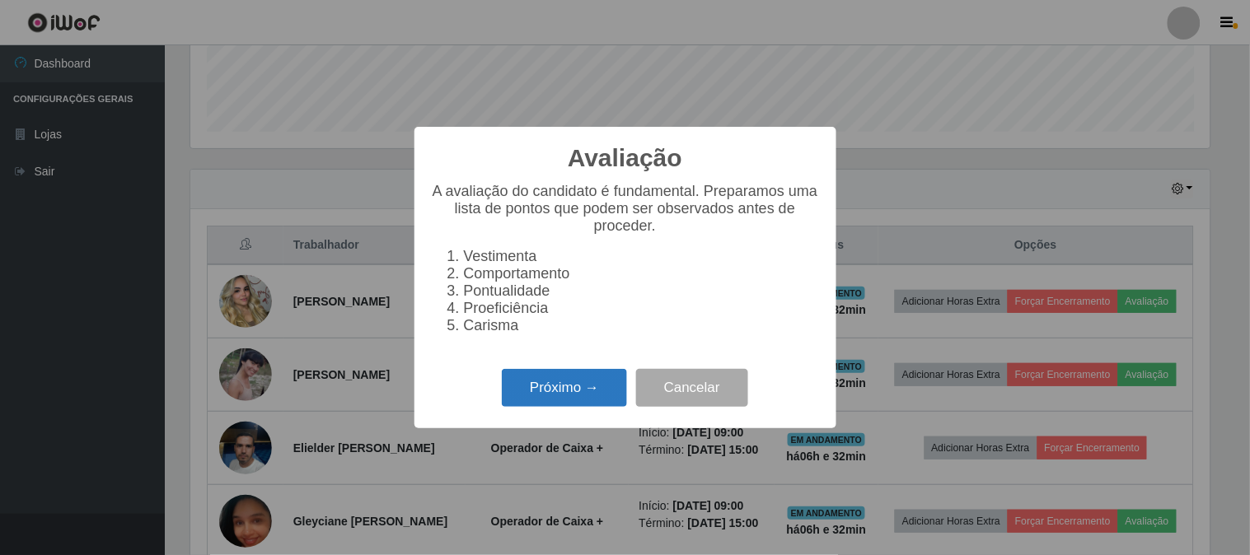
click at [571, 389] on button "Próximo →" at bounding box center [564, 388] width 125 height 39
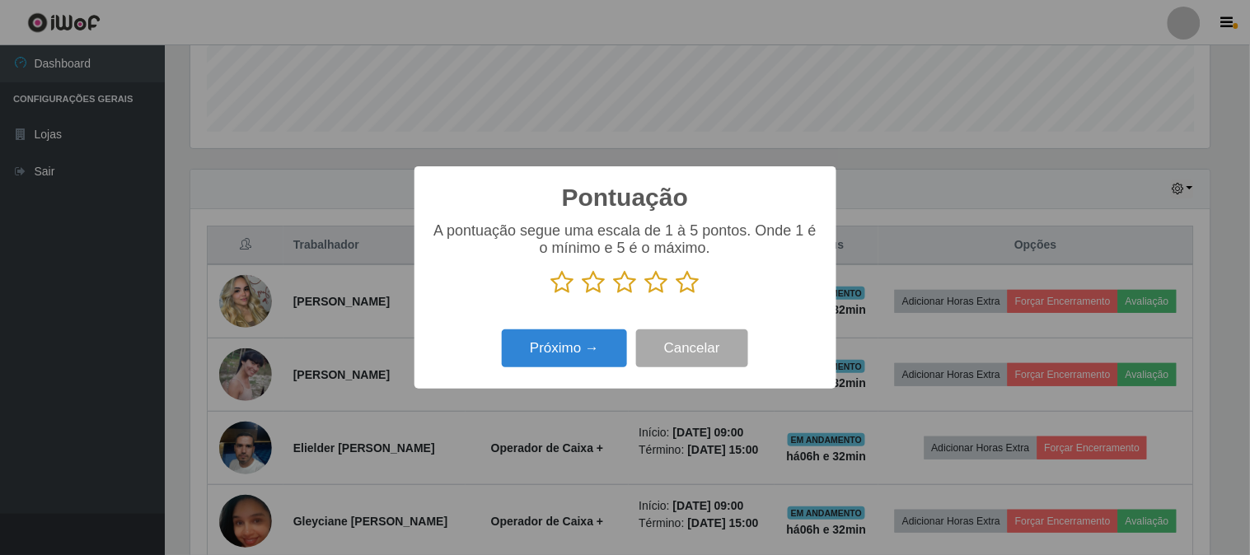
scroll to position [823827, 823149]
click at [688, 282] on icon at bounding box center [688, 282] width 23 height 25
click at [677, 295] on input "radio" at bounding box center [677, 295] width 0 height 0
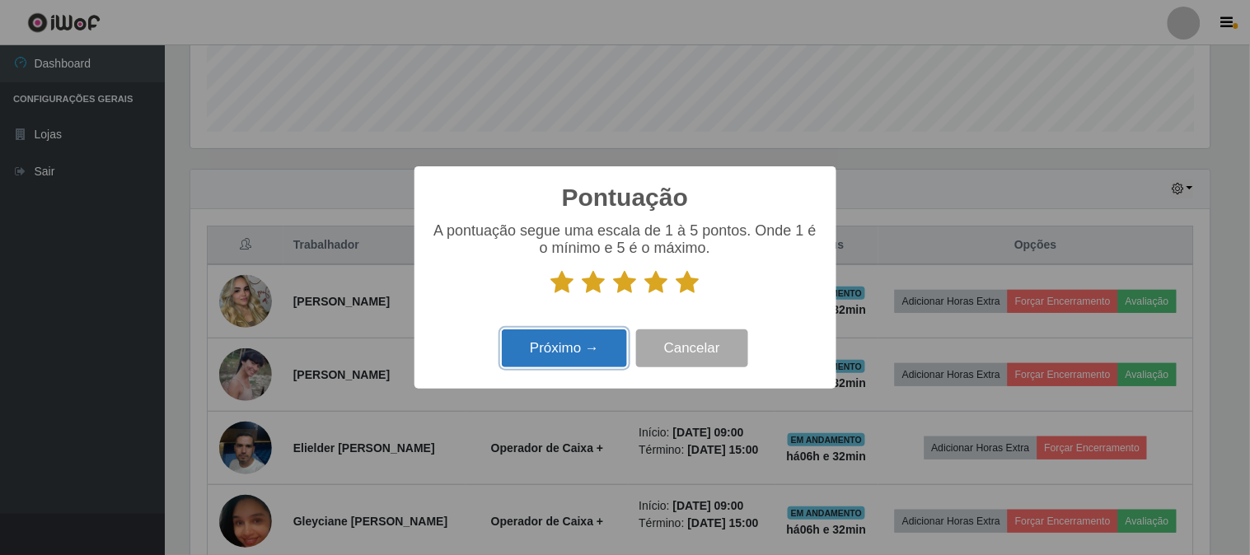
click at [538, 357] on button "Próximo →" at bounding box center [564, 349] width 125 height 39
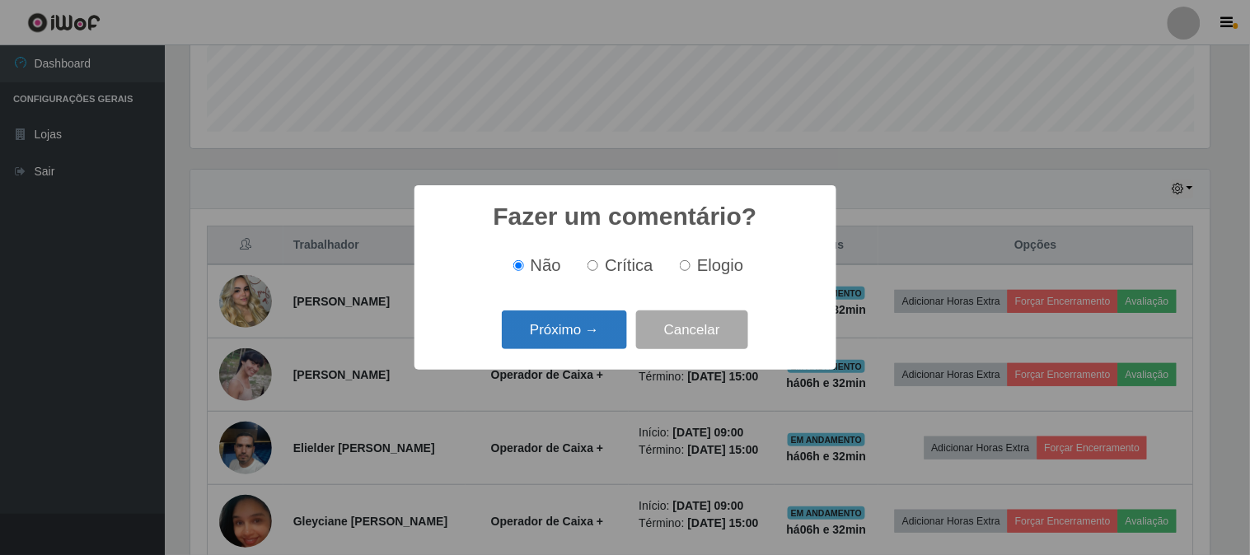
click at [571, 339] on button "Próximo →" at bounding box center [564, 330] width 125 height 39
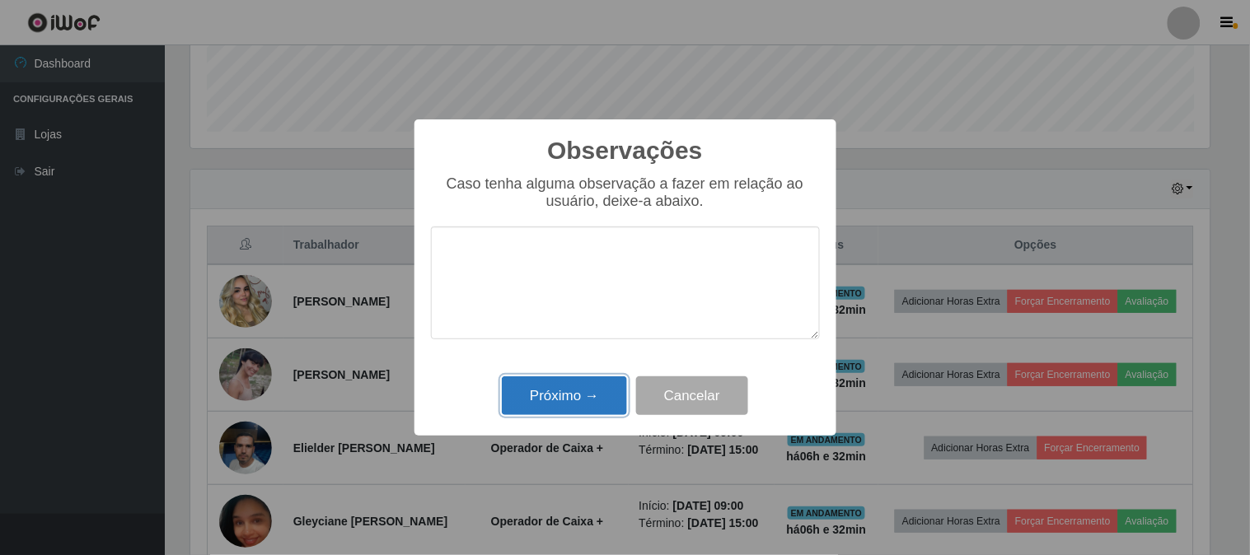
click at [534, 399] on button "Próximo →" at bounding box center [564, 396] width 125 height 39
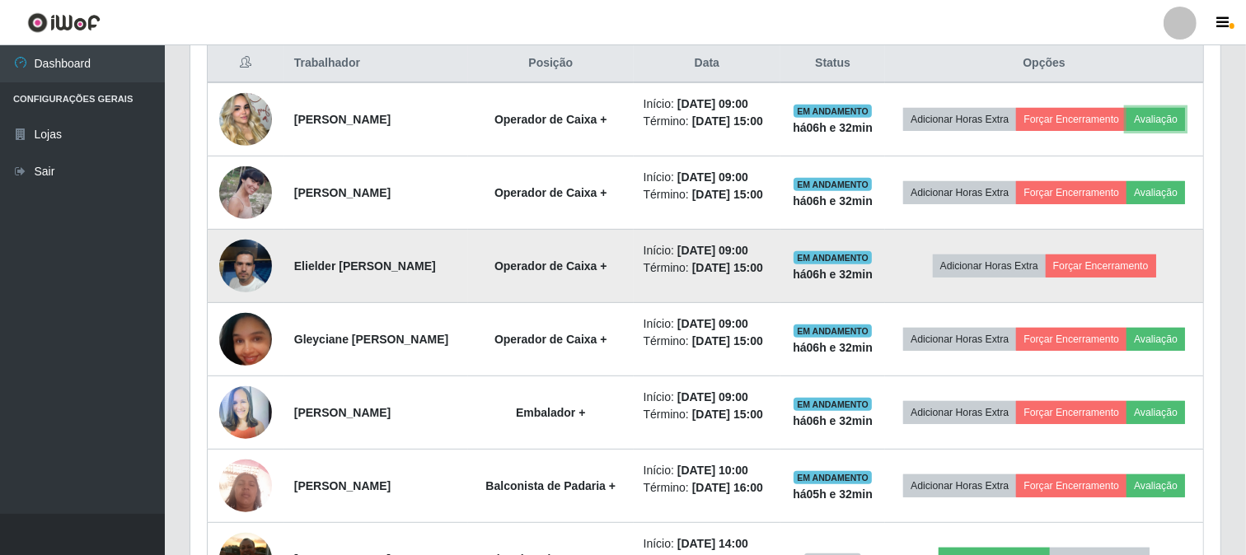
scroll to position [640, 0]
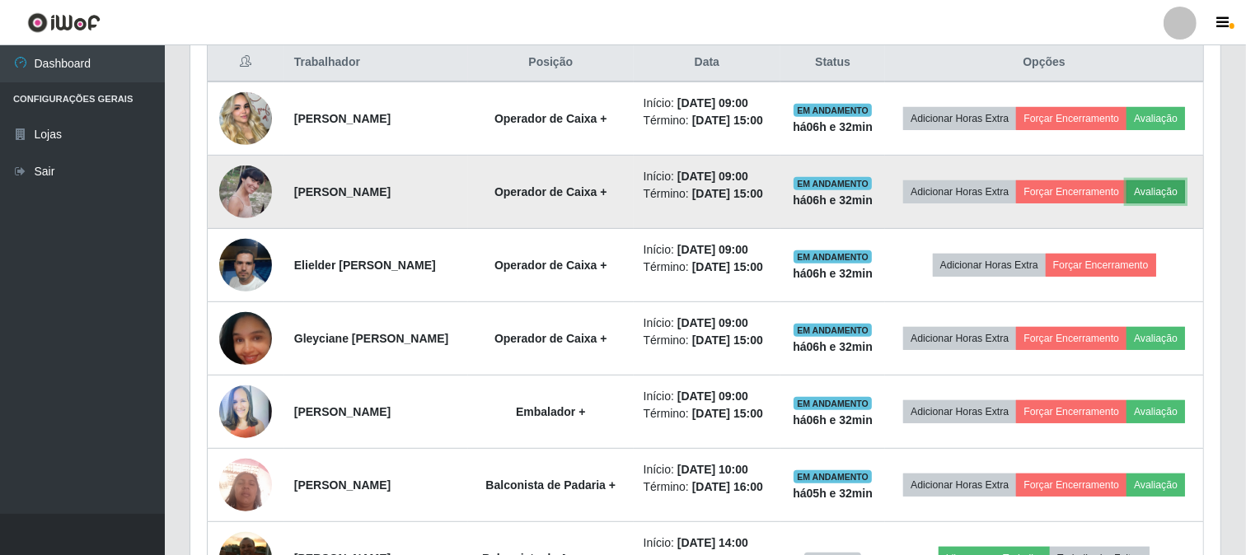
click at [1127, 204] on button "Avaliação" at bounding box center [1156, 191] width 59 height 23
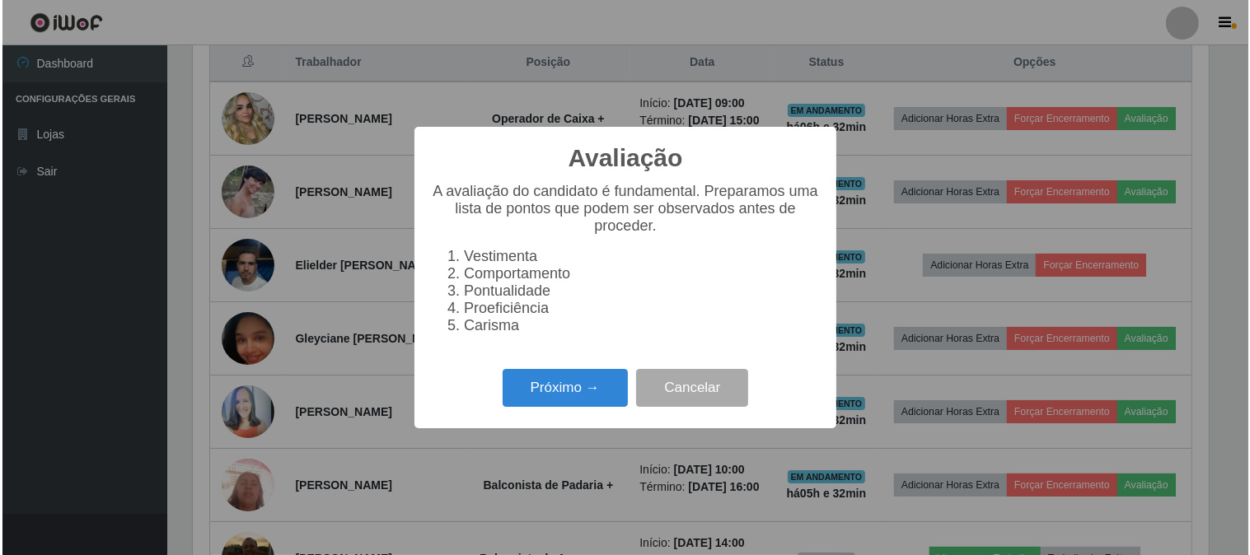
scroll to position [341, 1019]
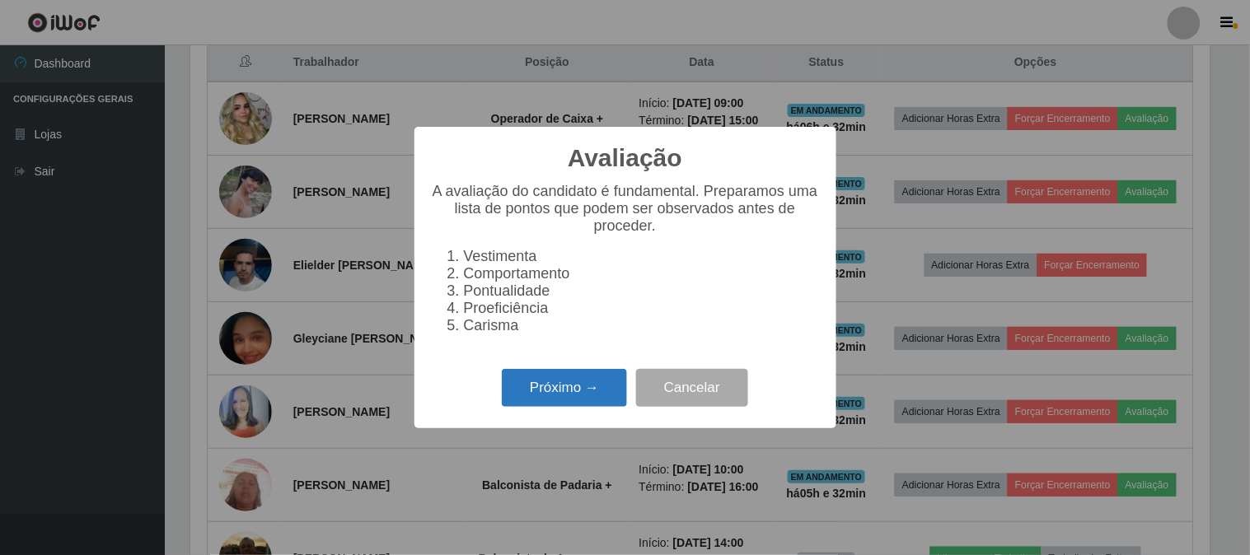
click at [586, 397] on button "Próximo →" at bounding box center [564, 388] width 125 height 39
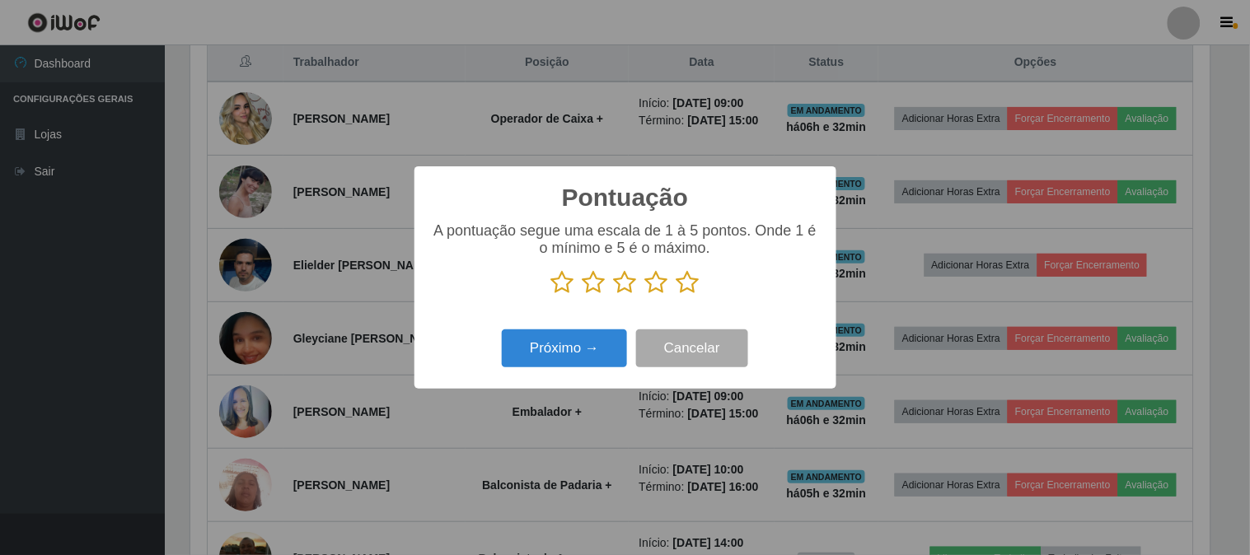
scroll to position [823827, 823149]
click at [687, 278] on icon at bounding box center [688, 282] width 23 height 25
click at [677, 295] on input "radio" at bounding box center [677, 295] width 0 height 0
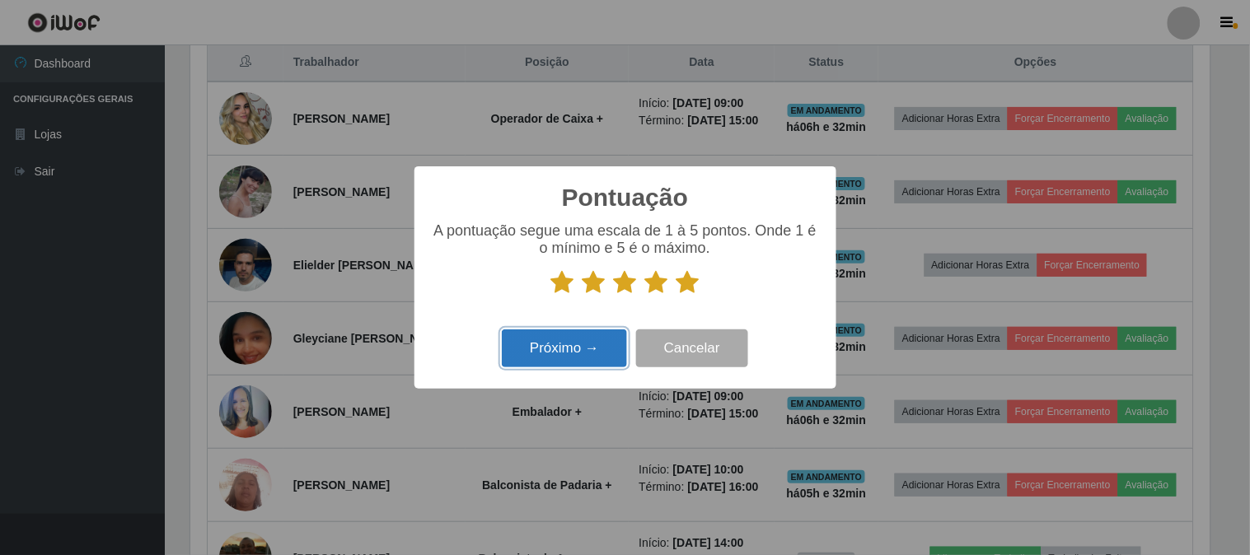
click at [575, 345] on button "Próximo →" at bounding box center [564, 349] width 125 height 39
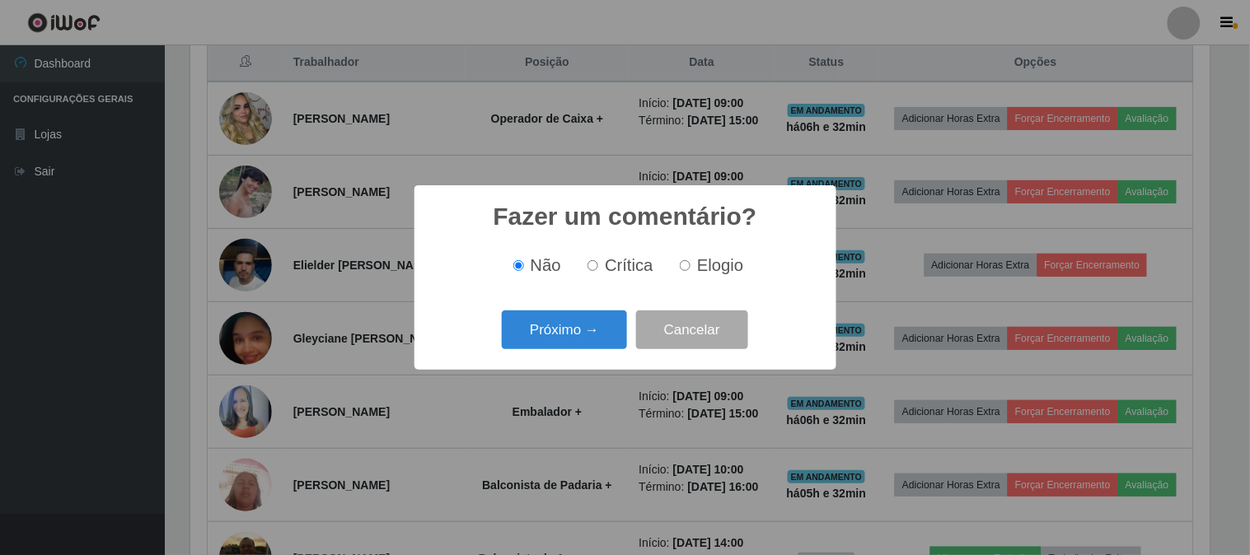
click at [575, 345] on button "Próximo →" at bounding box center [564, 330] width 125 height 39
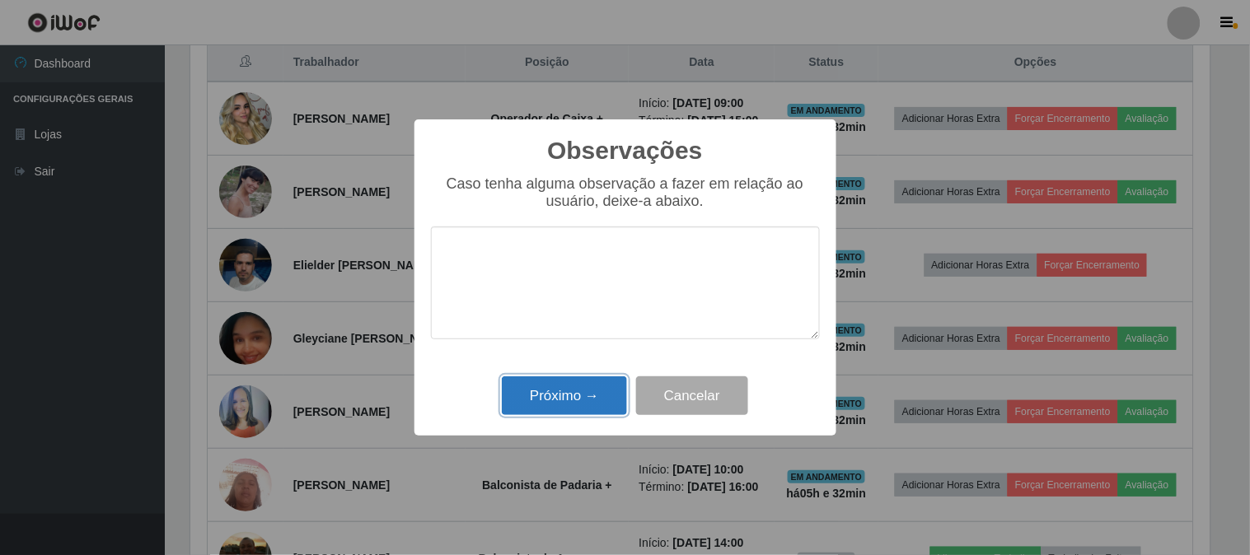
click at [565, 386] on button "Próximo →" at bounding box center [564, 396] width 125 height 39
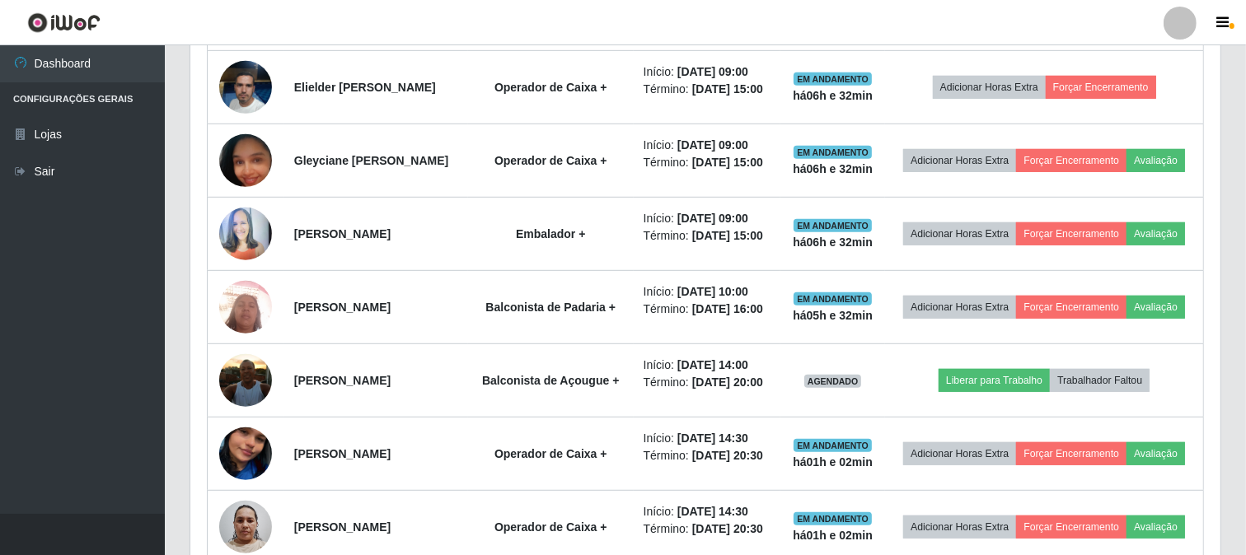
scroll to position [824, 0]
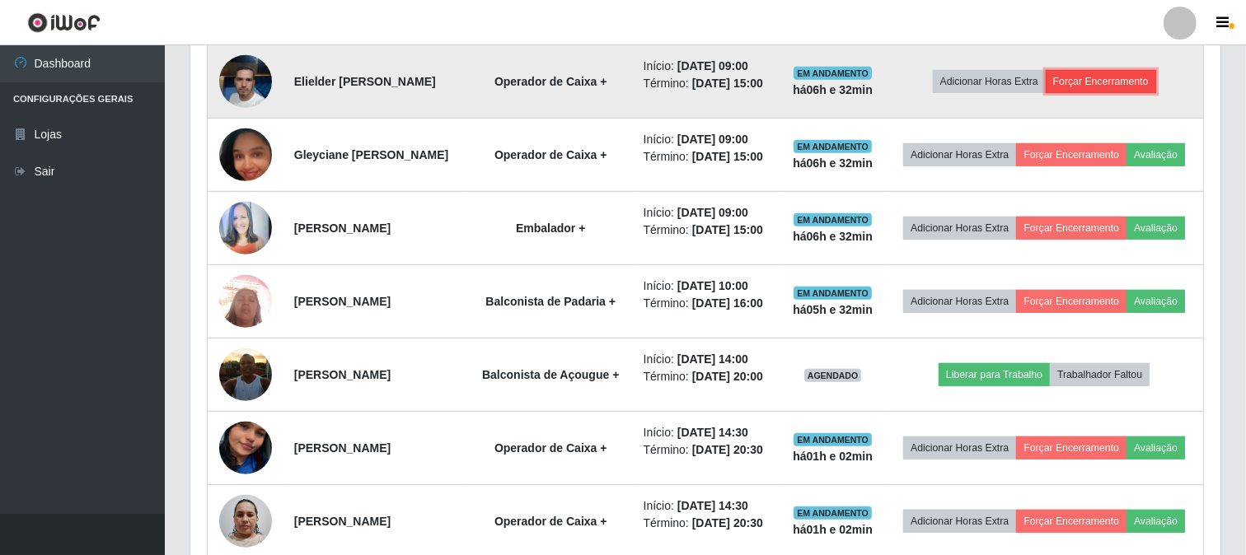
click at [1092, 93] on button "Forçar Encerramento" at bounding box center [1101, 81] width 110 height 23
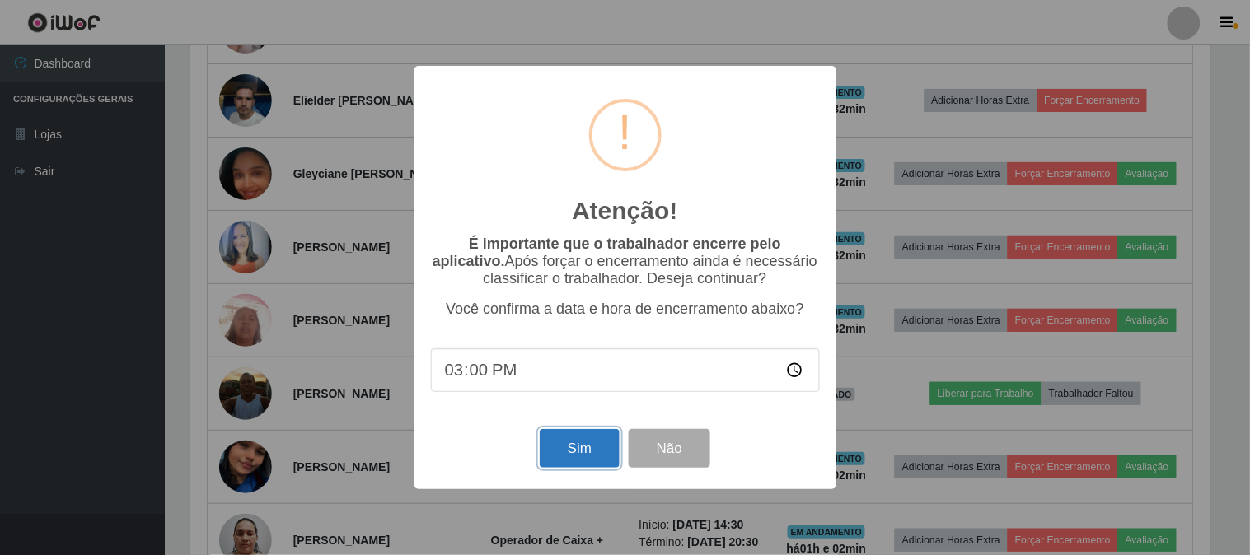
click at [579, 455] on button "Sim" at bounding box center [580, 448] width 80 height 39
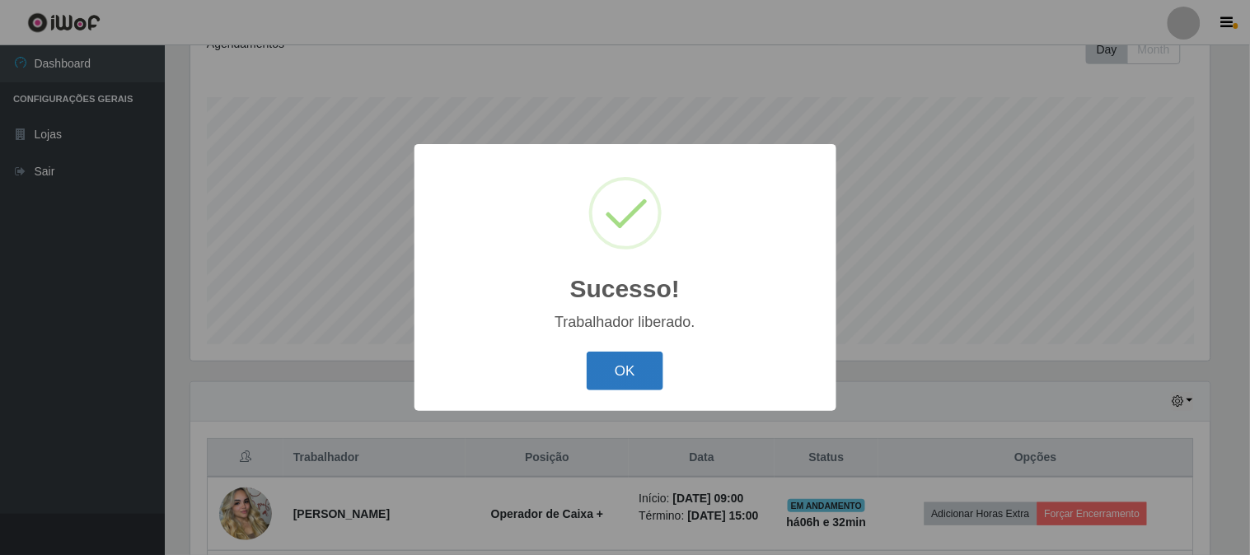
click at [614, 363] on button "OK" at bounding box center [625, 371] width 77 height 39
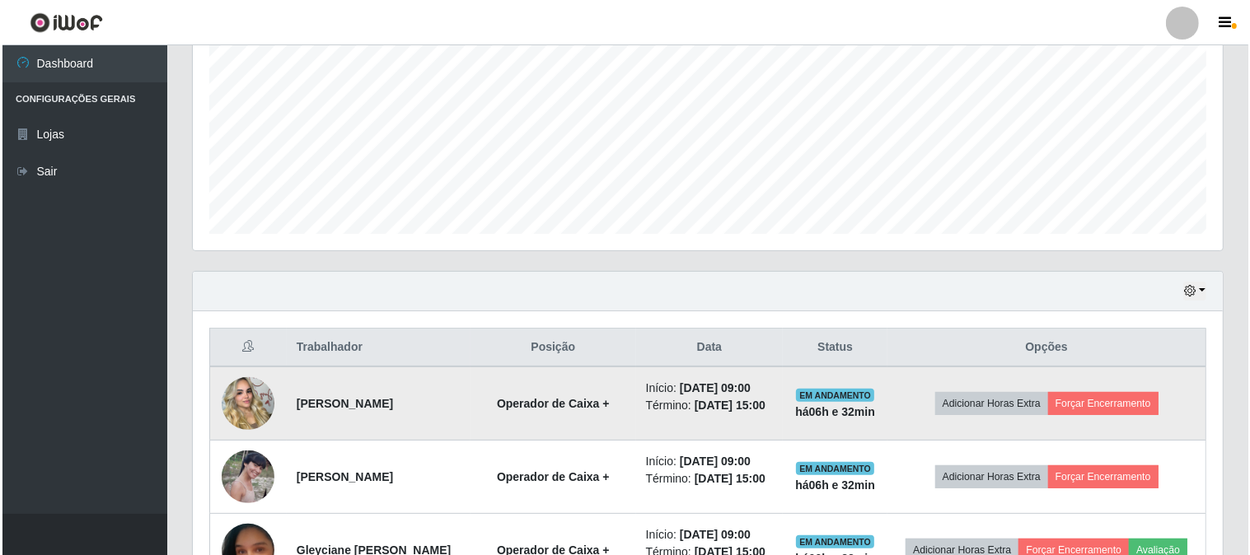
scroll to position [520, 0]
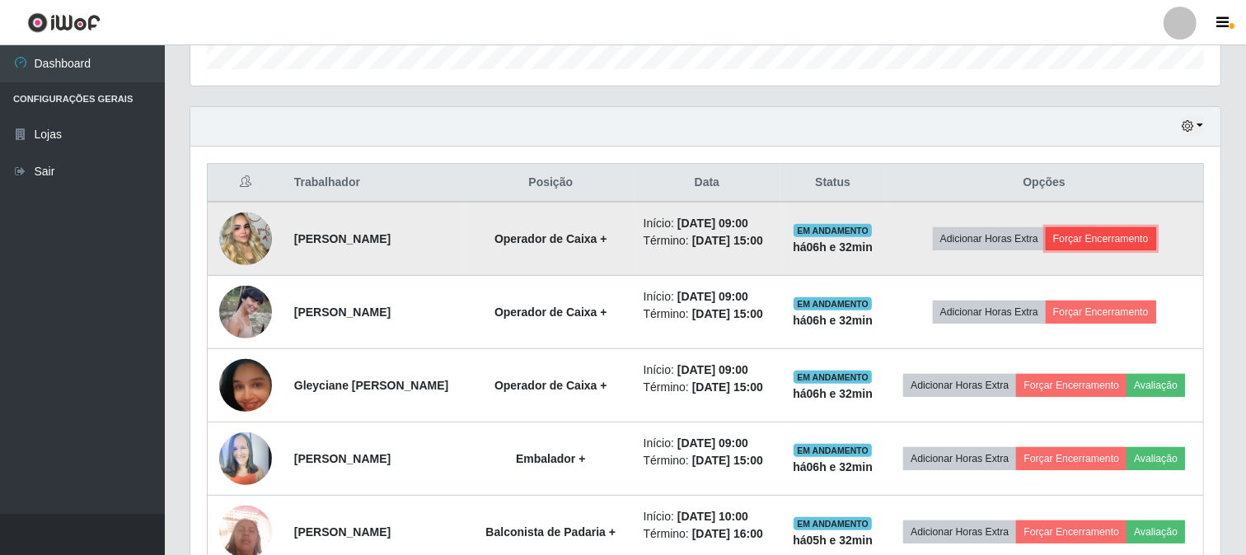
click at [1094, 247] on button "Forçar Encerramento" at bounding box center [1101, 238] width 110 height 23
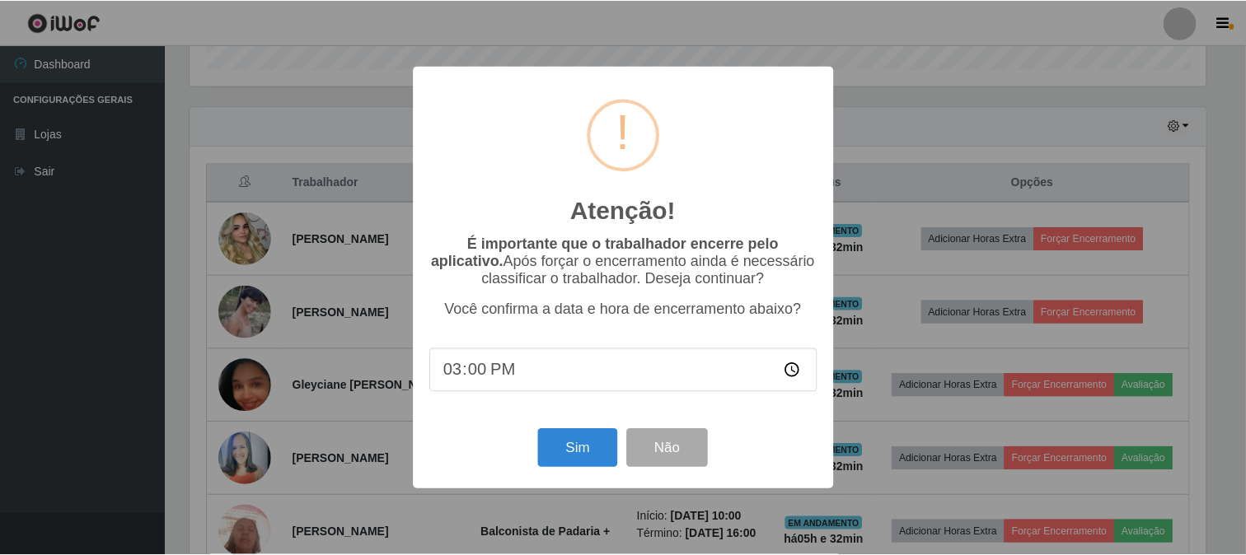
scroll to position [341, 1019]
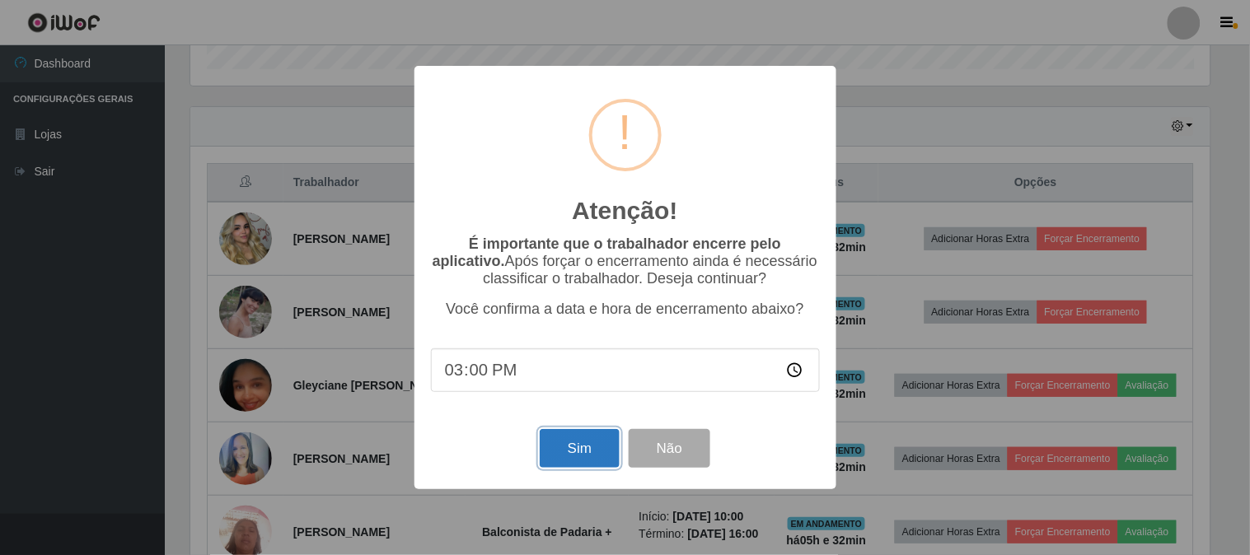
click at [582, 448] on button "Sim" at bounding box center [580, 448] width 80 height 39
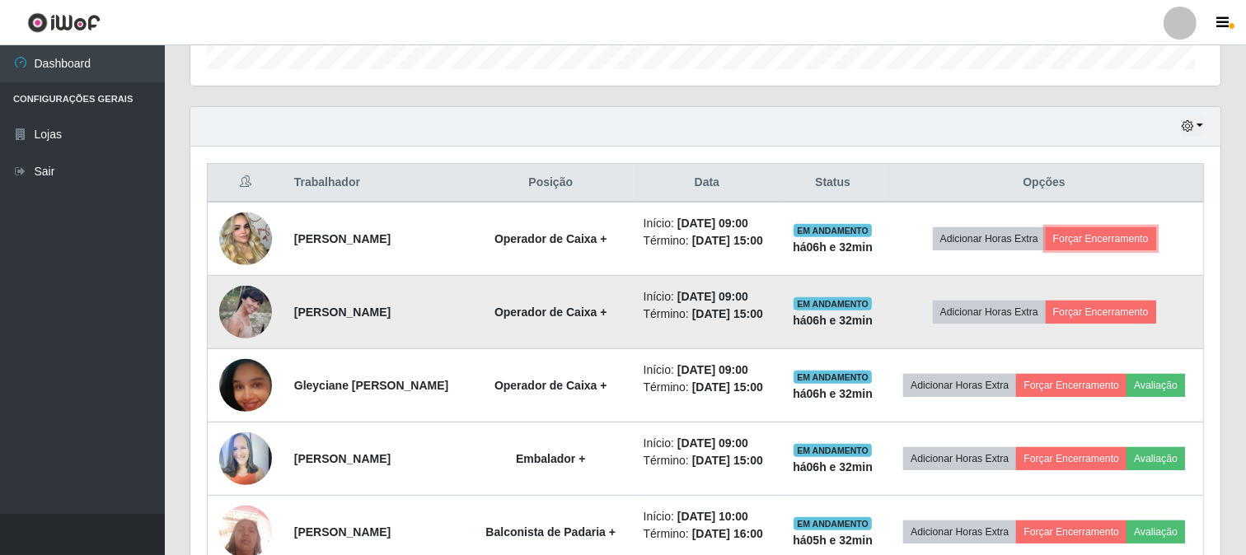
scroll to position [0, 0]
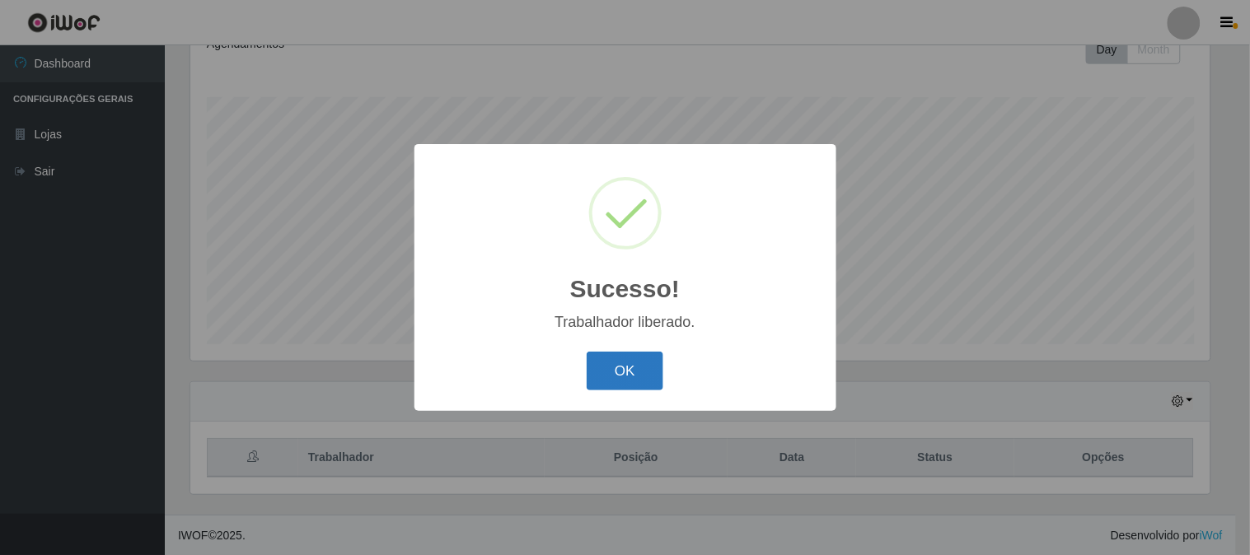
click at [630, 365] on button "OK" at bounding box center [625, 371] width 77 height 39
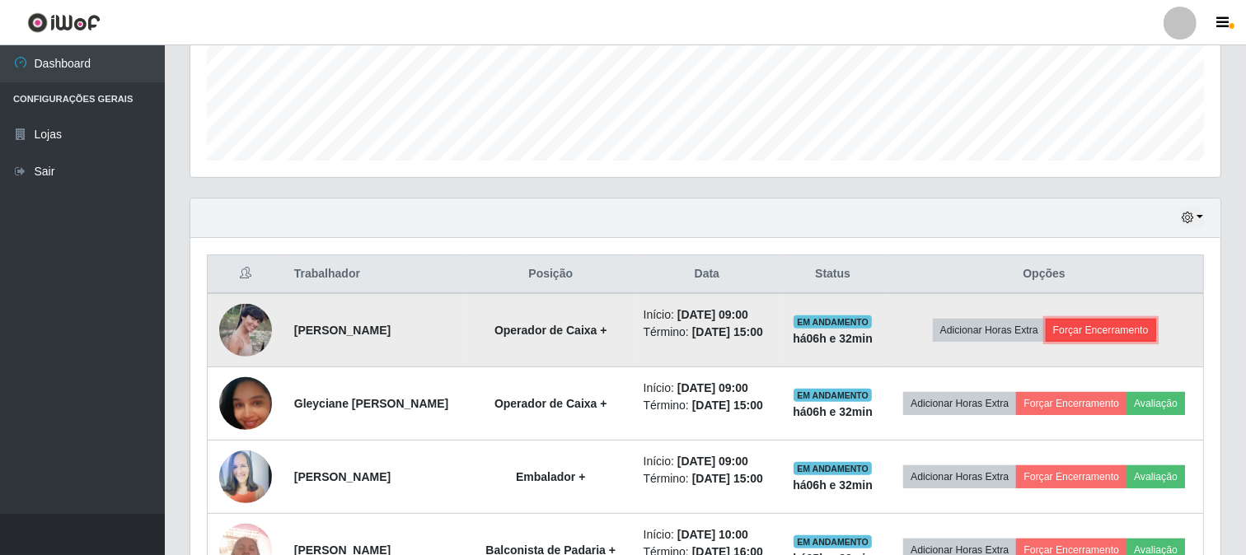
click at [1099, 330] on button "Forçar Encerramento" at bounding box center [1101, 330] width 110 height 23
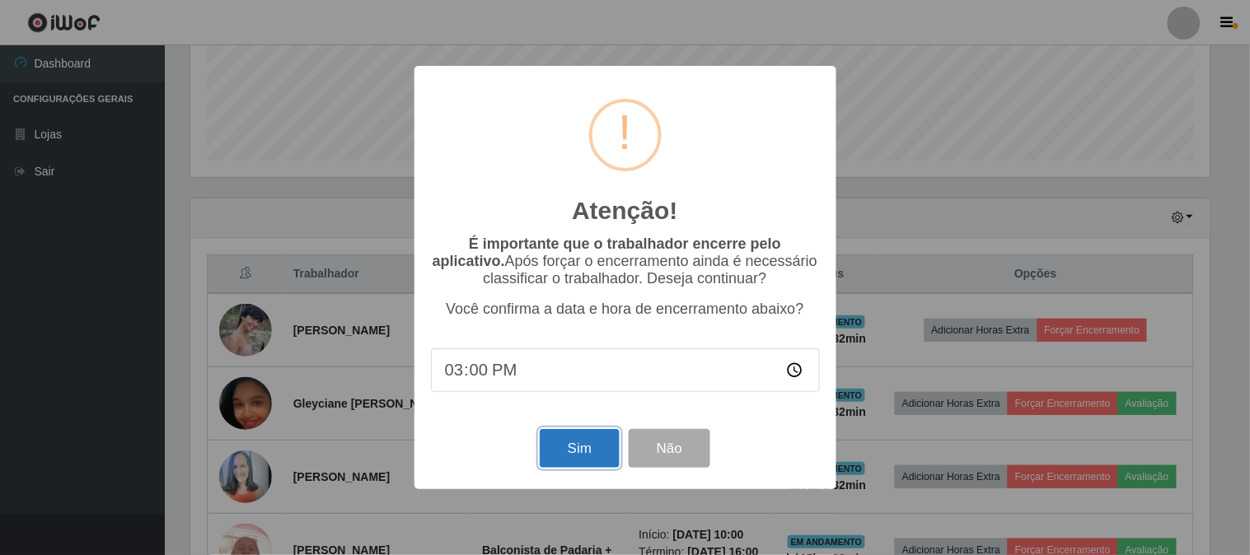
click at [585, 451] on button "Sim" at bounding box center [580, 448] width 80 height 39
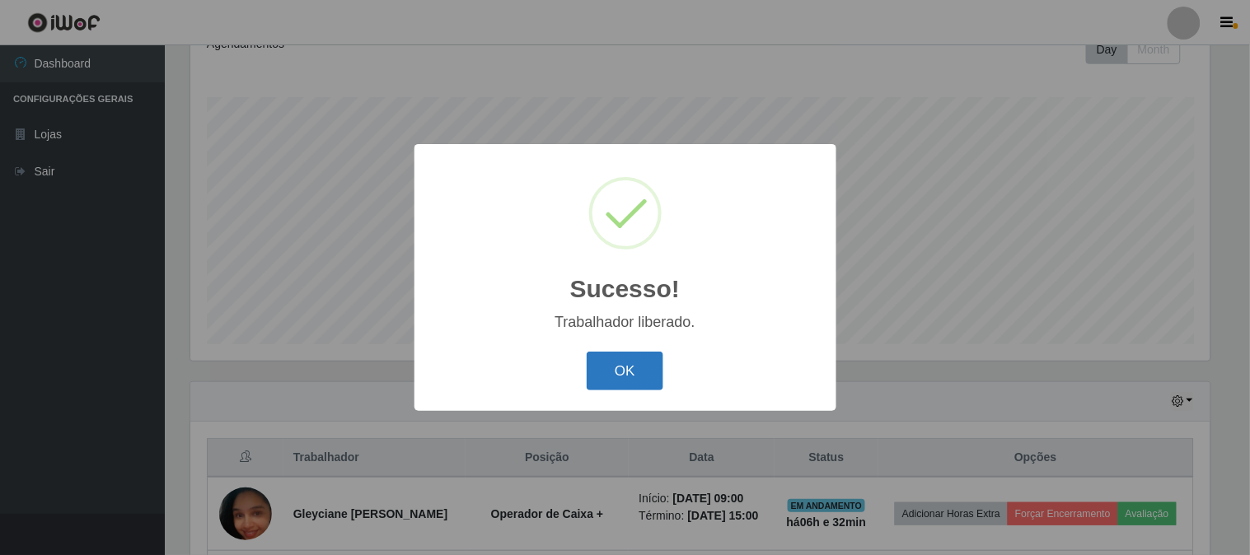
click at [628, 373] on button "OK" at bounding box center [625, 371] width 77 height 39
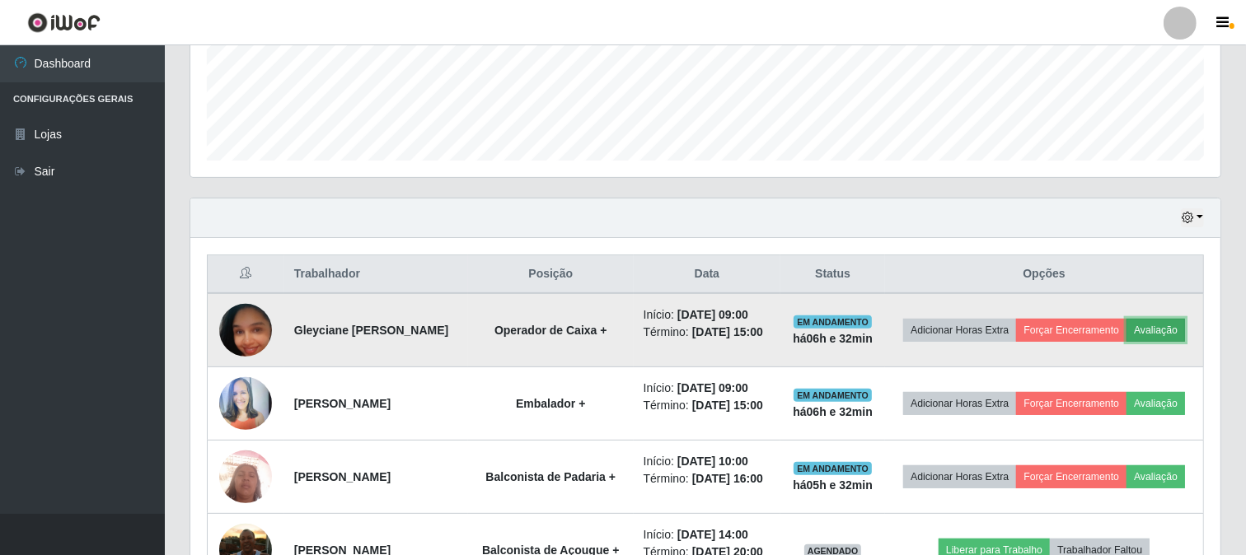
click at [1127, 342] on button "Avaliação" at bounding box center [1156, 330] width 59 height 23
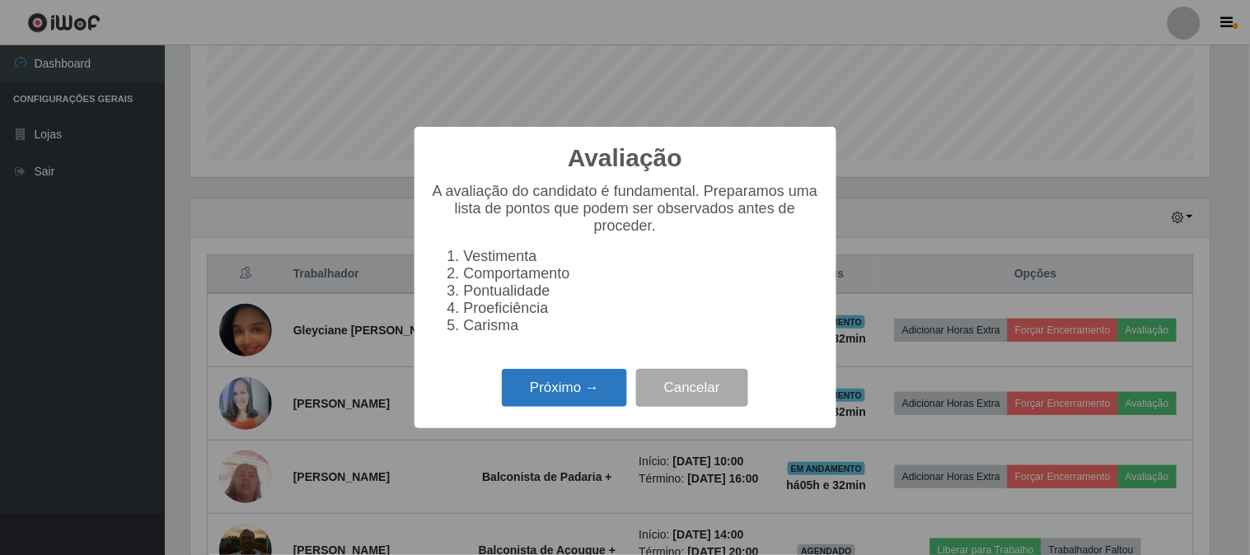
click at [560, 404] on button "Próximo →" at bounding box center [564, 388] width 125 height 39
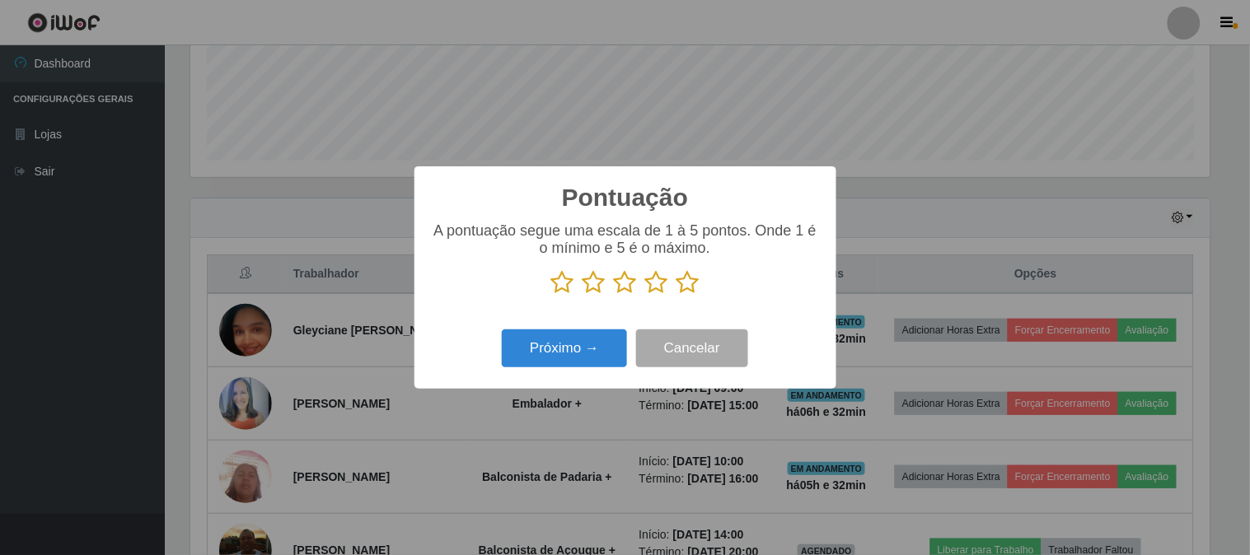
click at [684, 282] on icon at bounding box center [688, 282] width 23 height 25
click at [677, 295] on input "radio" at bounding box center [677, 295] width 0 height 0
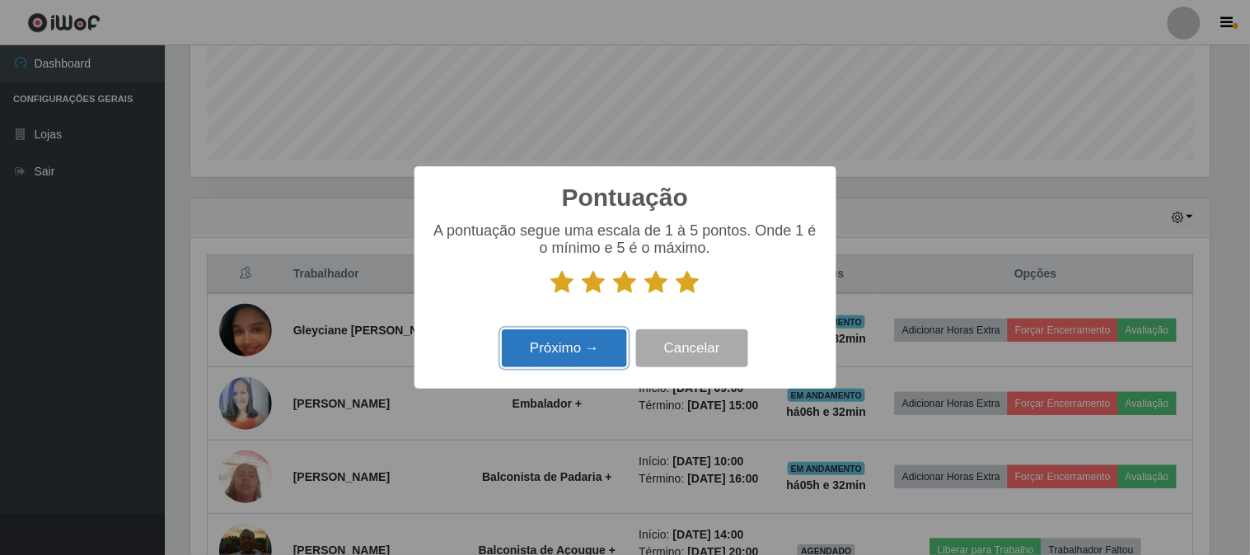
click at [558, 350] on button "Próximo →" at bounding box center [564, 349] width 125 height 39
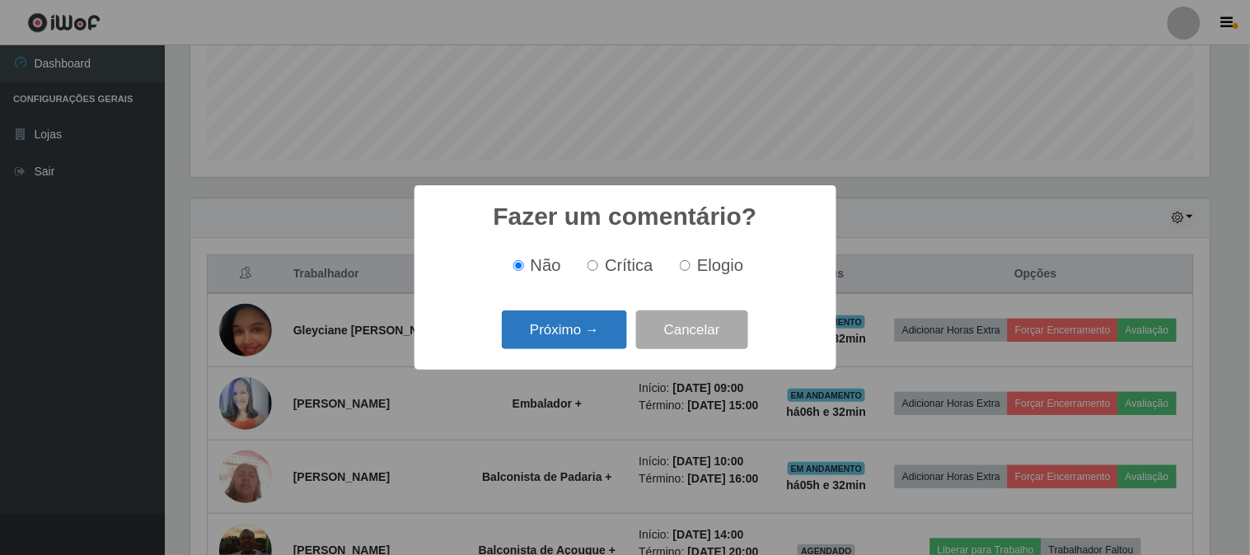
click at [580, 333] on button "Próximo →" at bounding box center [564, 330] width 125 height 39
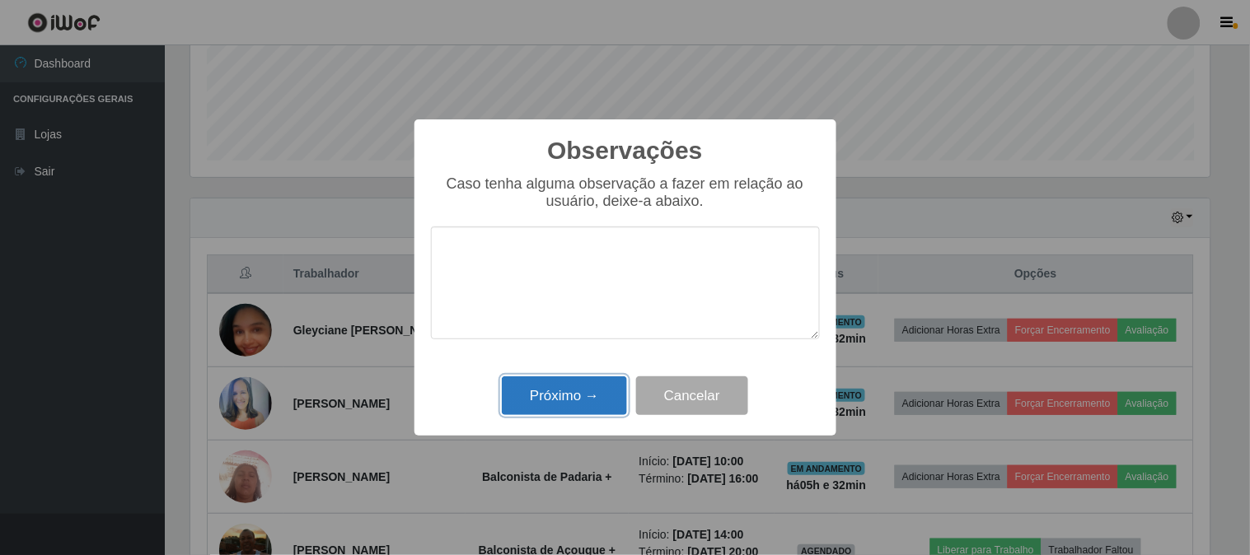
click at [569, 401] on button "Próximo →" at bounding box center [564, 396] width 125 height 39
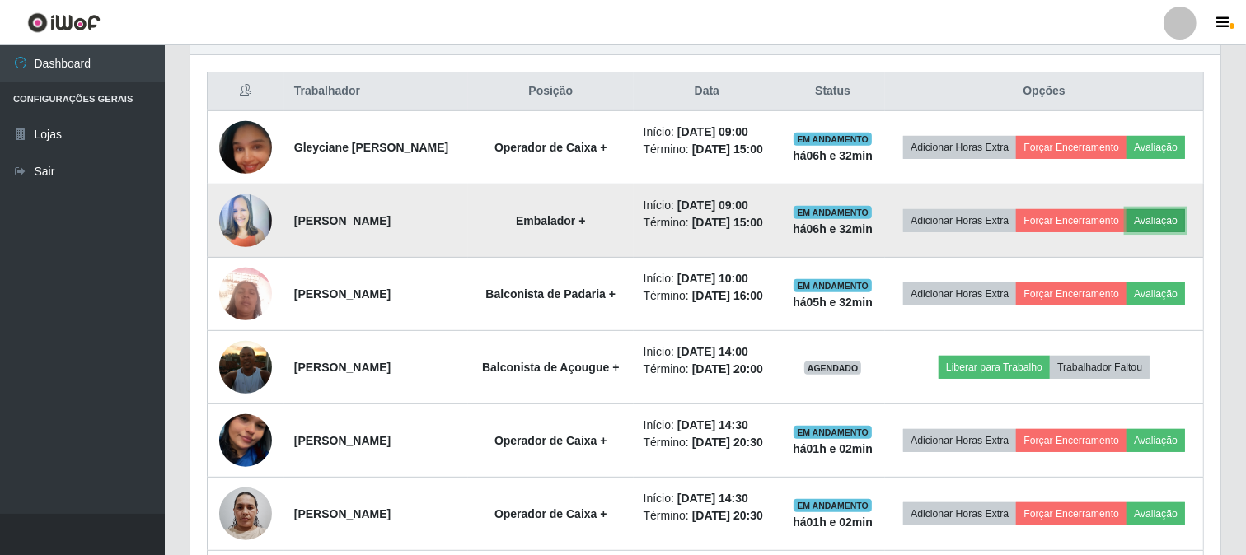
click at [1127, 232] on button "Avaliação" at bounding box center [1156, 220] width 59 height 23
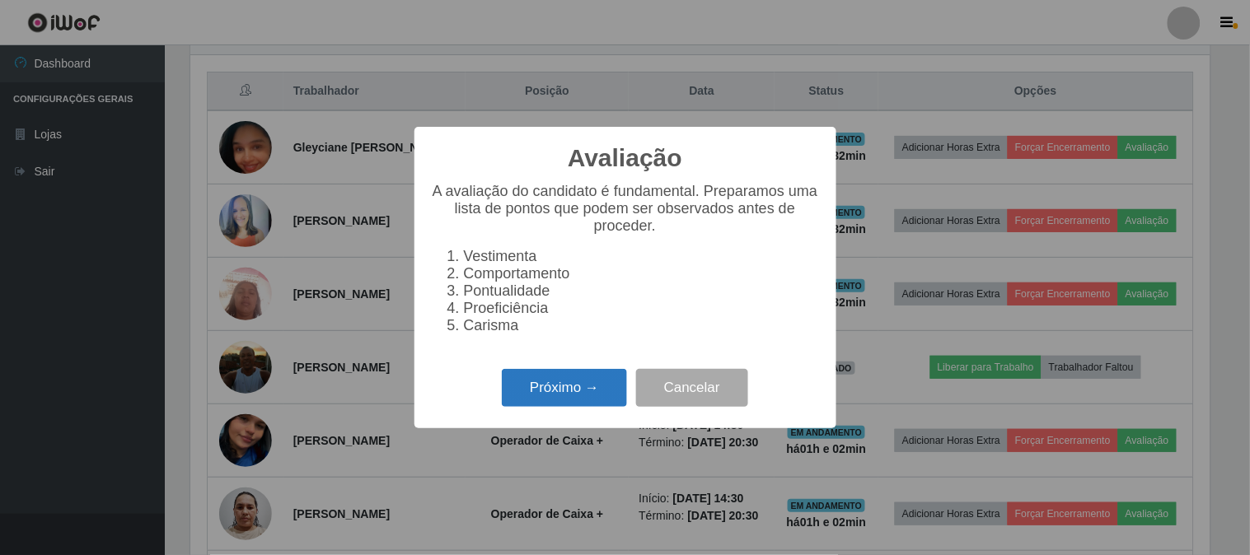
click at [581, 397] on button "Próximo →" at bounding box center [564, 388] width 125 height 39
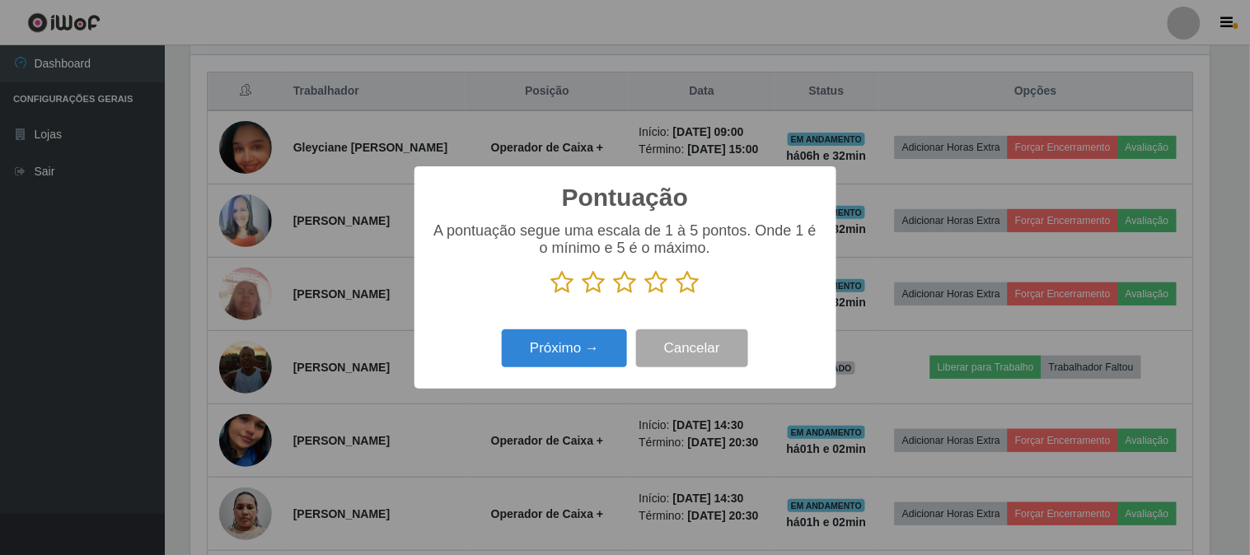
click at [686, 283] on icon at bounding box center [688, 282] width 23 height 25
click at [677, 295] on input "radio" at bounding box center [677, 295] width 0 height 0
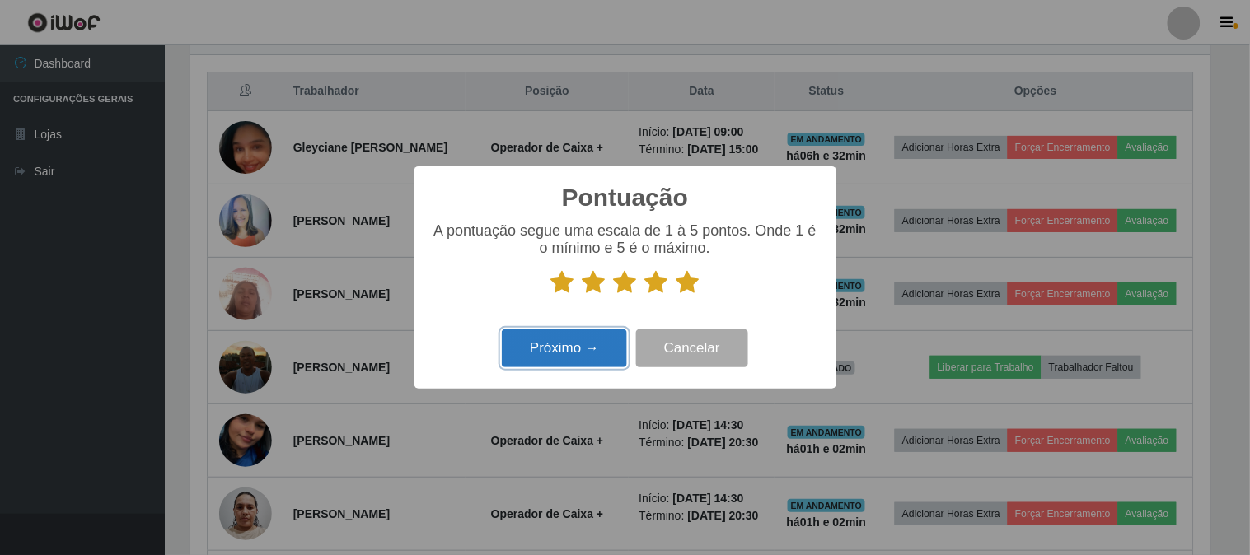
click at [566, 349] on button "Próximo →" at bounding box center [564, 349] width 125 height 39
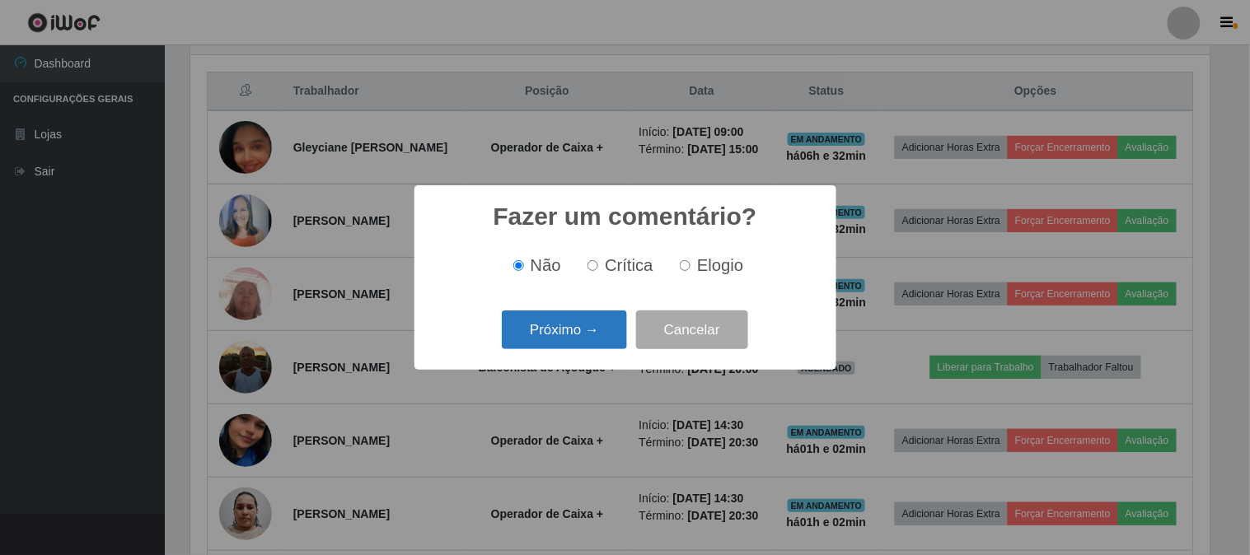
click at [593, 335] on button "Próximo →" at bounding box center [564, 330] width 125 height 39
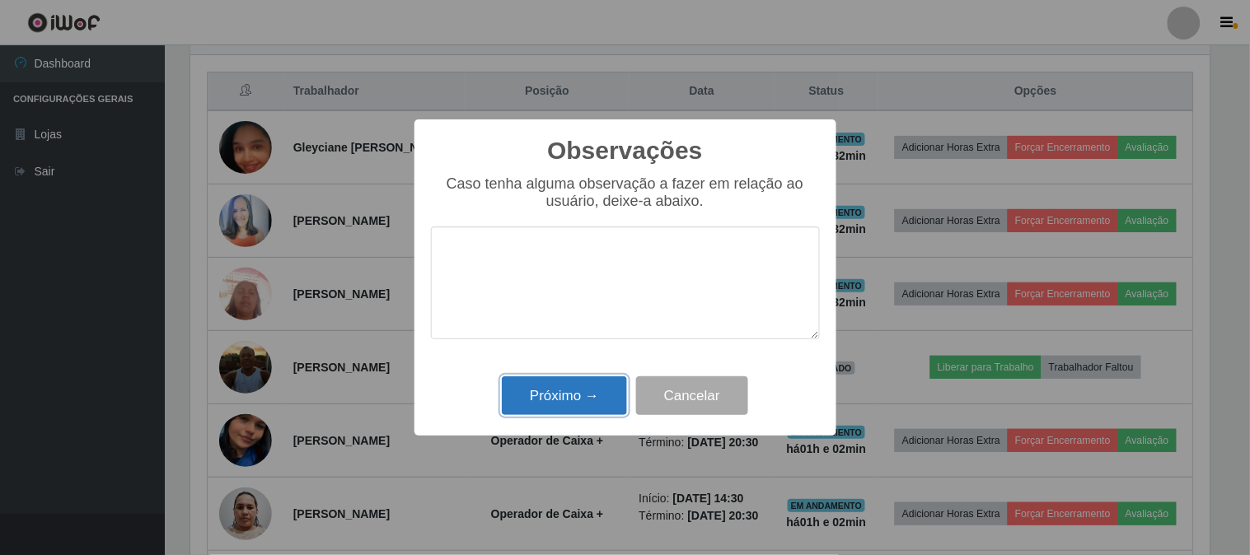
click at [575, 407] on button "Próximo →" at bounding box center [564, 396] width 125 height 39
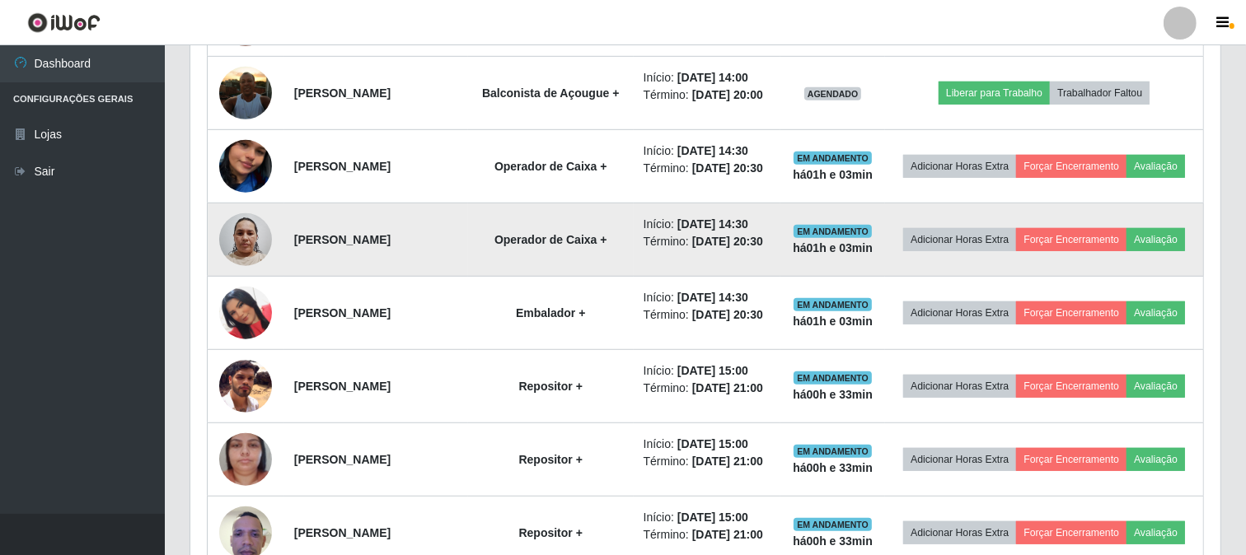
click at [249, 274] on img at bounding box center [245, 239] width 53 height 70
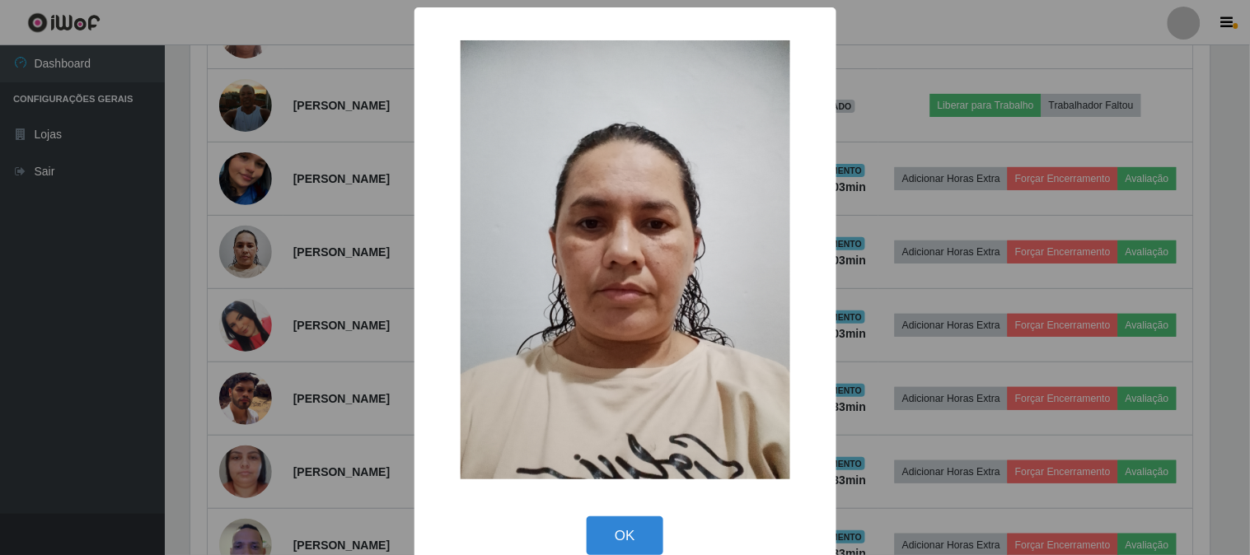
click at [100, 396] on div "× OK Cancel" at bounding box center [625, 277] width 1250 height 555
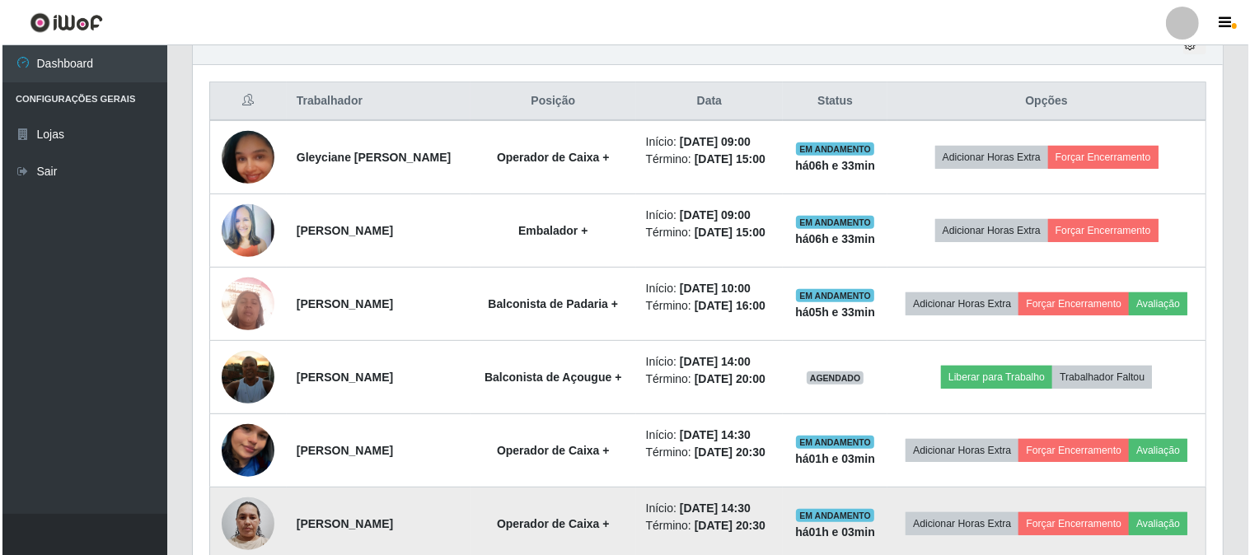
scroll to position [554, 0]
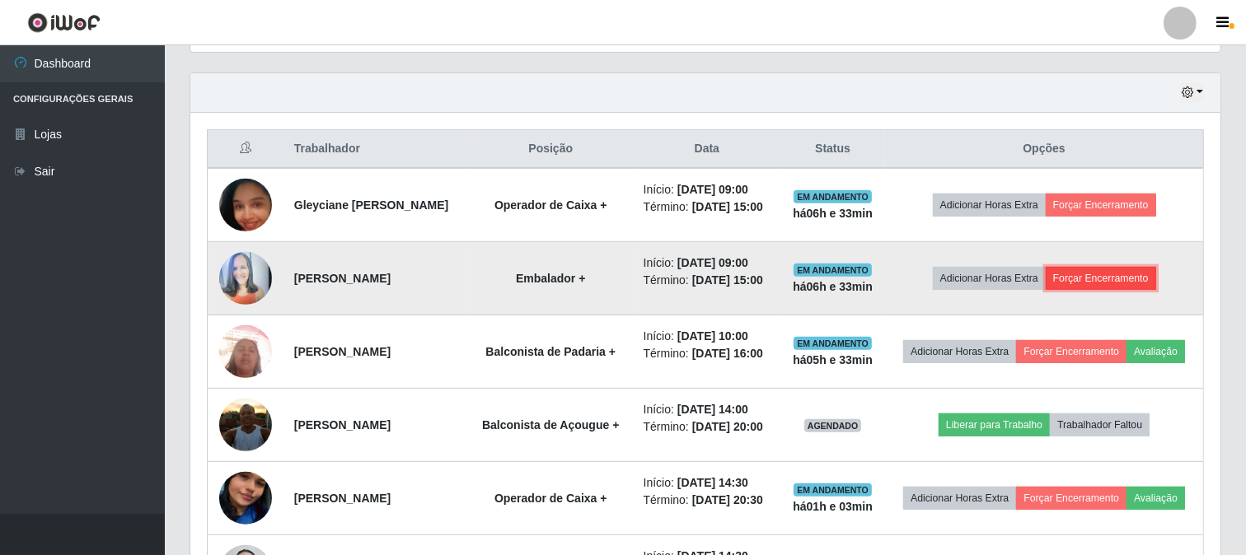
click at [1099, 290] on button "Forçar Encerramento" at bounding box center [1101, 278] width 110 height 23
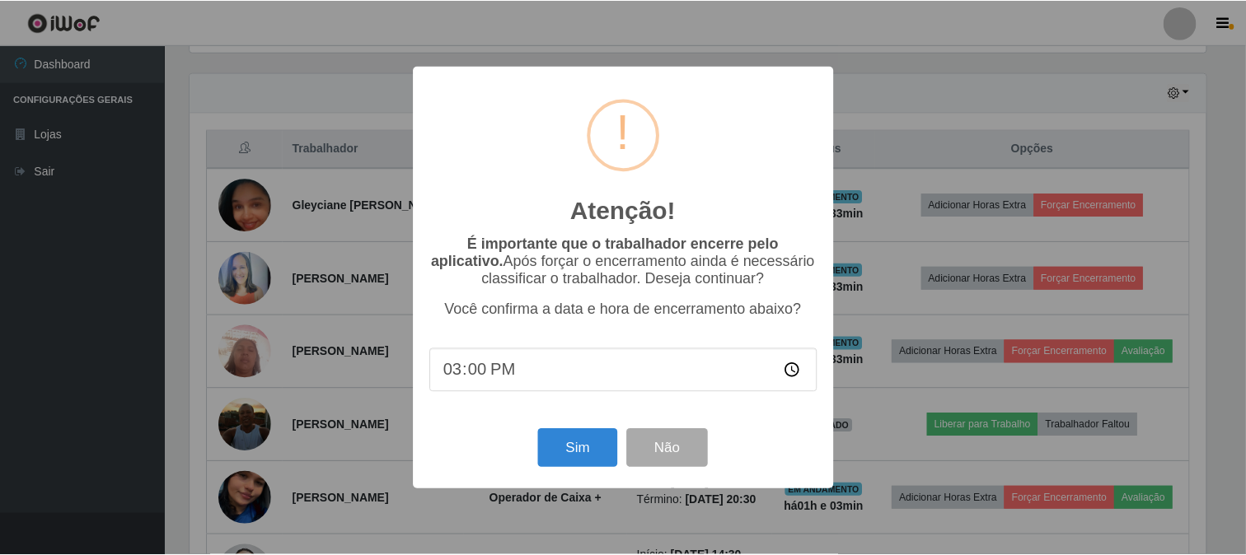
scroll to position [341, 1019]
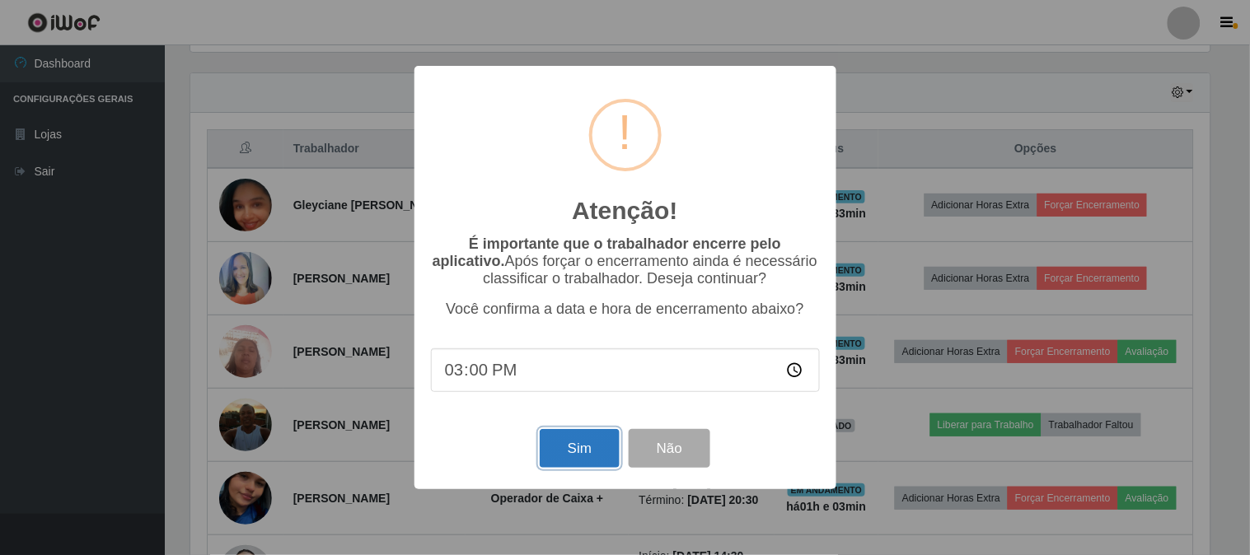
click at [548, 452] on button "Sim" at bounding box center [580, 448] width 80 height 39
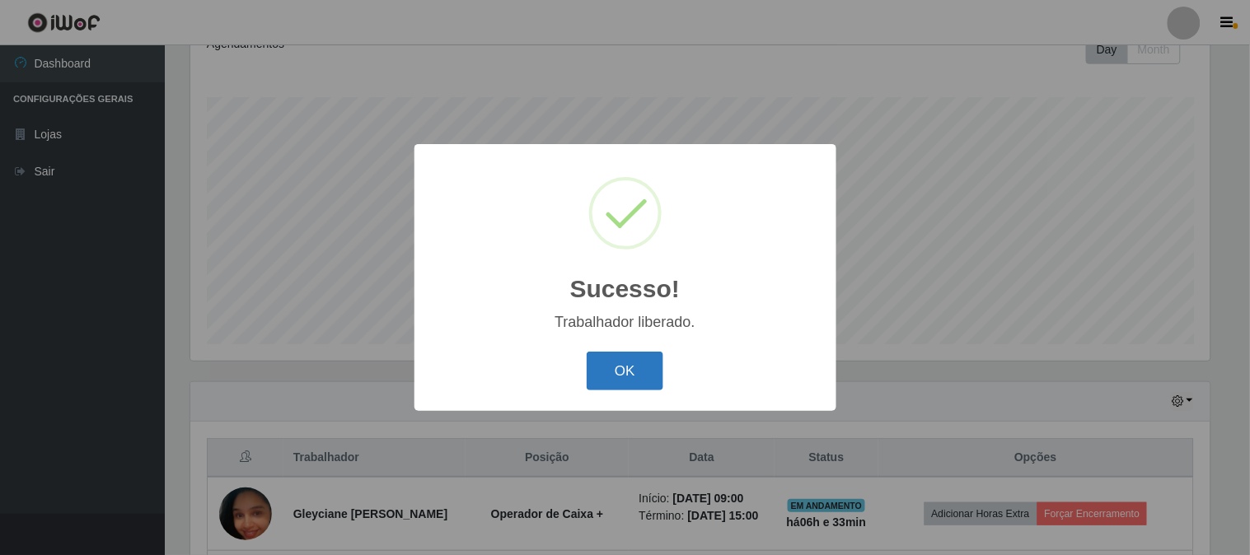
click at [623, 363] on button "OK" at bounding box center [625, 371] width 77 height 39
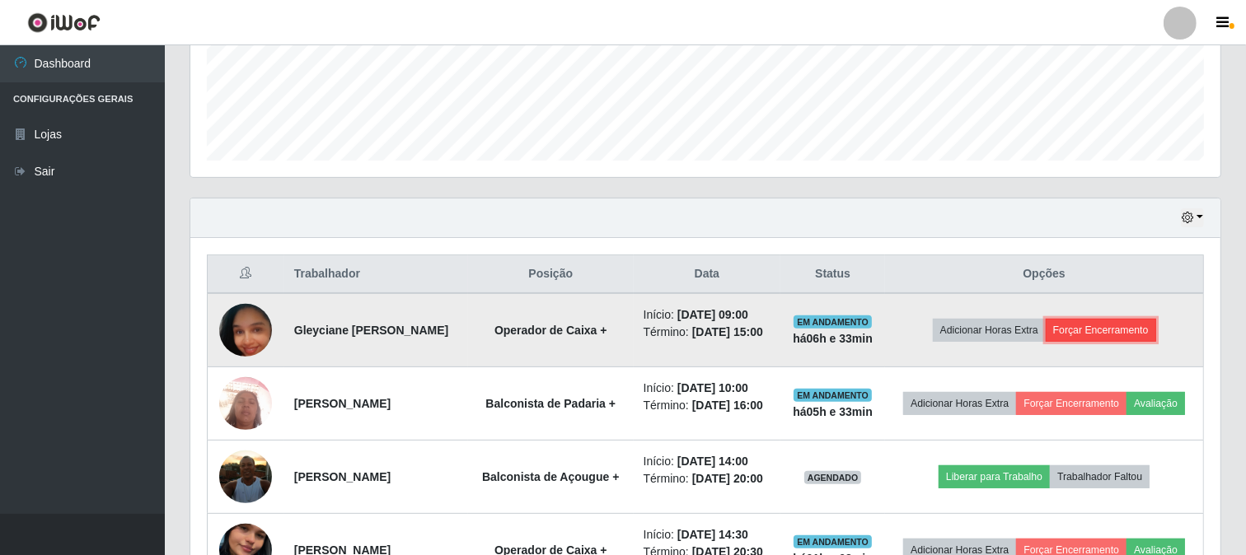
click at [1117, 330] on button "Forçar Encerramento" at bounding box center [1101, 330] width 110 height 23
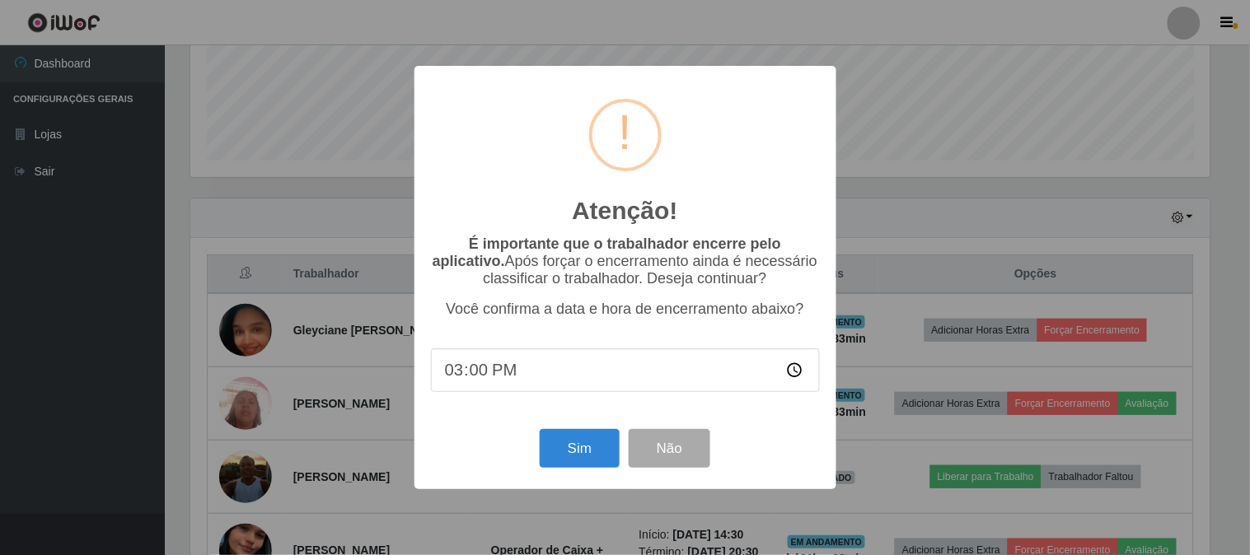
scroll to position [823827, 823149]
click at [564, 447] on button "Sim" at bounding box center [580, 448] width 80 height 39
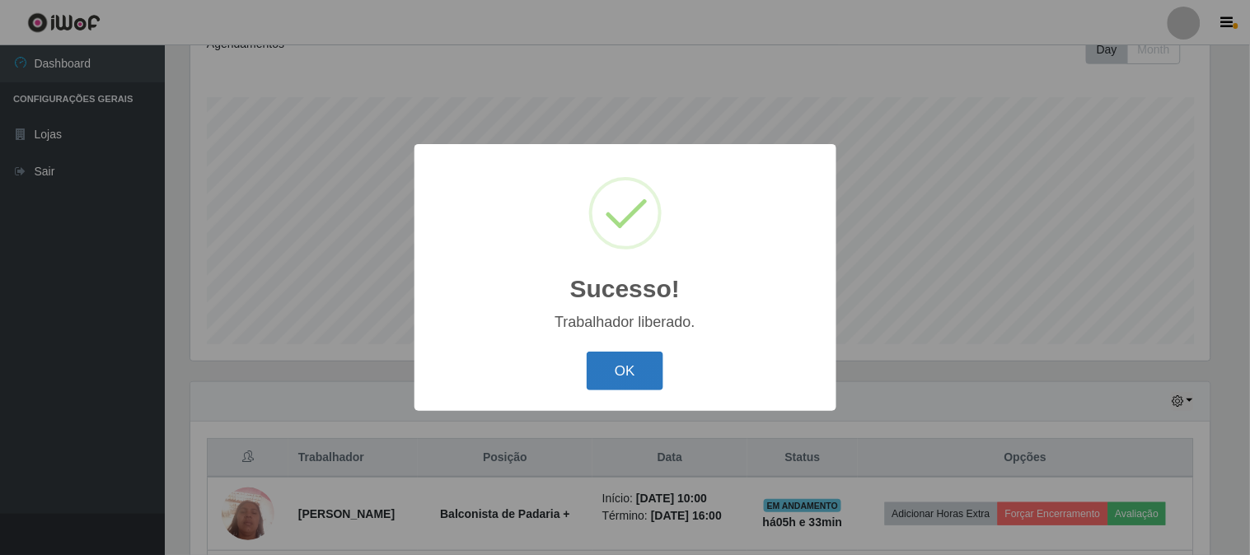
click at [618, 361] on button "OK" at bounding box center [625, 371] width 77 height 39
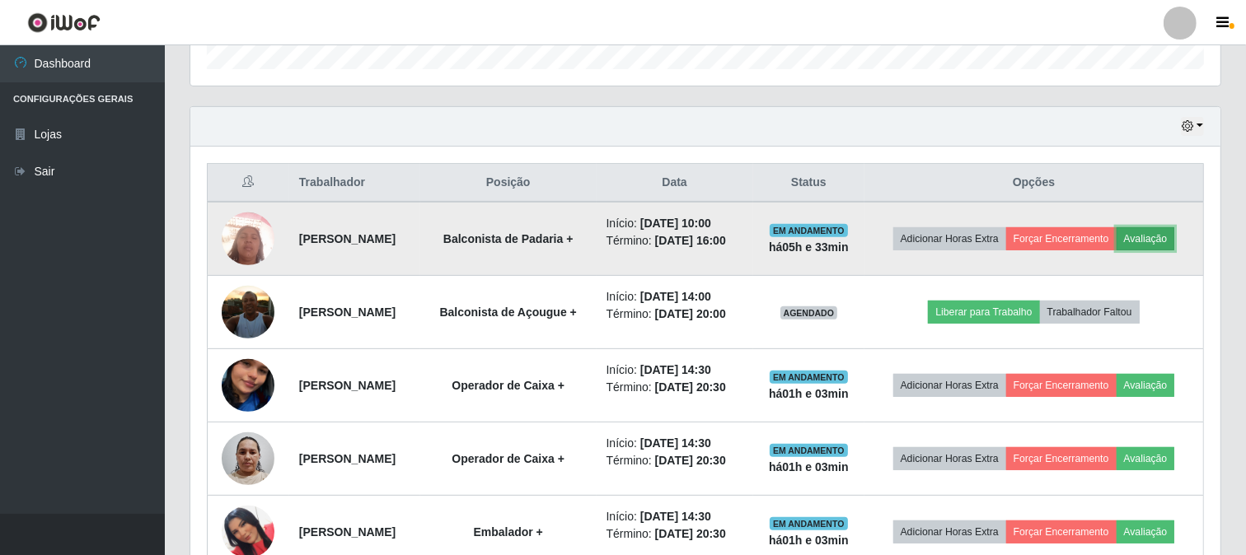
click at [1165, 237] on button "Avaliação" at bounding box center [1146, 238] width 59 height 23
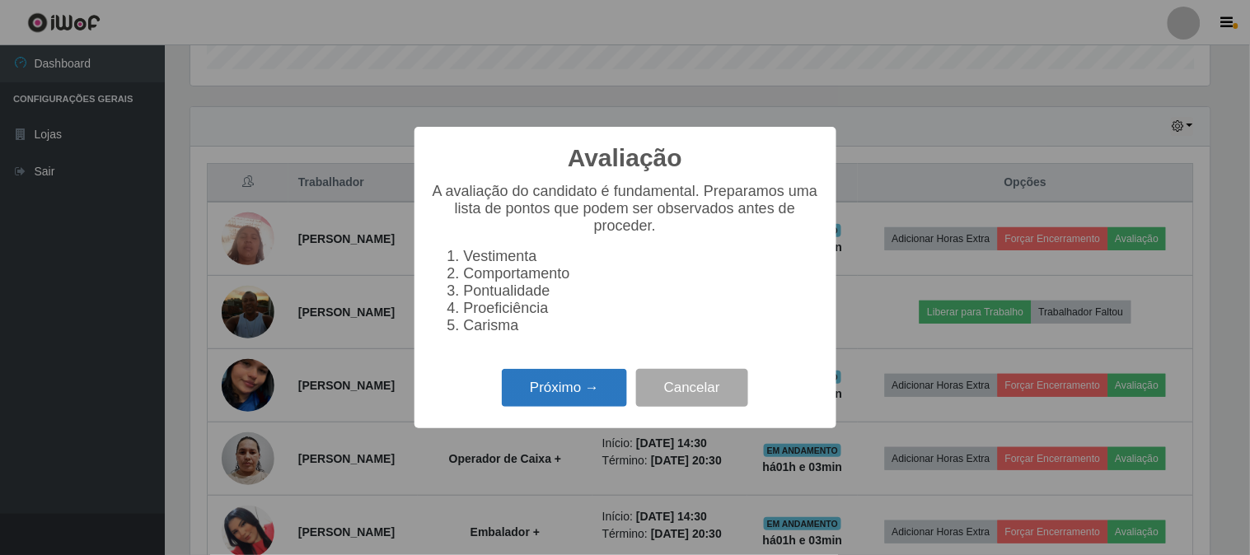
click at [554, 391] on button "Próximo →" at bounding box center [564, 388] width 125 height 39
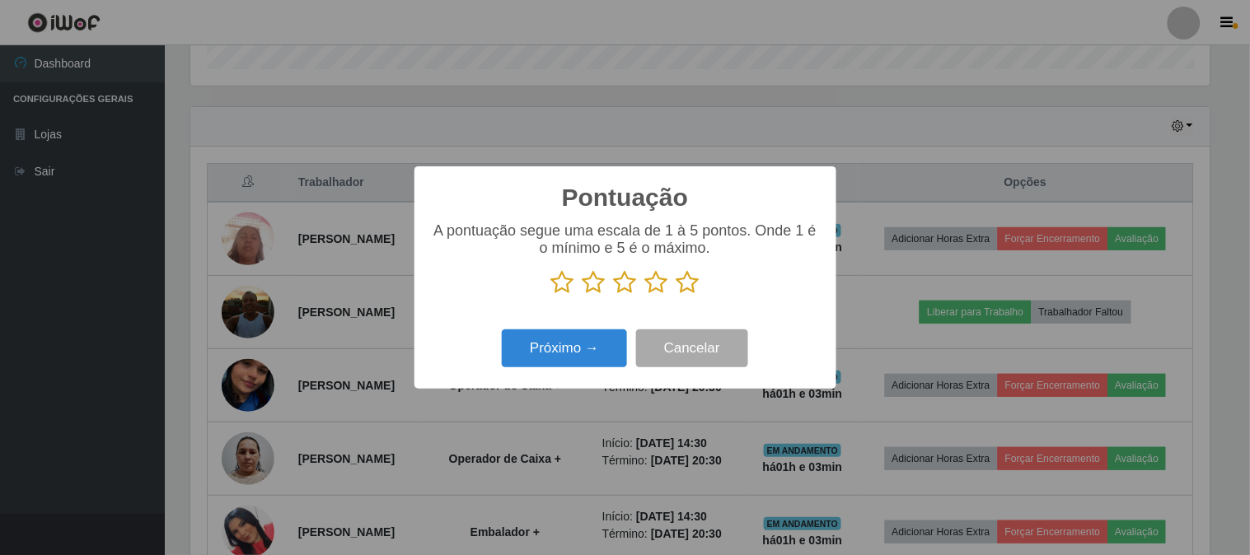
click at [687, 280] on icon at bounding box center [688, 282] width 23 height 25
click at [677, 295] on input "radio" at bounding box center [677, 295] width 0 height 0
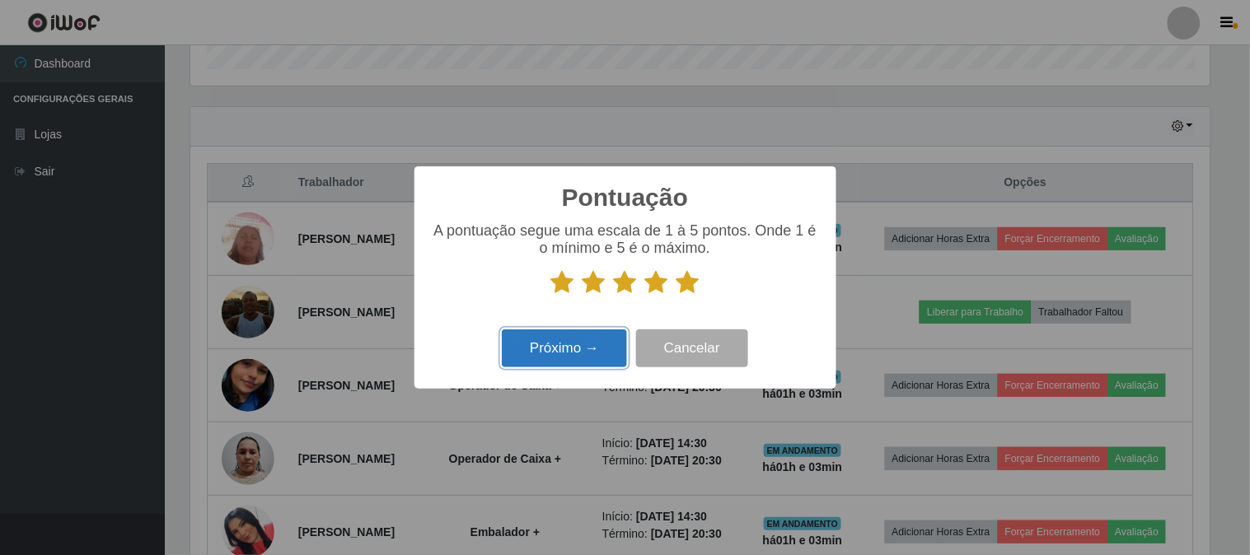
click at [588, 348] on button "Próximo →" at bounding box center [564, 349] width 125 height 39
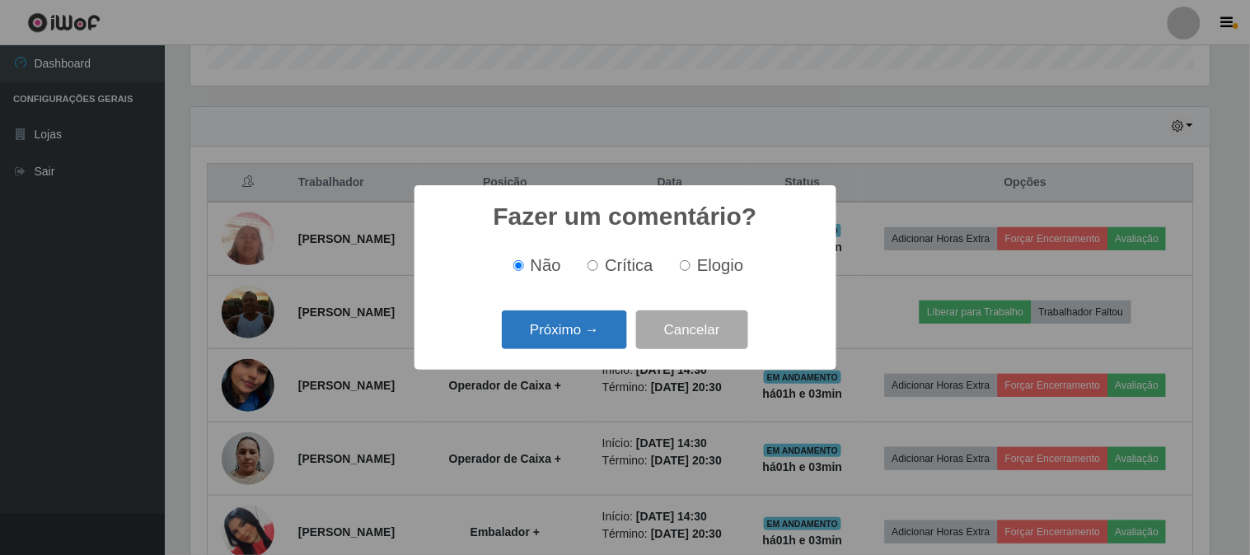
click at [599, 330] on button "Próximo →" at bounding box center [564, 330] width 125 height 39
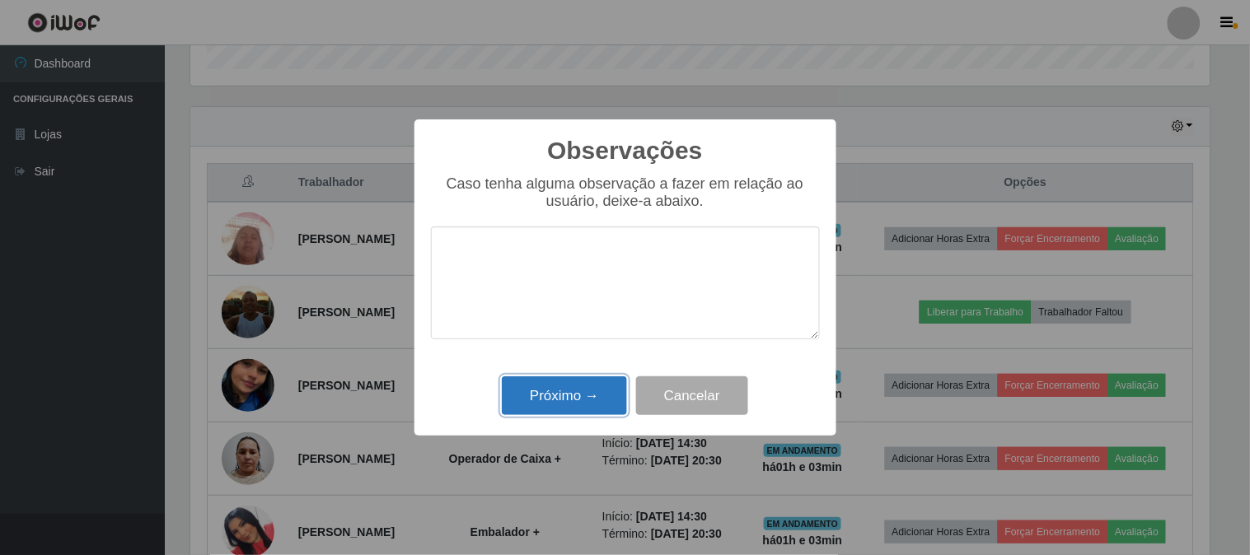
click at [573, 397] on button "Próximo →" at bounding box center [564, 396] width 125 height 39
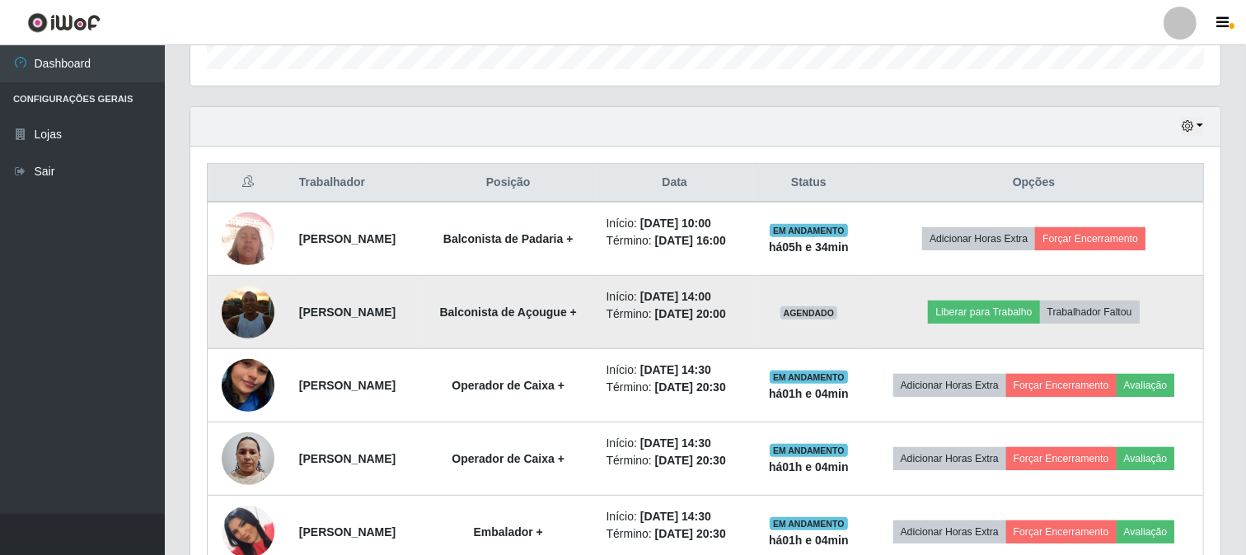
click at [234, 308] on img at bounding box center [248, 312] width 53 height 70
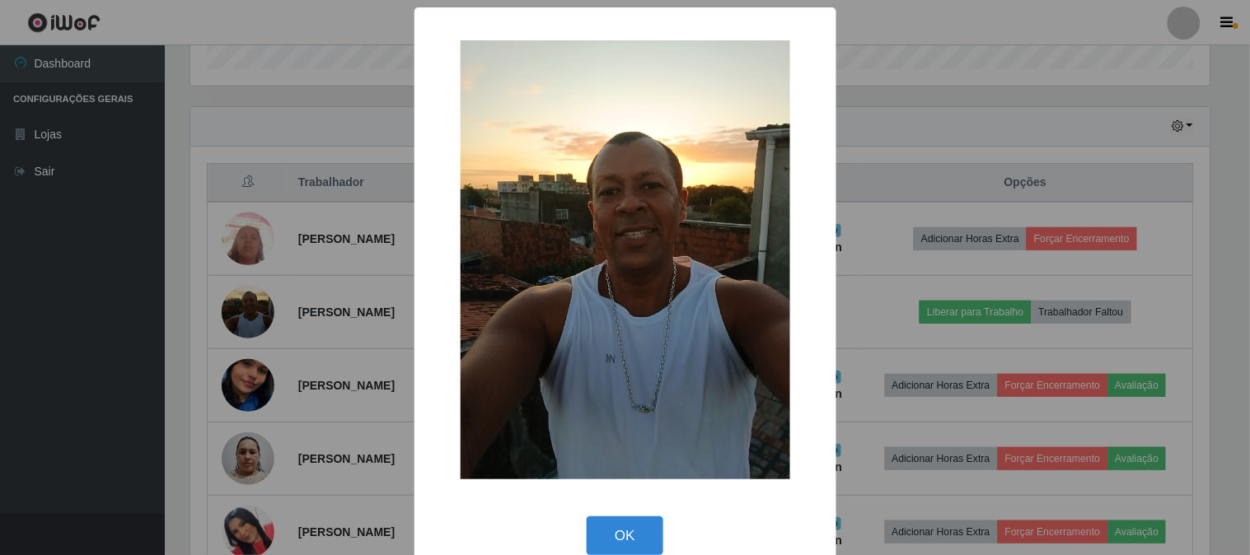
click at [134, 314] on div "× OK Cancel" at bounding box center [625, 277] width 1250 height 555
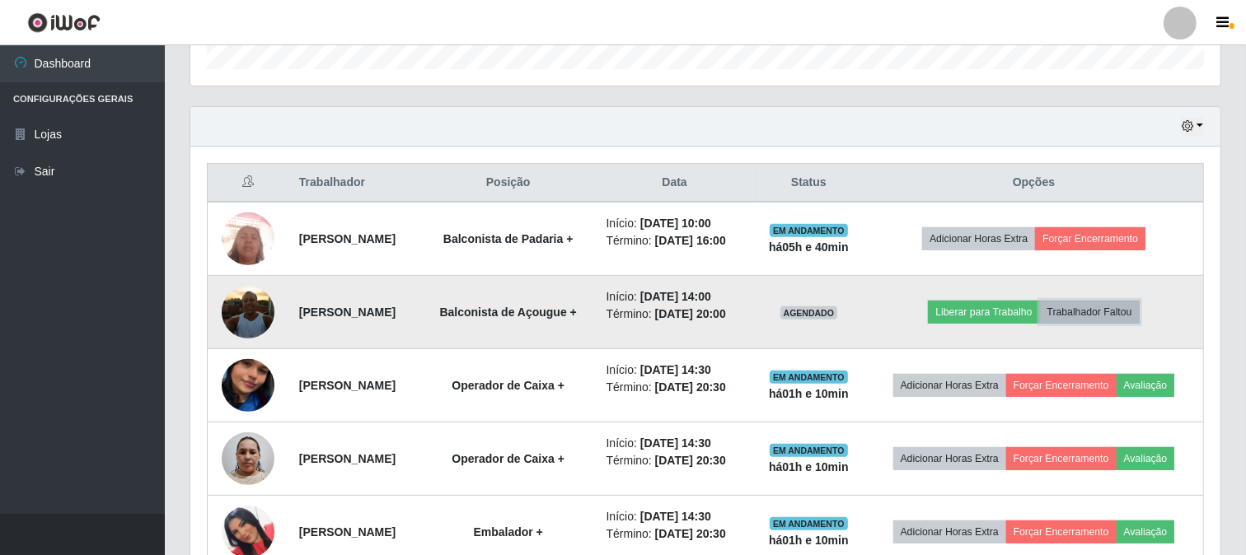
click at [1094, 311] on button "Trabalhador Faltou" at bounding box center [1090, 312] width 100 height 23
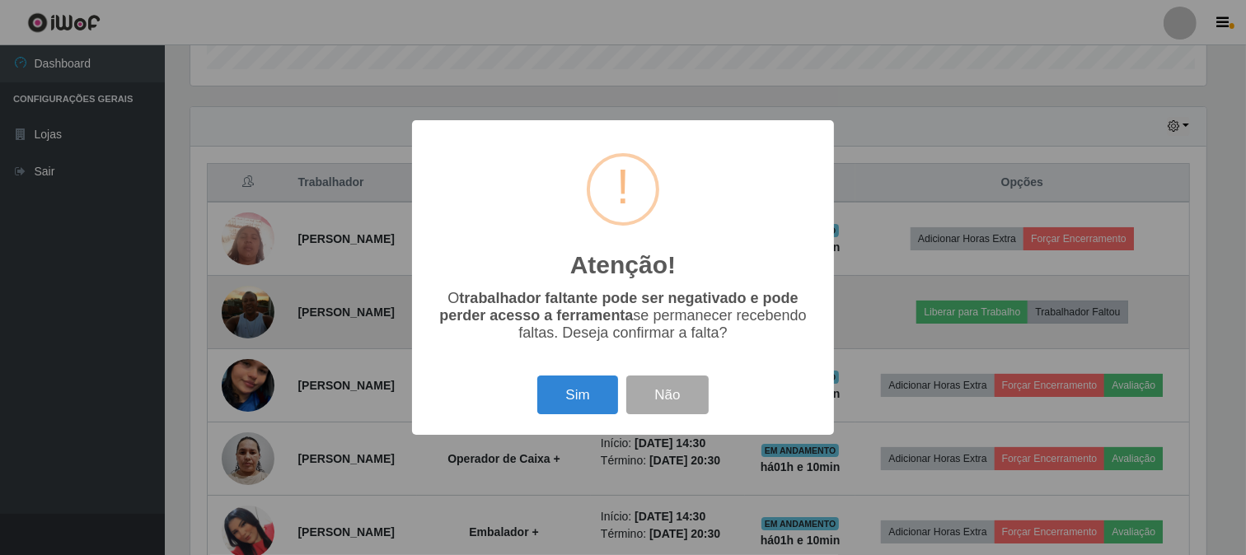
scroll to position [341, 1019]
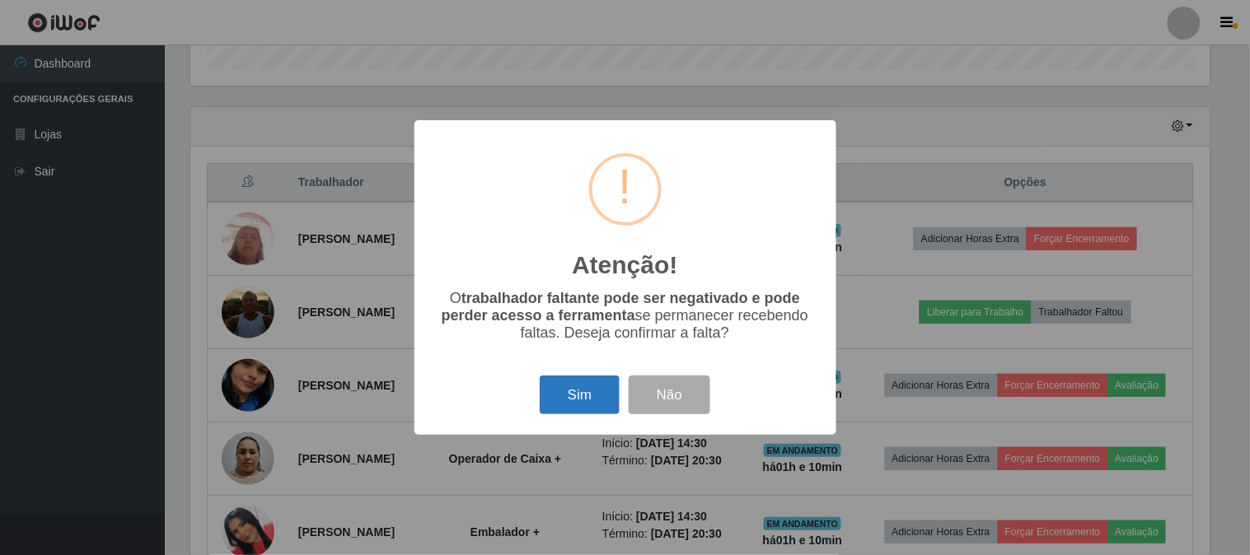
click at [572, 401] on button "Sim" at bounding box center [580, 395] width 80 height 39
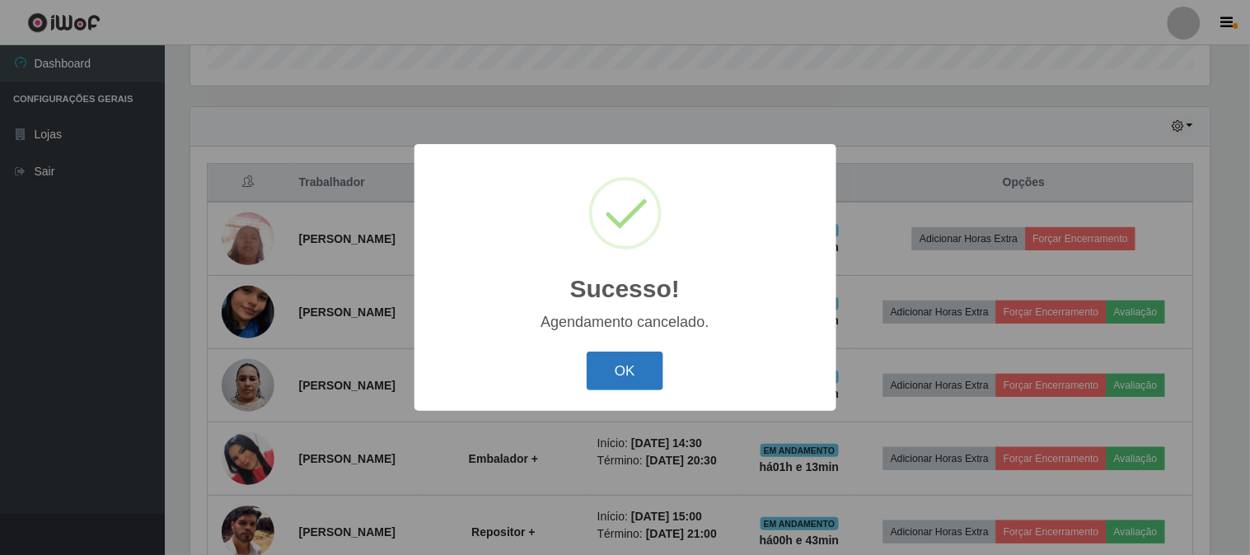
click at [622, 363] on button "OK" at bounding box center [625, 371] width 77 height 39
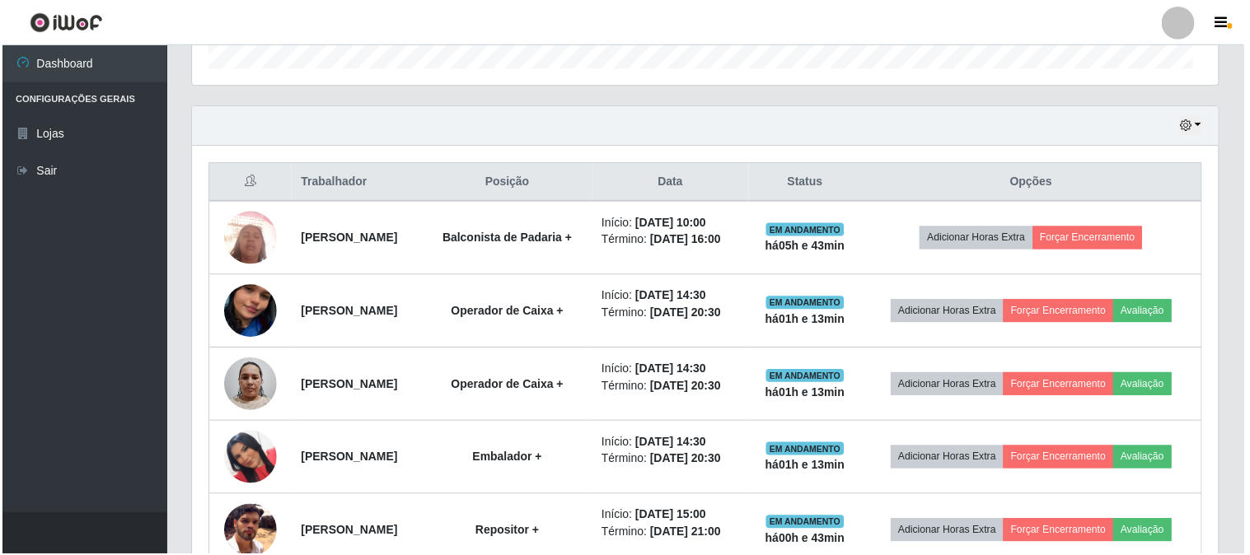
scroll to position [341, 1030]
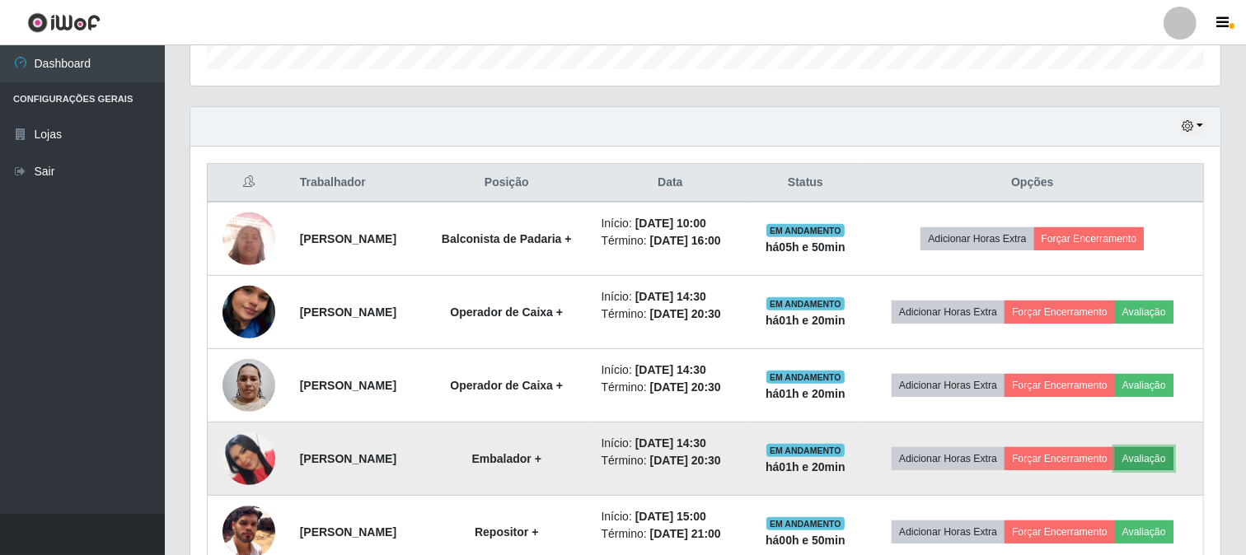
click at [1166, 457] on button "Avaliação" at bounding box center [1144, 459] width 59 height 23
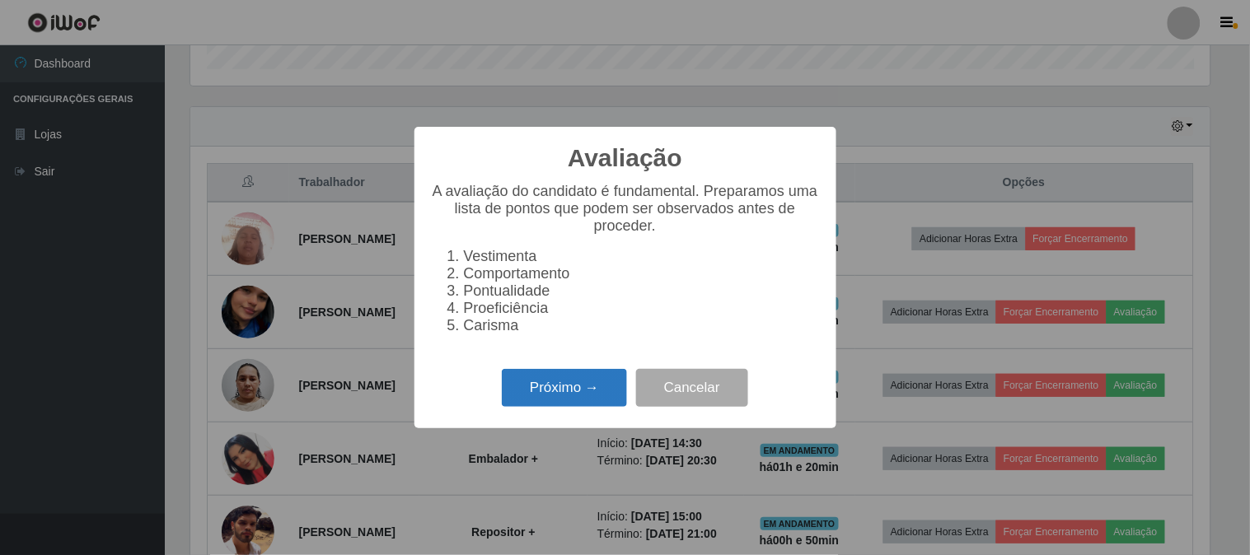
click at [545, 389] on button "Próximo →" at bounding box center [564, 388] width 125 height 39
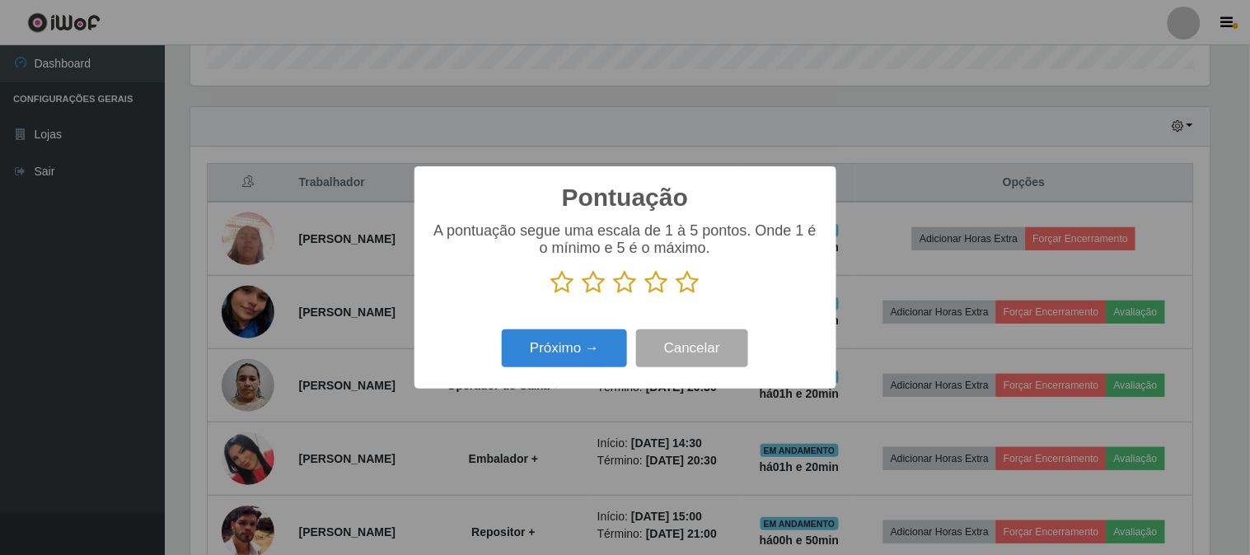
scroll to position [823827, 823149]
click at [556, 279] on icon at bounding box center [562, 282] width 23 height 25
click at [551, 295] on input "radio" at bounding box center [551, 295] width 0 height 0
click at [561, 349] on button "Próximo →" at bounding box center [564, 349] width 125 height 39
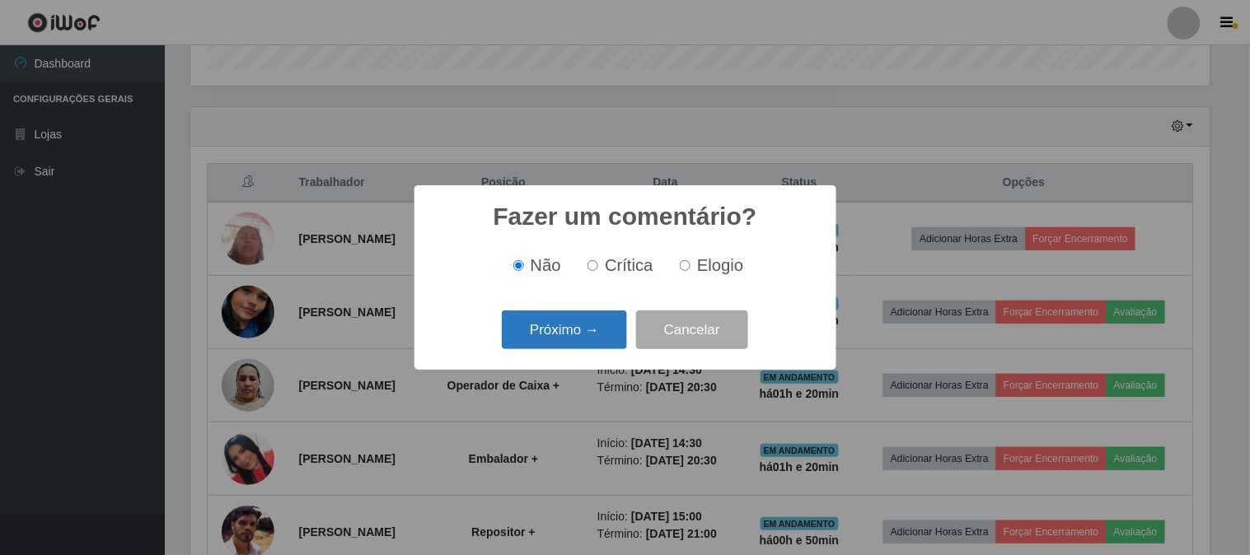
click at [545, 327] on button "Próximo →" at bounding box center [564, 330] width 125 height 39
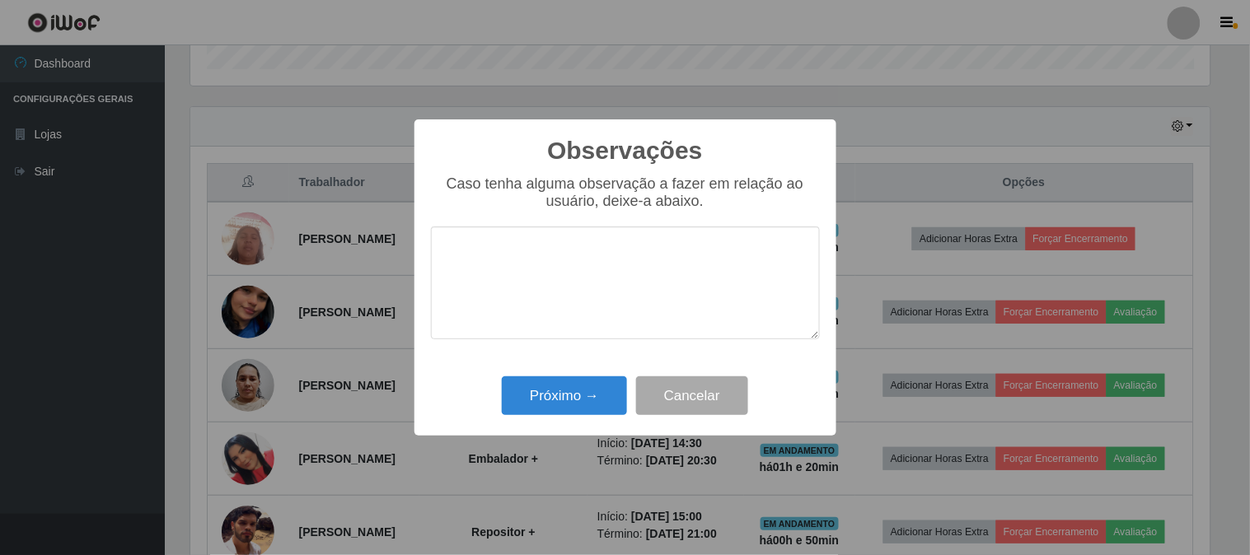
type textarea "n"
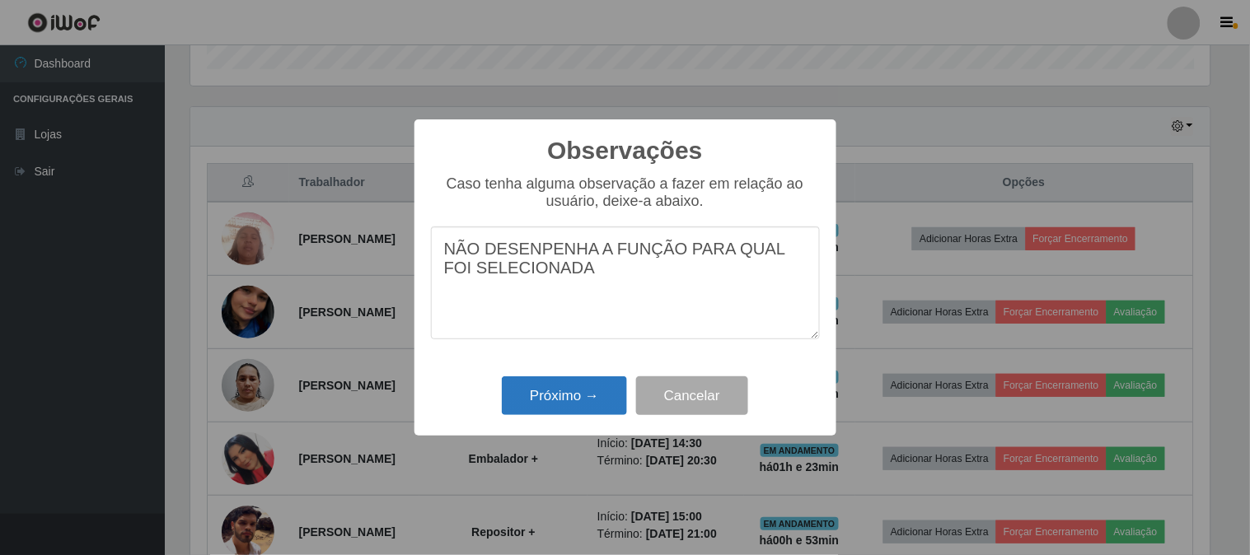
type textarea "NÃO DESENPENHA A FUNÇÃO PARA QUAL FOI SELECIONADA"
click at [545, 401] on button "Próximo →" at bounding box center [564, 396] width 125 height 39
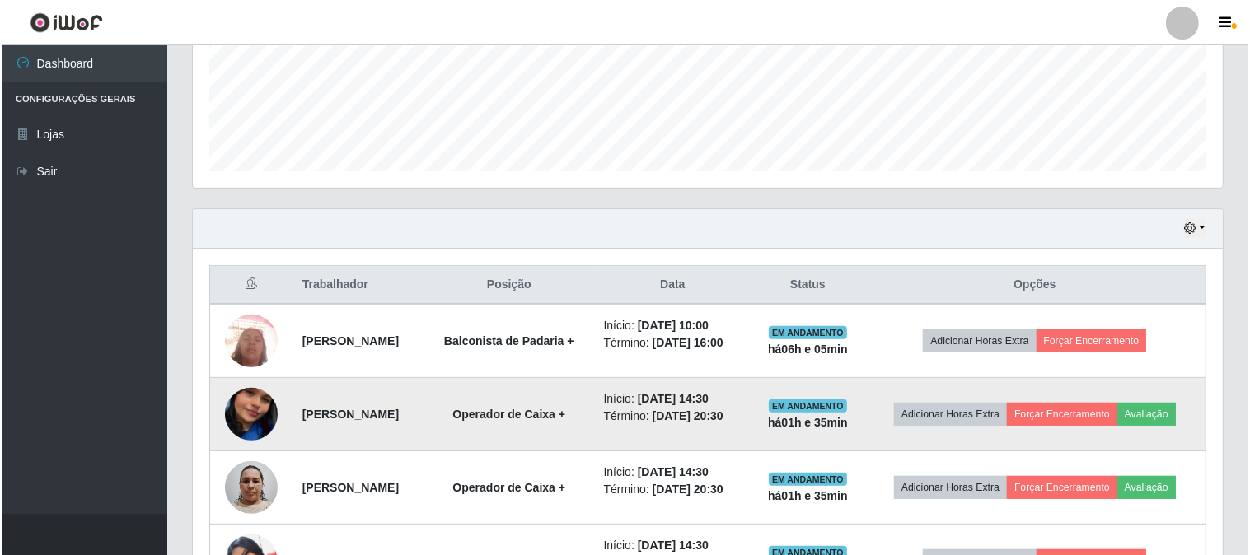
scroll to position [393, 0]
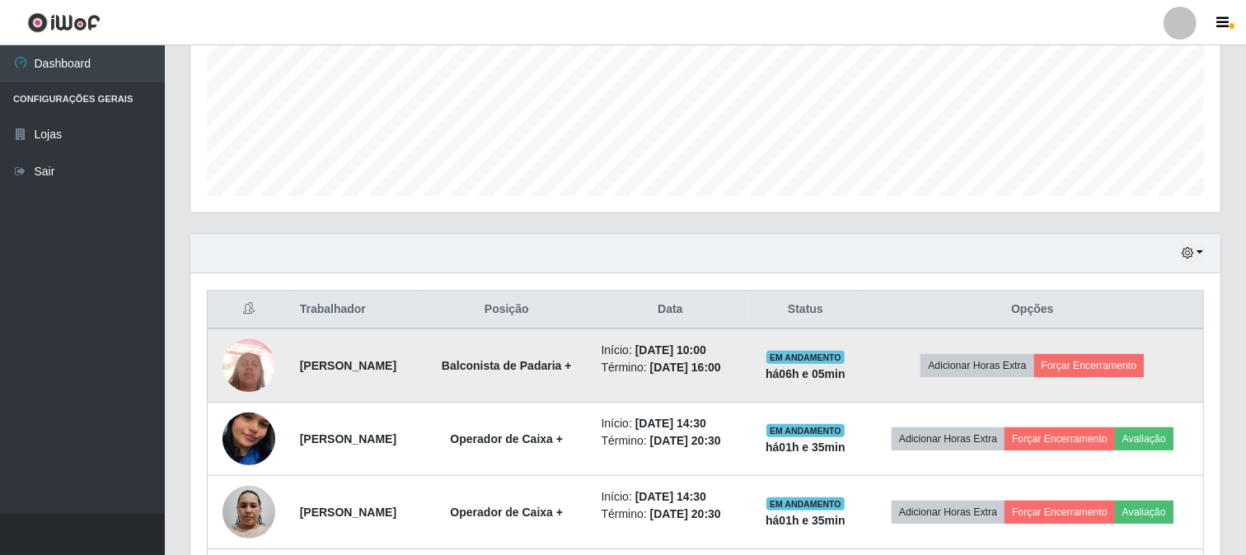
click at [261, 366] on img at bounding box center [249, 365] width 53 height 71
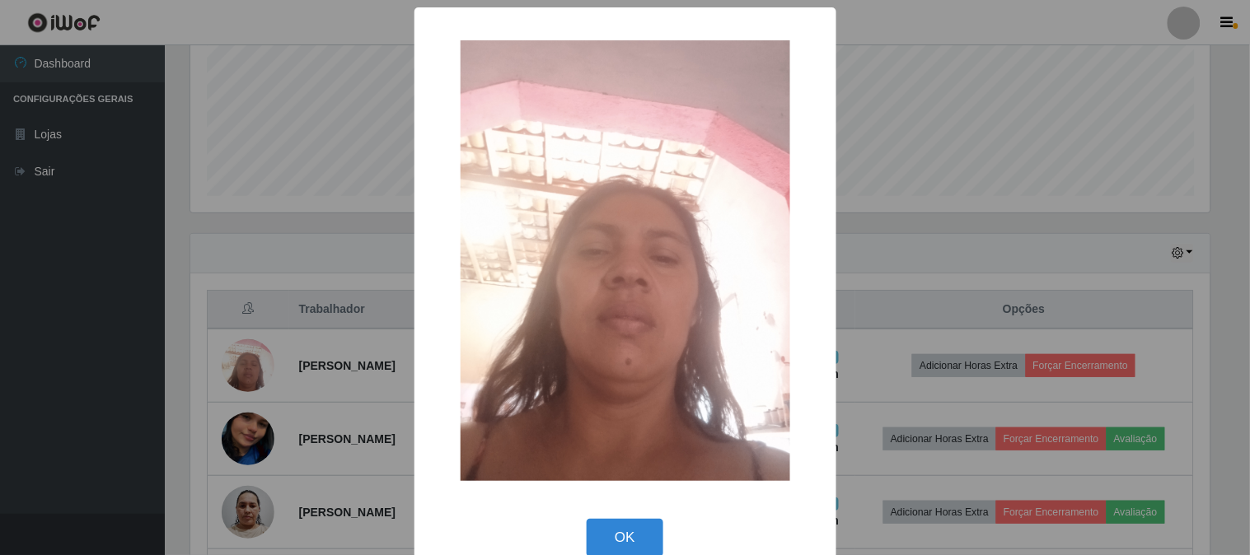
click at [45, 396] on div "× OK Cancel" at bounding box center [625, 277] width 1250 height 555
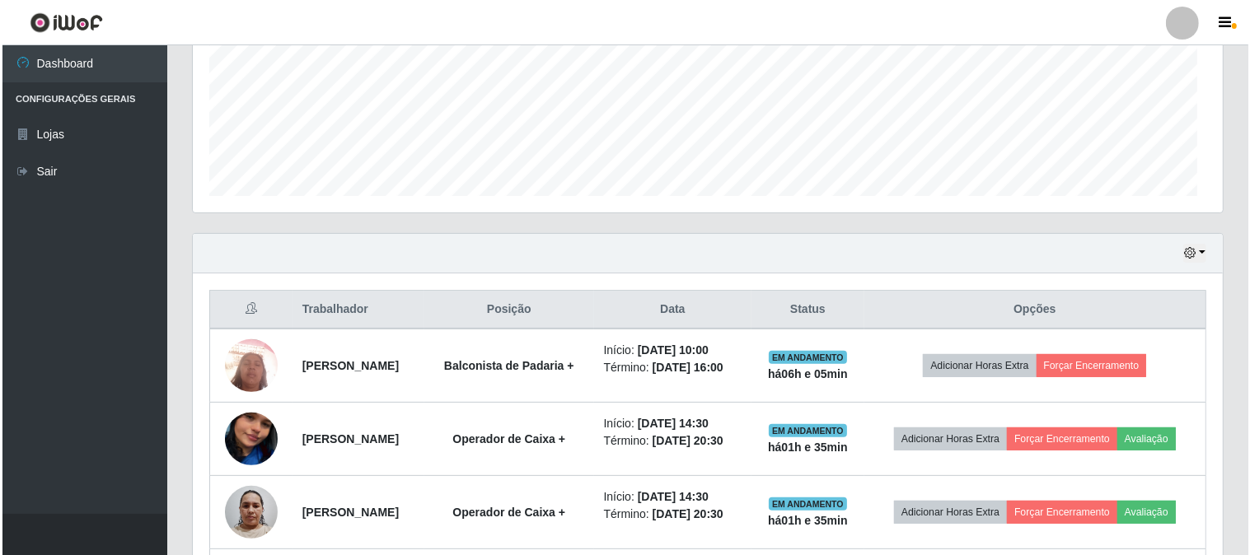
scroll to position [341, 1030]
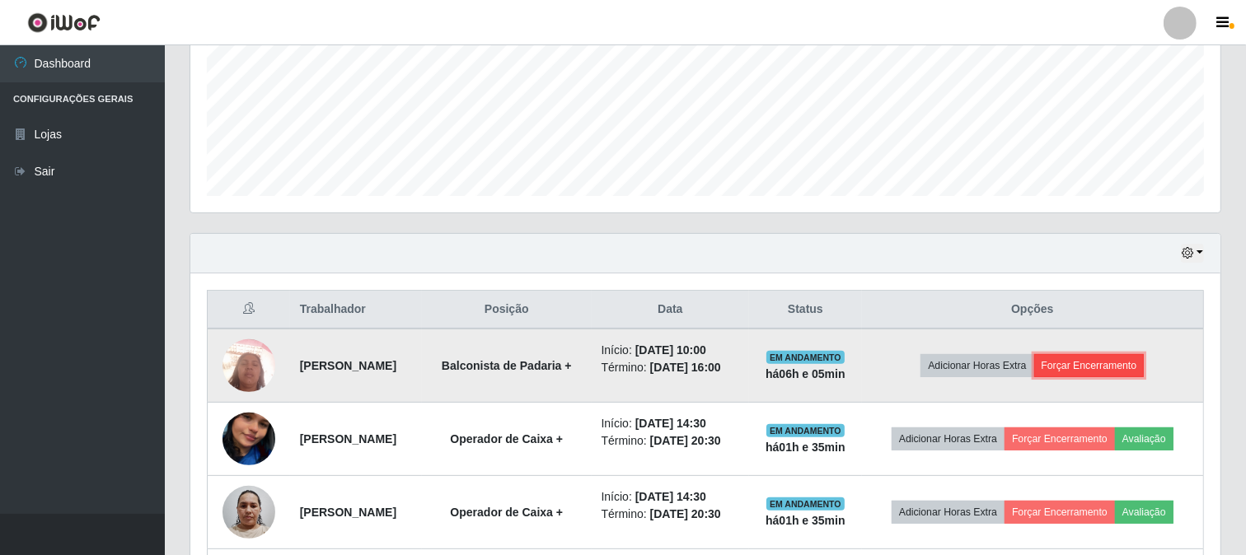
click at [1106, 365] on button "Forçar Encerramento" at bounding box center [1089, 365] width 110 height 23
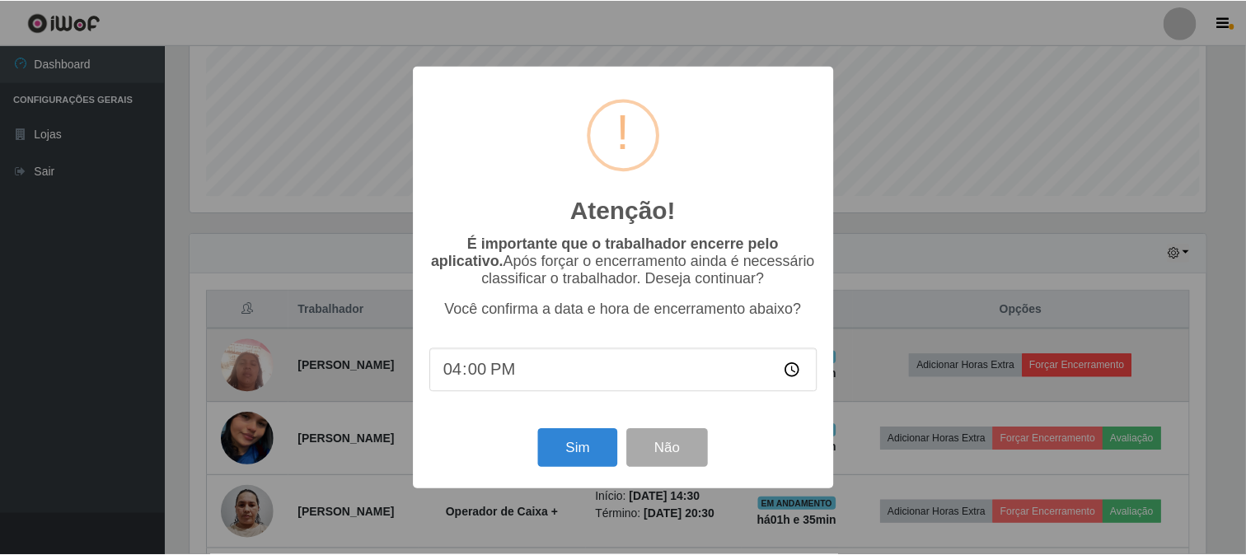
scroll to position [341, 1019]
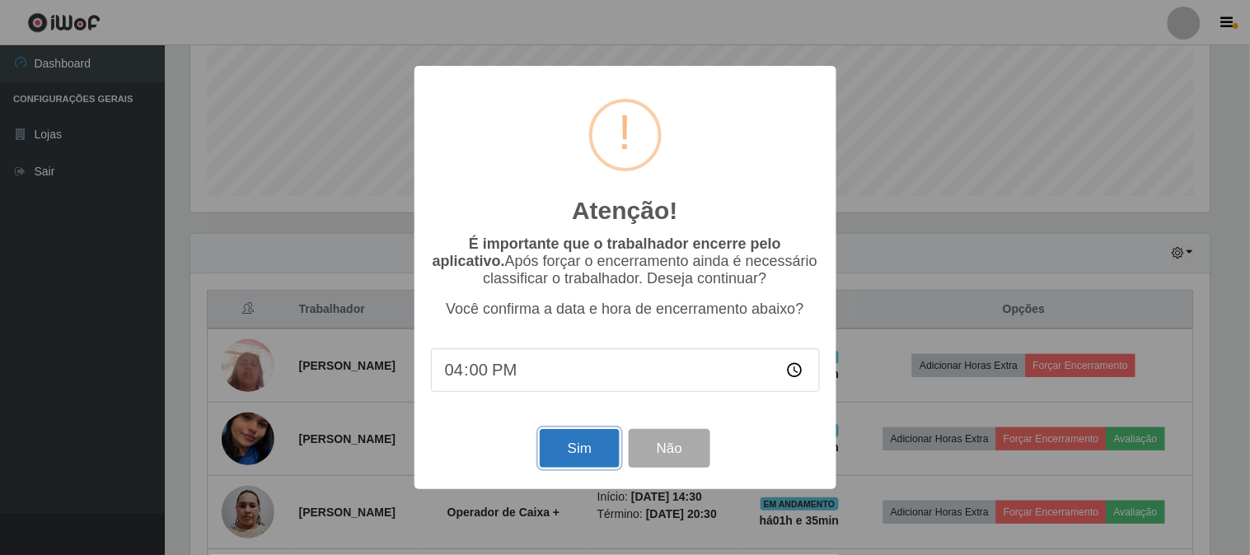
click at [559, 443] on button "Sim" at bounding box center [580, 448] width 80 height 39
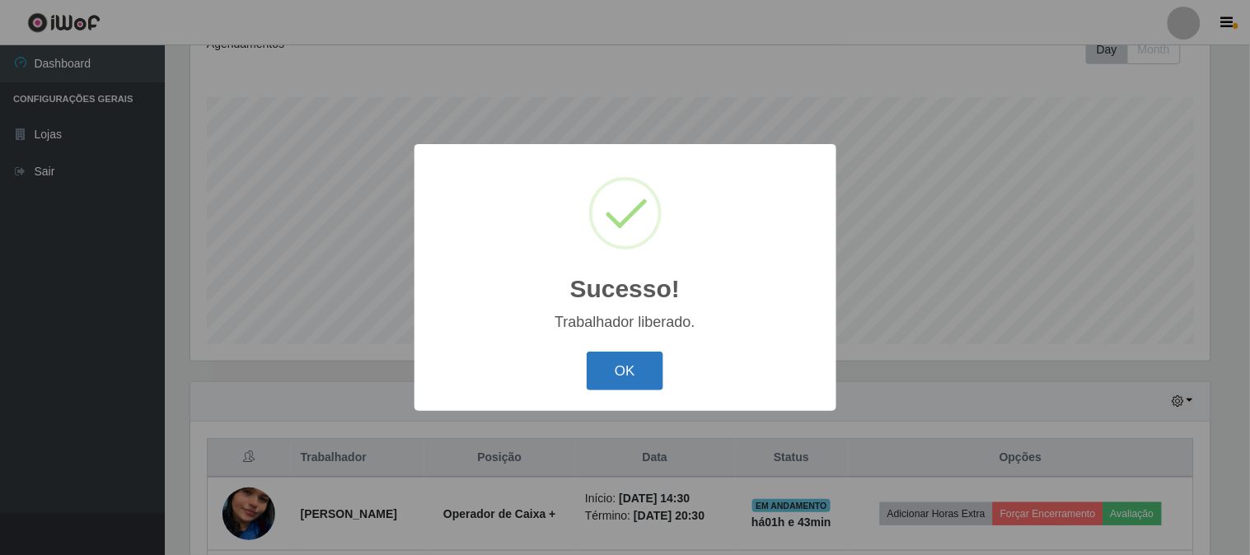
click at [603, 380] on button "OK" at bounding box center [625, 371] width 77 height 39
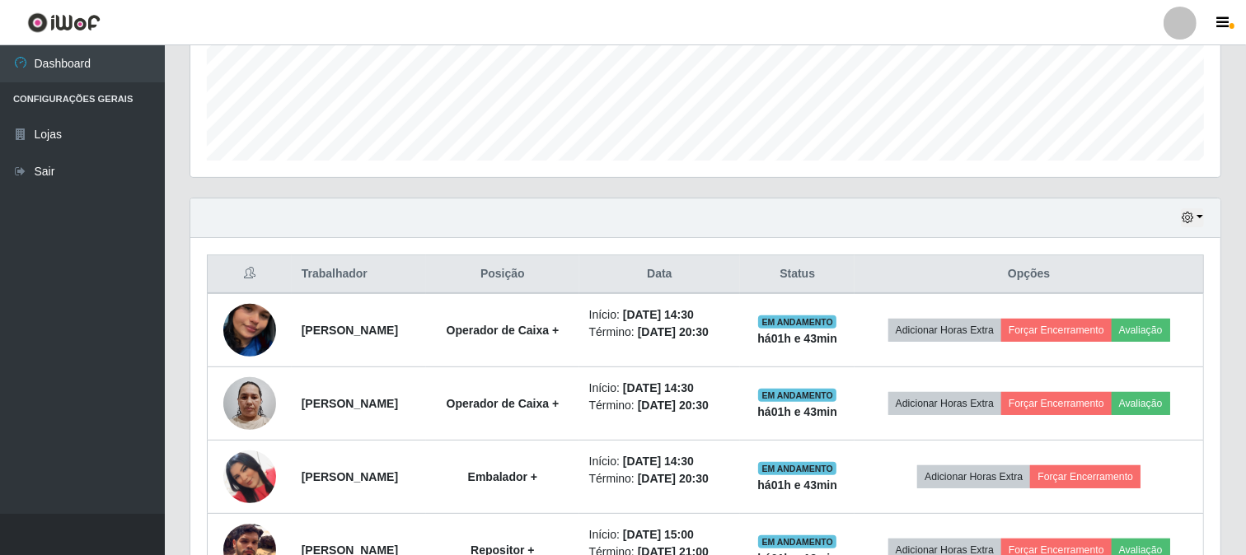
scroll to position [520, 0]
